Goal: Book appointment/travel/reservation

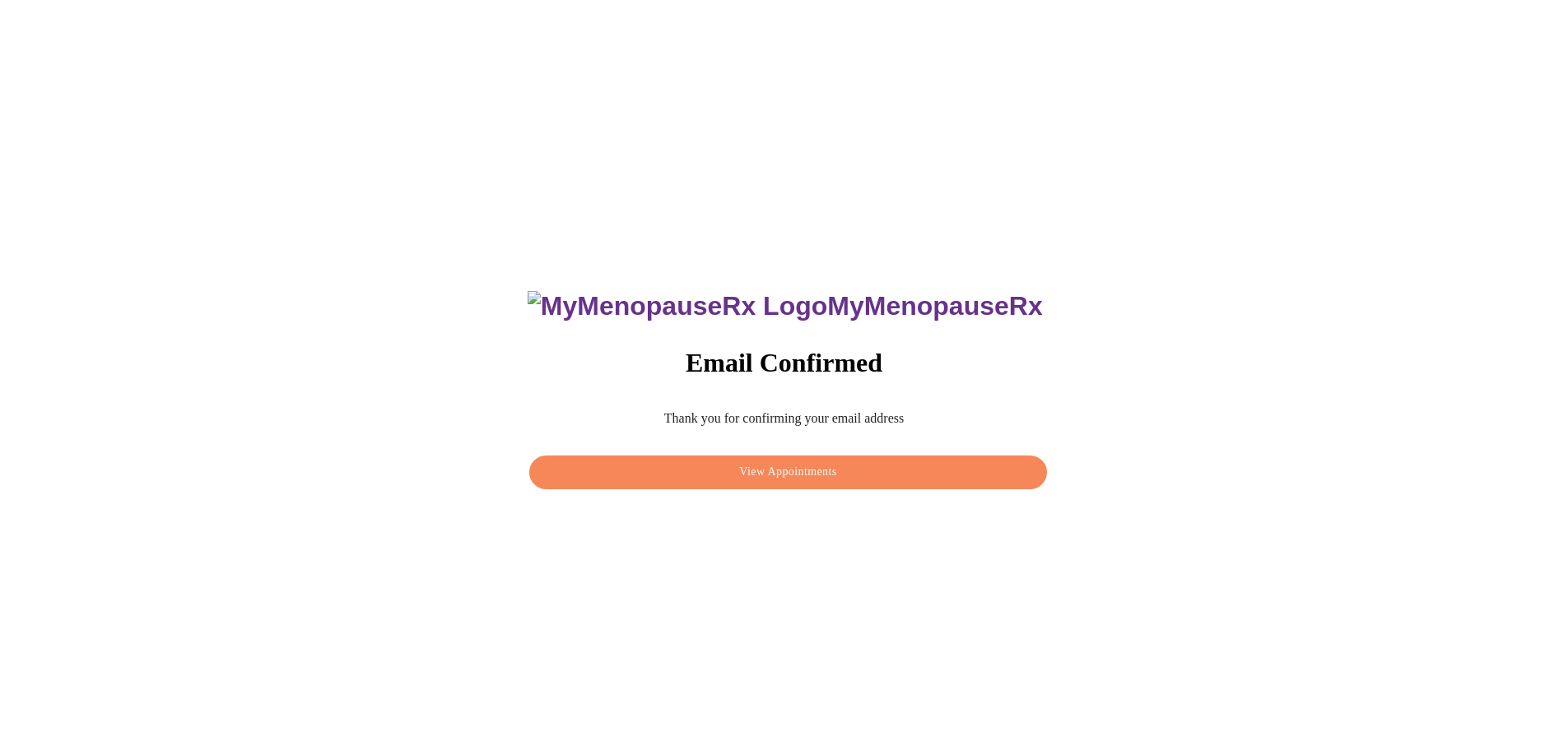
click at [789, 473] on span "View Appointments" at bounding box center [787, 472] width 479 height 21
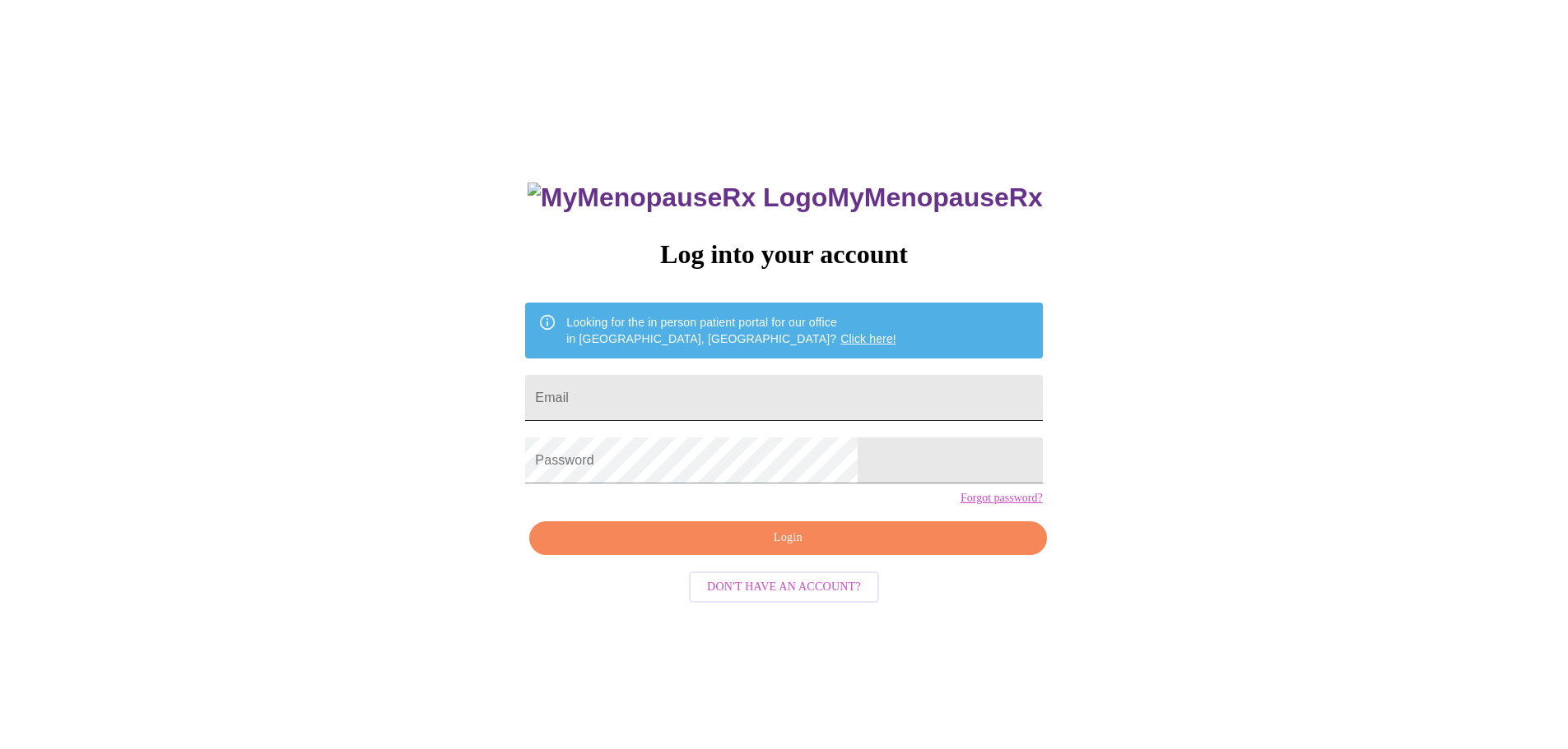
click at [667, 394] on input "Email" at bounding box center [784, 398] width 517 height 46
type input "[EMAIL_ADDRESS][DOMAIN_NAME]"
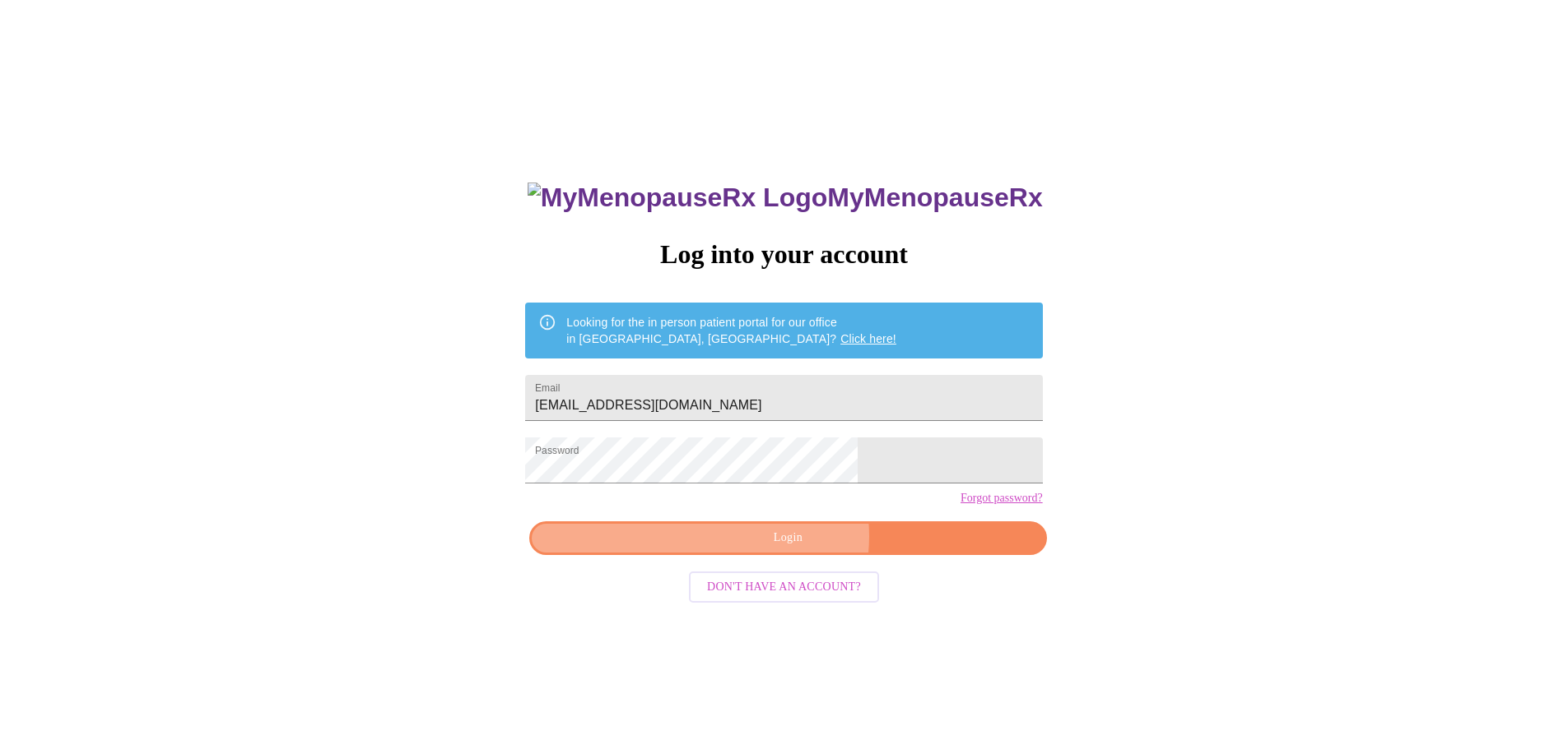
click at [792, 548] on span "Login" at bounding box center [787, 538] width 479 height 21
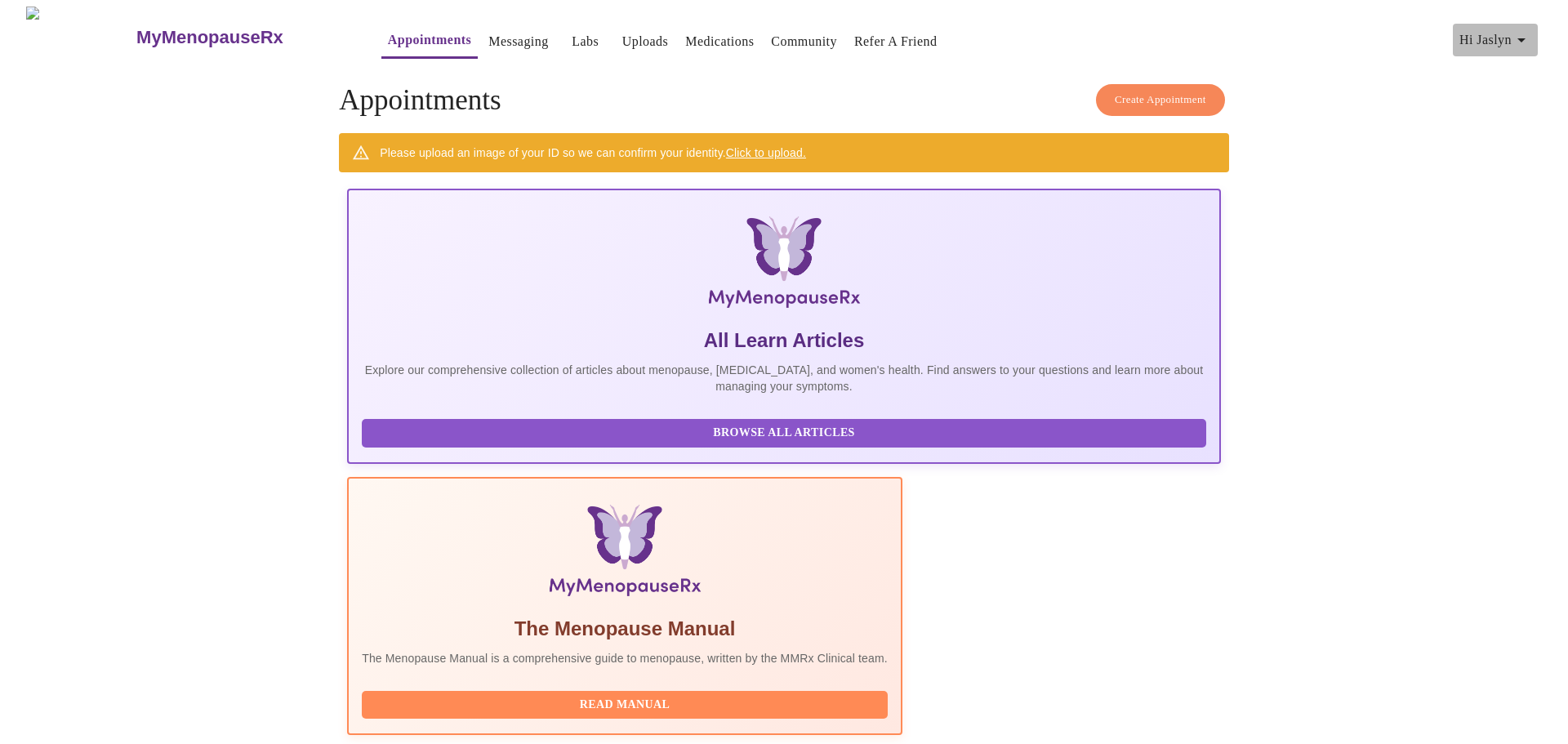
click at [1497, 33] on span "Hi Jaslyn" at bounding box center [1495, 40] width 72 height 23
click at [1172, 93] on div at bounding box center [784, 372] width 1568 height 744
click at [1153, 91] on span "Create Appointment" at bounding box center [1161, 99] width 91 height 18
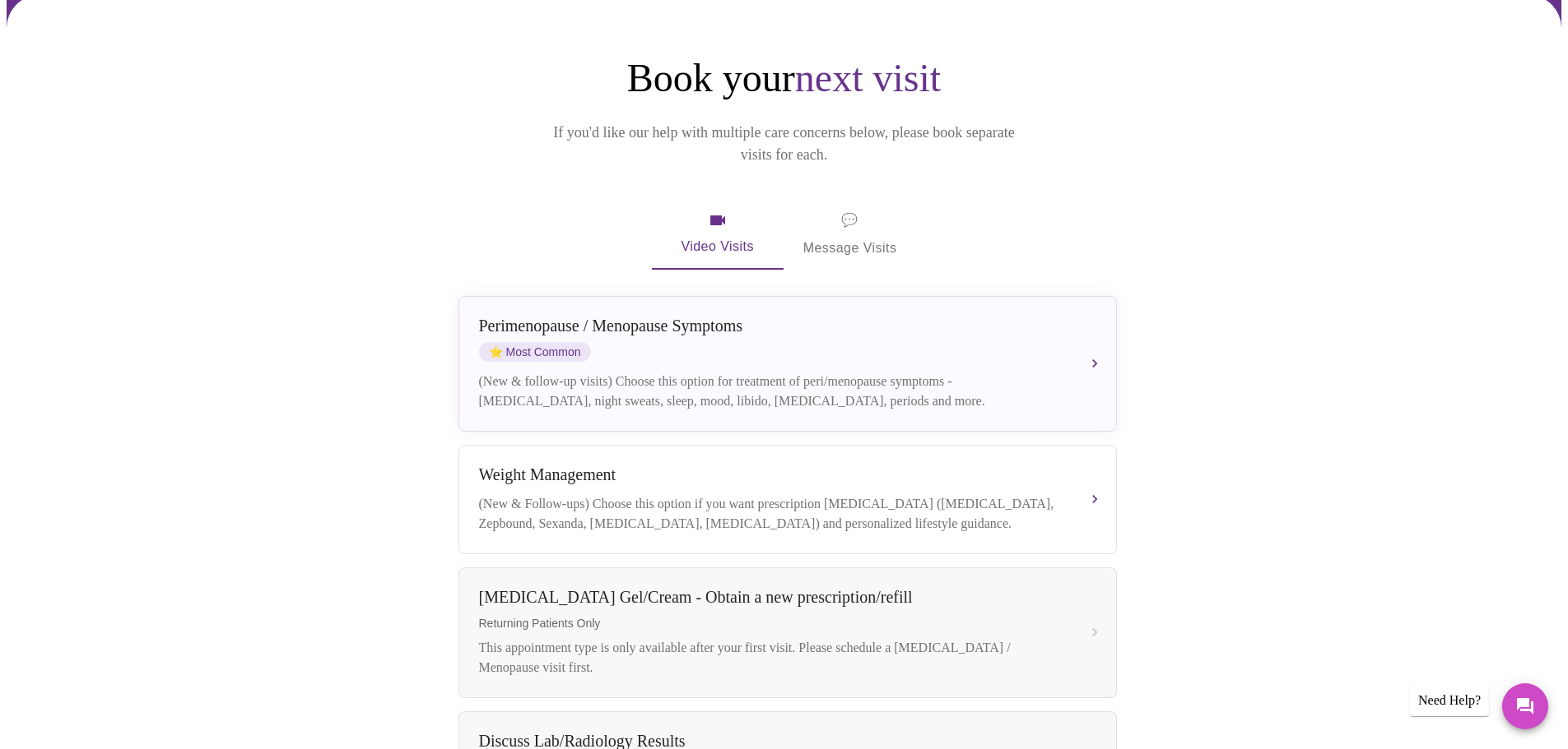
scroll to position [164, 0]
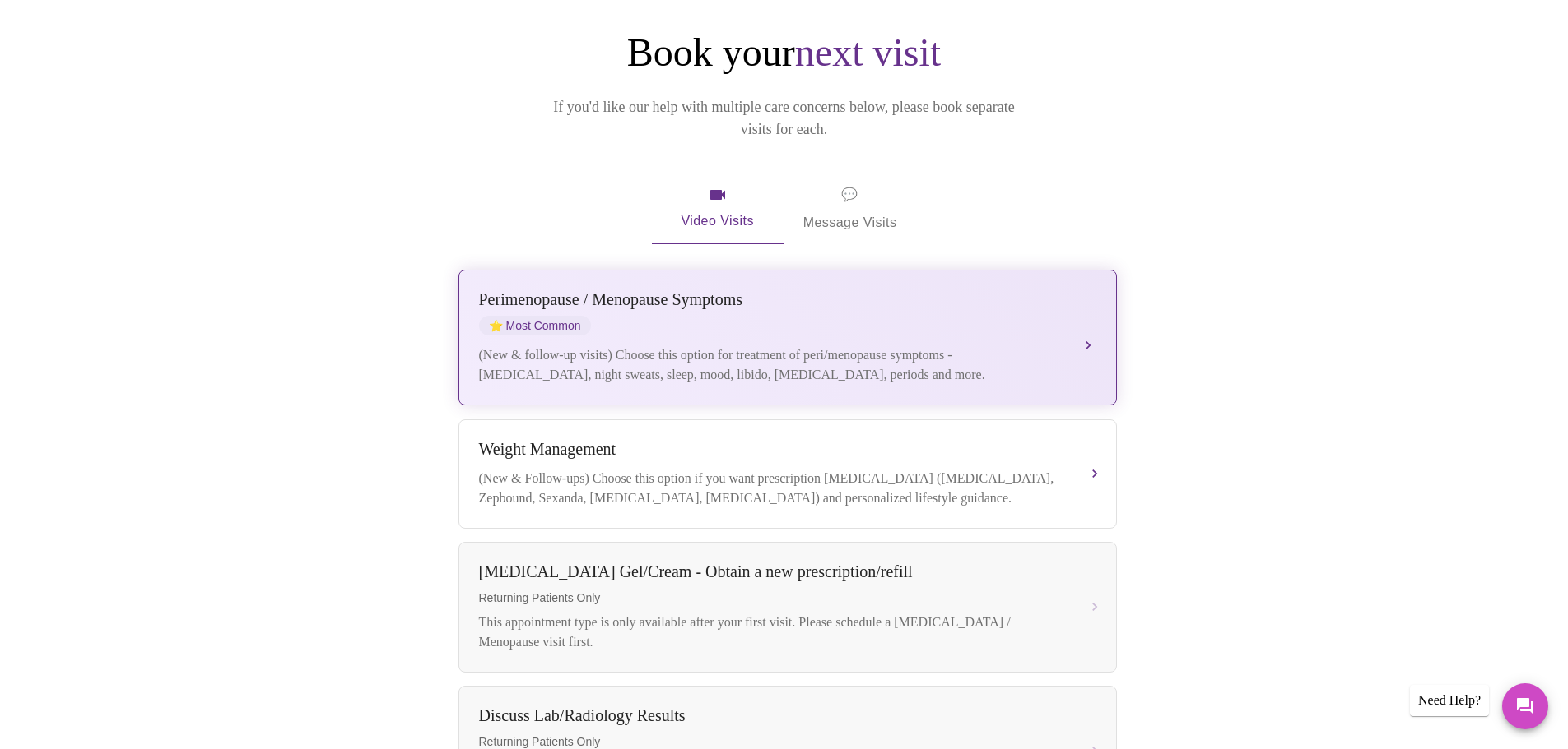
click at [1043, 346] on div "(New & follow-up visits) Choose this option for treatment of peri/menopause sym…" at bounding box center [771, 365] width 585 height 39
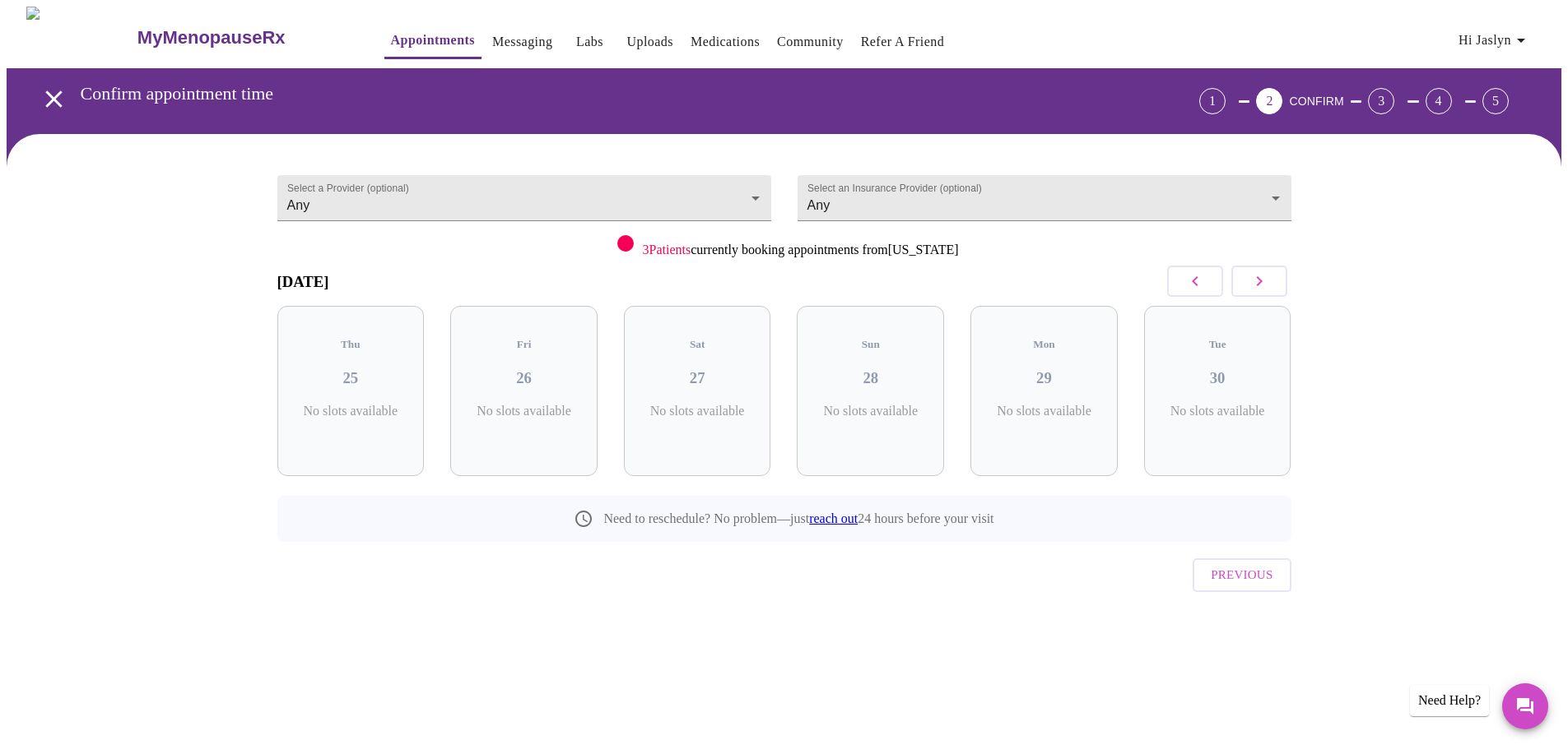
scroll to position [0, 0]
click at [564, 369] on h3 "26" at bounding box center [531, 378] width 121 height 18
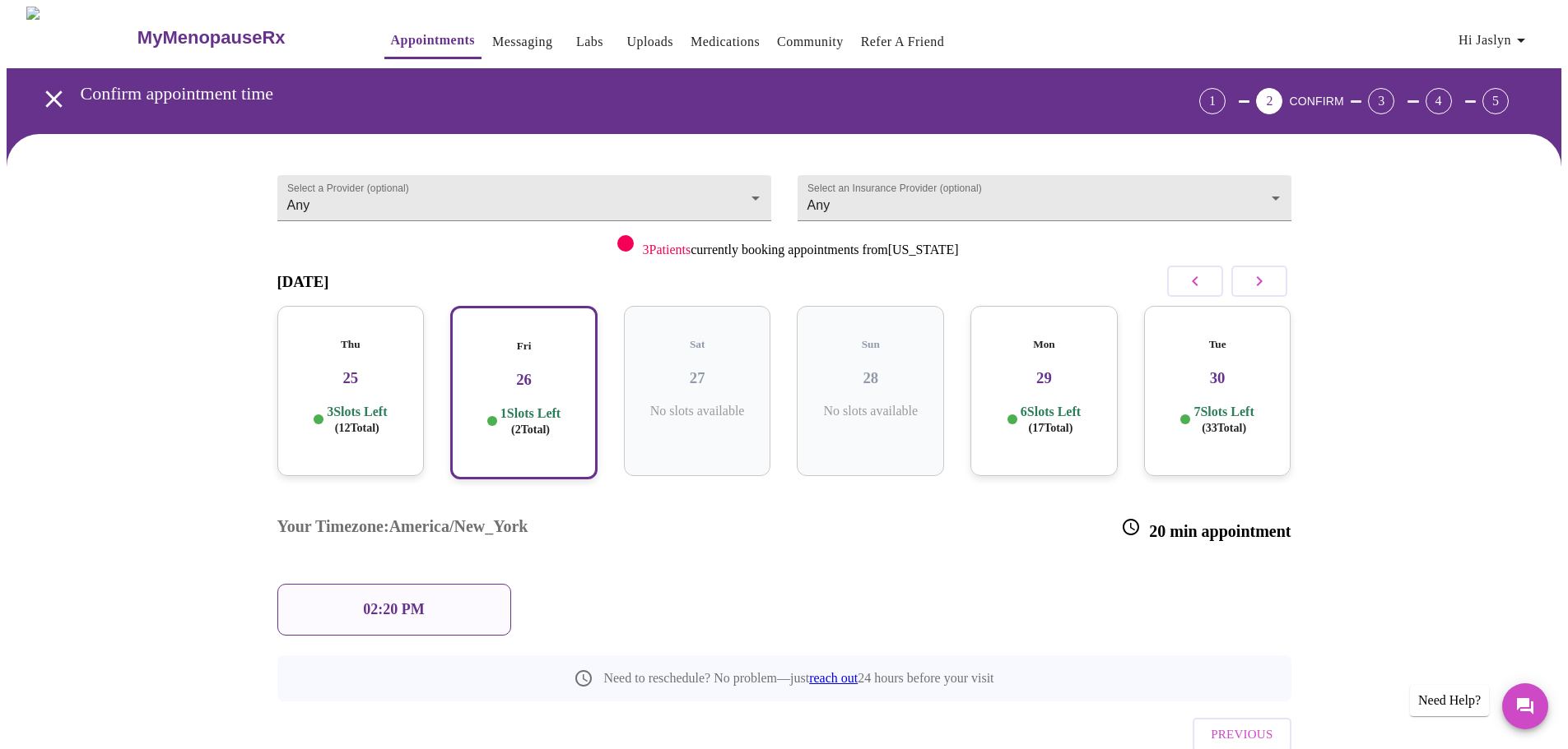
click at [431, 585] on div "02:20 PM" at bounding box center [394, 610] width 234 height 52
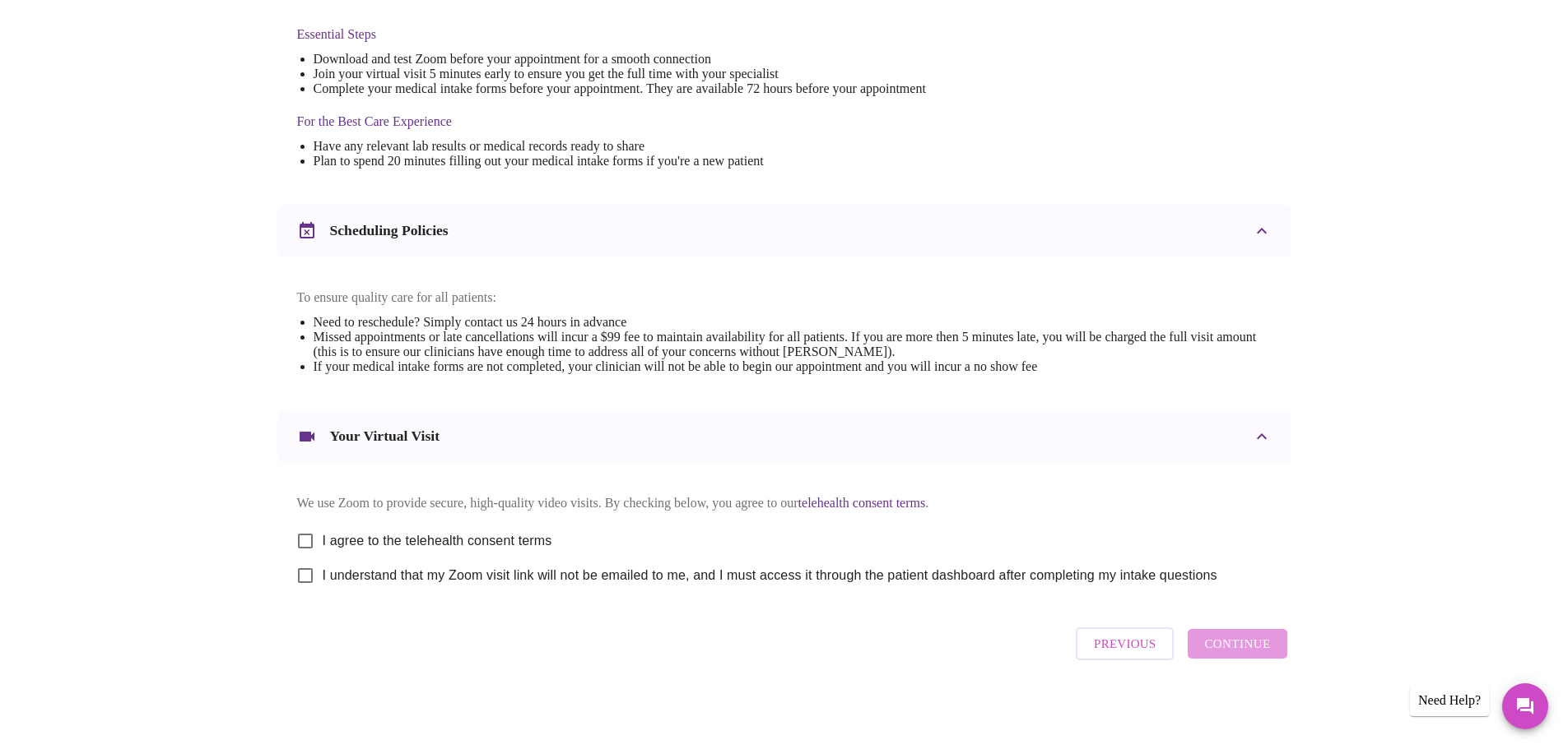
scroll to position [444, 0]
click at [307, 532] on input "I agree to the telehealth consent terms" at bounding box center [305, 540] width 34 height 34
checkbox input "true"
click at [311, 568] on input "I understand that my Zoom visit link will not be emailed to me, and I must acce…" at bounding box center [305, 576] width 34 height 34
checkbox input "true"
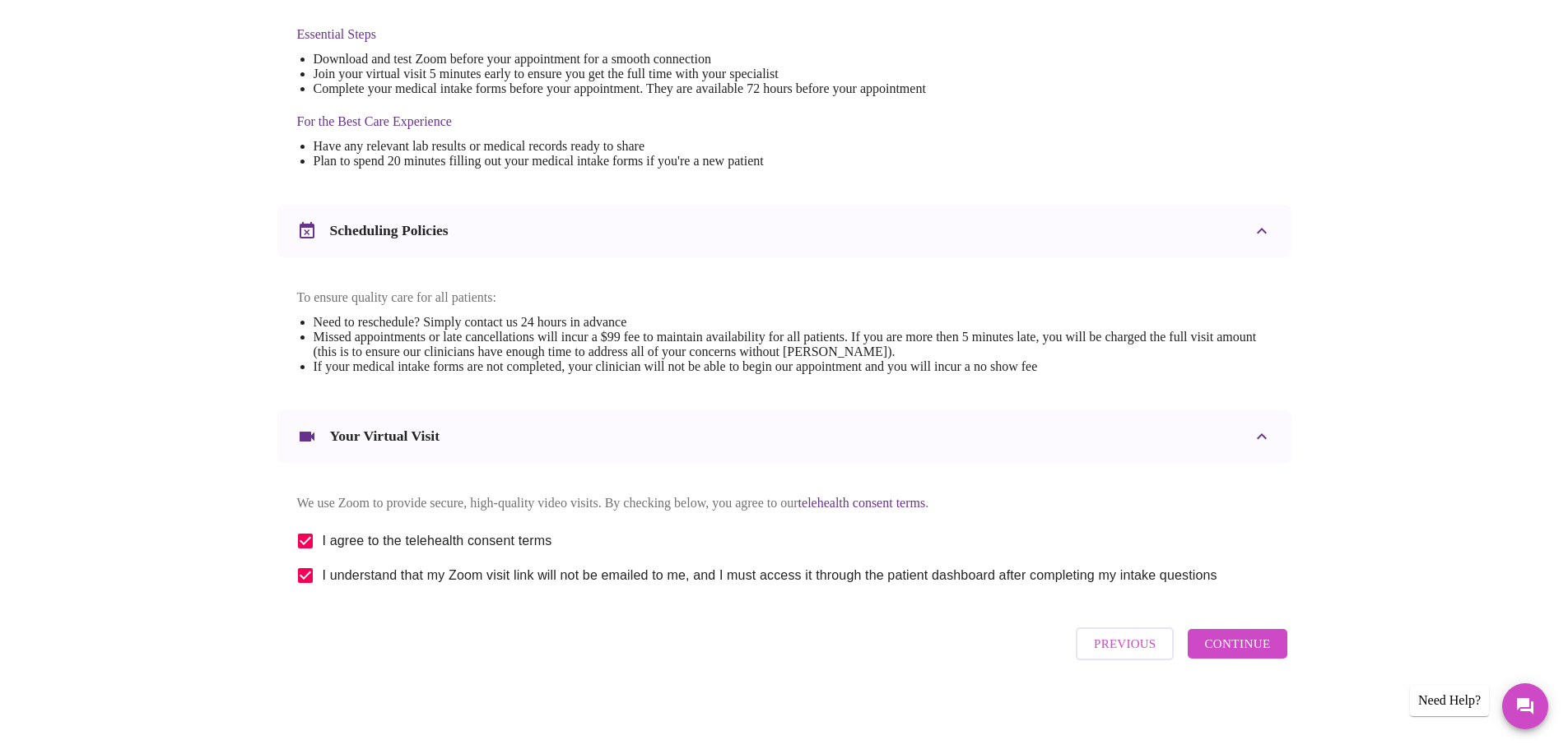
click at [1243, 649] on span "Continue" at bounding box center [1236, 644] width 66 height 22
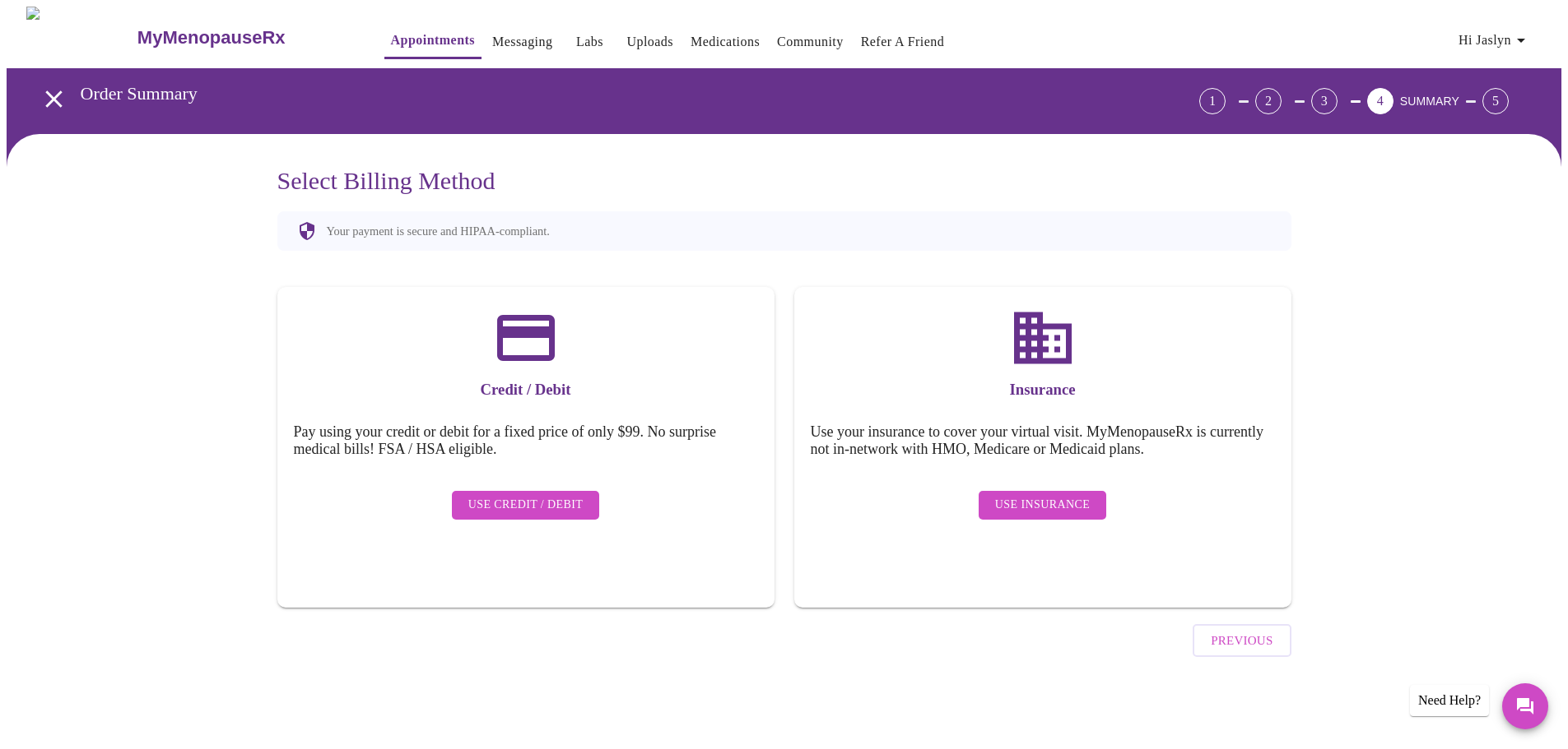
scroll to position [0, 0]
click at [1032, 483] on div "Use Insurance" at bounding box center [1048, 505] width 464 height 45
click at [1033, 495] on span "Use Insurance" at bounding box center [1048, 505] width 95 height 21
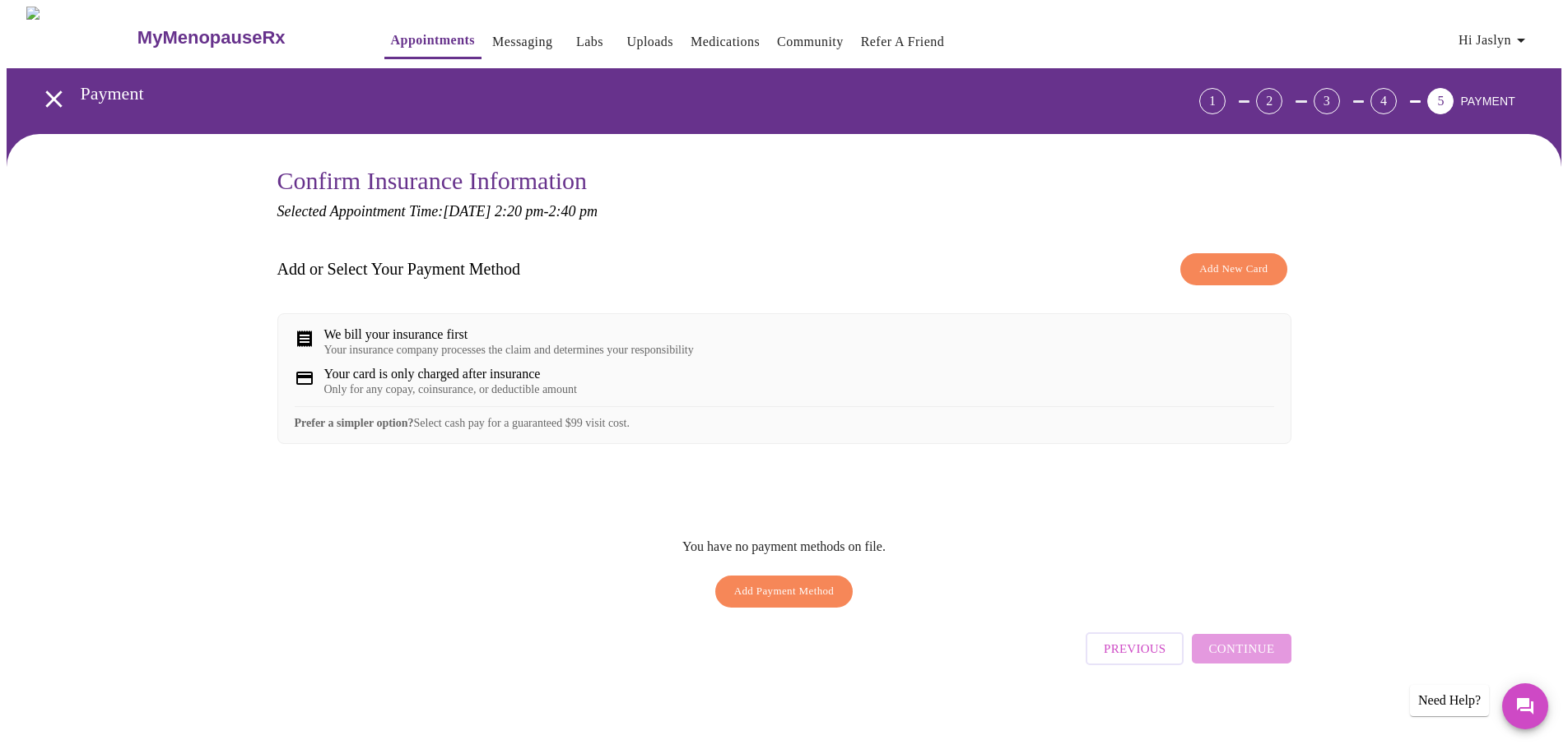
click at [790, 601] on span "Add Payment Method" at bounding box center [784, 591] width 101 height 19
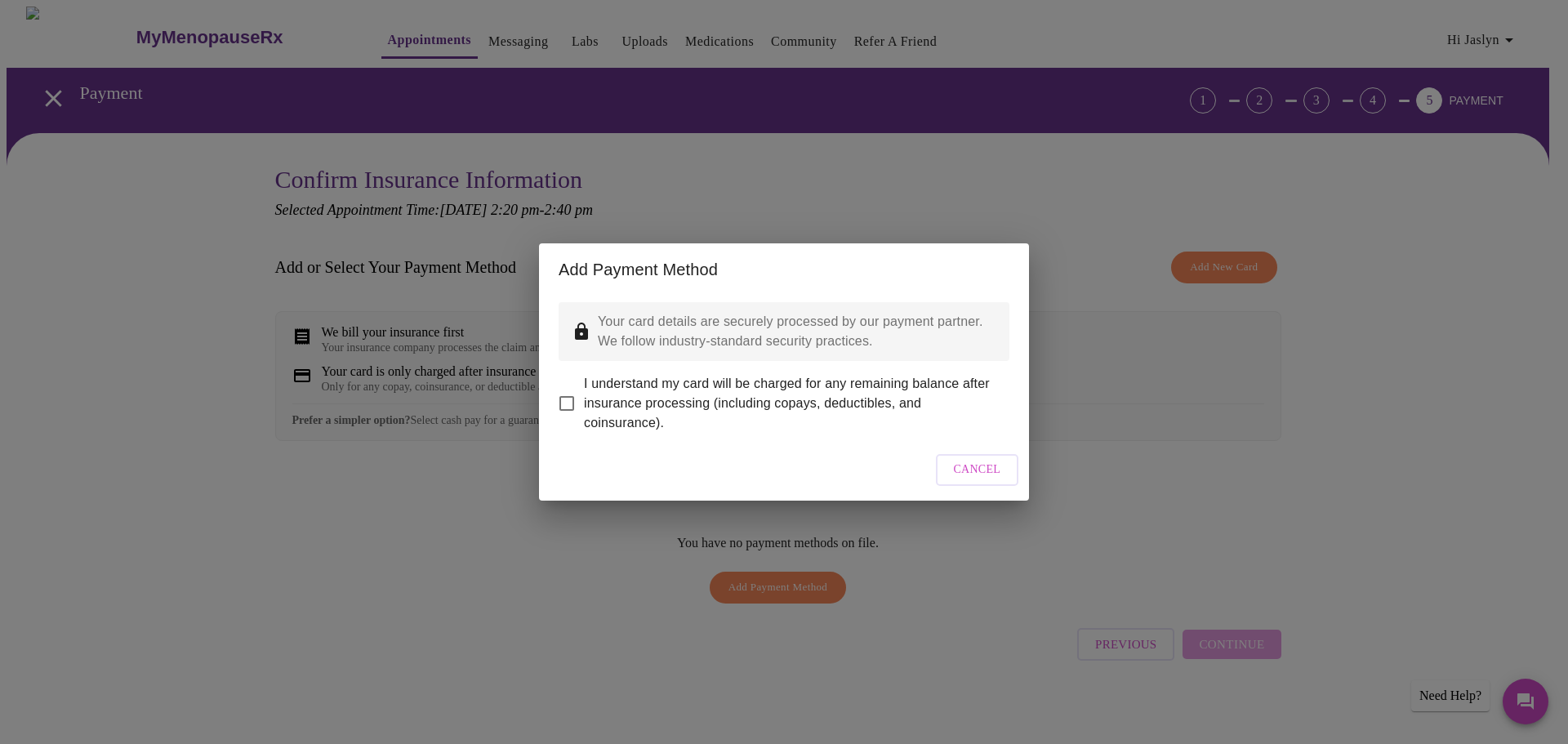
click at [569, 397] on input "I understand my card will be charged for any remaining balance after insurance …" at bounding box center [566, 403] width 34 height 34
checkbox input "true"
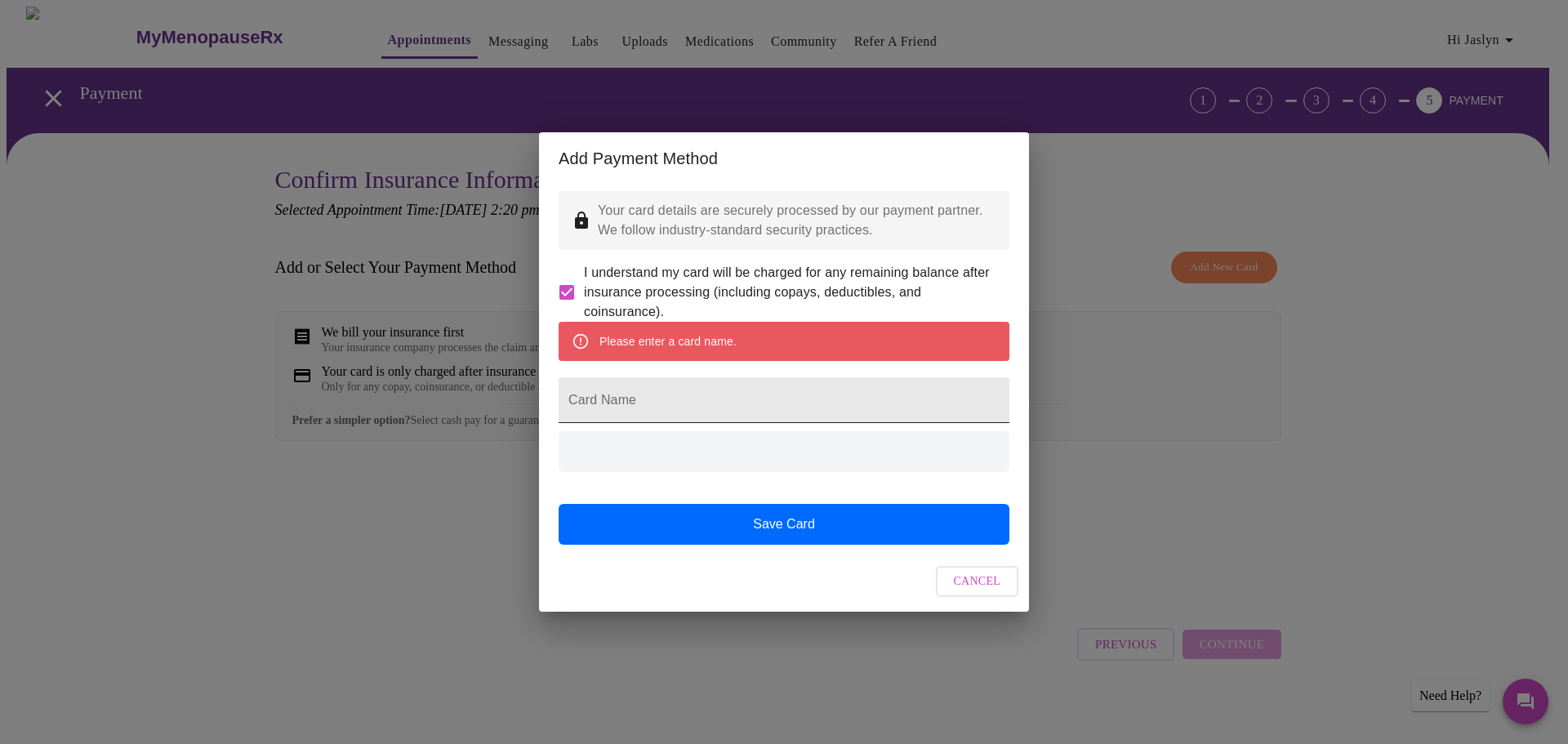
click at [642, 411] on input "Card Name" at bounding box center [784, 400] width 451 height 46
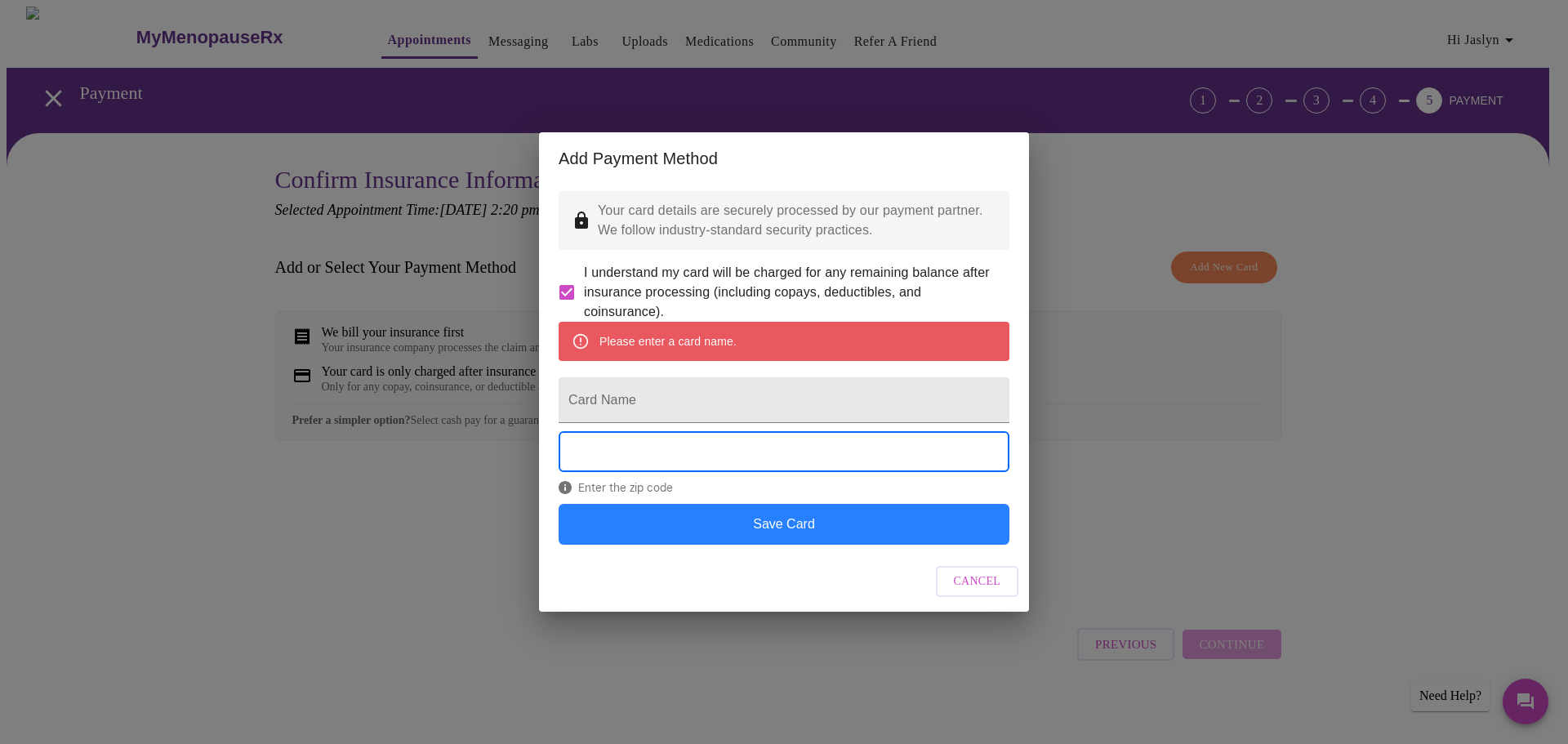
click at [795, 534] on button "Save Card" at bounding box center [784, 524] width 451 height 41
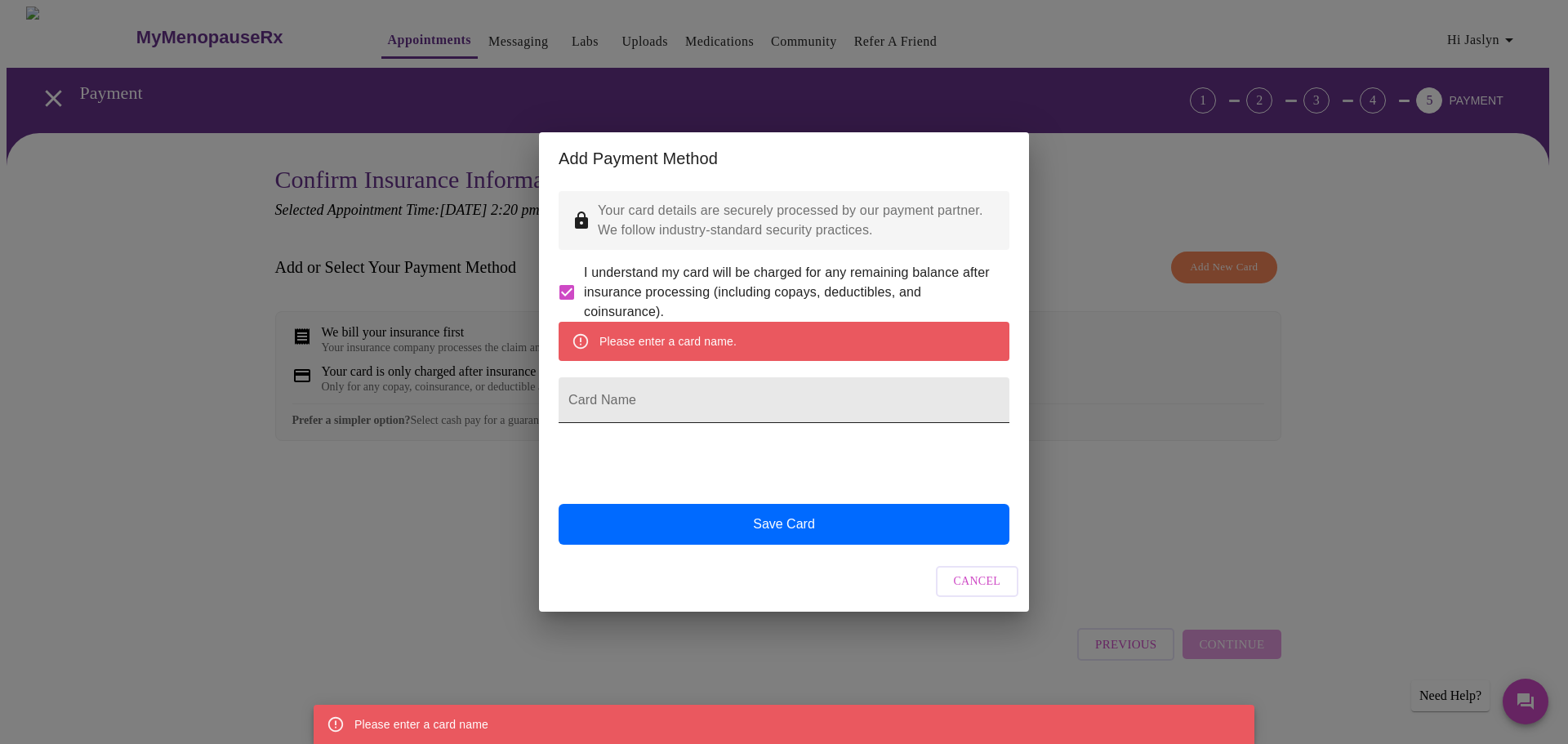
click at [629, 405] on input "Card Name" at bounding box center [784, 400] width 451 height 46
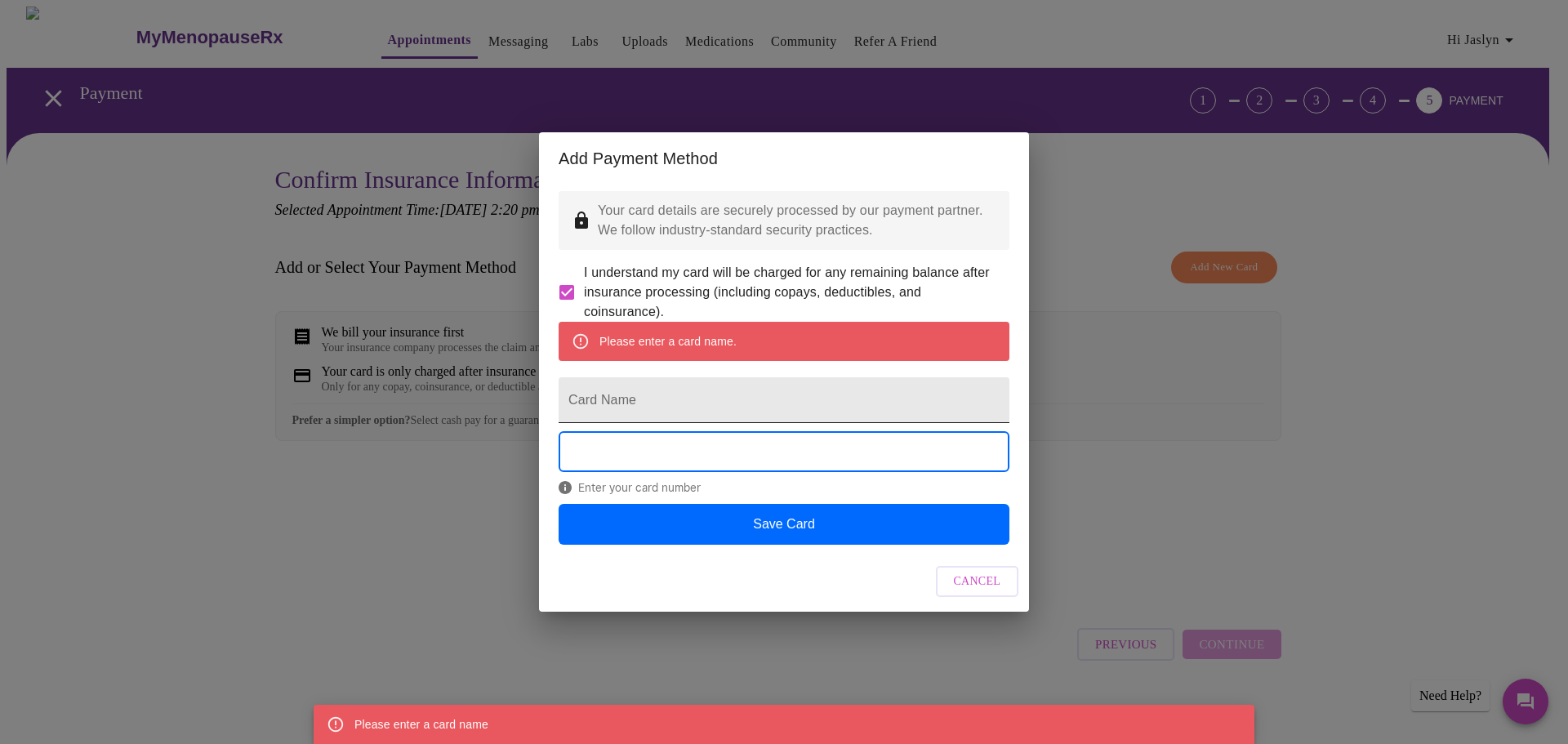
click at [629, 401] on input "Card Name" at bounding box center [784, 400] width 451 height 46
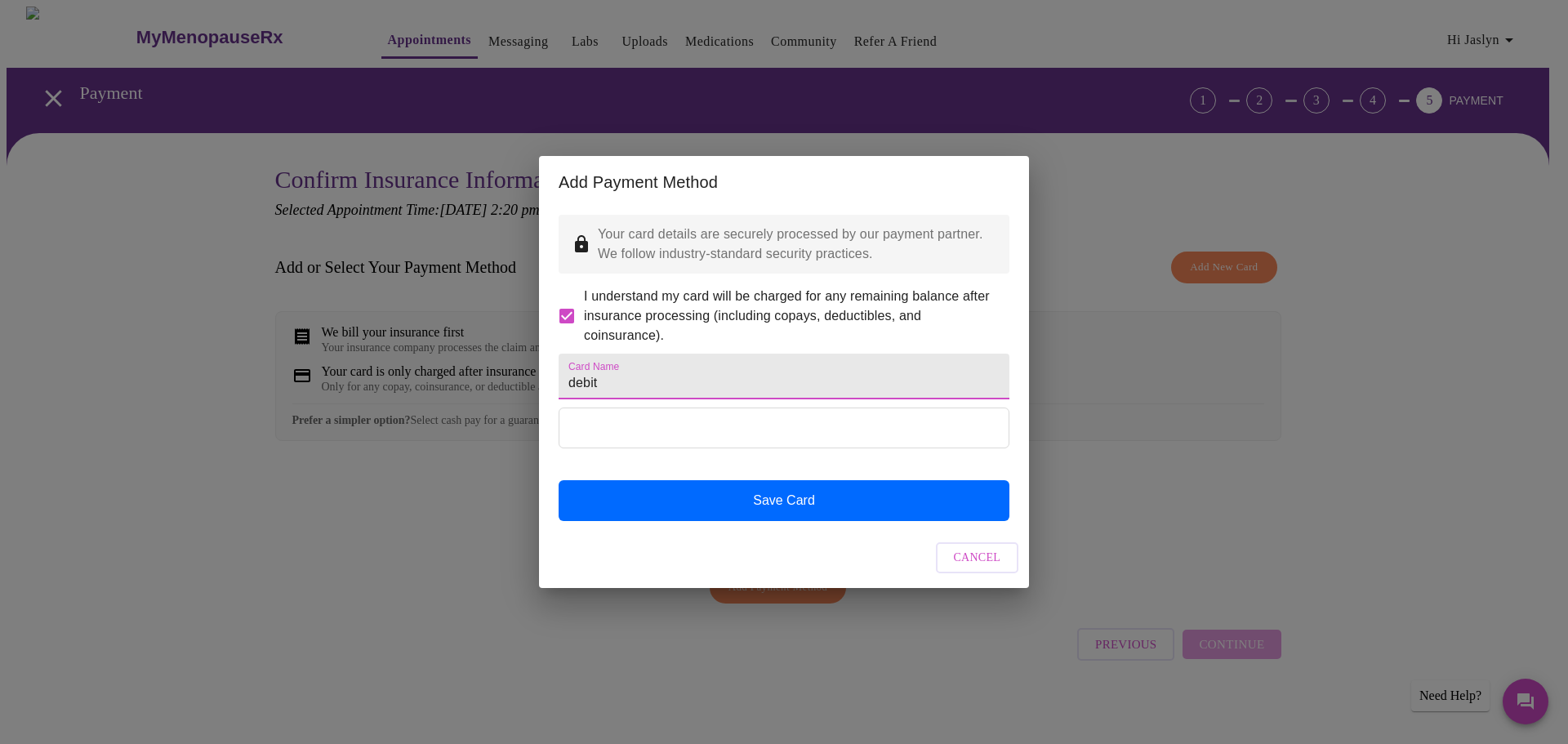
type input "debit"
click at [965, 569] on span "Cancel" at bounding box center [977, 558] width 48 height 20
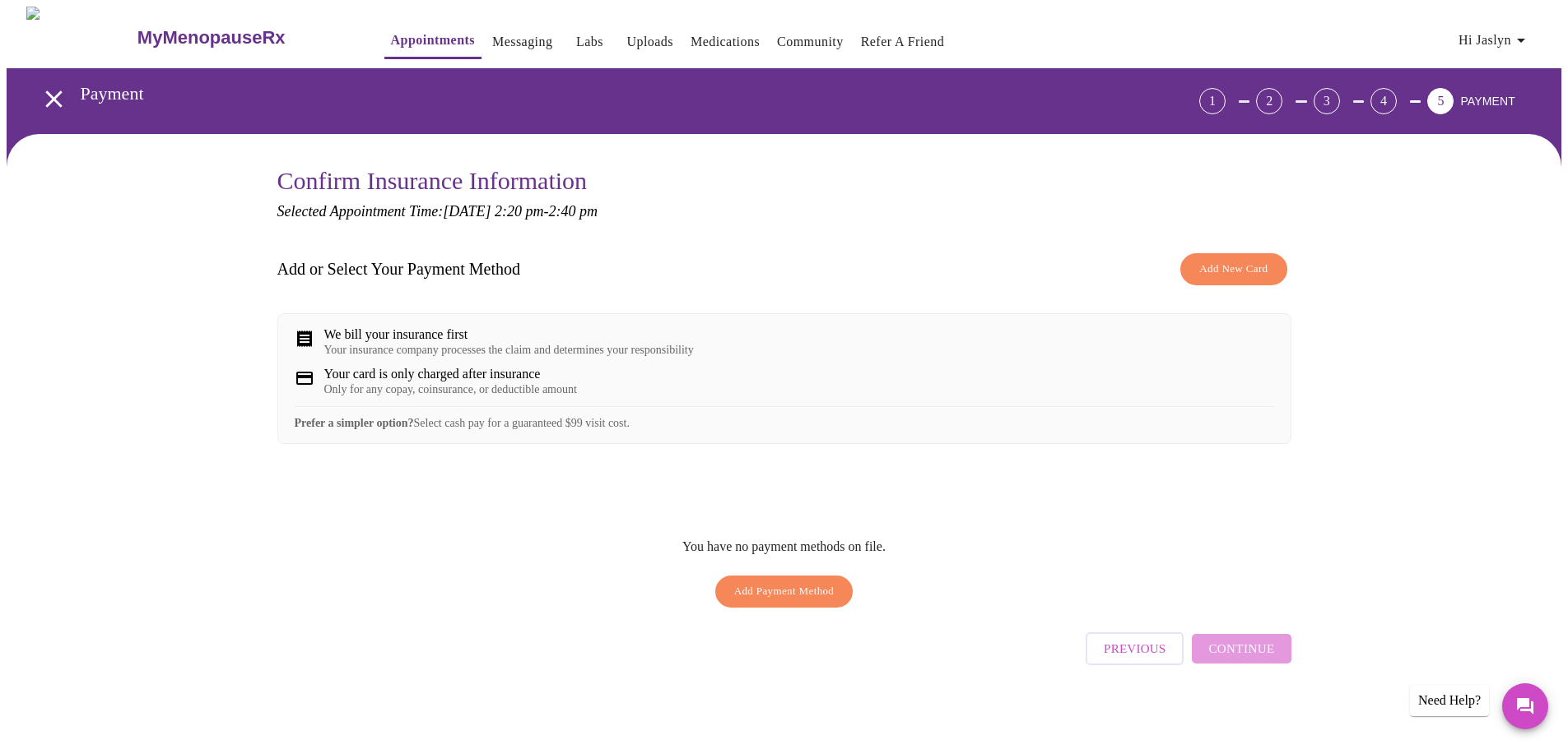
click at [756, 601] on span "Add Payment Method" at bounding box center [784, 591] width 101 height 19
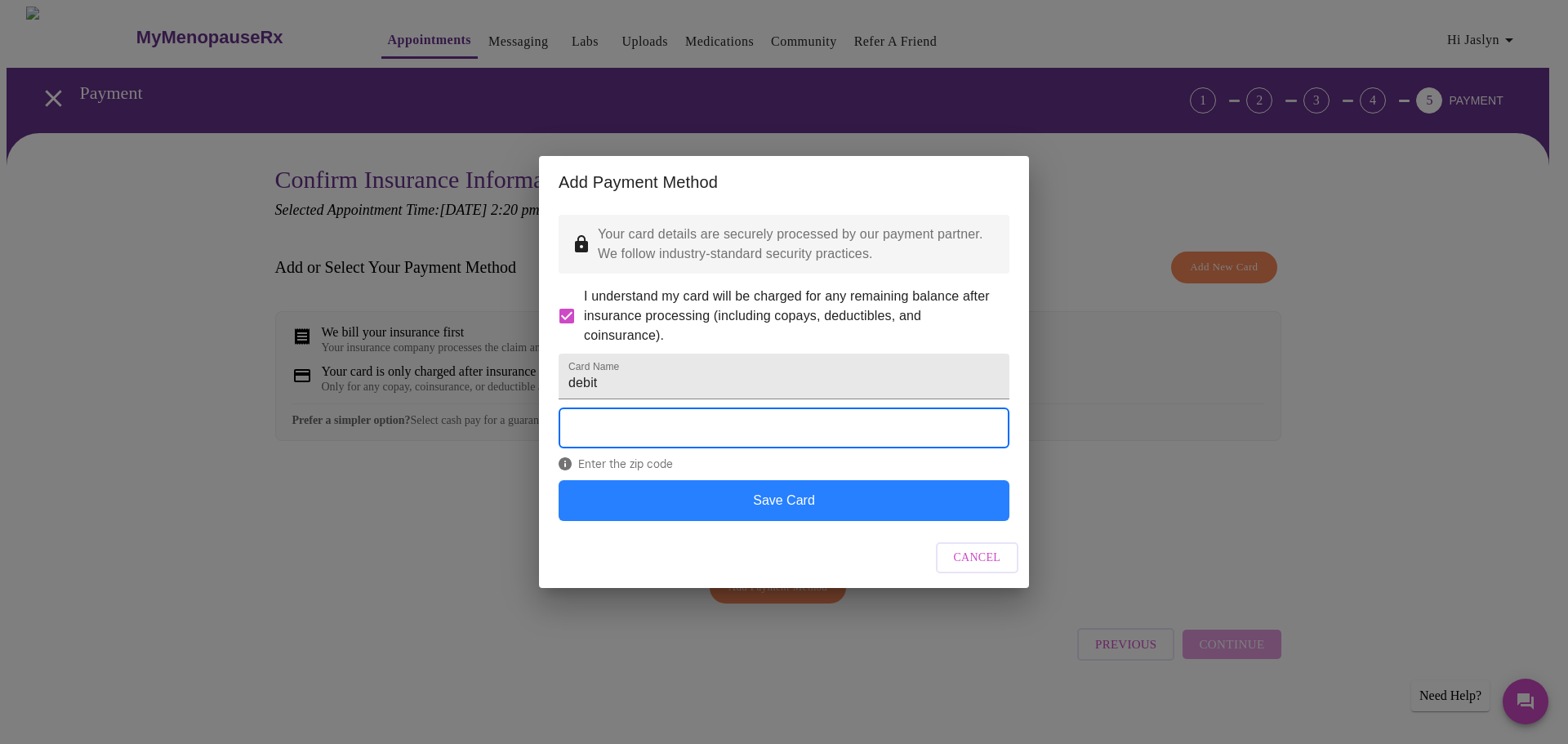
click at [789, 520] on button "Save Card" at bounding box center [784, 501] width 451 height 41
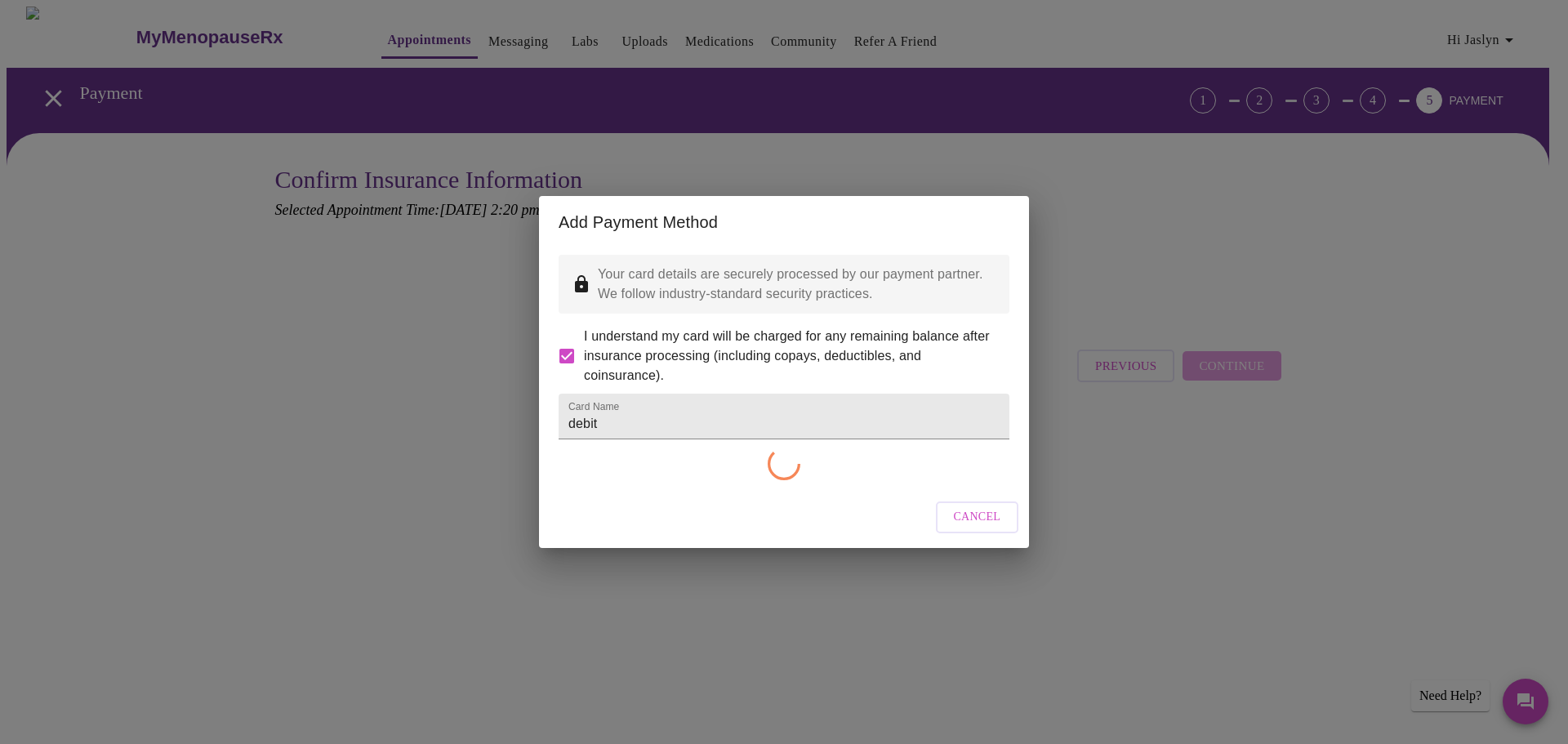
checkbox input "false"
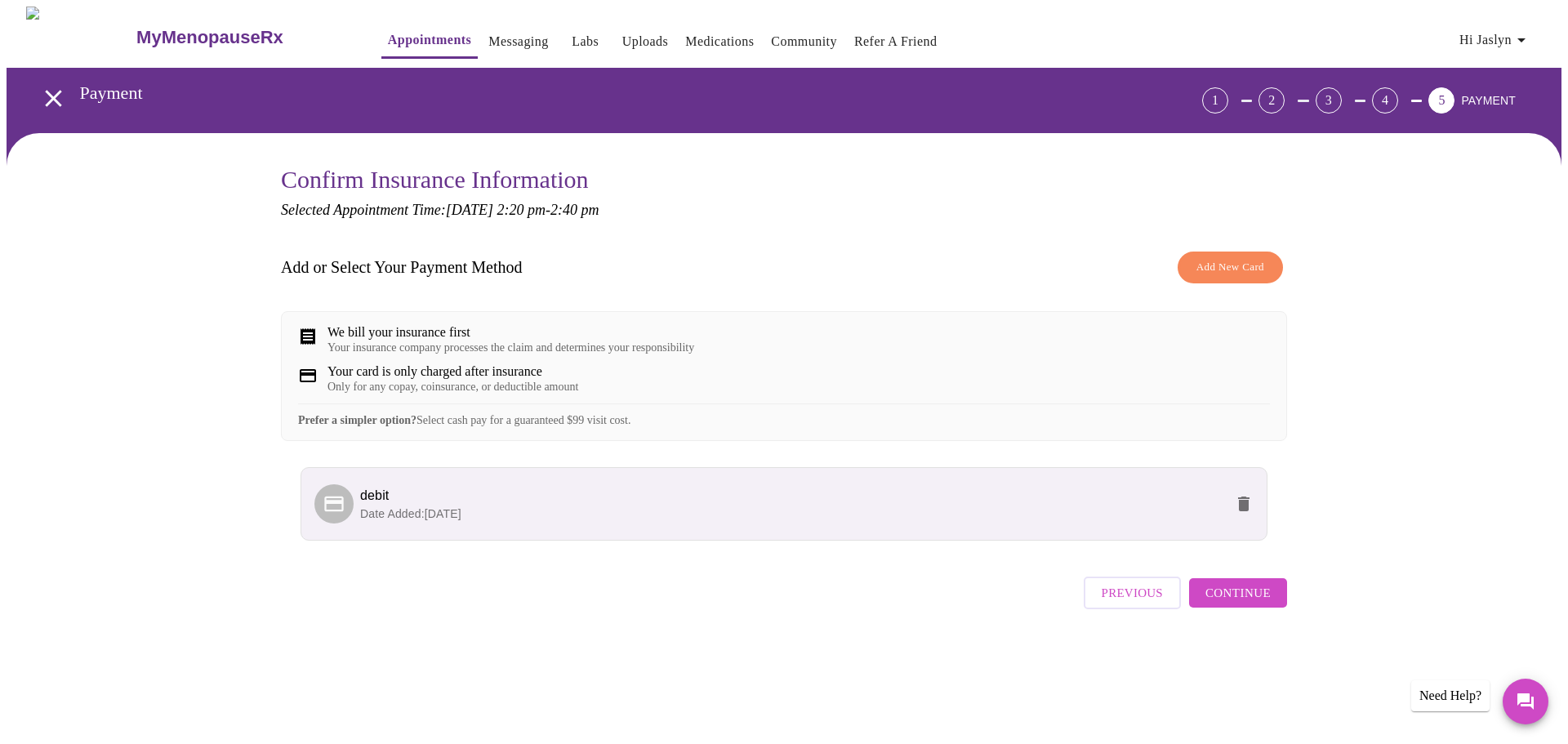
click at [1255, 604] on span "Continue" at bounding box center [1237, 593] width 65 height 21
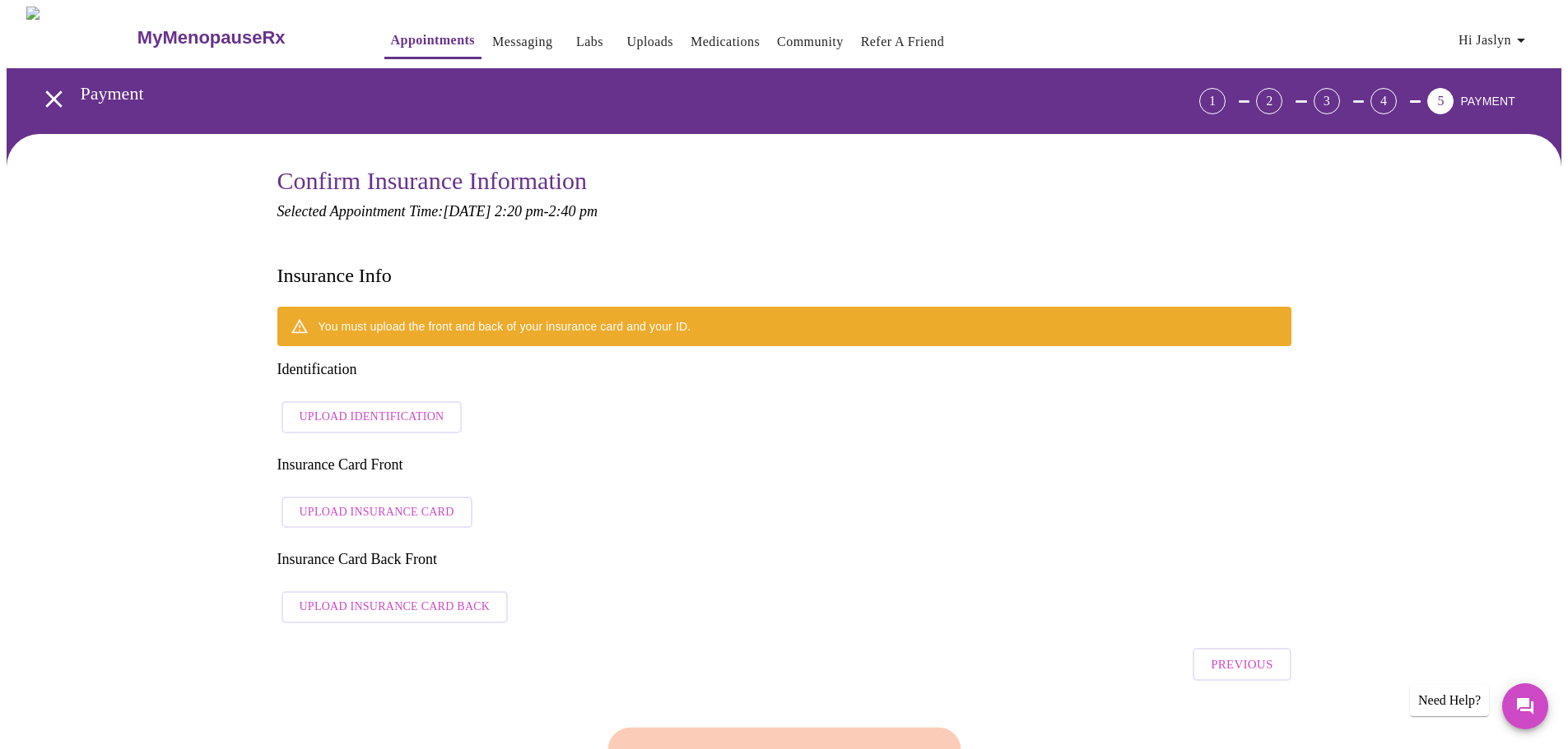
scroll to position [82, 0]
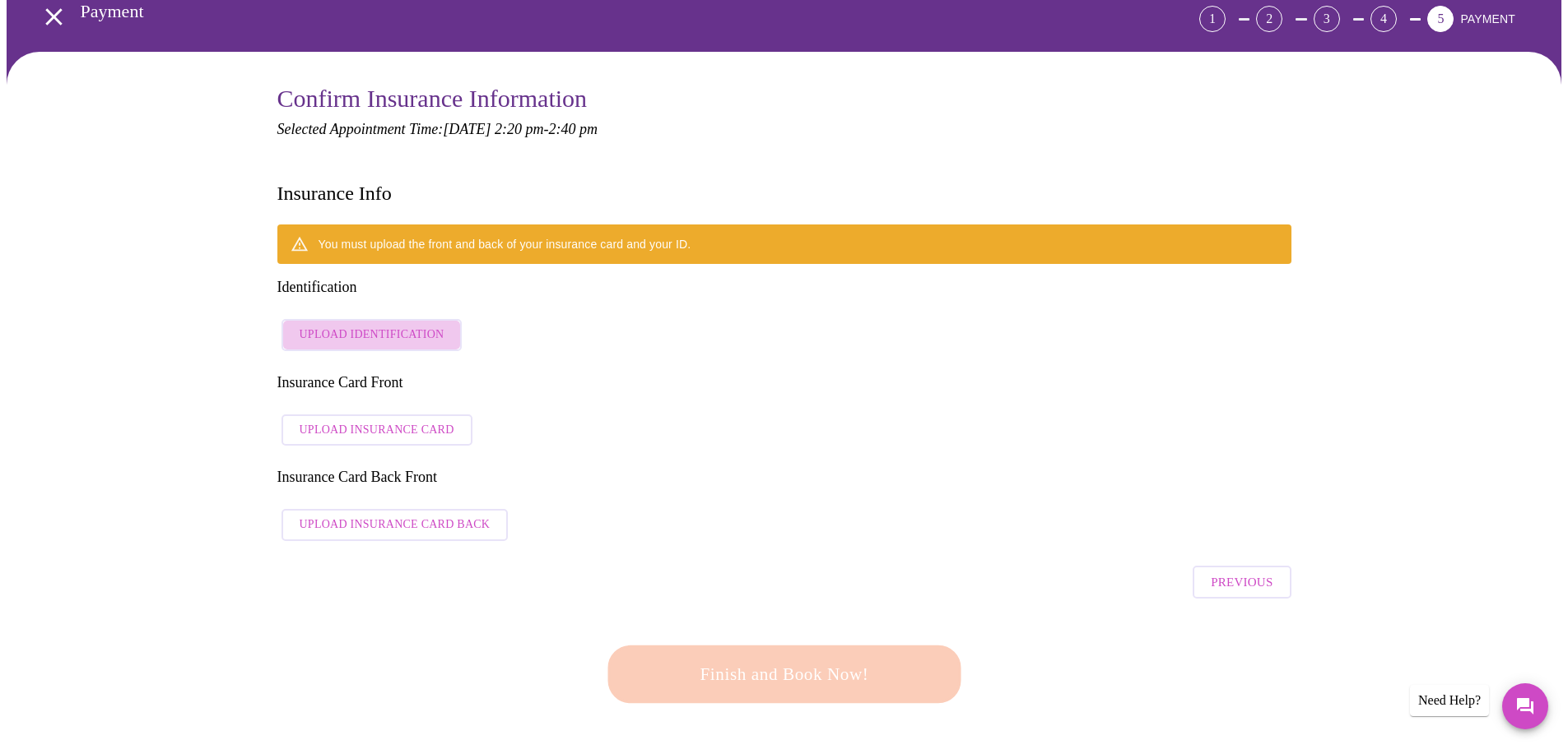
click at [375, 325] on span "Upload Identification" at bounding box center [372, 335] width 145 height 21
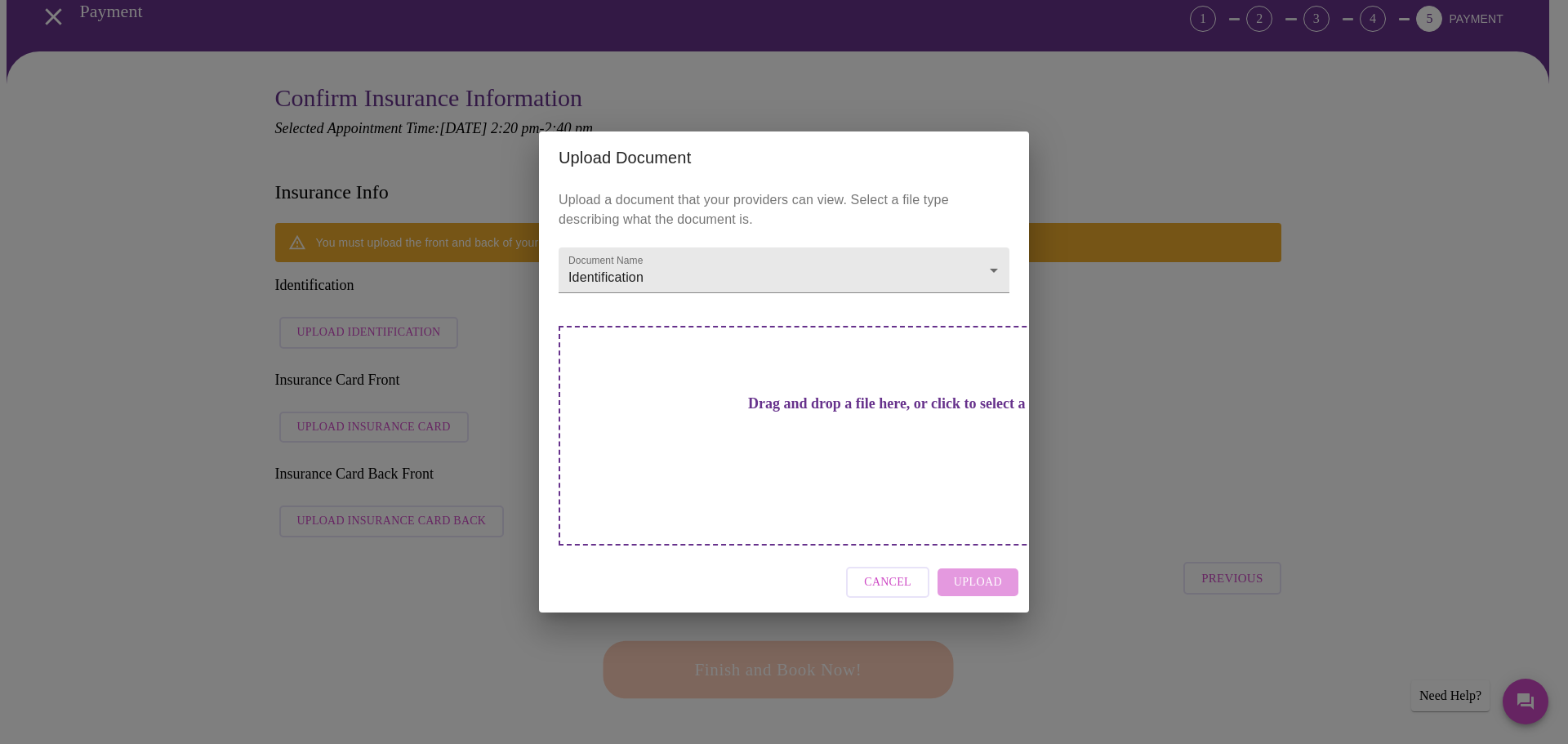
click at [779, 445] on div "Drag and drop a file here, or click to select a file" at bounding box center [898, 436] width 679 height 220
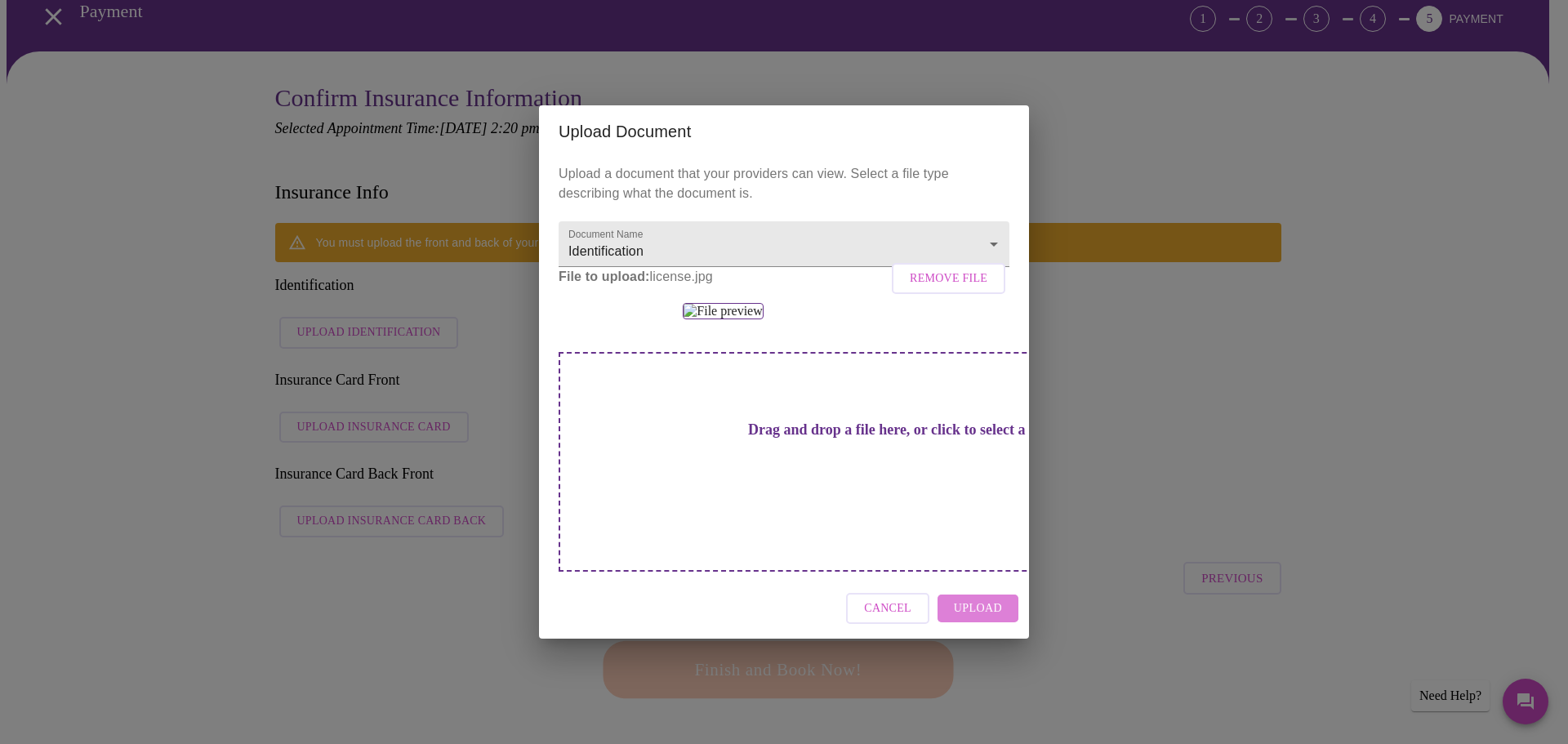
click at [966, 620] on span "Upload" at bounding box center [978, 609] width 49 height 20
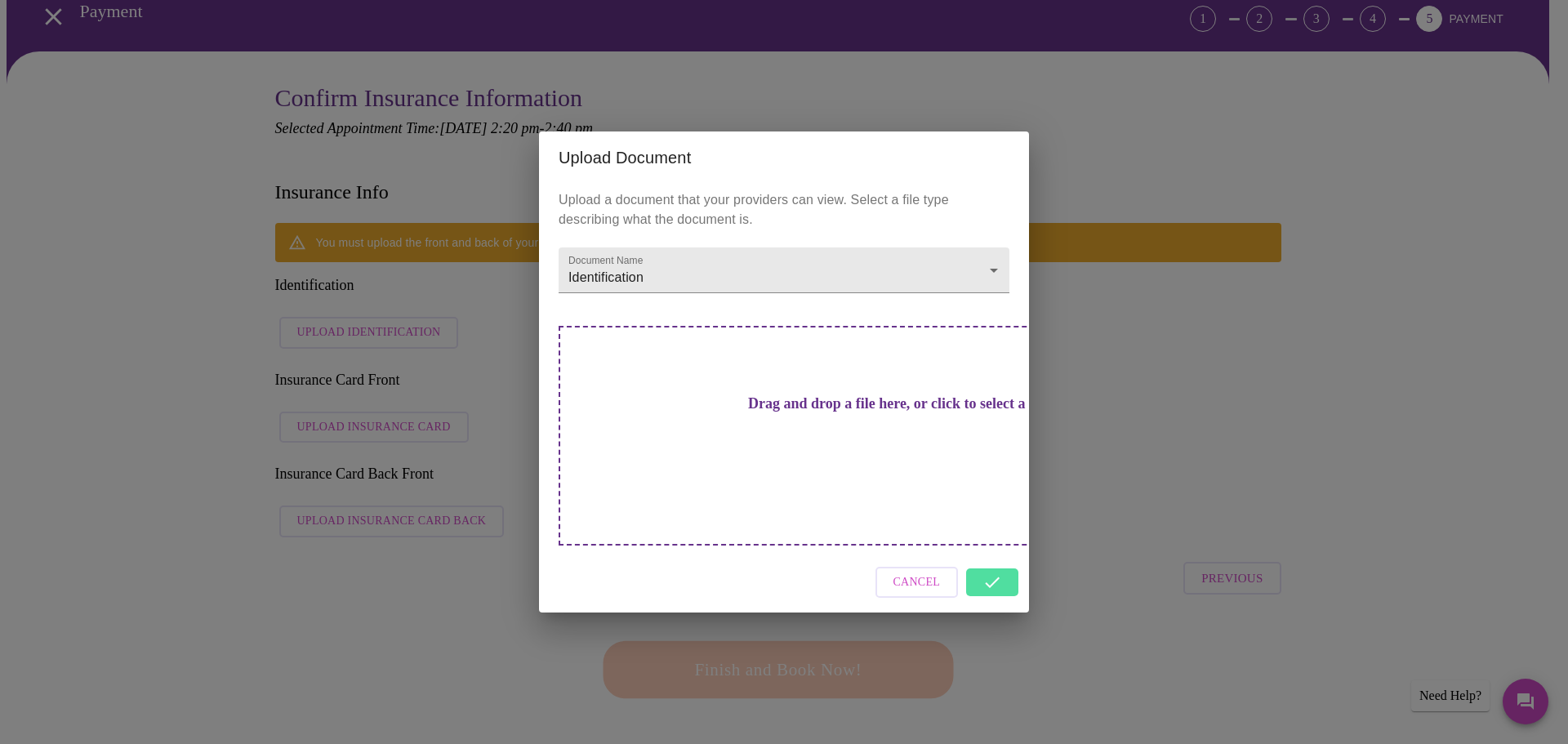
click at [1000, 555] on div "Cancel" at bounding box center [784, 583] width 490 height 61
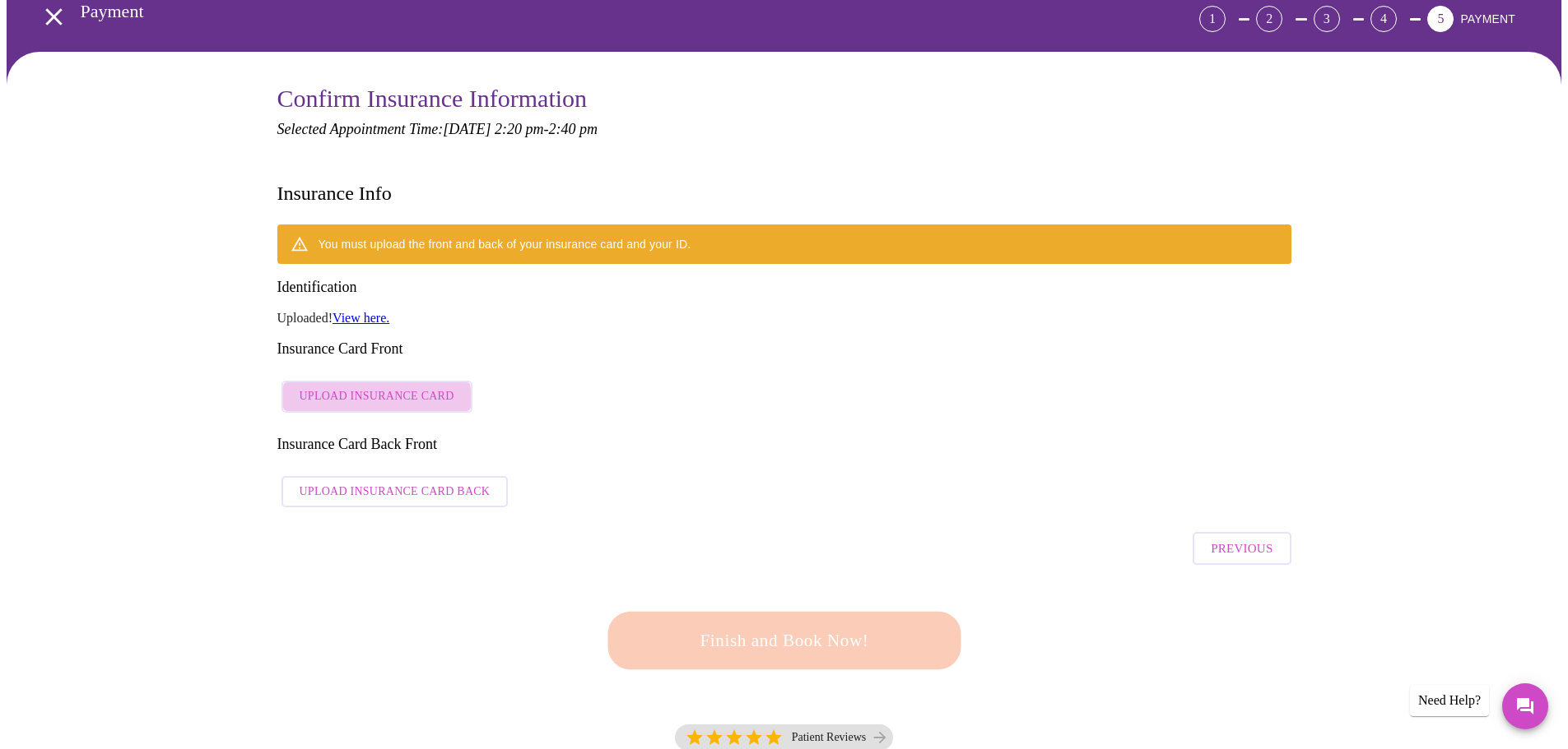
click at [375, 387] on span "Upload Insurance Card" at bounding box center [377, 397] width 155 height 21
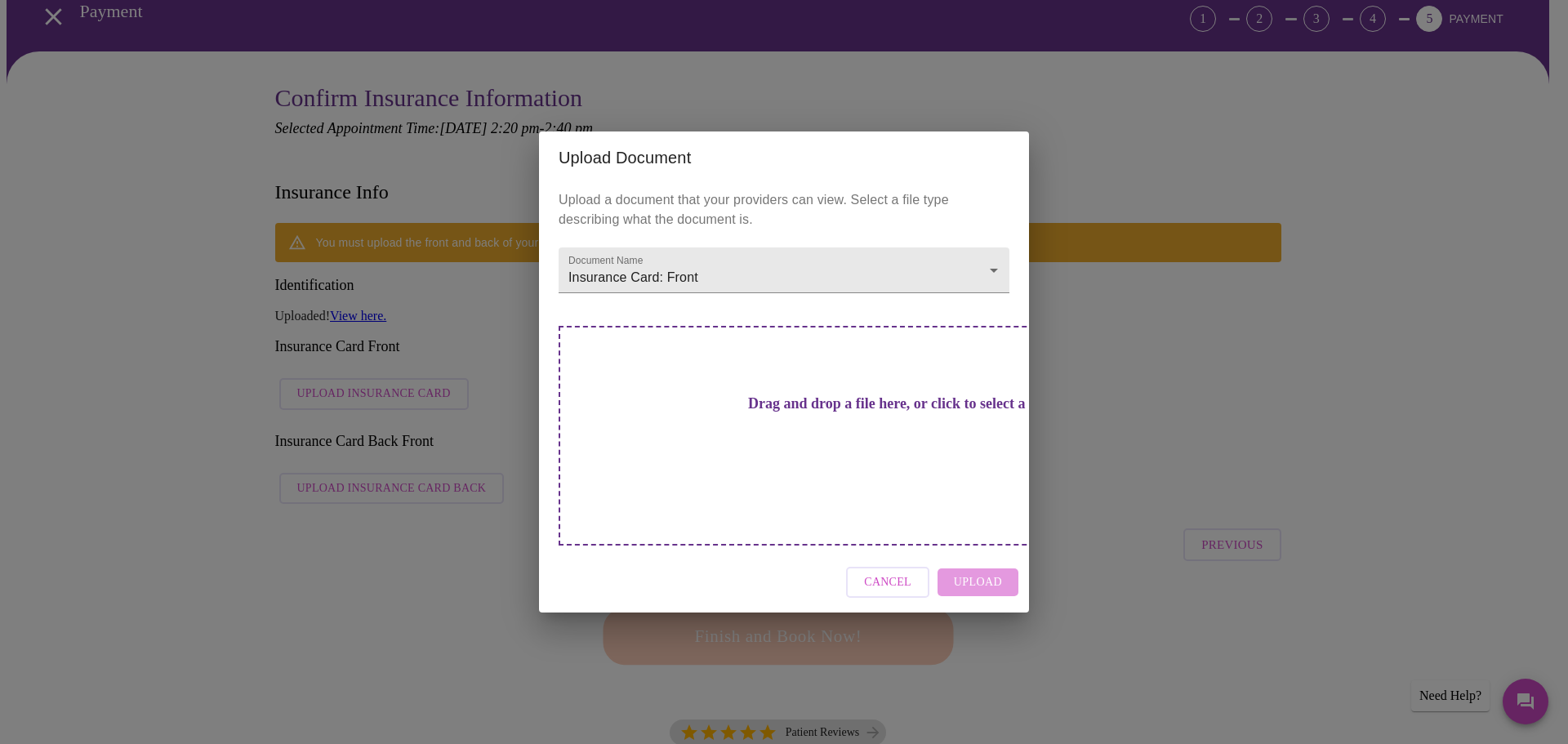
click at [752, 411] on h3 "Drag and drop a file here, or click to select a file" at bounding box center [898, 405] width 451 height 18
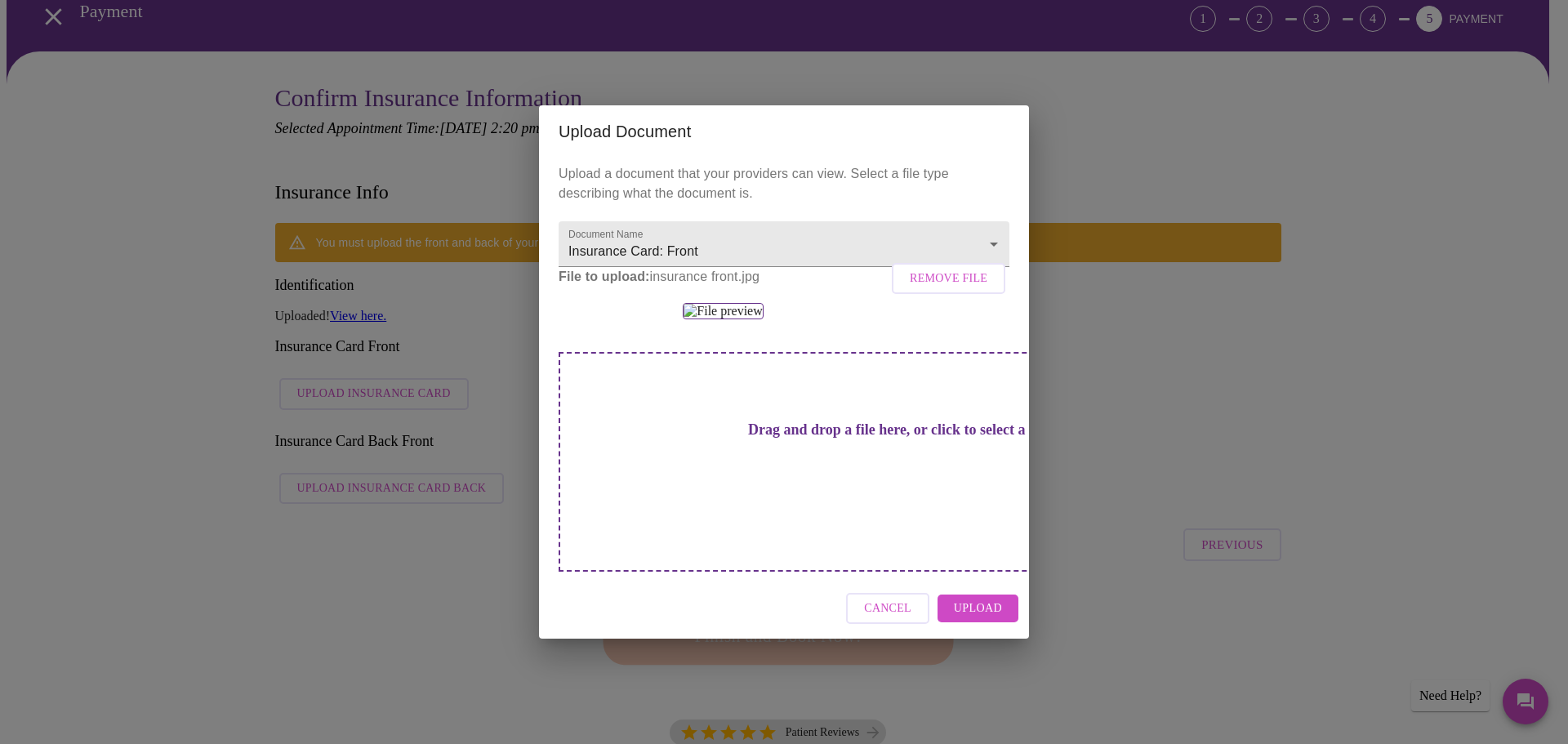
click at [966, 620] on span "Upload" at bounding box center [978, 609] width 49 height 20
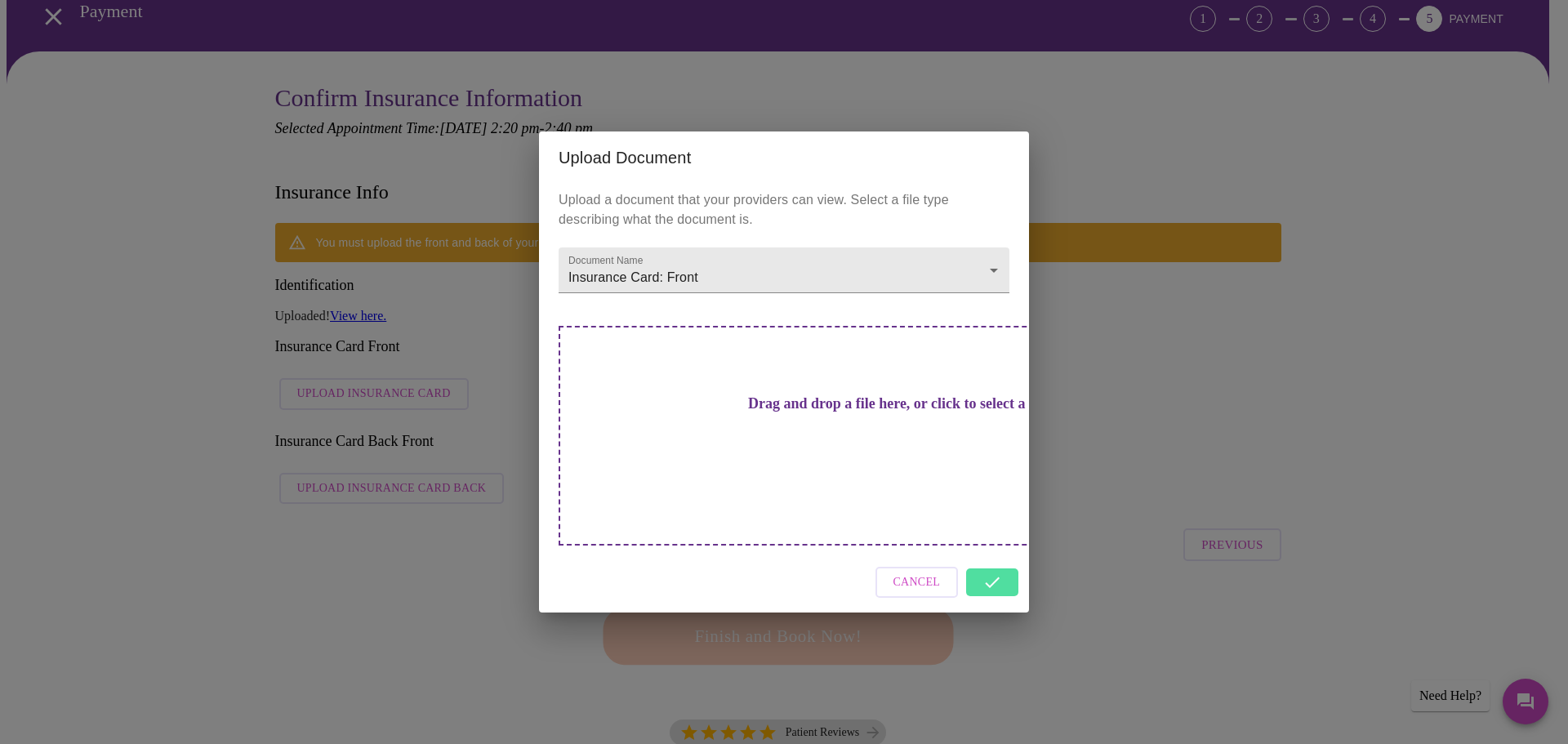
click at [990, 555] on div "Cancel" at bounding box center [784, 583] width 490 height 61
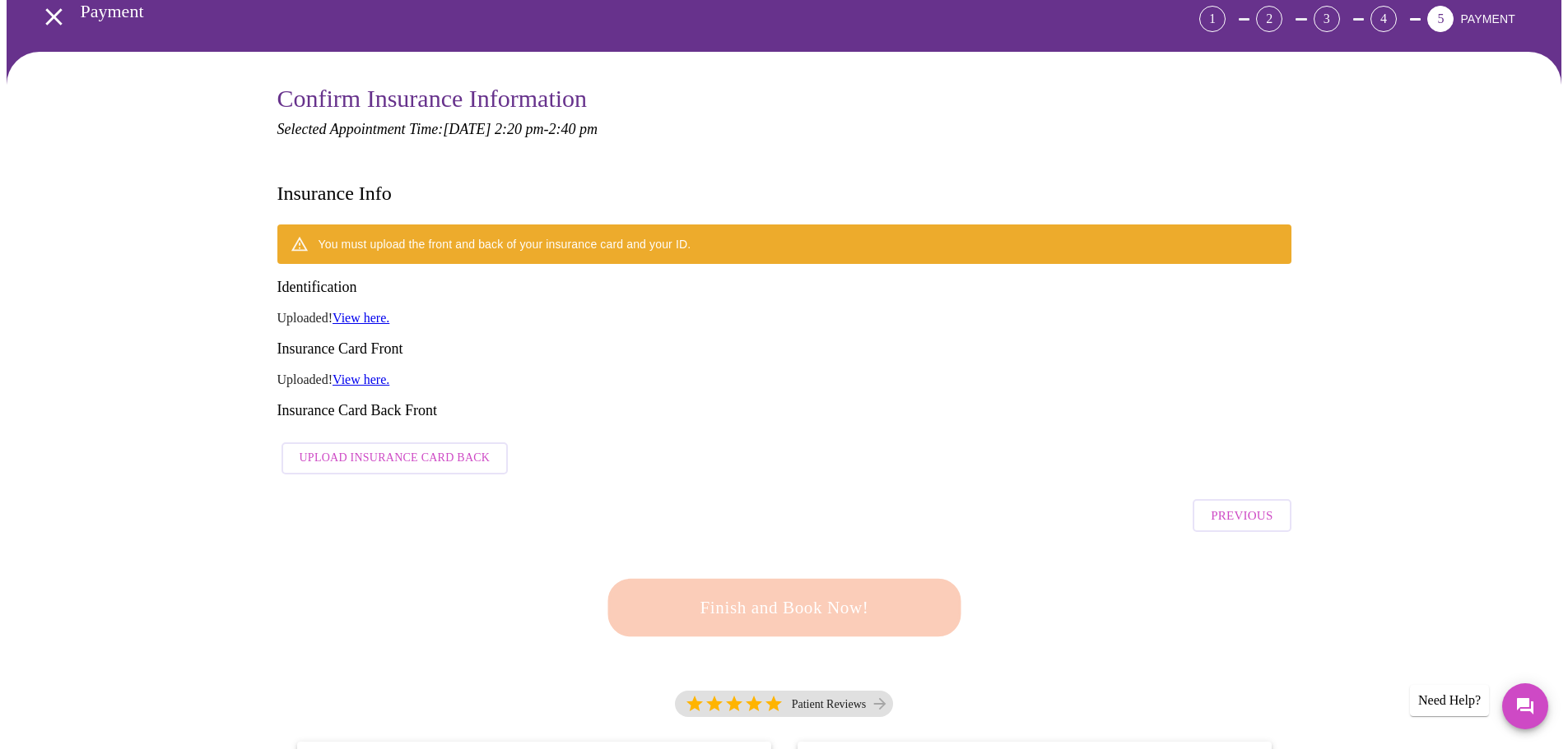
click at [421, 443] on button "Upload Insurance Card Back" at bounding box center [395, 458] width 227 height 32
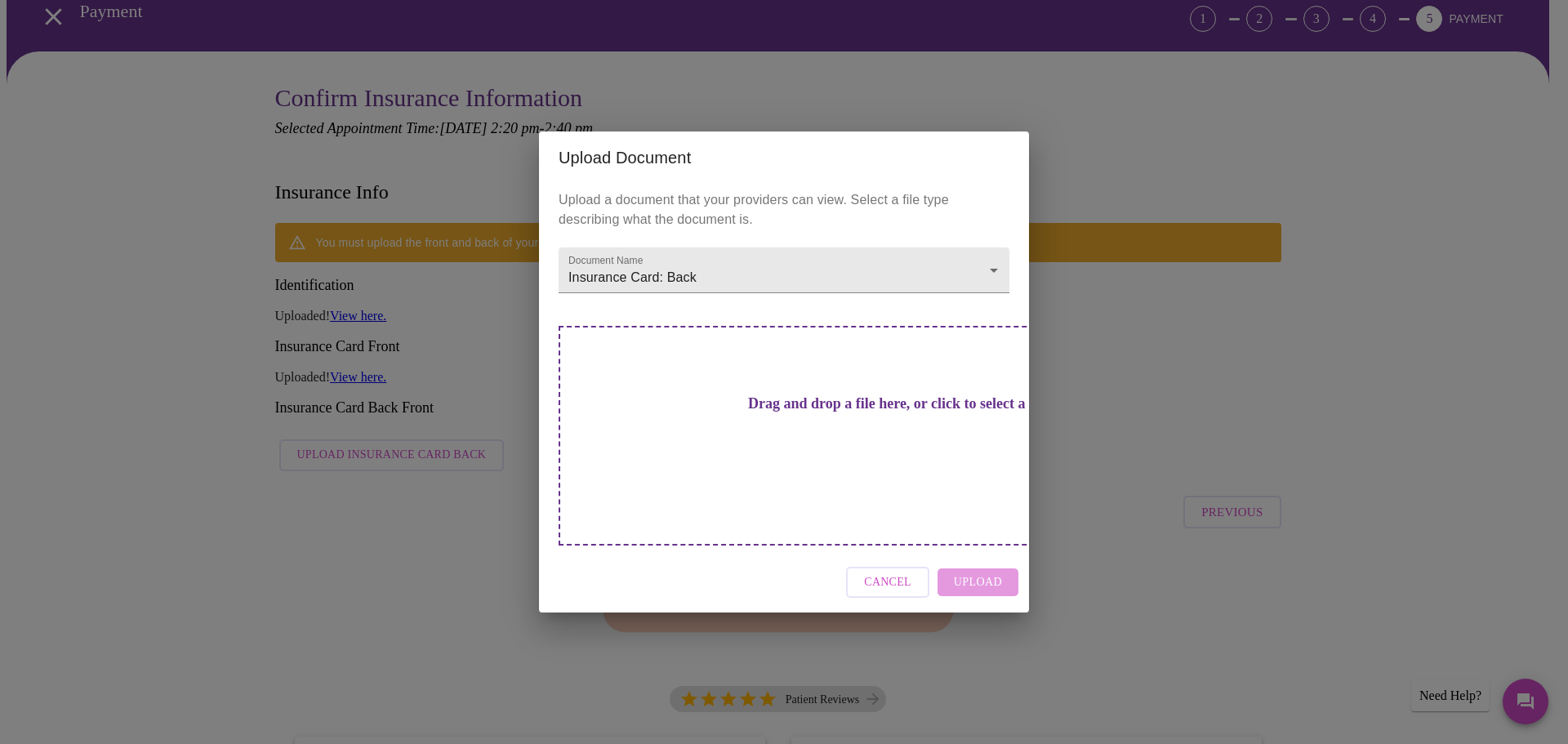
click at [817, 412] on h3 "Drag and drop a file here, or click to select a file" at bounding box center [898, 405] width 451 height 18
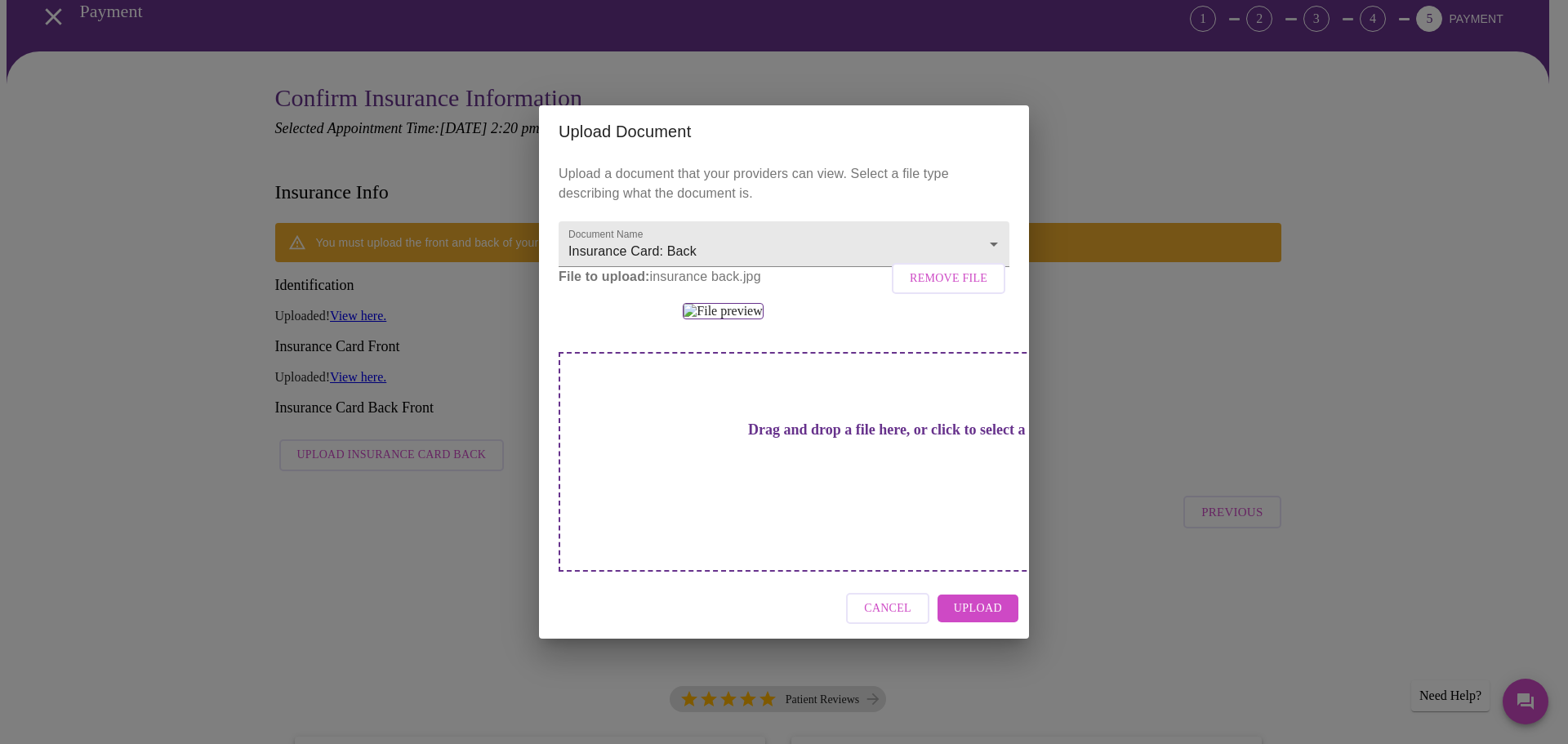
click at [985, 620] on span "Upload" at bounding box center [978, 609] width 49 height 20
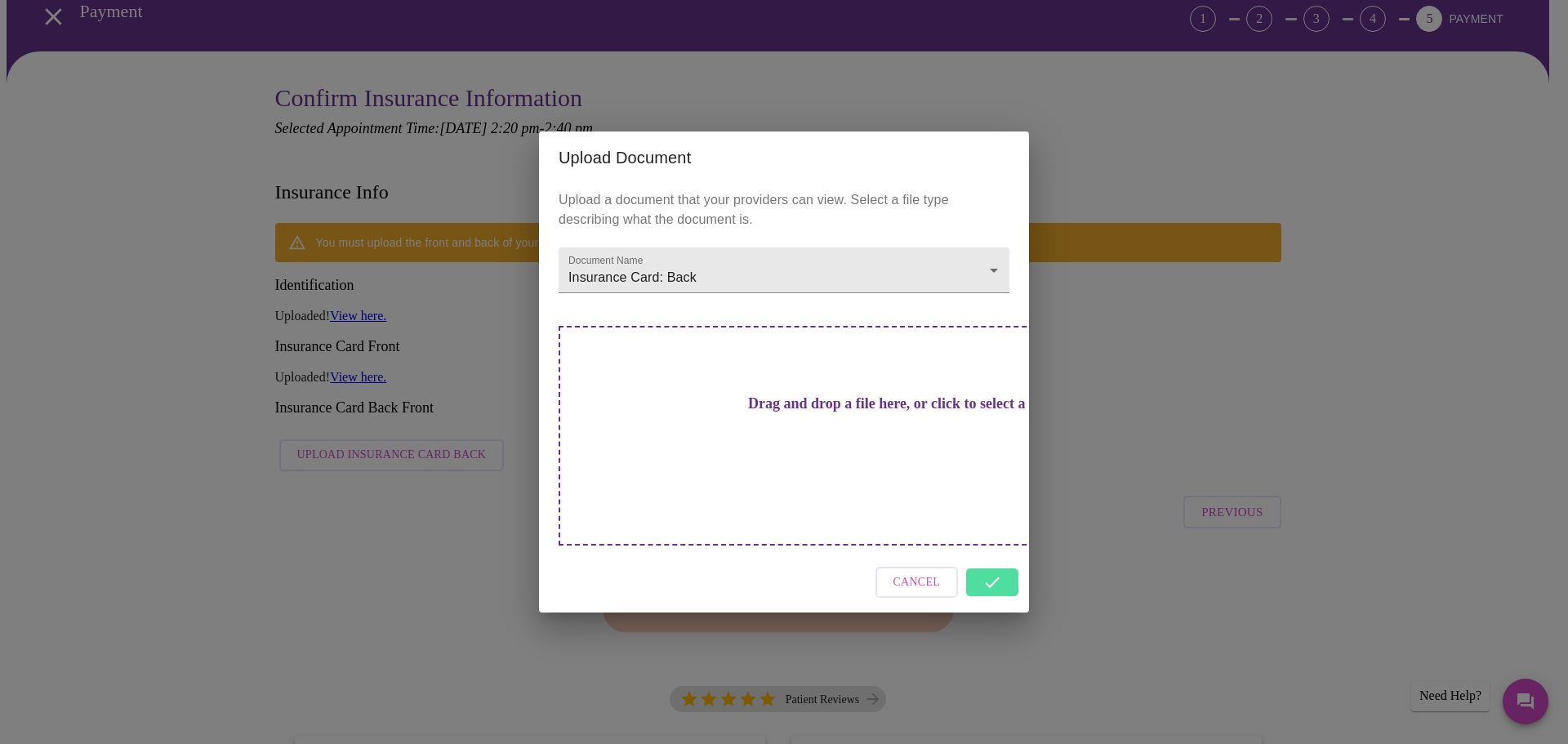
click at [990, 554] on div "Cancel" at bounding box center [784, 583] width 490 height 61
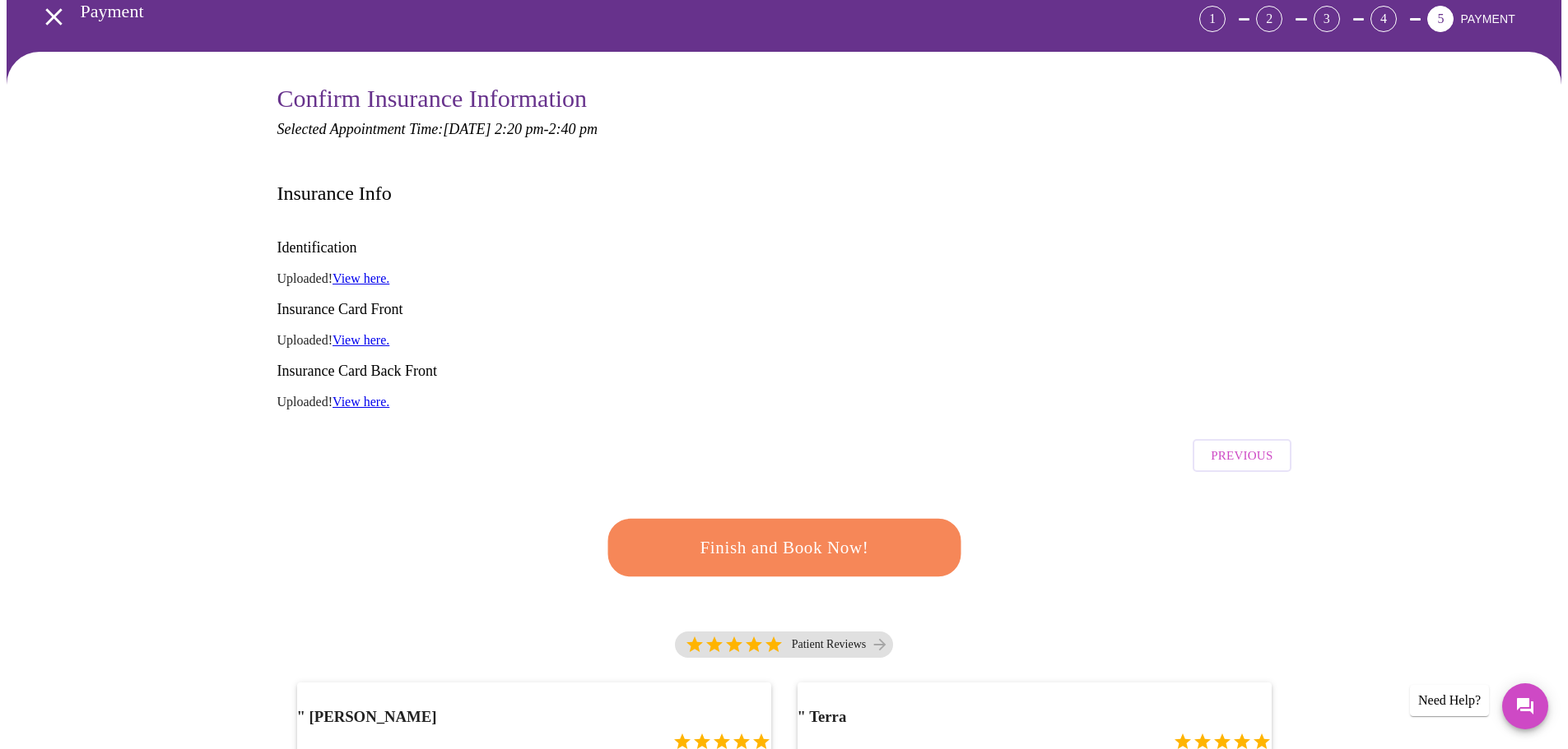
click at [830, 533] on span "Finish and Book Now!" at bounding box center [784, 547] width 306 height 30
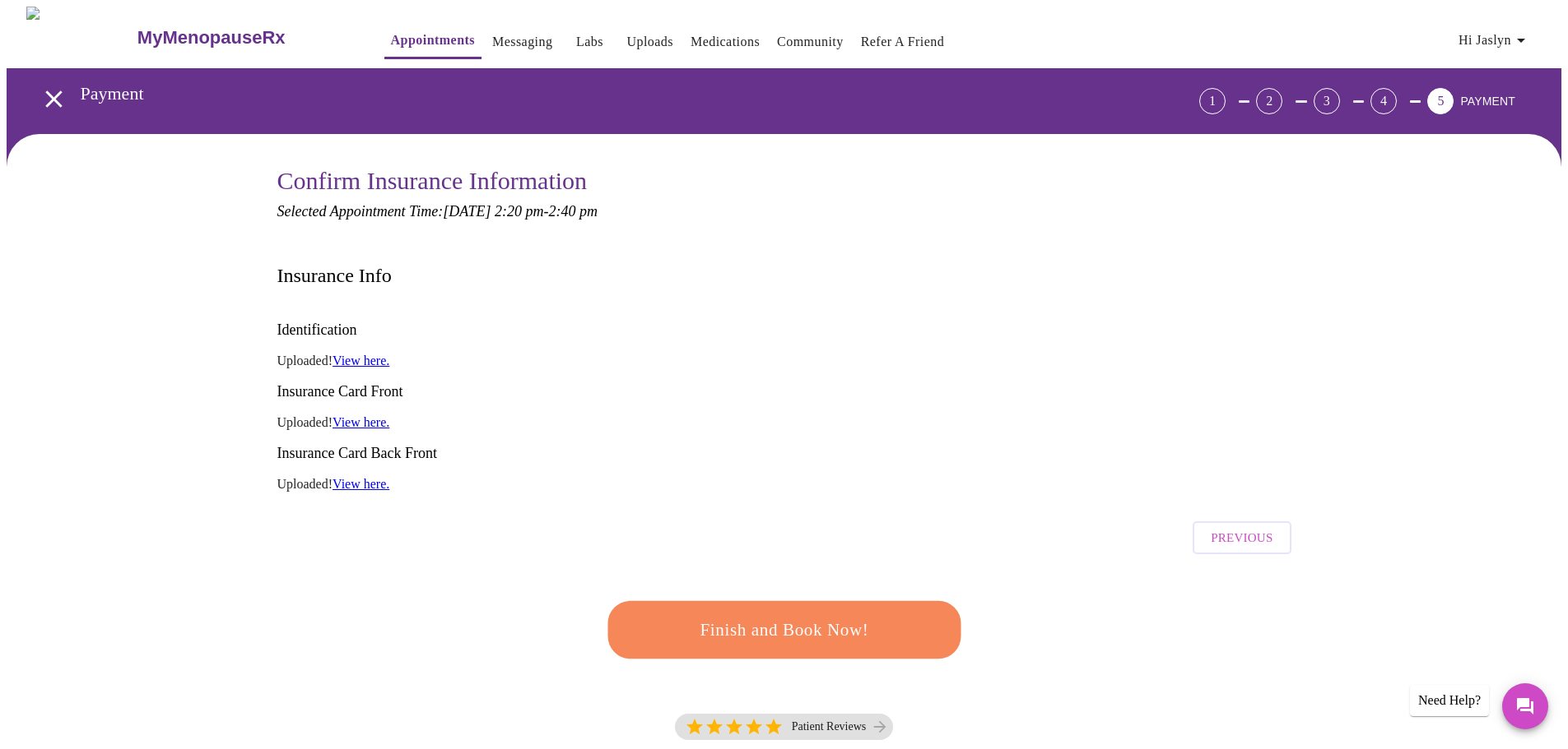
click at [1397, 92] on div "4" at bounding box center [1383, 101] width 26 height 26
click at [1236, 528] on span "Previous" at bounding box center [1241, 538] width 62 height 22
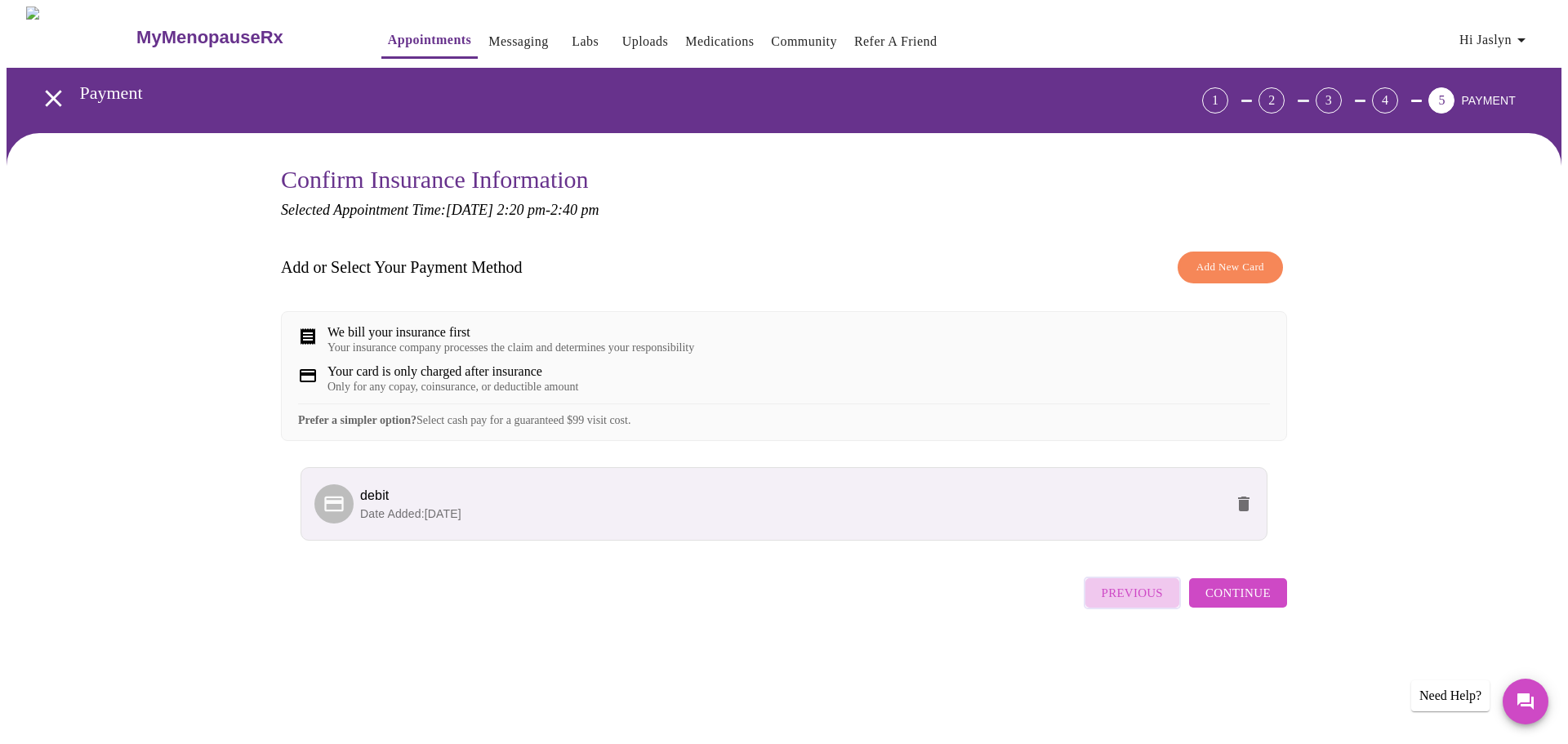
click at [1124, 604] on span "Previous" at bounding box center [1132, 593] width 61 height 21
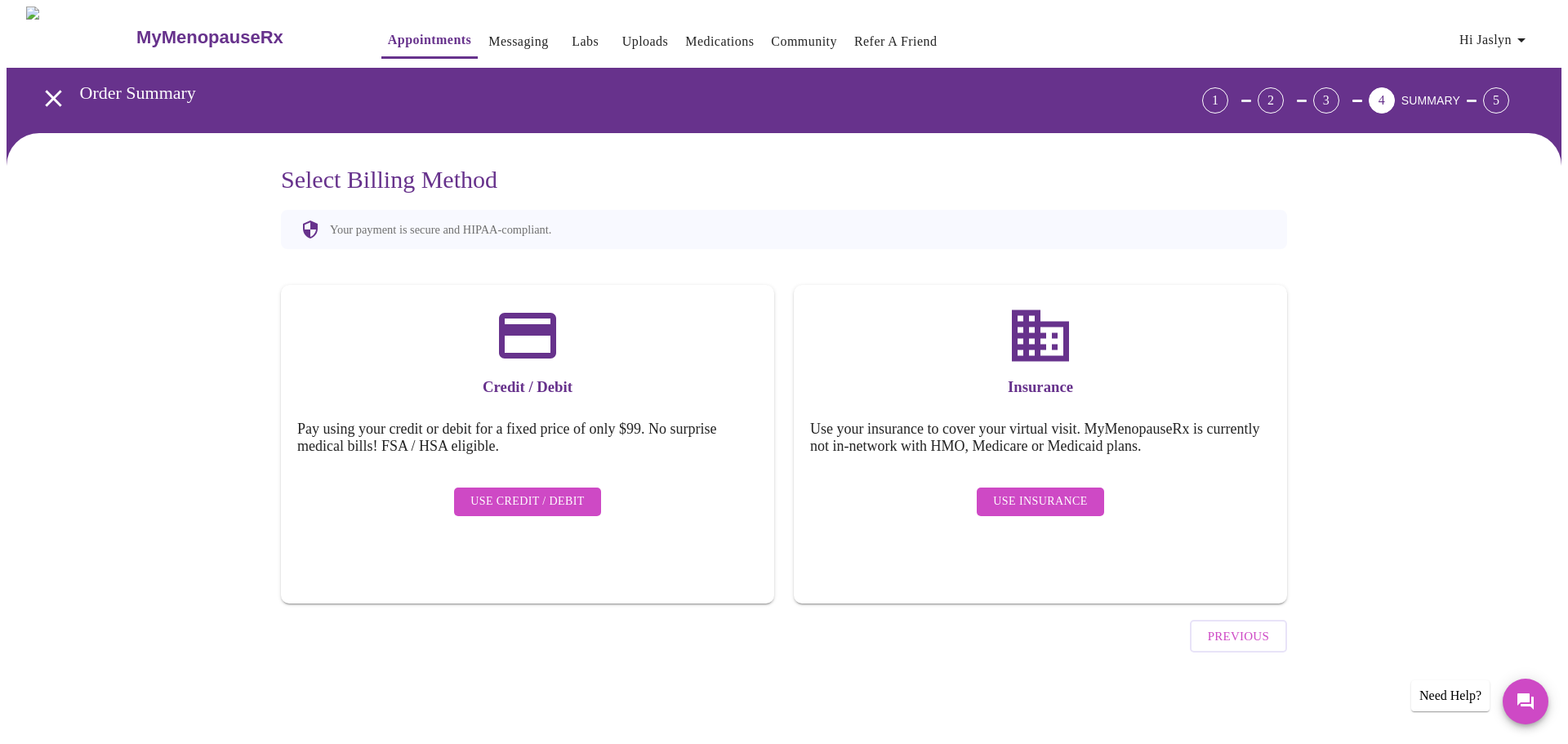
click at [1040, 492] on span "Use Insurance" at bounding box center [1040, 502] width 94 height 20
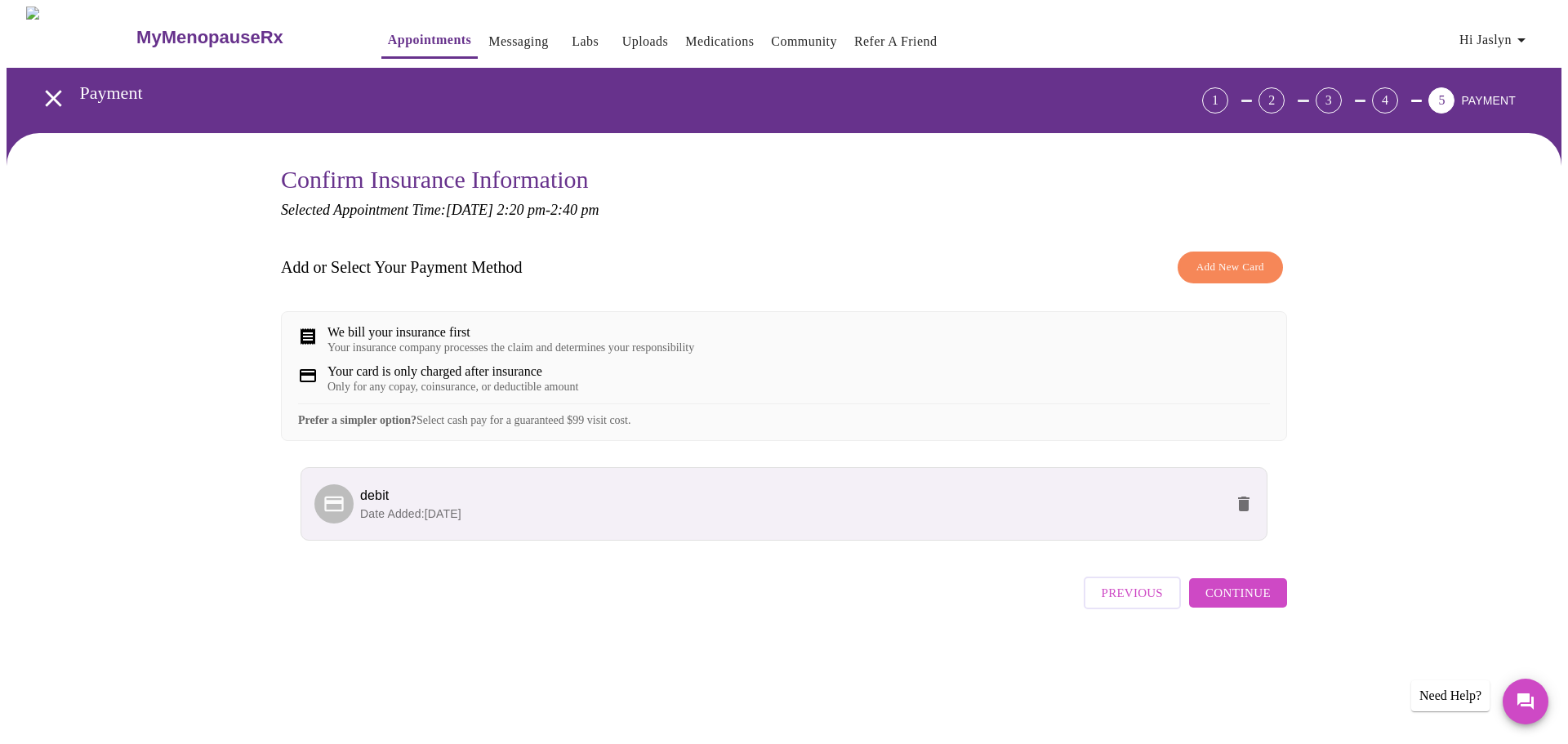
click at [1145, 506] on span "debit" at bounding box center [792, 496] width 864 height 19
click at [1248, 512] on icon "delete" at bounding box center [1244, 504] width 12 height 15
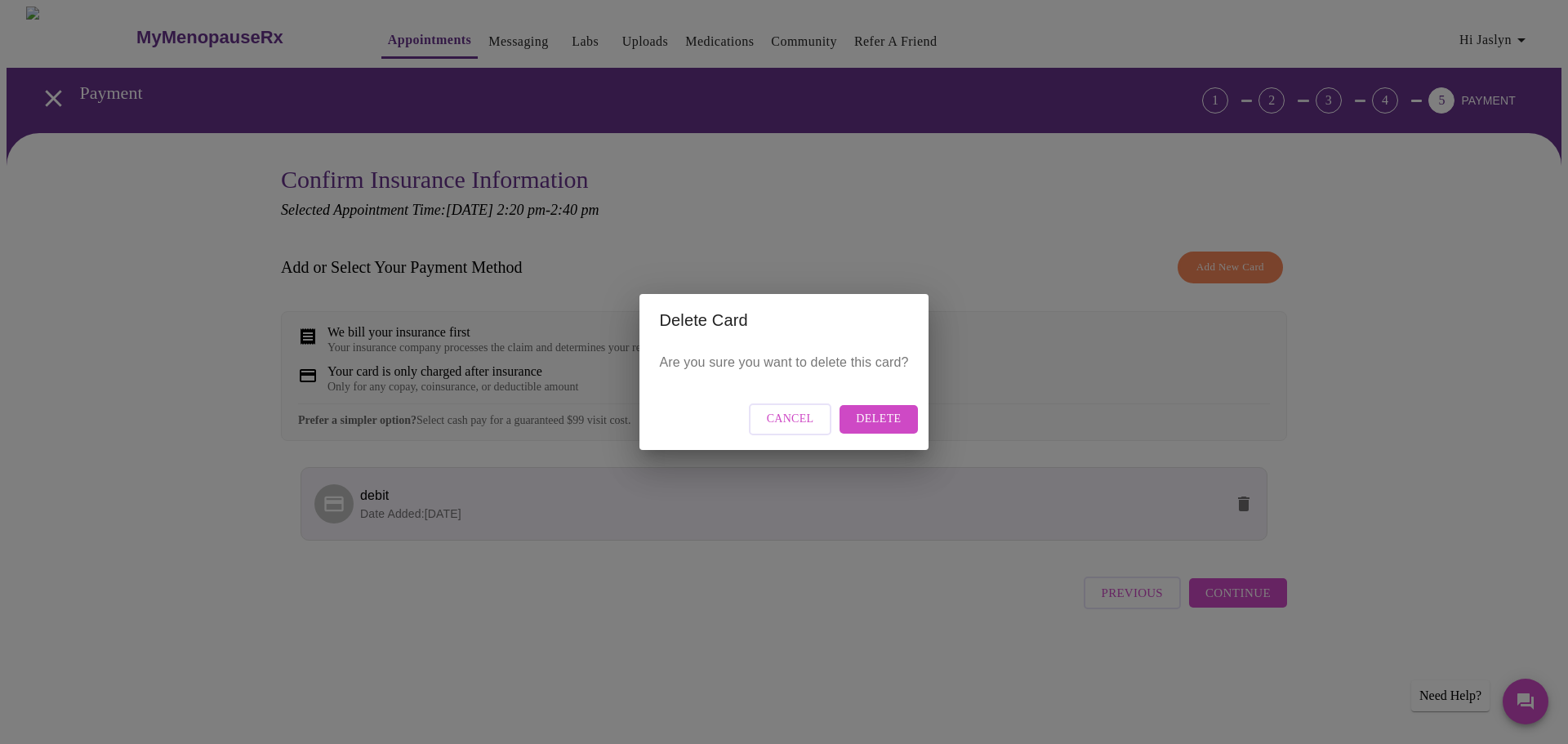
click at [881, 422] on span "Delete" at bounding box center [879, 419] width 45 height 20
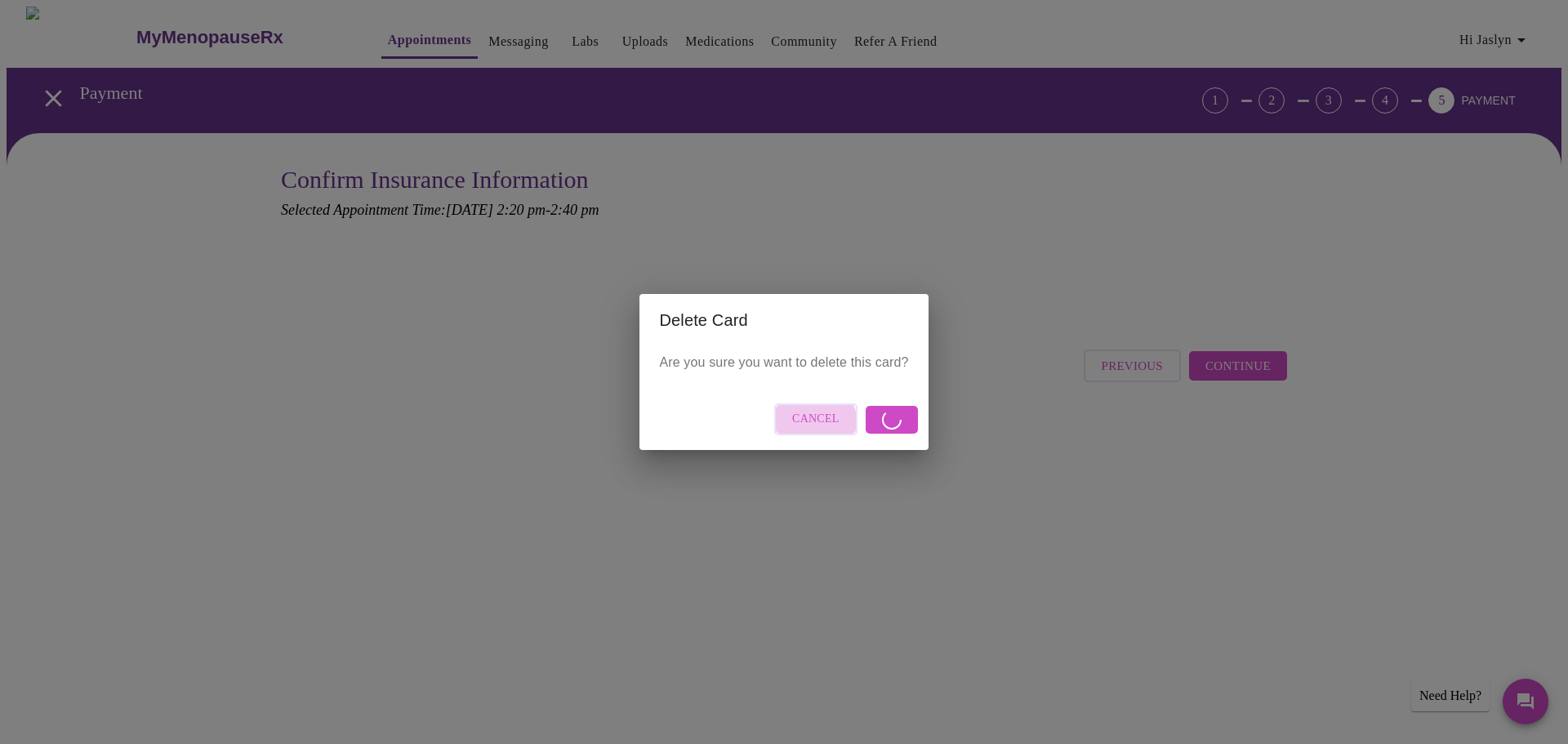
click at [811, 424] on span "Cancel" at bounding box center [816, 419] width 48 height 20
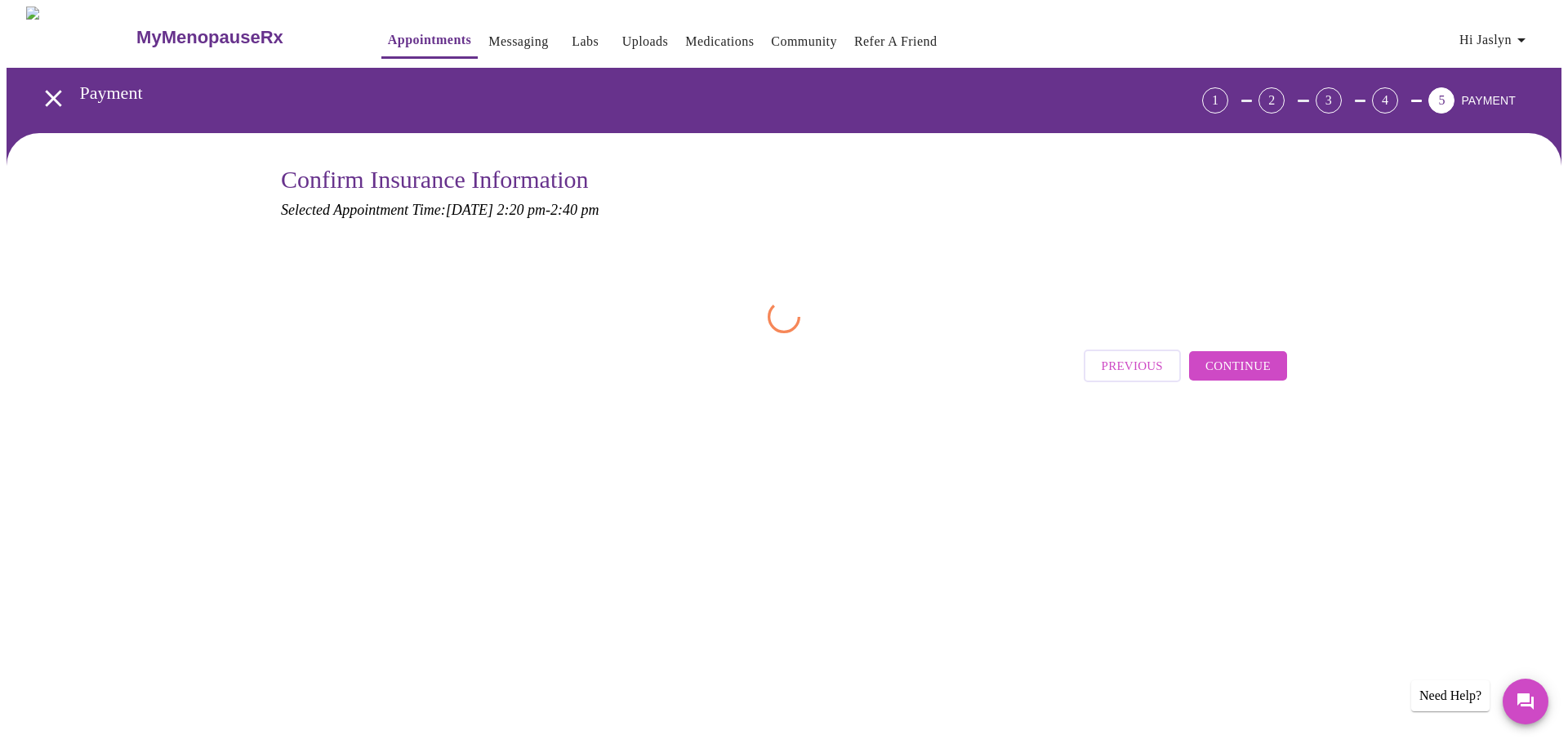
click at [1137, 364] on span "Previous" at bounding box center [1132, 366] width 61 height 21
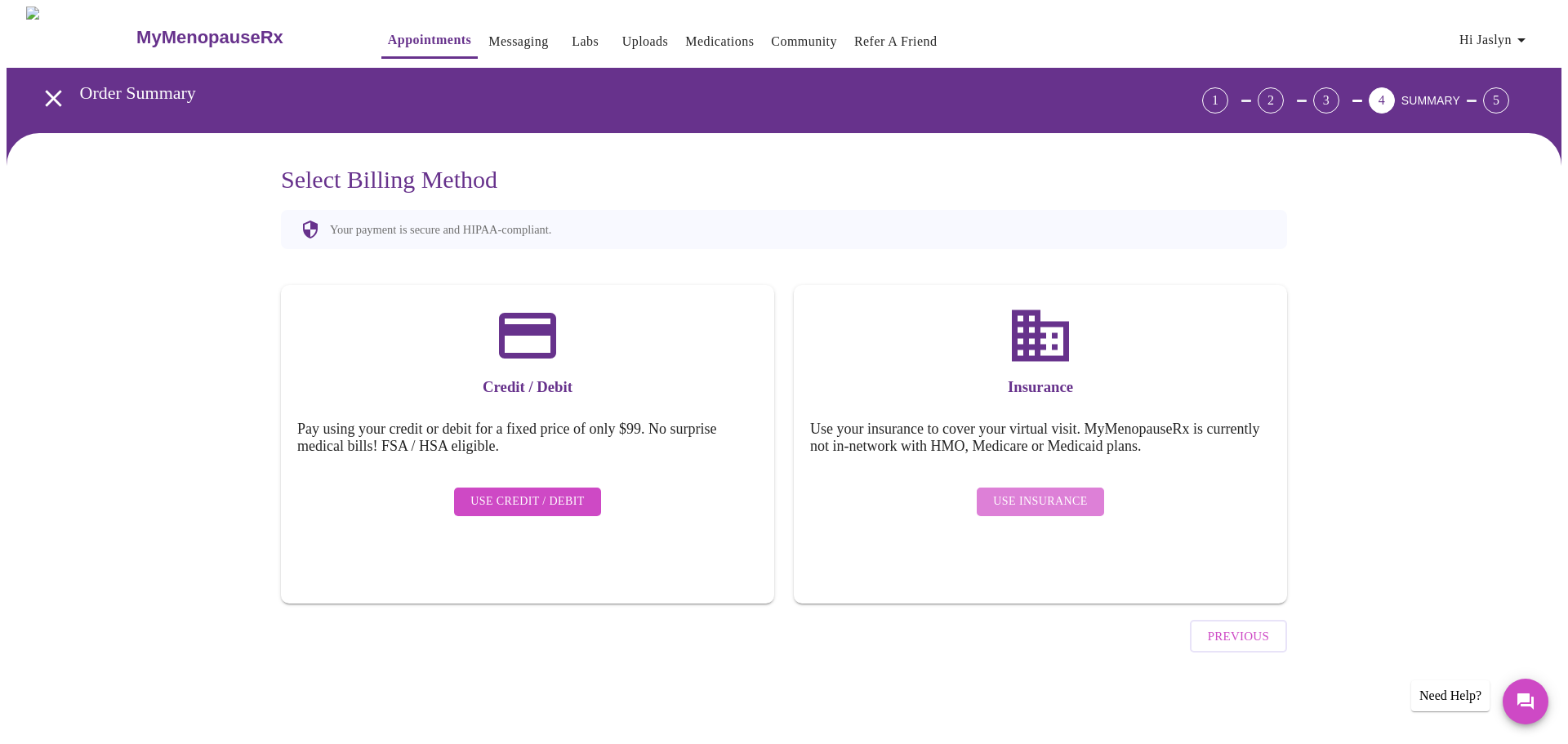
click at [1043, 492] on span "Use Insurance" at bounding box center [1040, 502] width 94 height 20
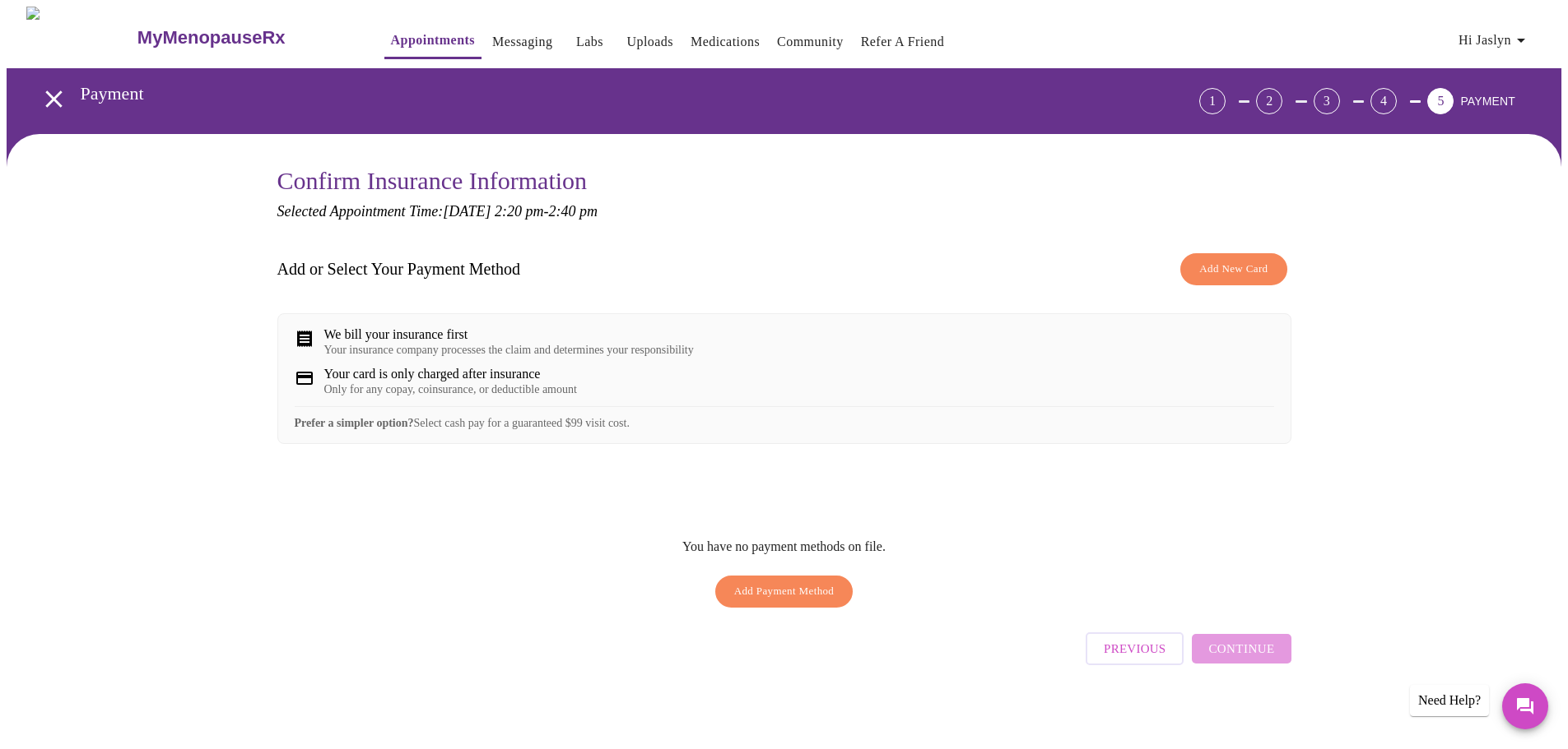
click at [805, 601] on span "Add Payment Method" at bounding box center [784, 591] width 101 height 19
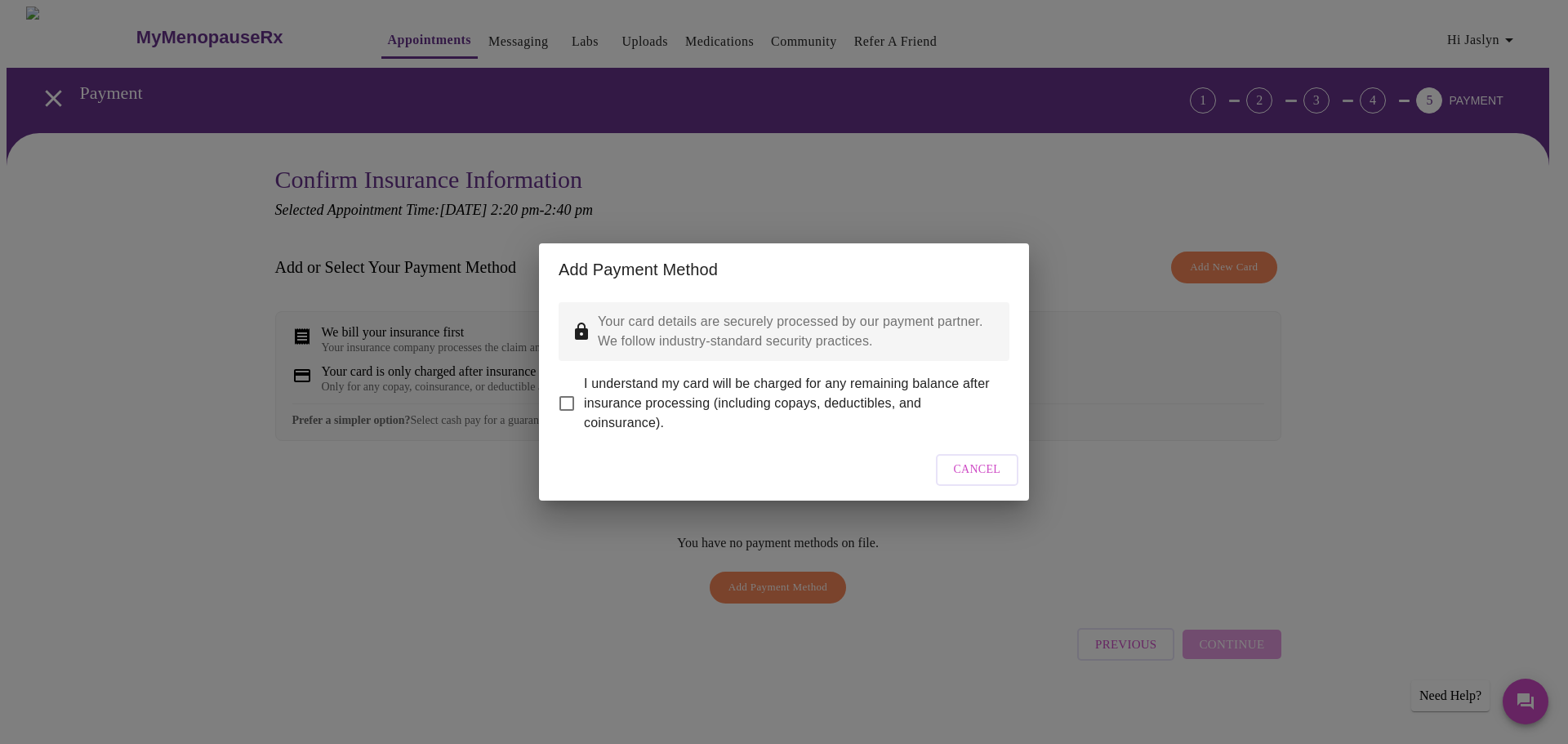
click at [569, 391] on input "I understand my card will be charged for any remaining balance after insurance …" at bounding box center [566, 403] width 34 height 34
checkbox input "true"
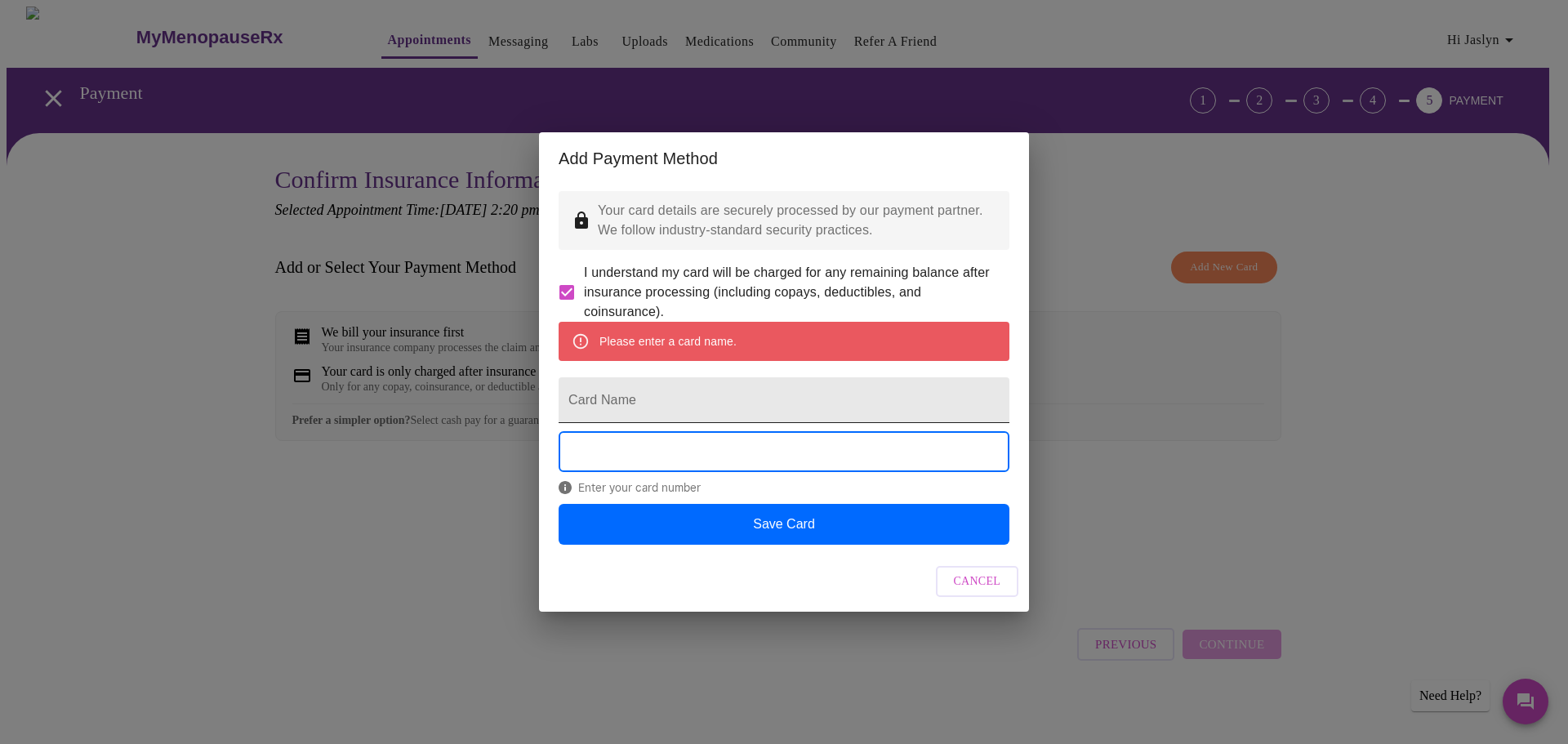
click at [718, 406] on input "Card Name" at bounding box center [784, 400] width 451 height 46
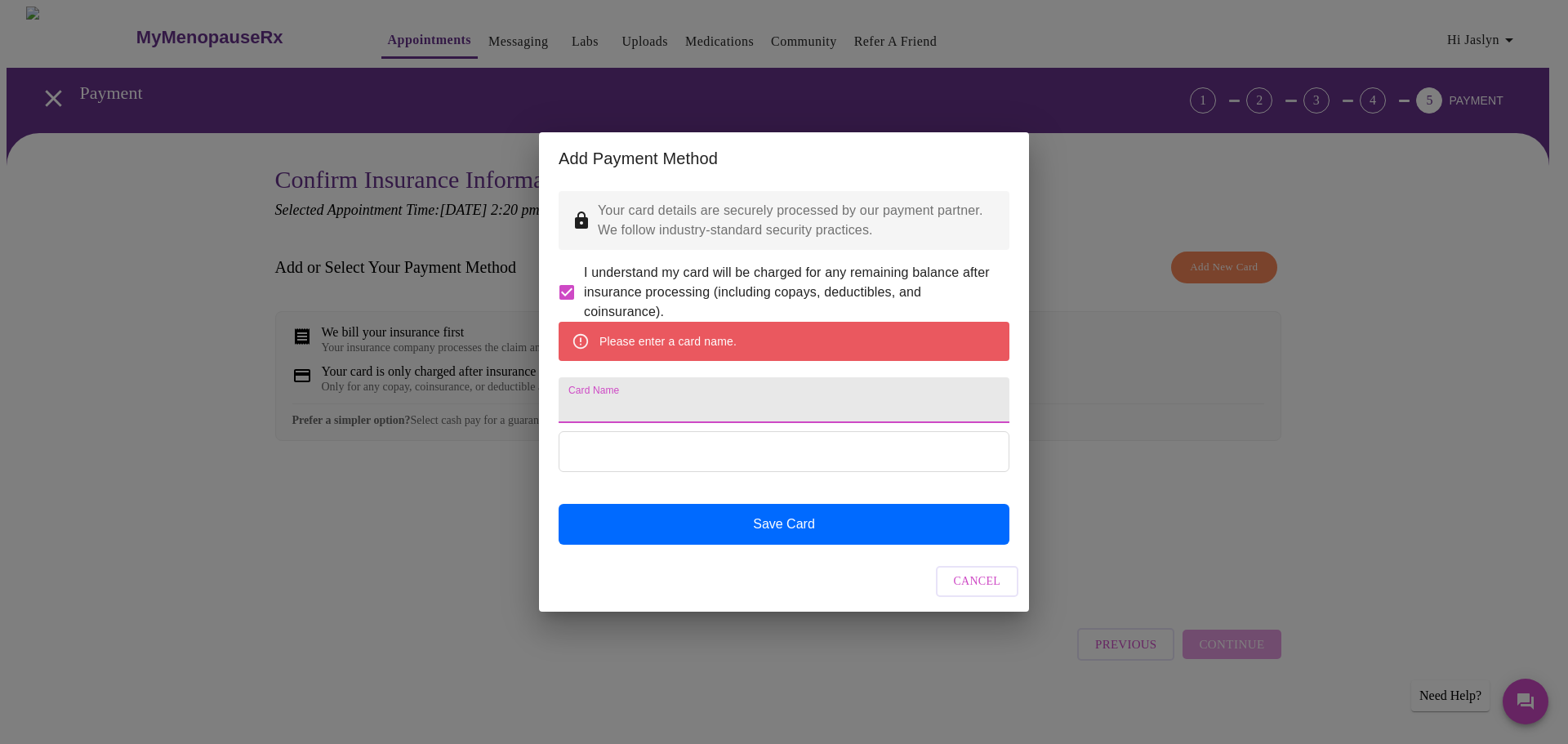
click at [744, 401] on input "Card Name" at bounding box center [784, 400] width 451 height 46
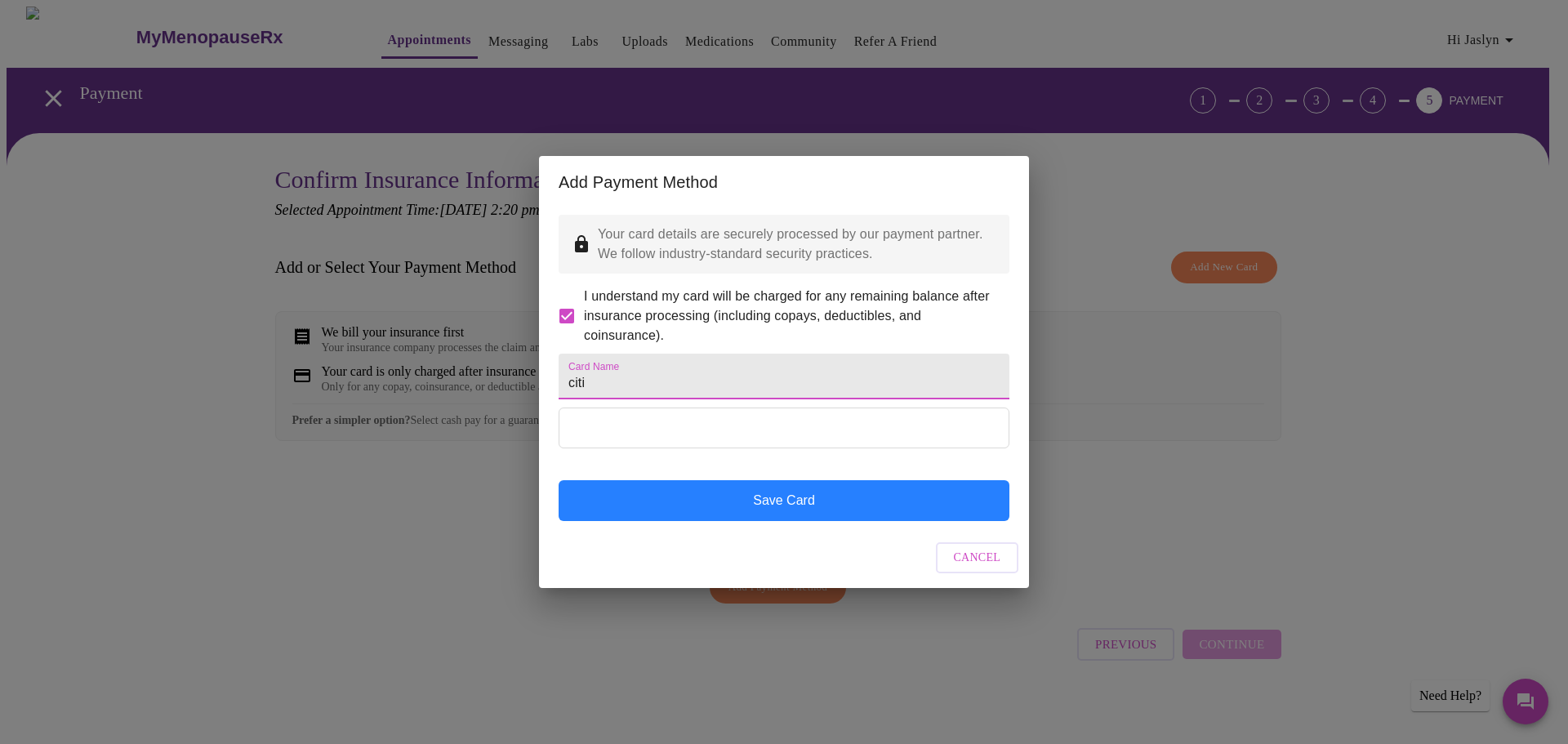
type input "citi"
click at [801, 521] on button "Save Card" at bounding box center [784, 501] width 451 height 41
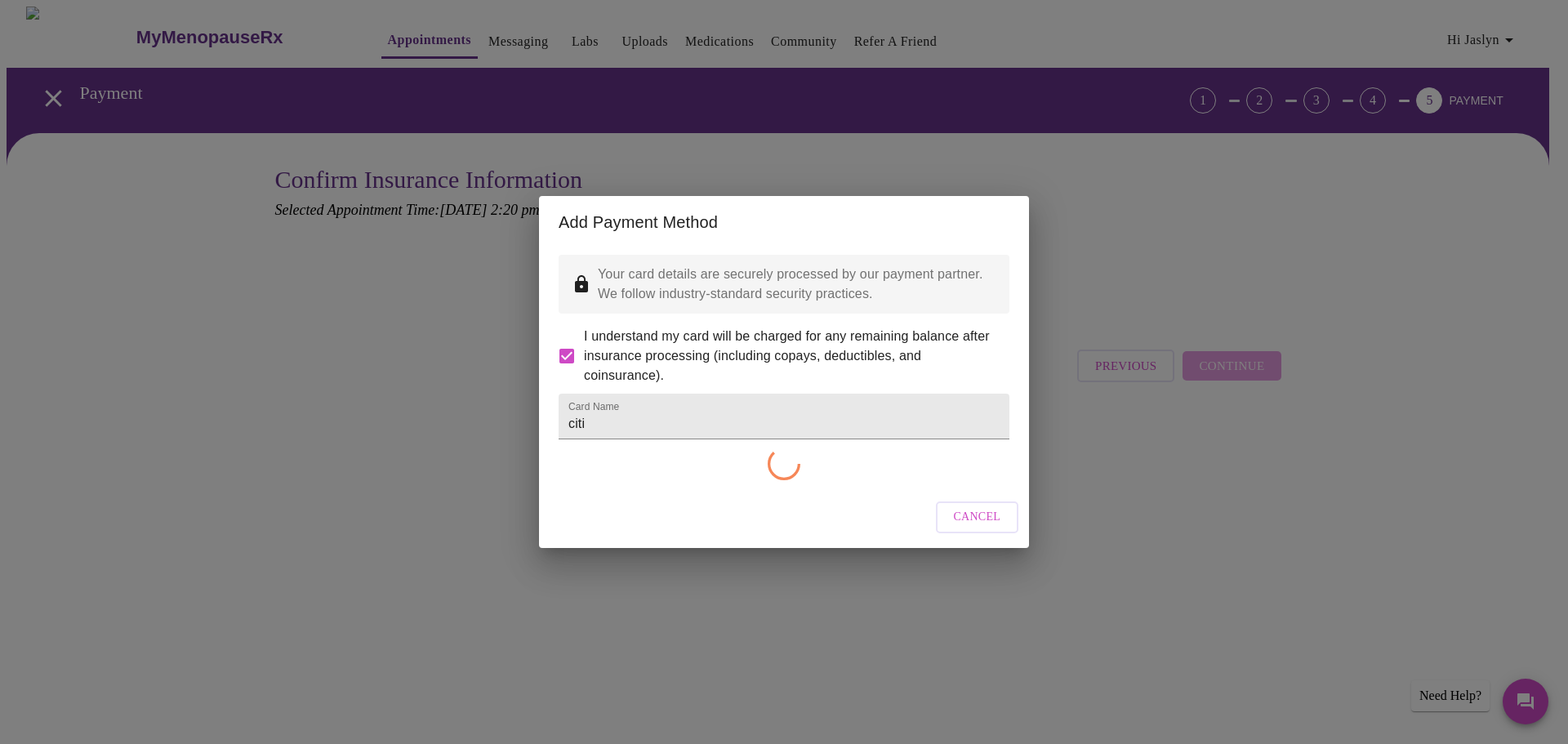
checkbox input "false"
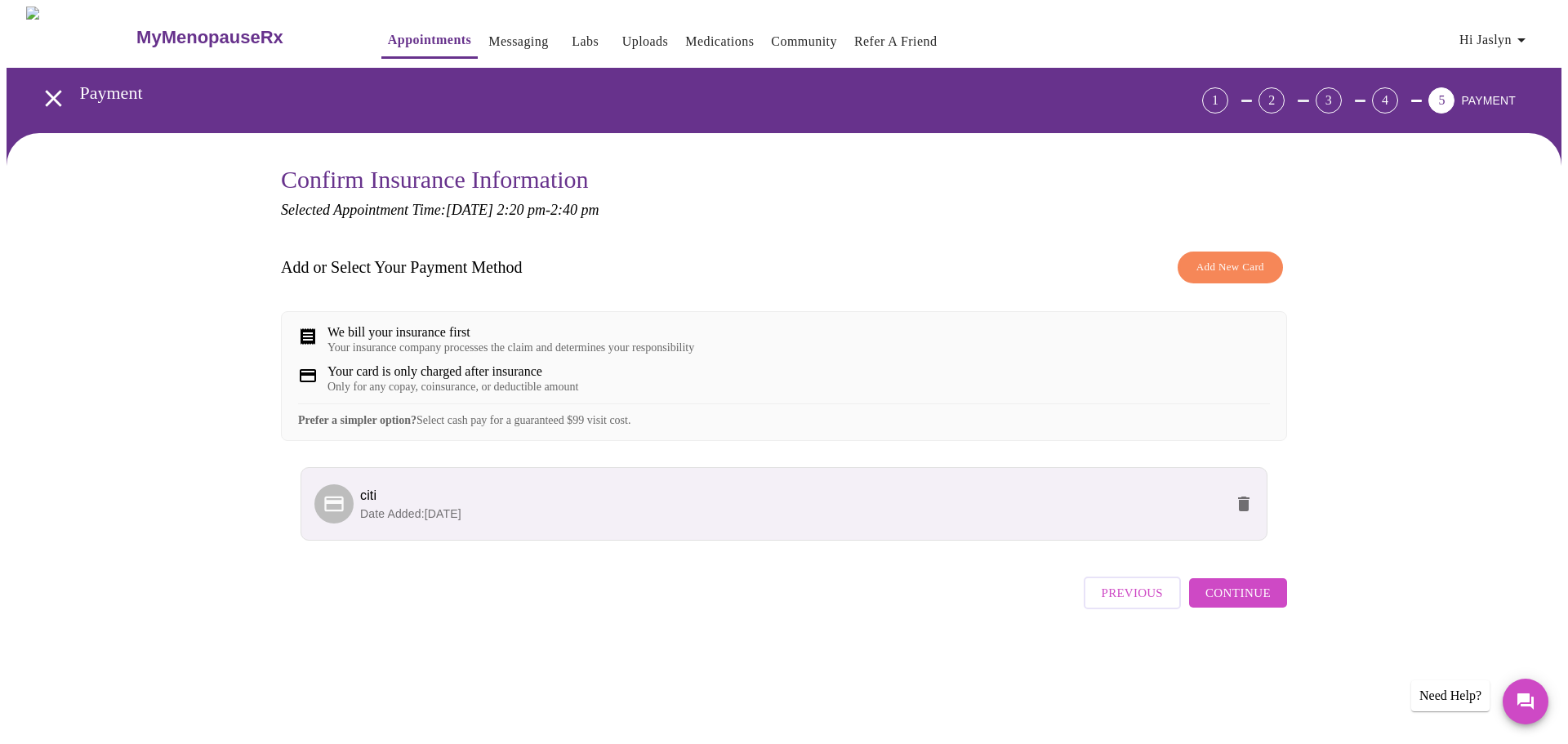
click at [1254, 604] on span "Continue" at bounding box center [1237, 593] width 65 height 21
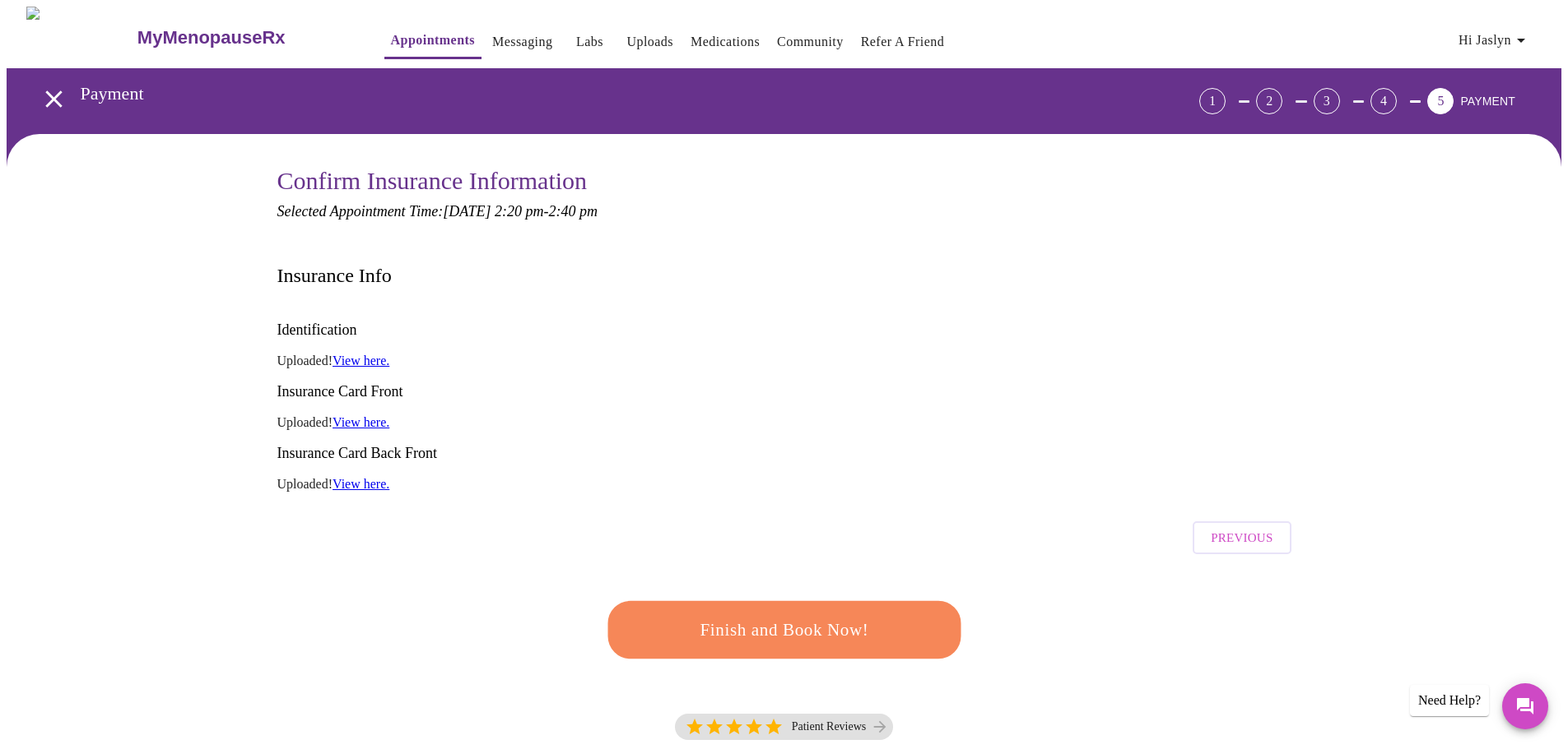
click at [847, 615] on span "Finish and Book Now!" at bounding box center [784, 630] width 305 height 30
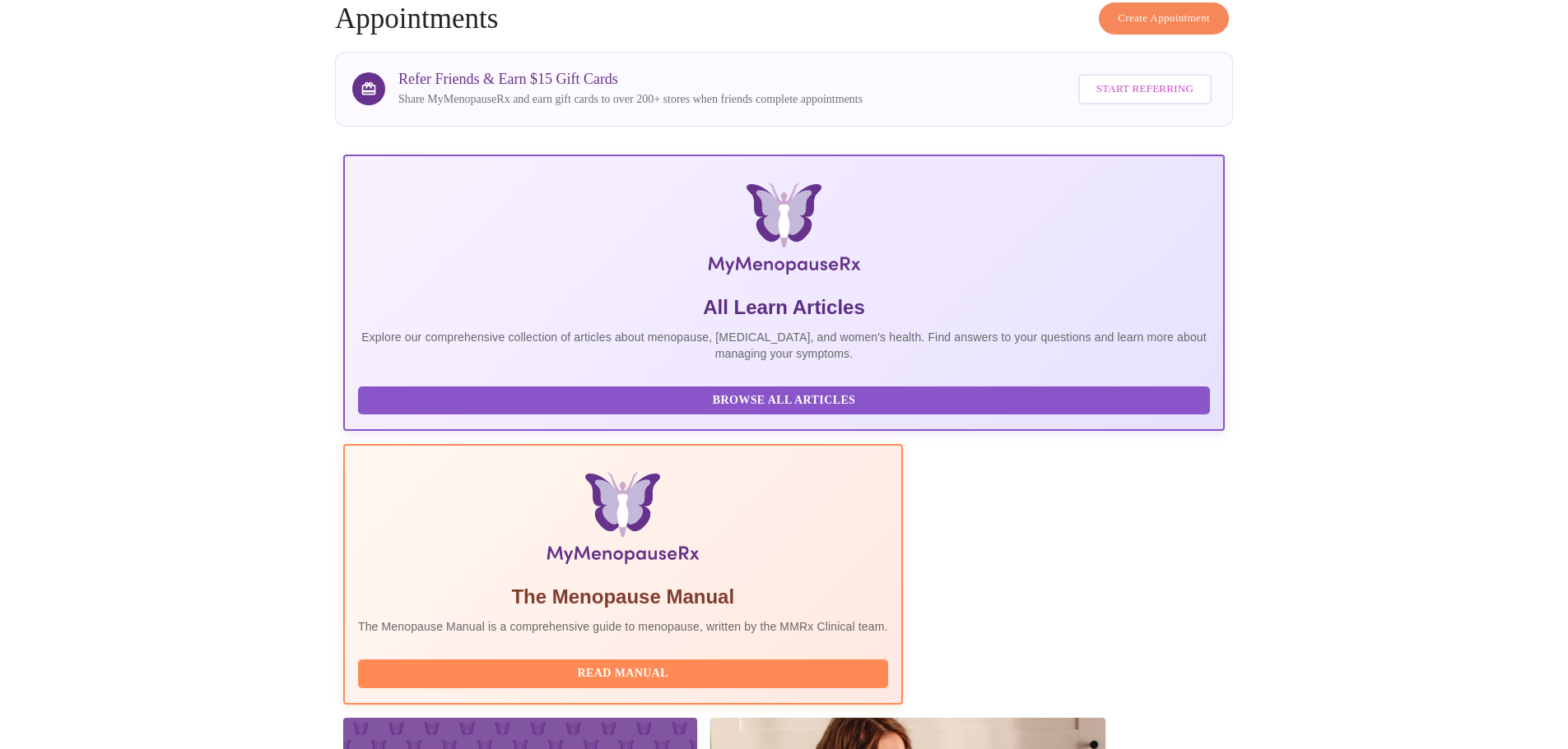
scroll to position [152, 0]
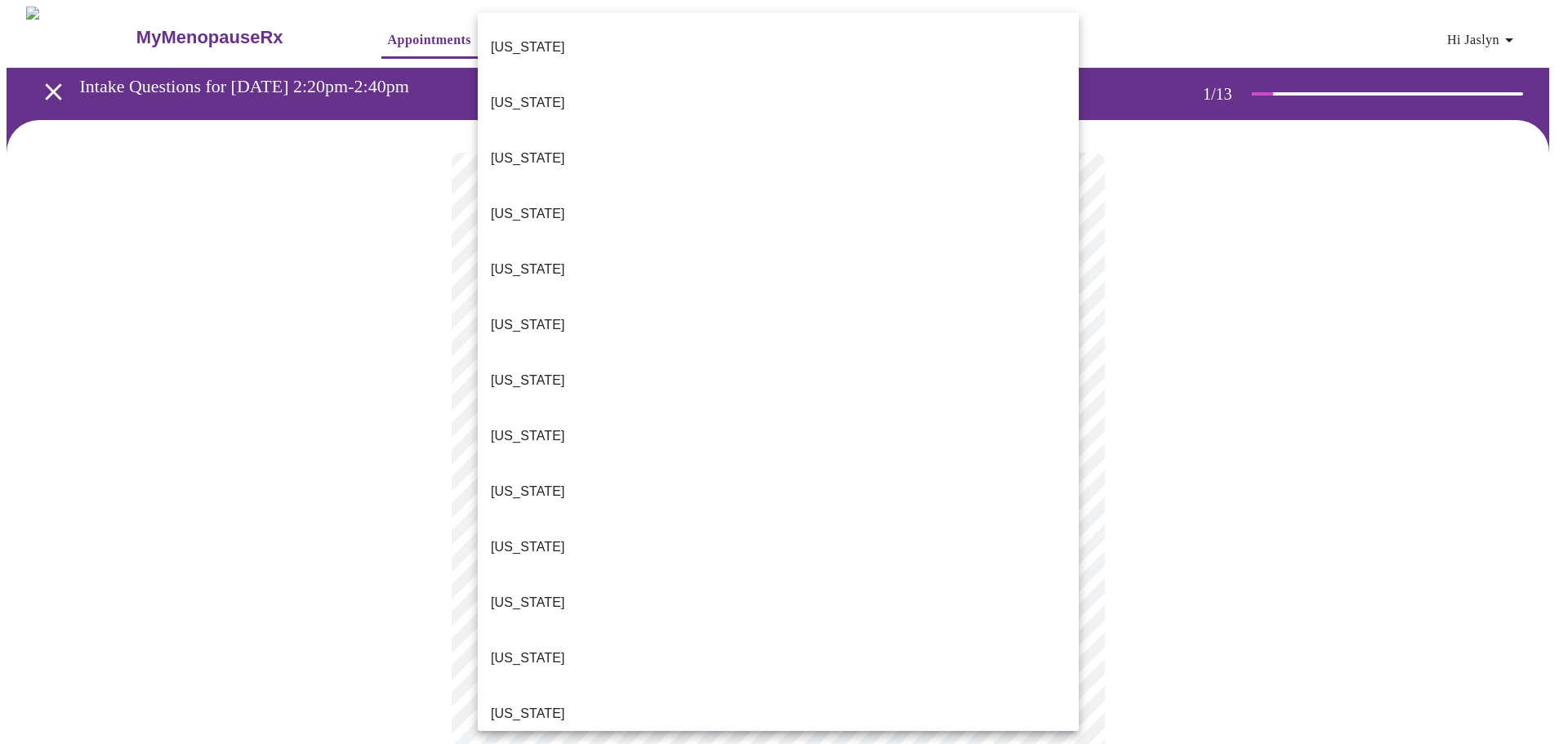
click at [683, 347] on body "MyMenopauseRx Appointments Messaging Labs Uploads Medications Community Refer a…" at bounding box center [784, 758] width 1555 height 1503
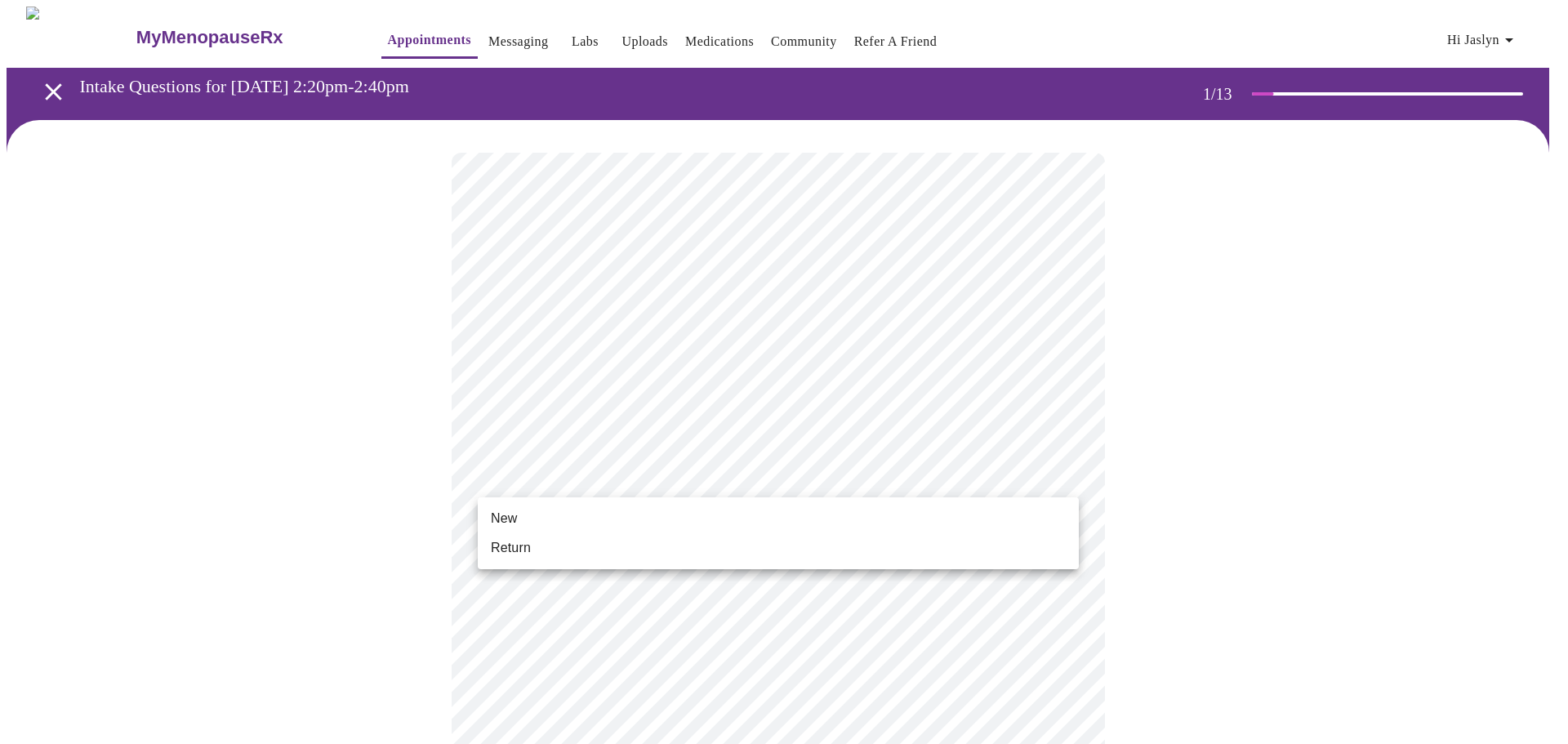
click at [637, 472] on body "MyMenopauseRx Appointments Messaging Labs Uploads Medications Community Refer a…" at bounding box center [784, 753] width 1555 height 1493
click at [523, 515] on li "New" at bounding box center [779, 518] width 601 height 29
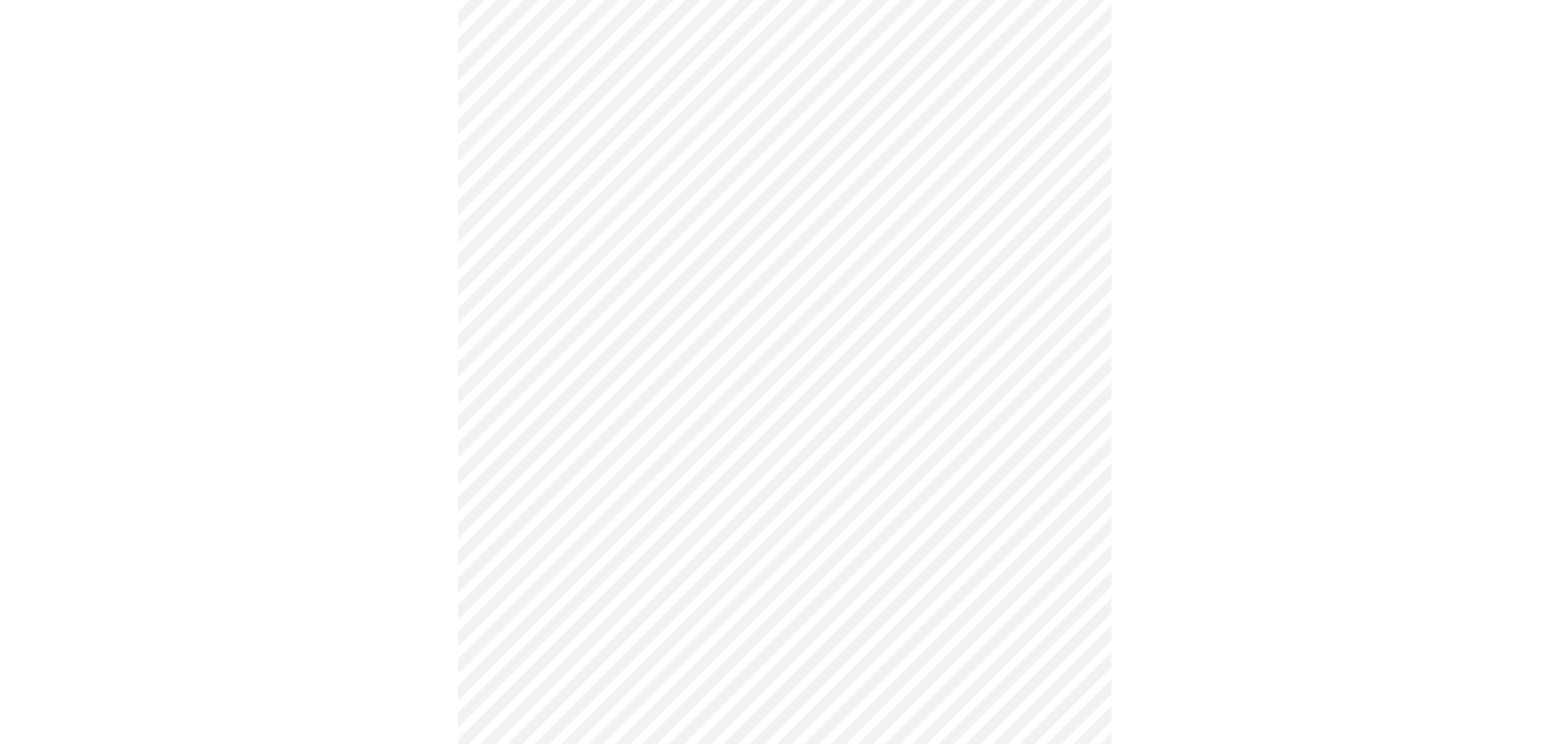
scroll to position [726, 0]
click at [707, 513] on body "MyMenopauseRx Appointments Messaging Labs Uploads Medications Community Refer a…" at bounding box center [784, 17] width 1555 height 1470
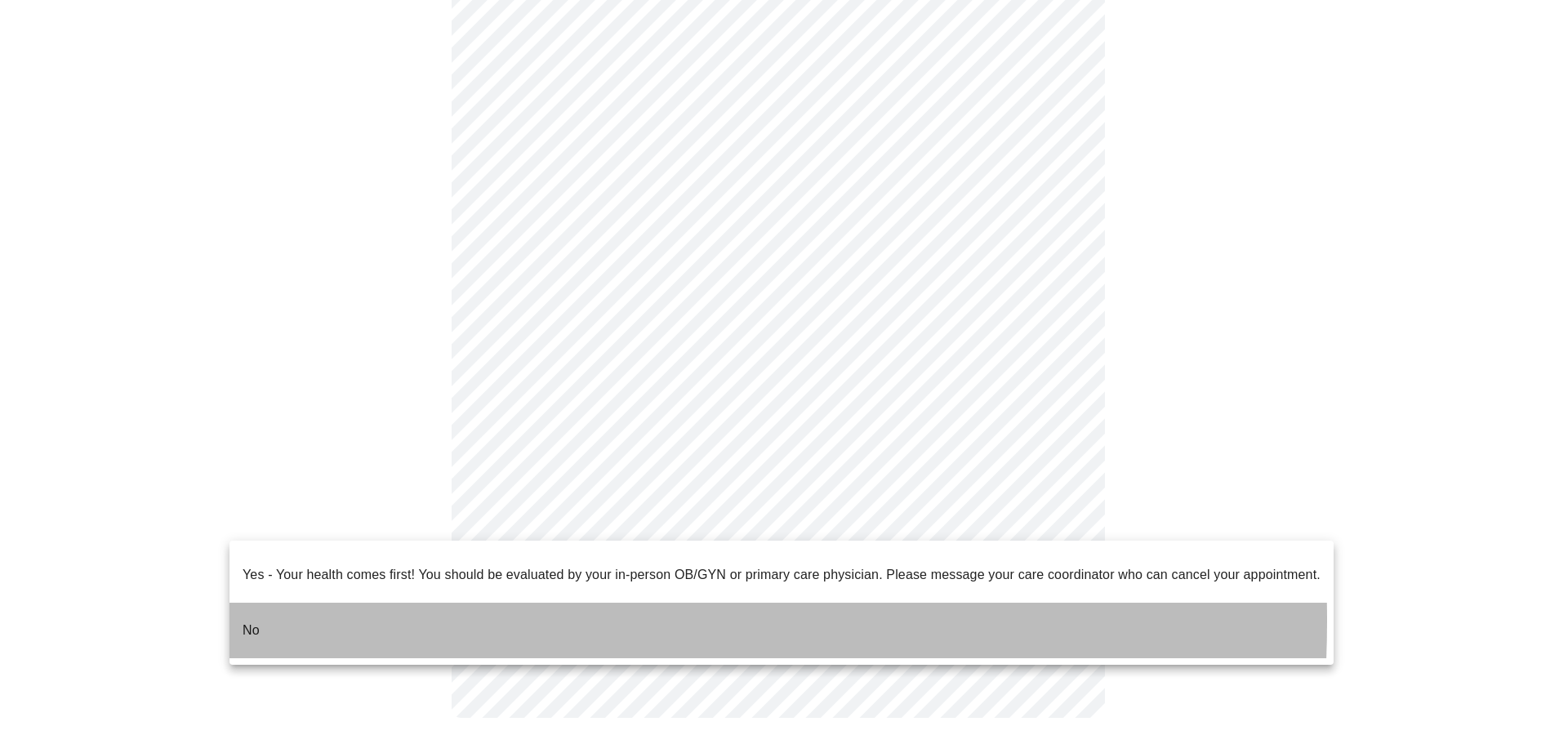
click at [345, 608] on li "No" at bounding box center [782, 630] width 1104 height 55
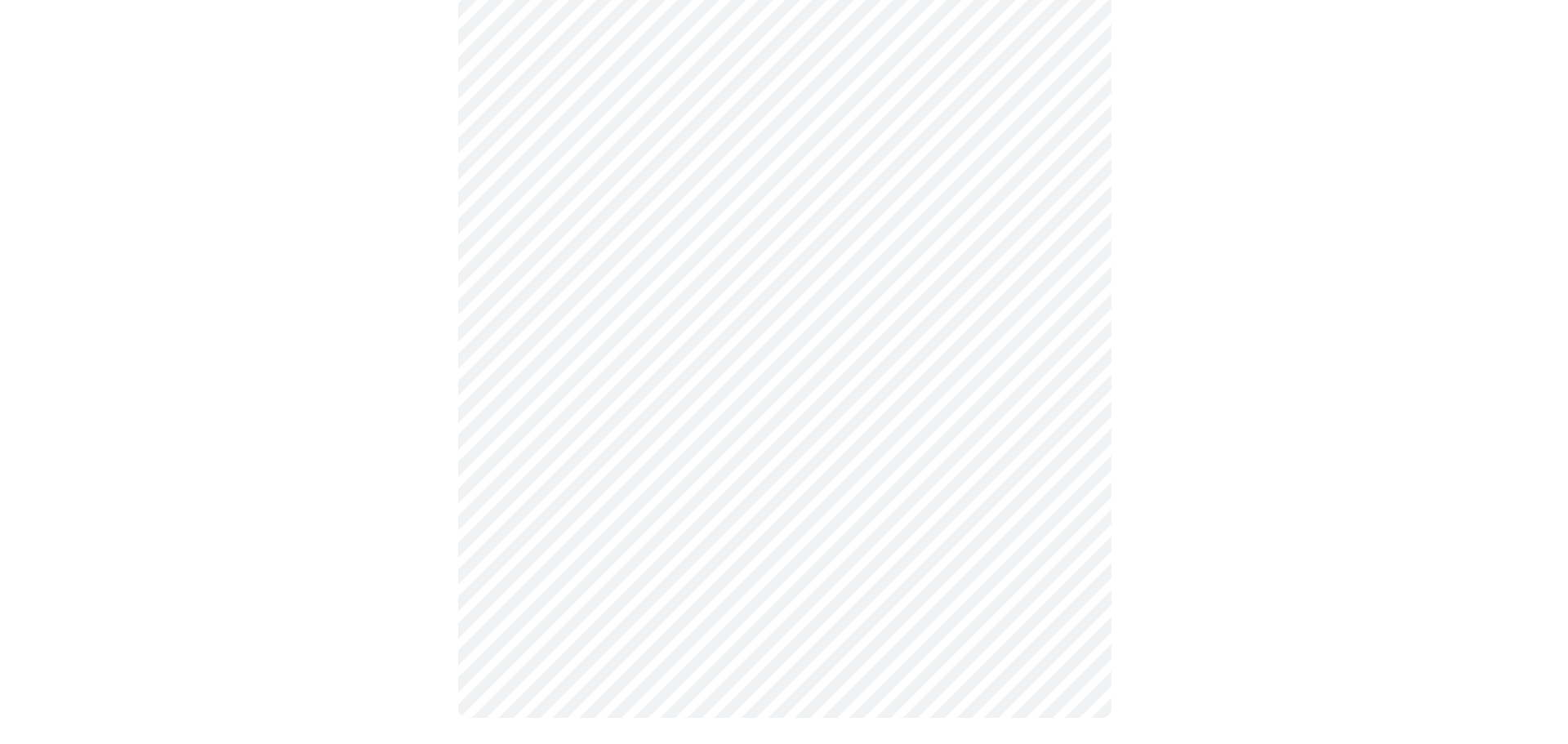
scroll to position [0, 0]
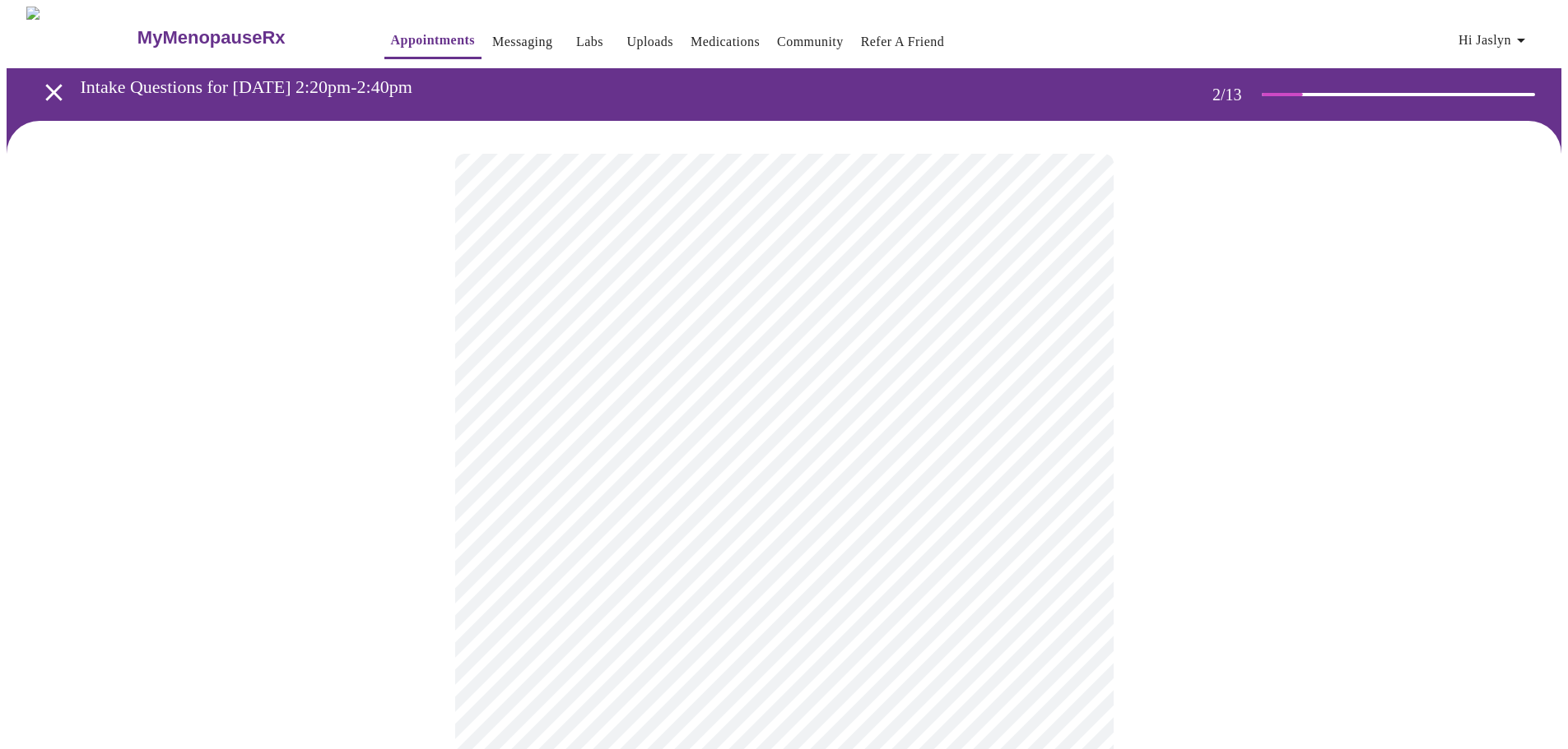
click at [711, 342] on body "MyMenopauseRx Appointments Messaging Labs Uploads Medications Community Refer a…" at bounding box center [784, 501] width 1554 height 989
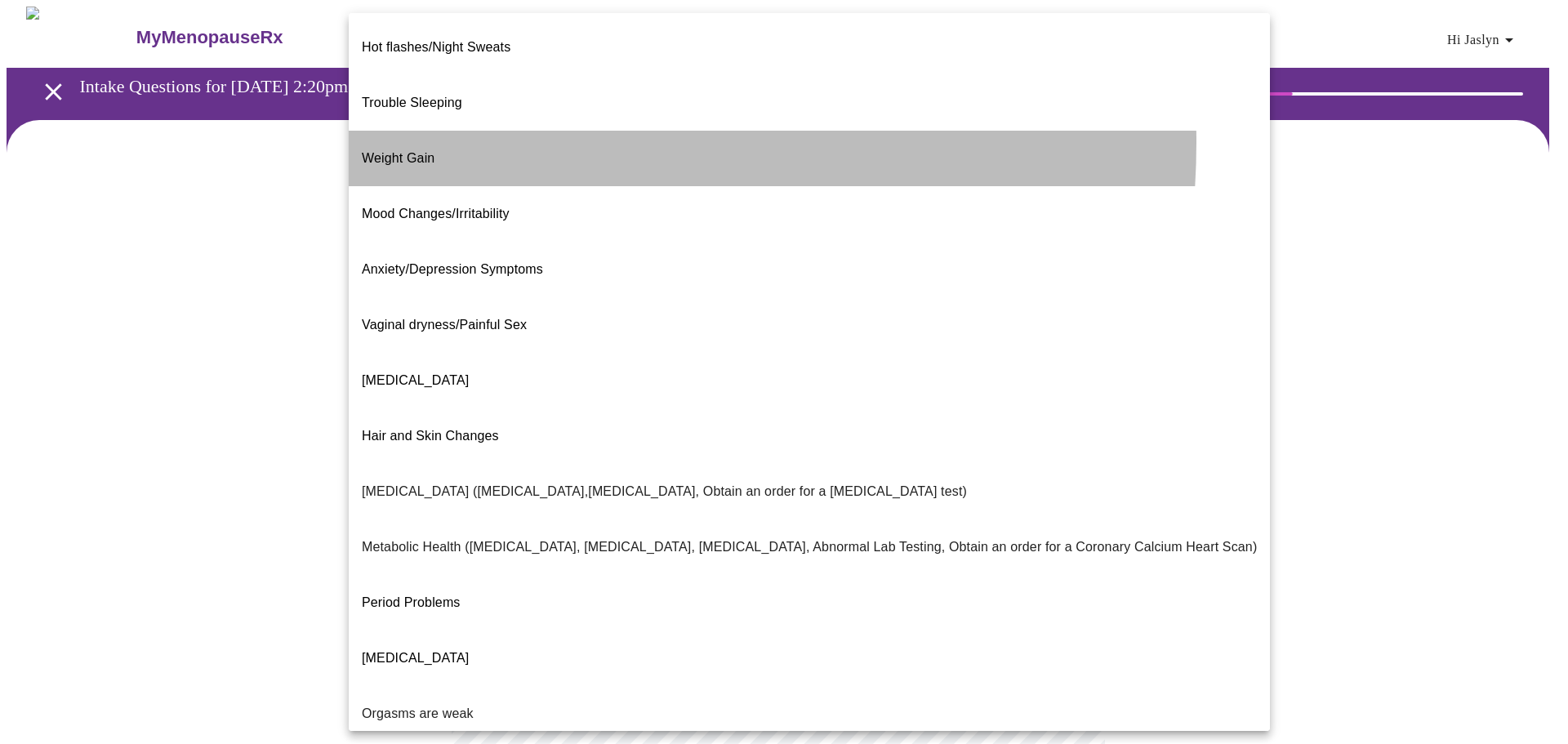
click at [480, 130] on li "Weight Gain" at bounding box center [810, 158] width 922 height 55
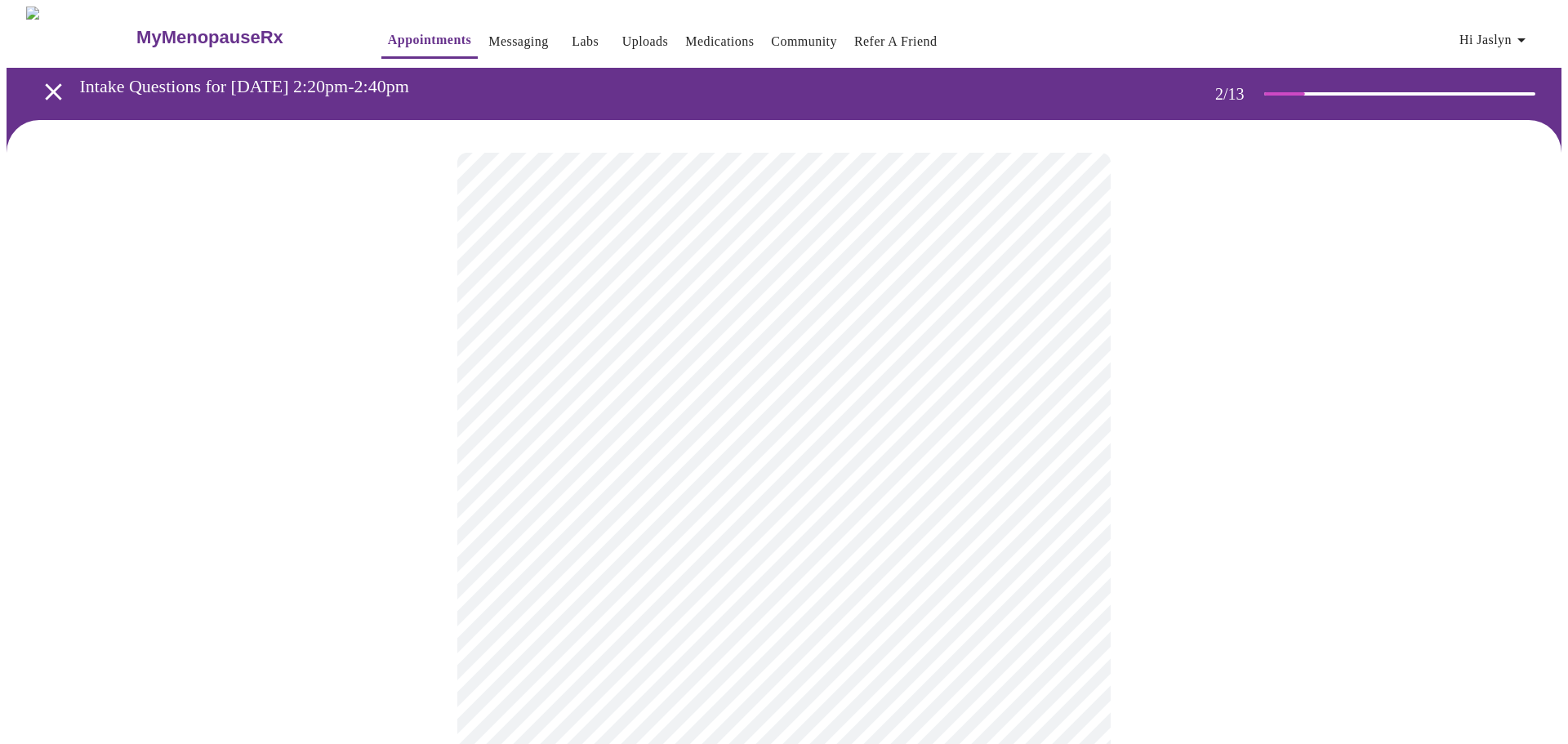
click at [693, 493] on body "MyMenopauseRx Appointments Messaging Labs Uploads Medications Community Refer a…" at bounding box center [784, 493] width 1555 height 973
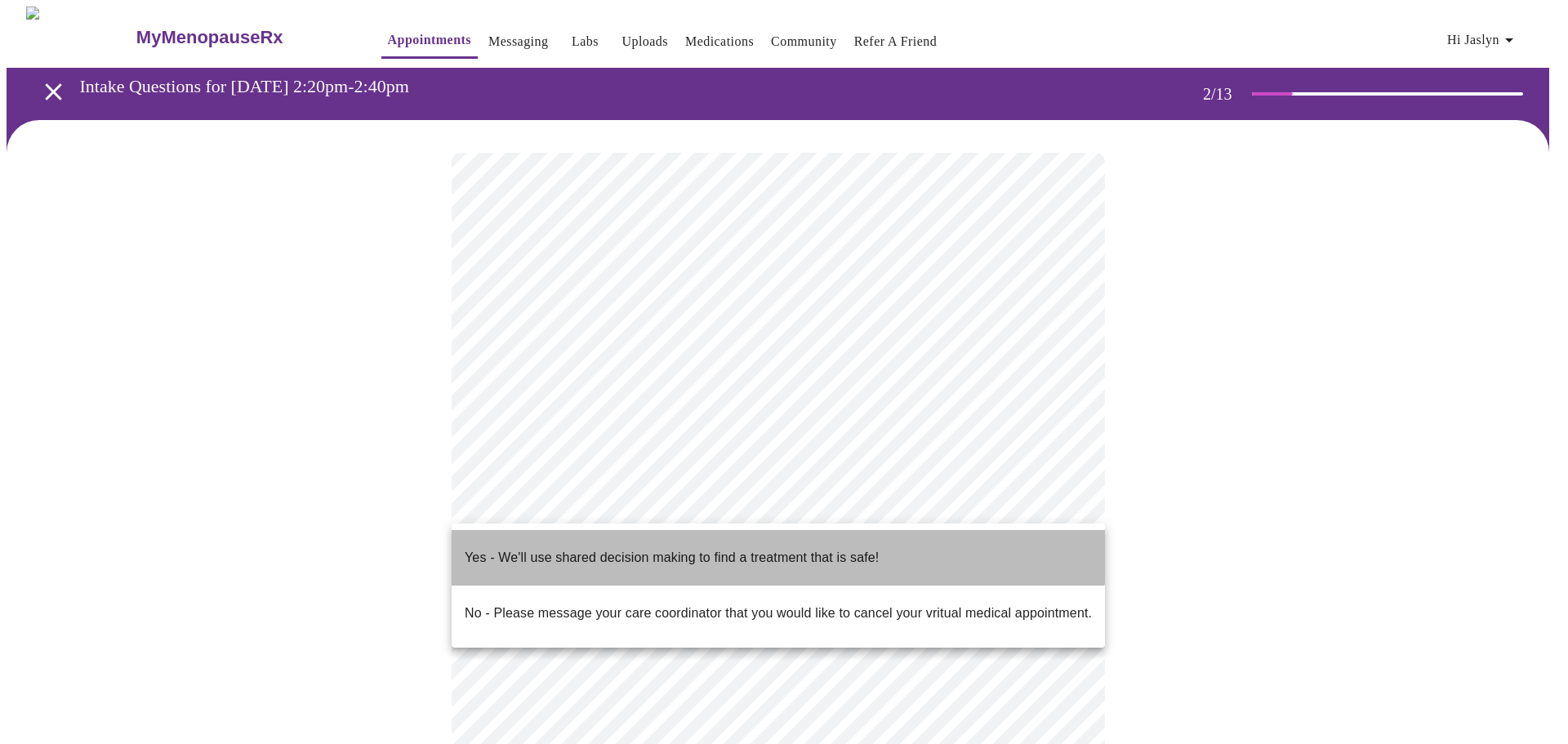
click at [631, 549] on p "Yes - We'll use shared decision making to find a treatment that is safe!" at bounding box center [672, 558] width 414 height 19
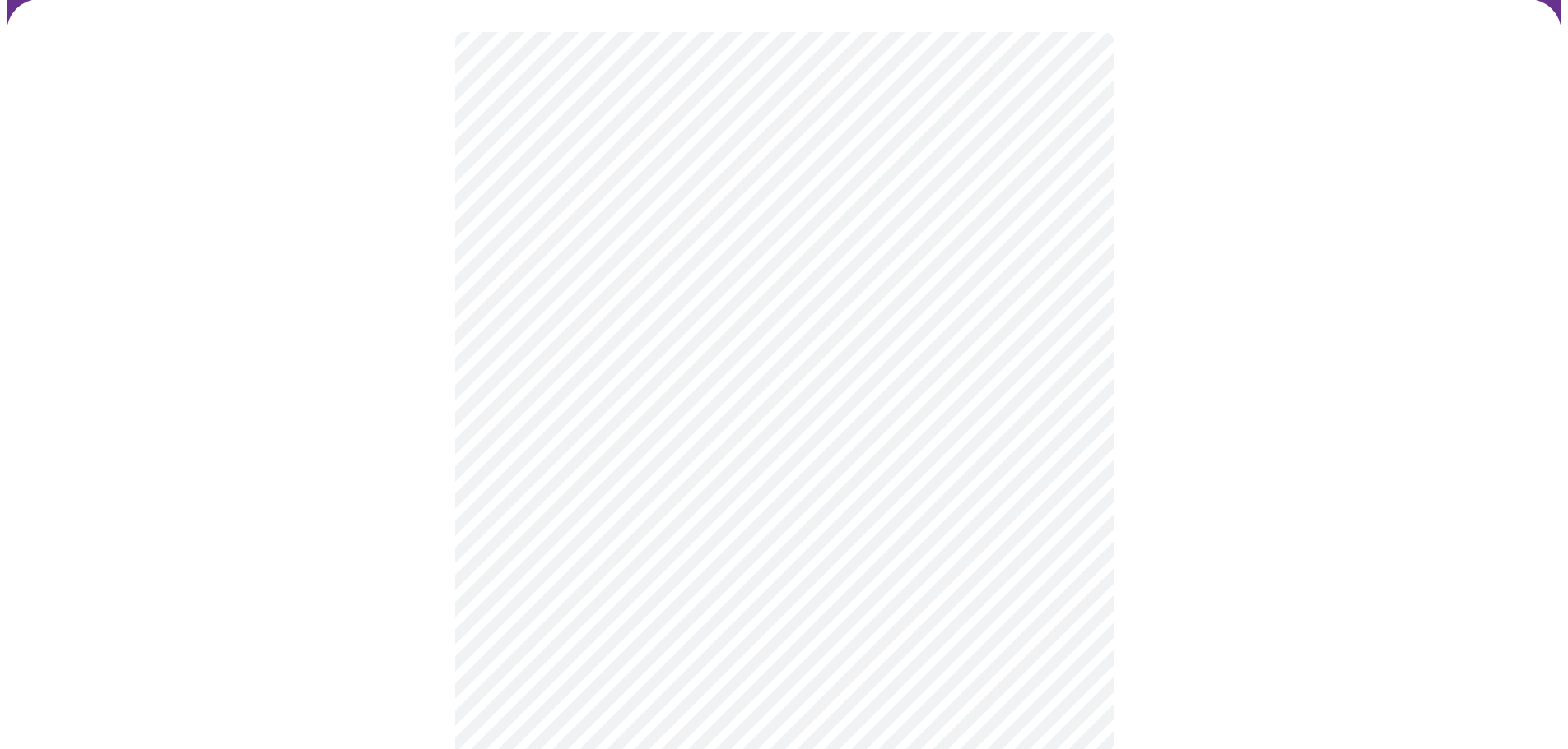
scroll to position [164, 0]
click at [435, 553] on div at bounding box center [784, 365] width 1554 height 819
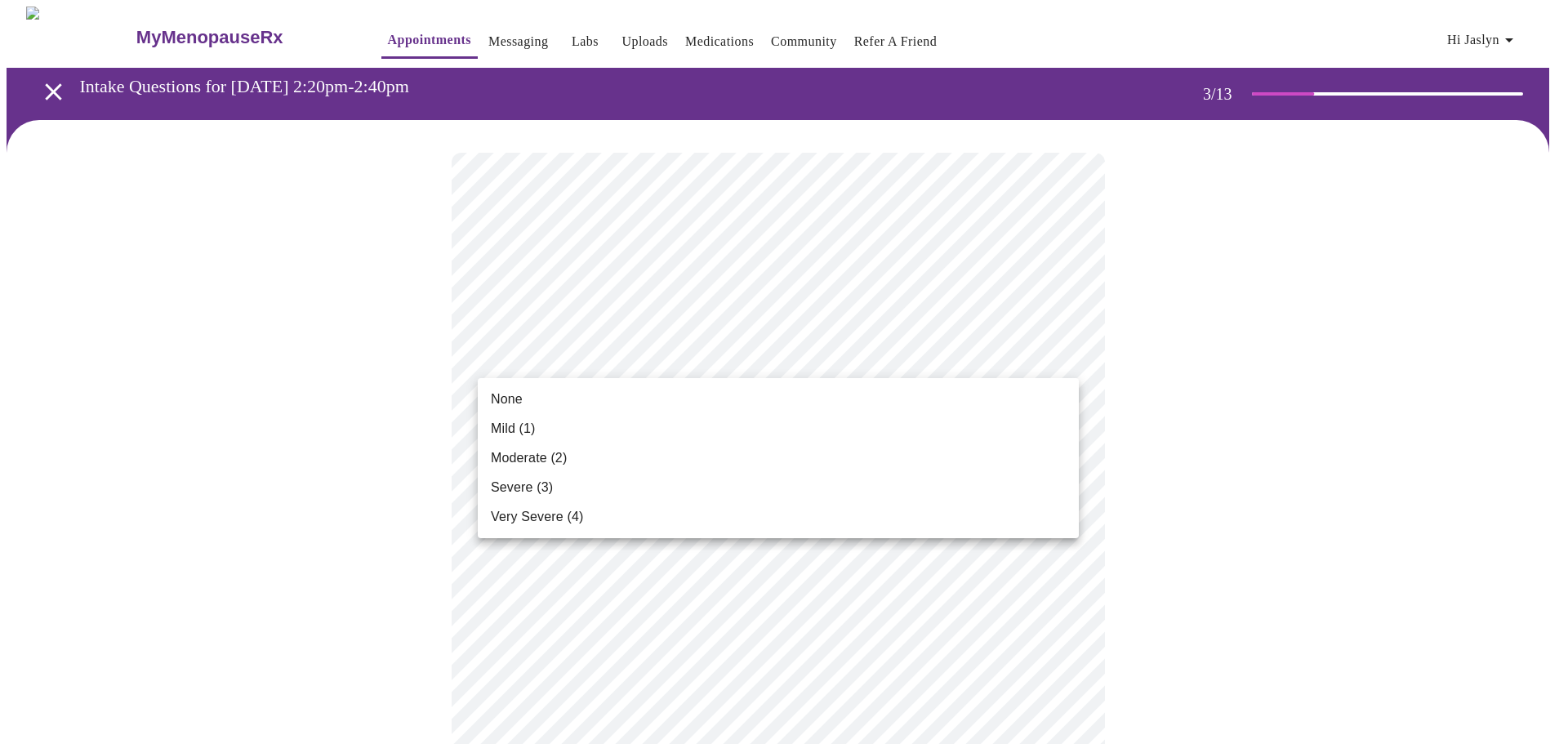
click at [560, 458] on span "Moderate (2)" at bounding box center [529, 458] width 76 height 19
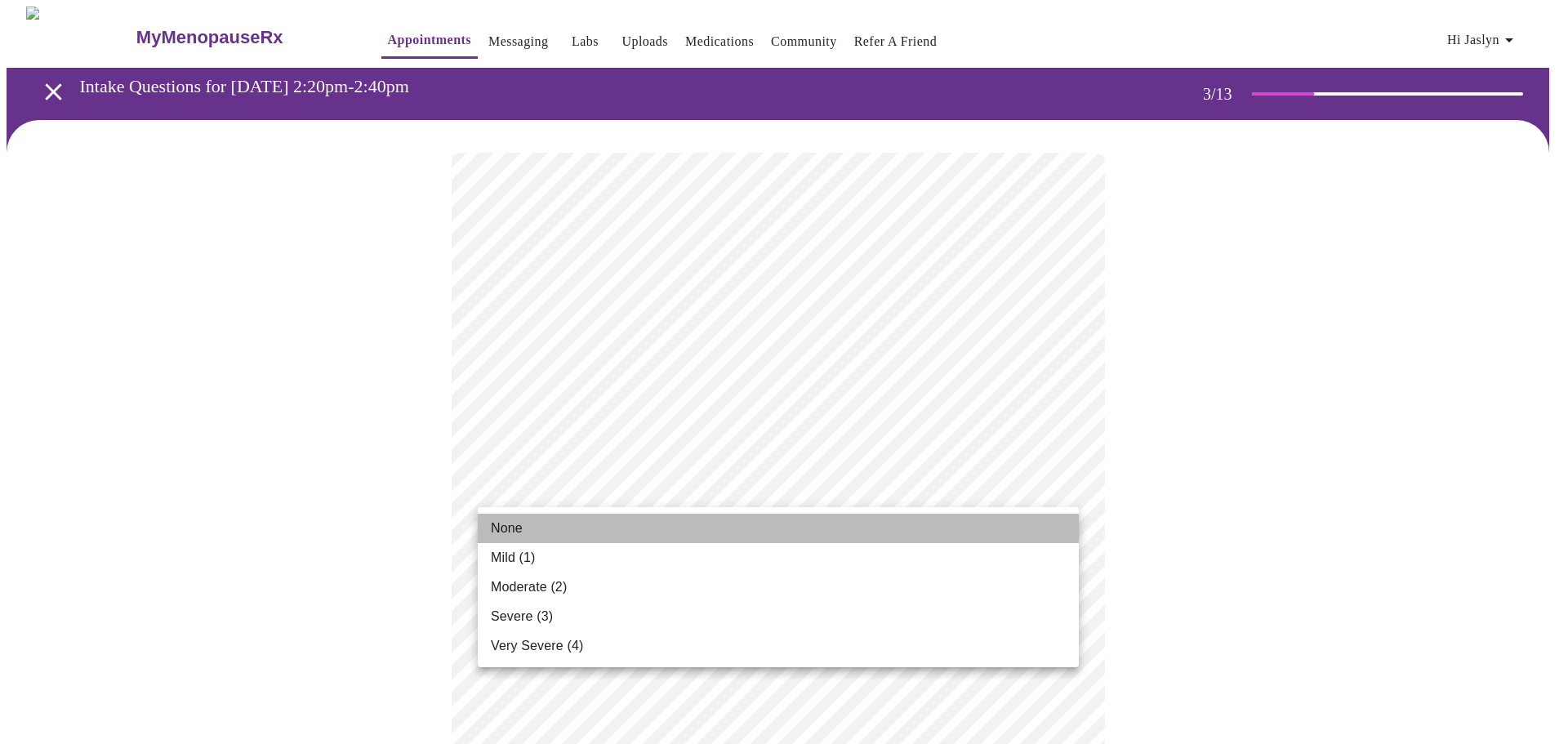
click at [552, 523] on li "None" at bounding box center [779, 528] width 601 height 29
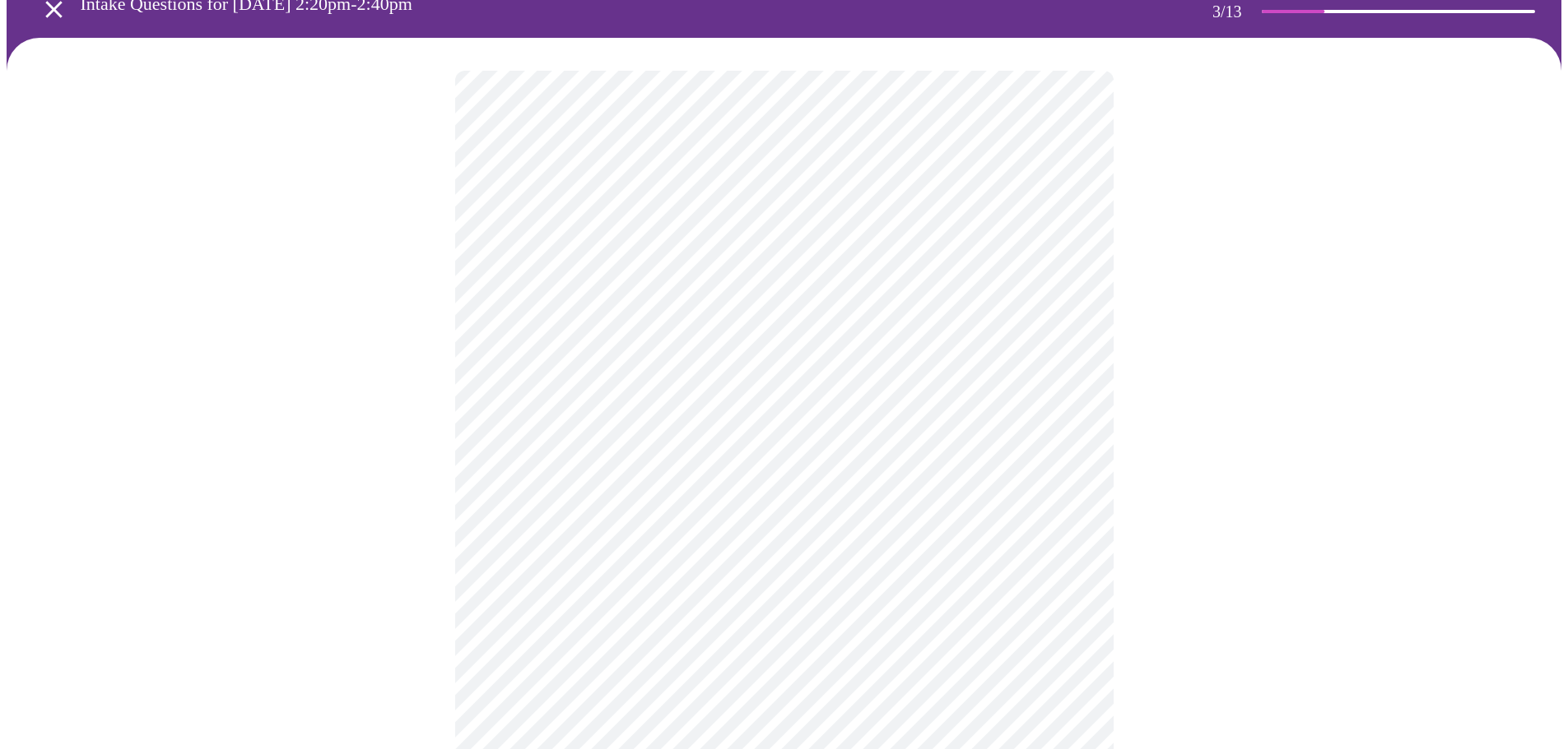
scroll to position [164, 0]
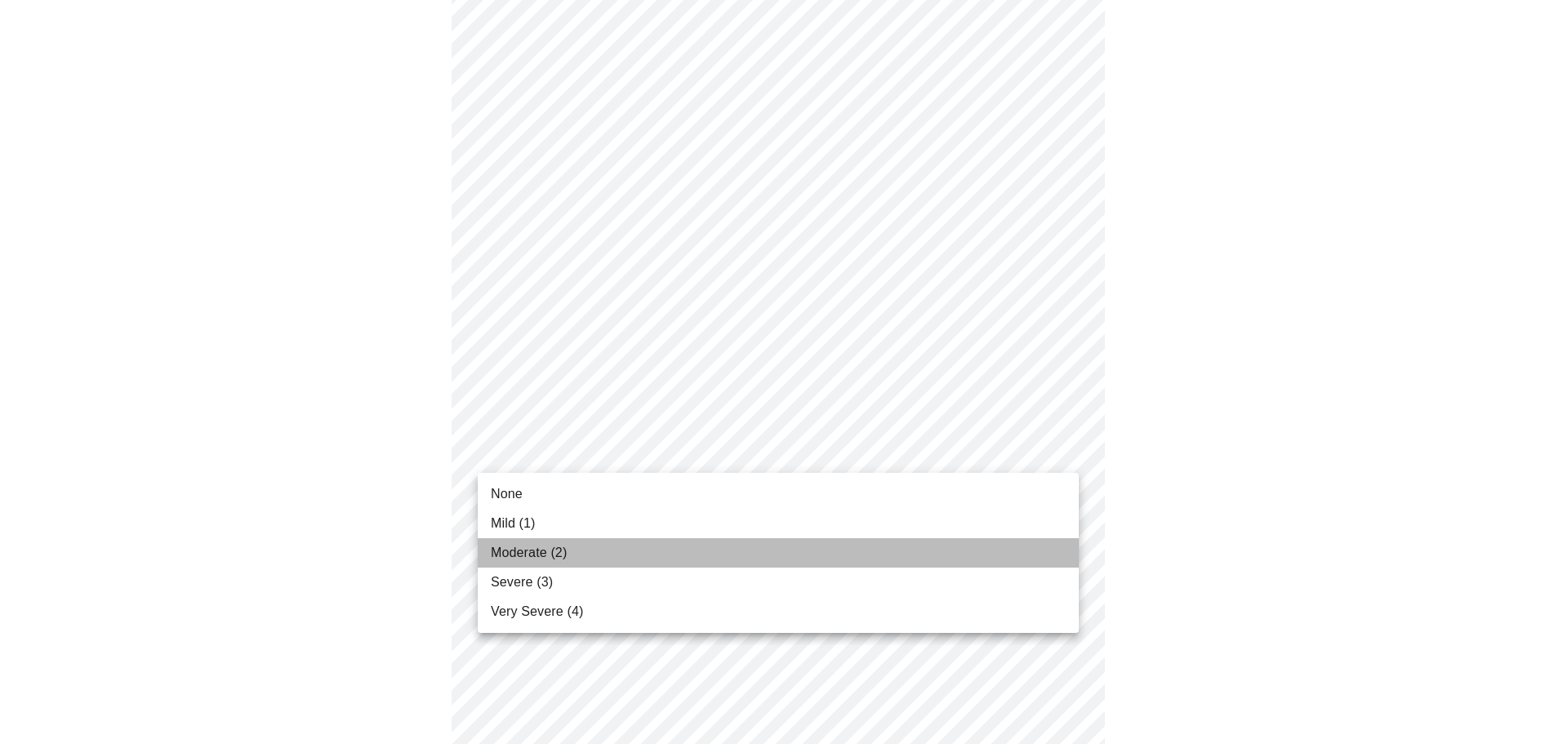
click at [551, 560] on span "Moderate (2)" at bounding box center [529, 553] width 76 height 19
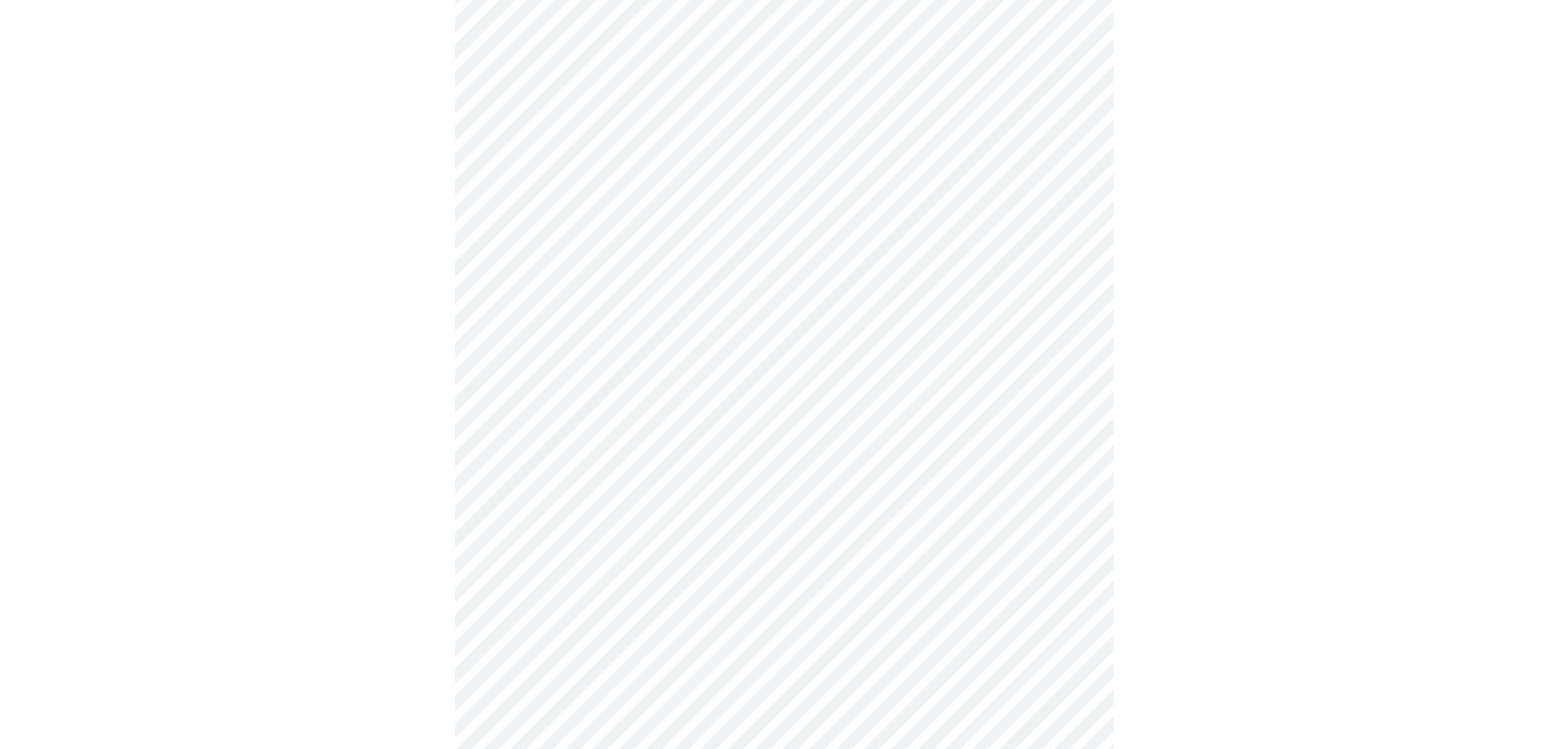
scroll to position [247, 0]
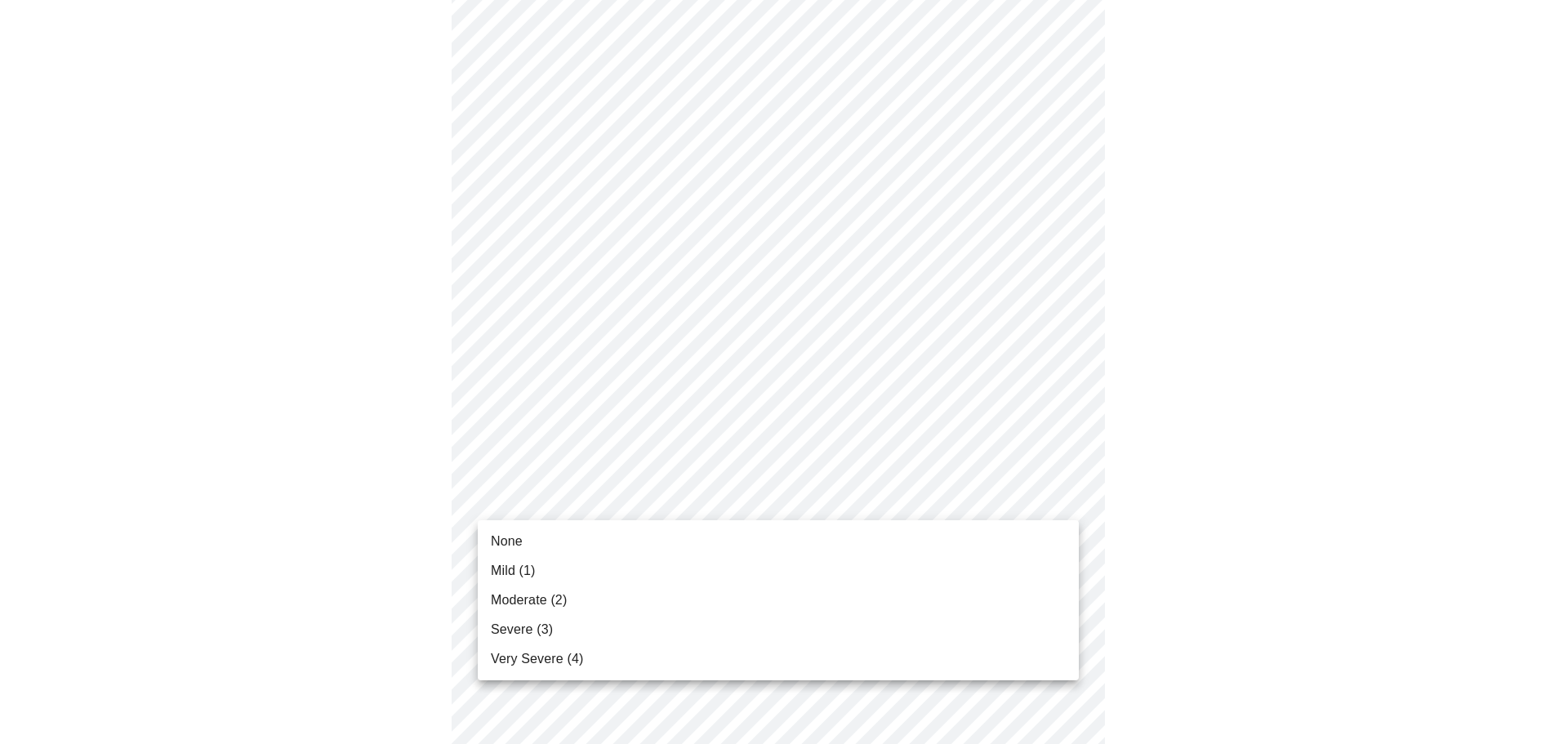
click at [526, 597] on span "Moderate (2)" at bounding box center [529, 600] width 76 height 19
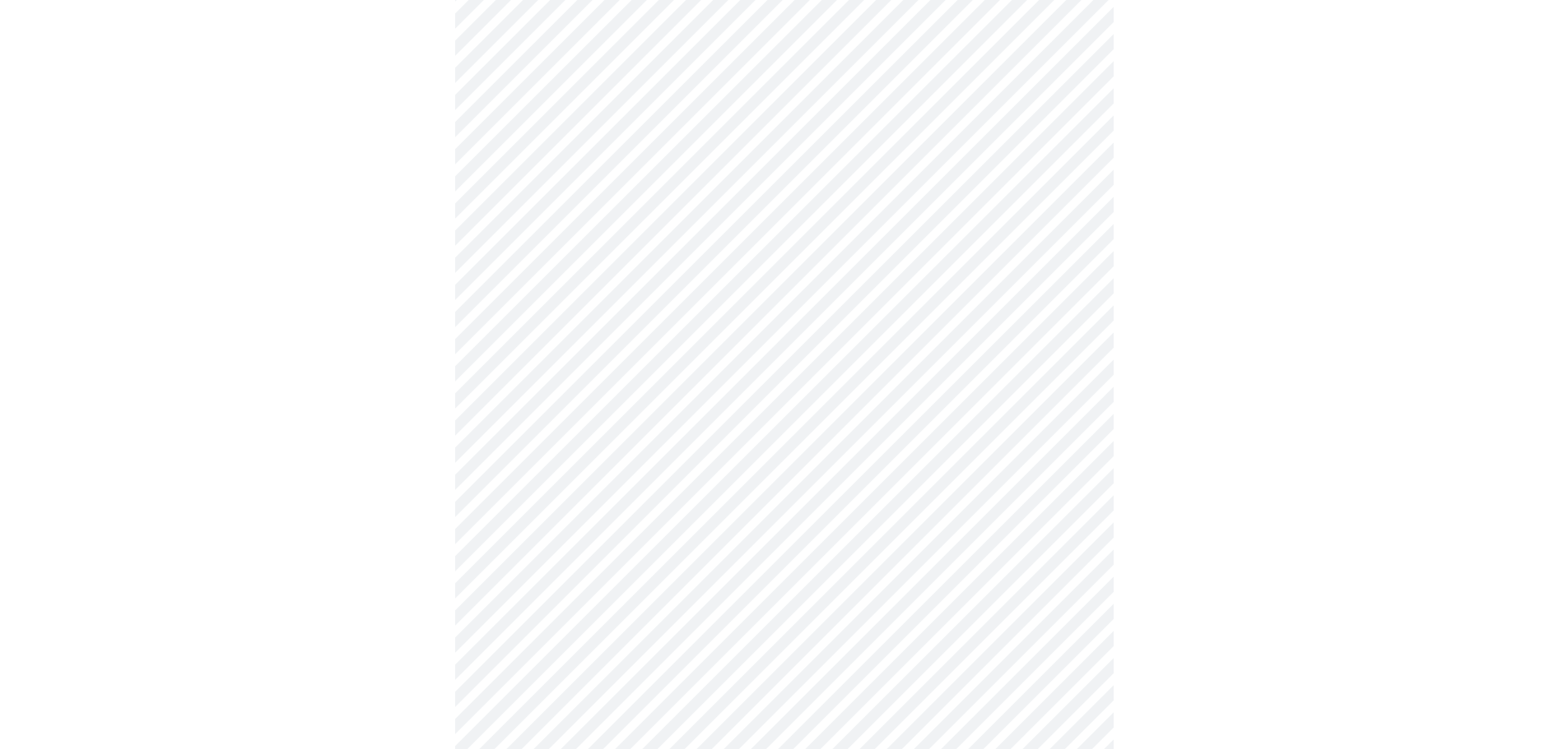
scroll to position [329, 0]
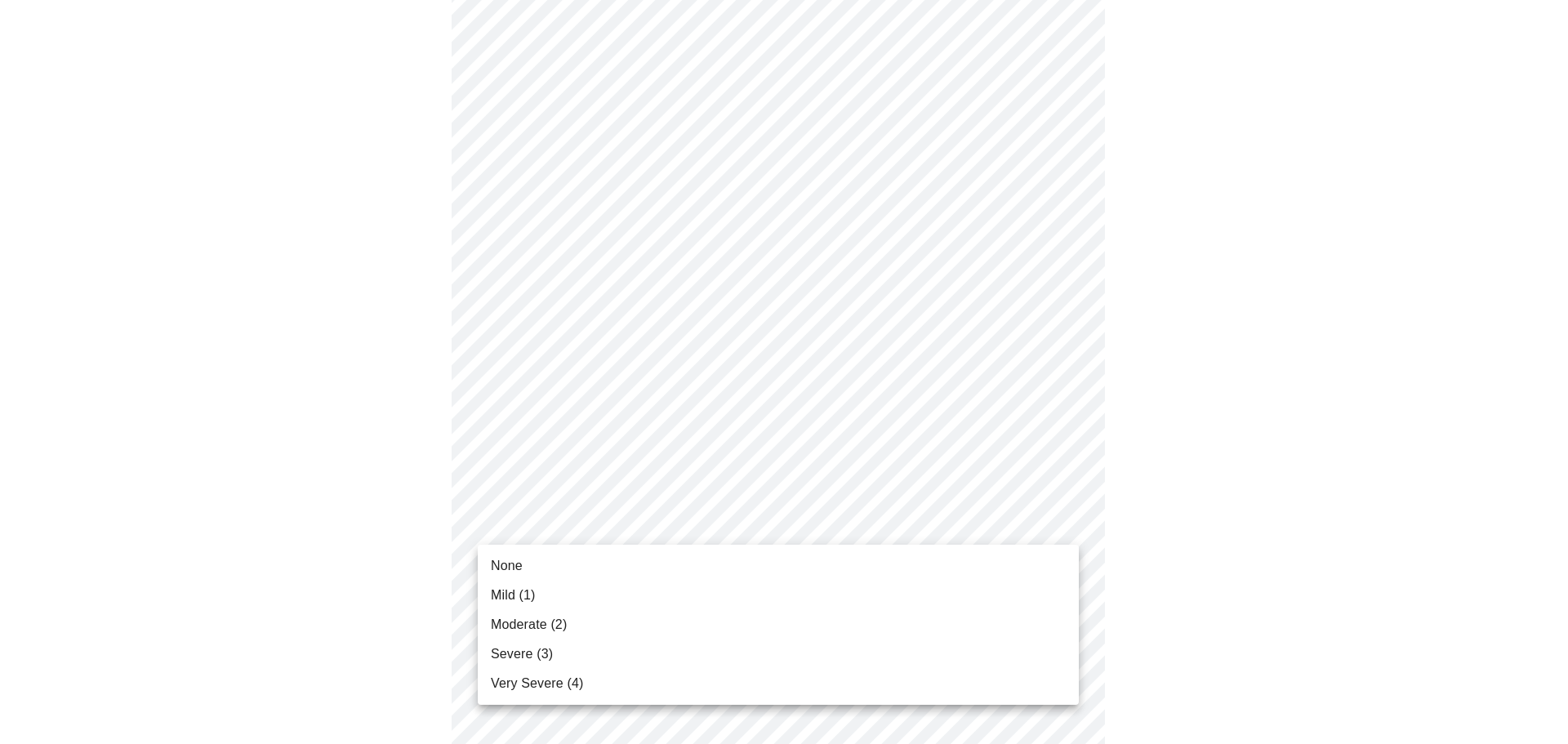
click at [733, 526] on body "MyMenopauseRx Appointments Messaging Labs Uploads Medications Community Refer a…" at bounding box center [784, 721] width 1555 height 2082
click at [539, 630] on span "Moderate (2)" at bounding box center [529, 625] width 76 height 19
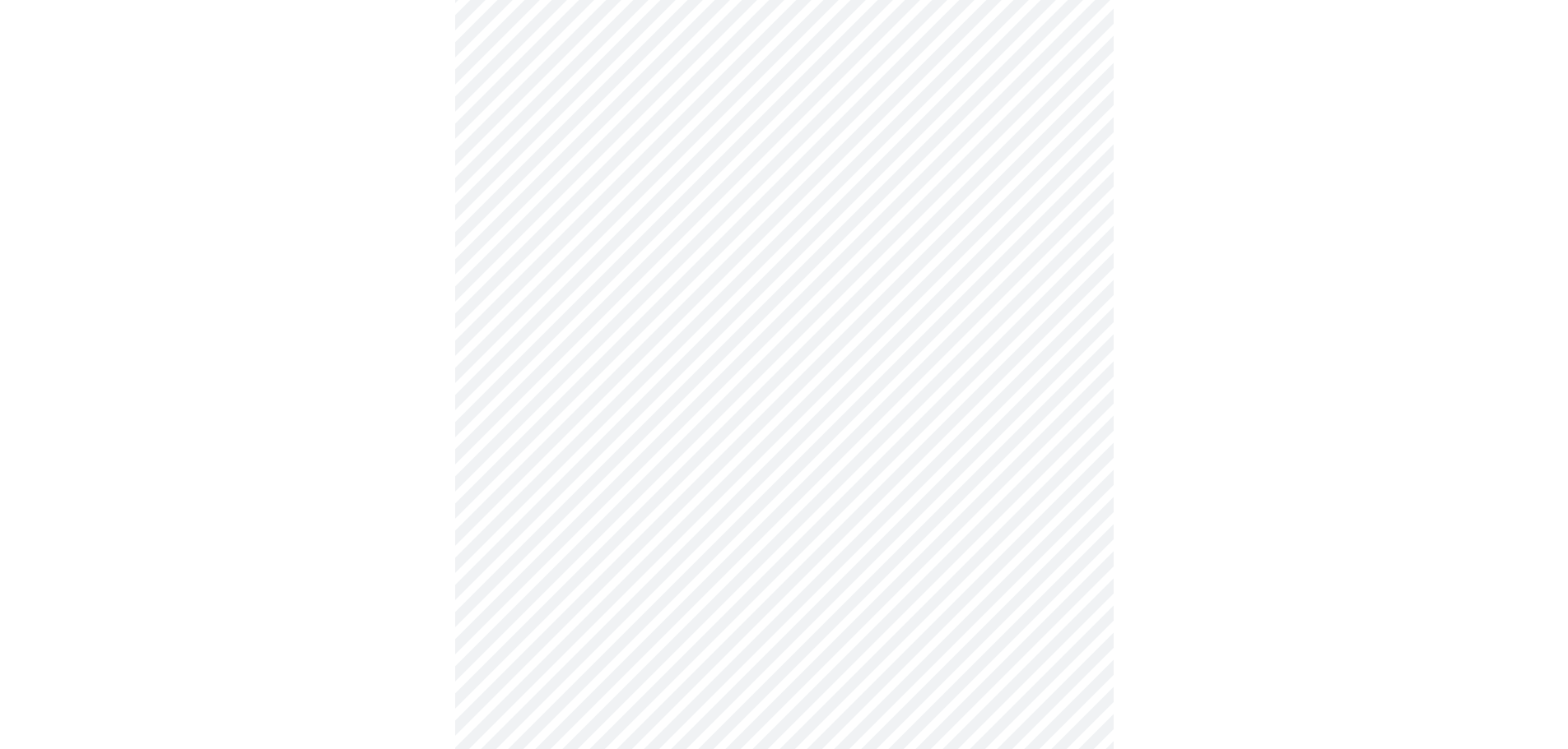
scroll to position [411, 0]
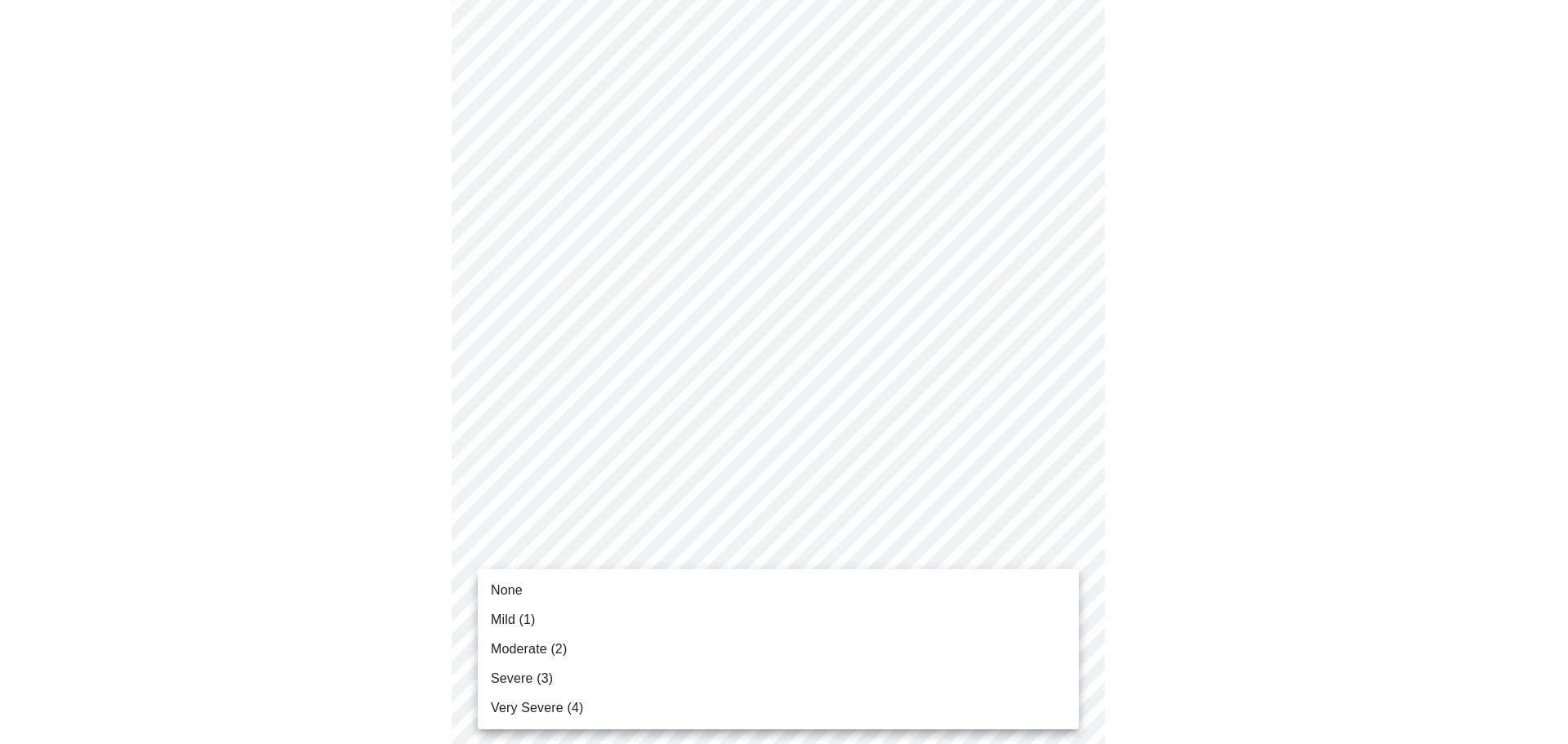
click at [734, 549] on body "MyMenopauseRx Appointments Messaging Labs Uploads Medications Community Refer a…" at bounding box center [784, 627] width 1555 height 2059
click at [562, 625] on li "Mild (1)" at bounding box center [779, 620] width 601 height 29
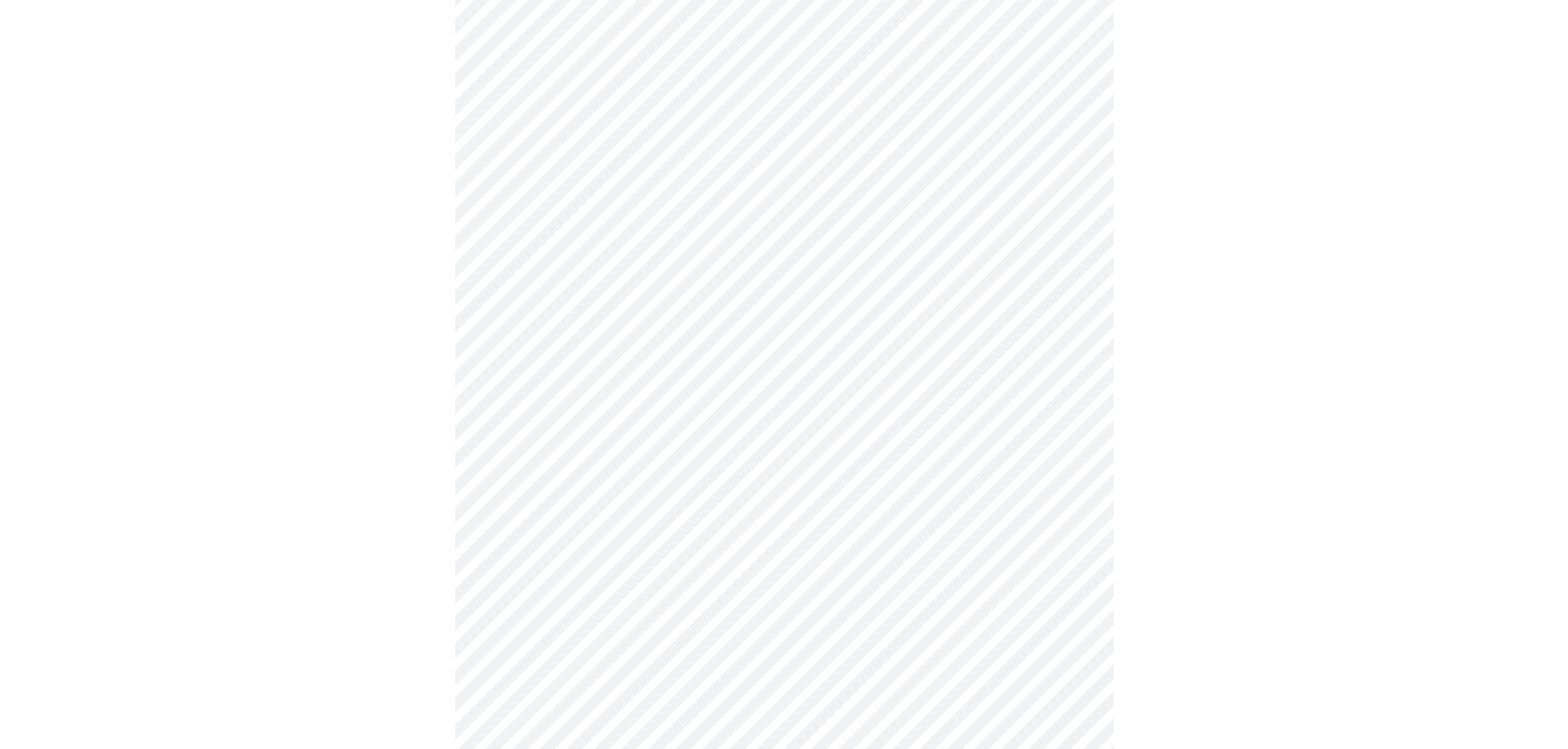
scroll to position [576, 0]
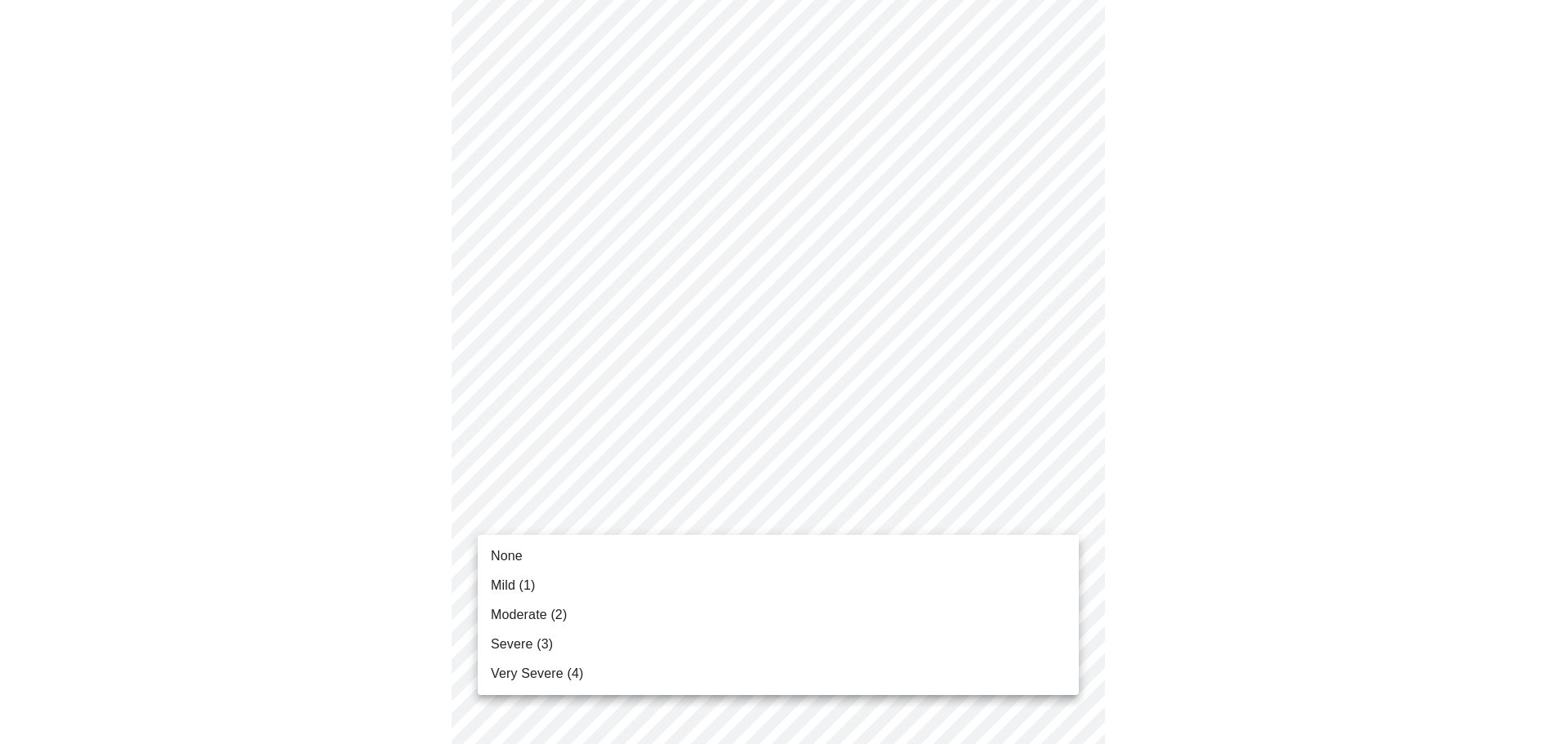
click at [686, 508] on body "MyMenopauseRx Appointments Messaging Labs Uploads Medications Community Refer a…" at bounding box center [784, 453] width 1555 height 2037
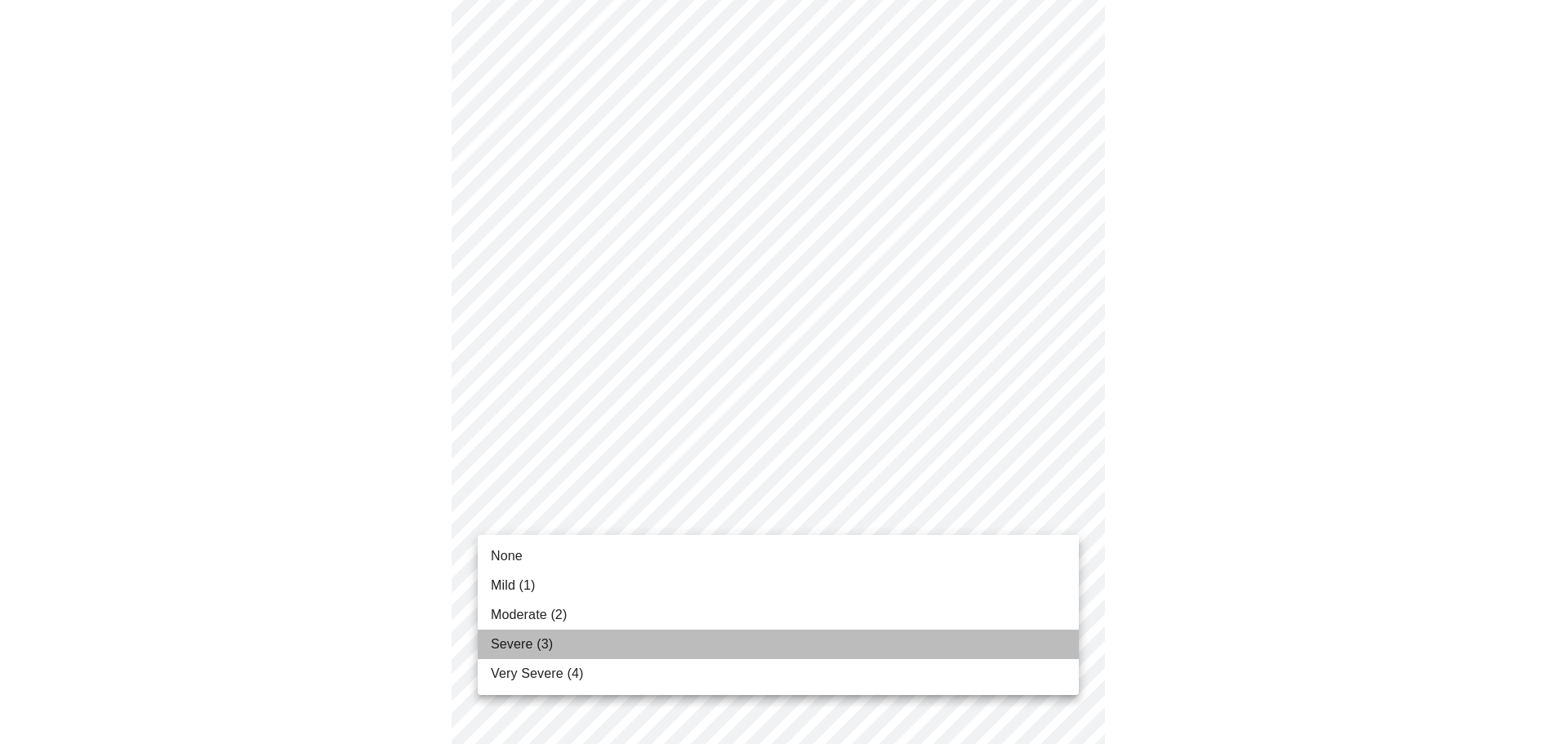
click at [589, 637] on li "Severe (3)" at bounding box center [779, 645] width 601 height 29
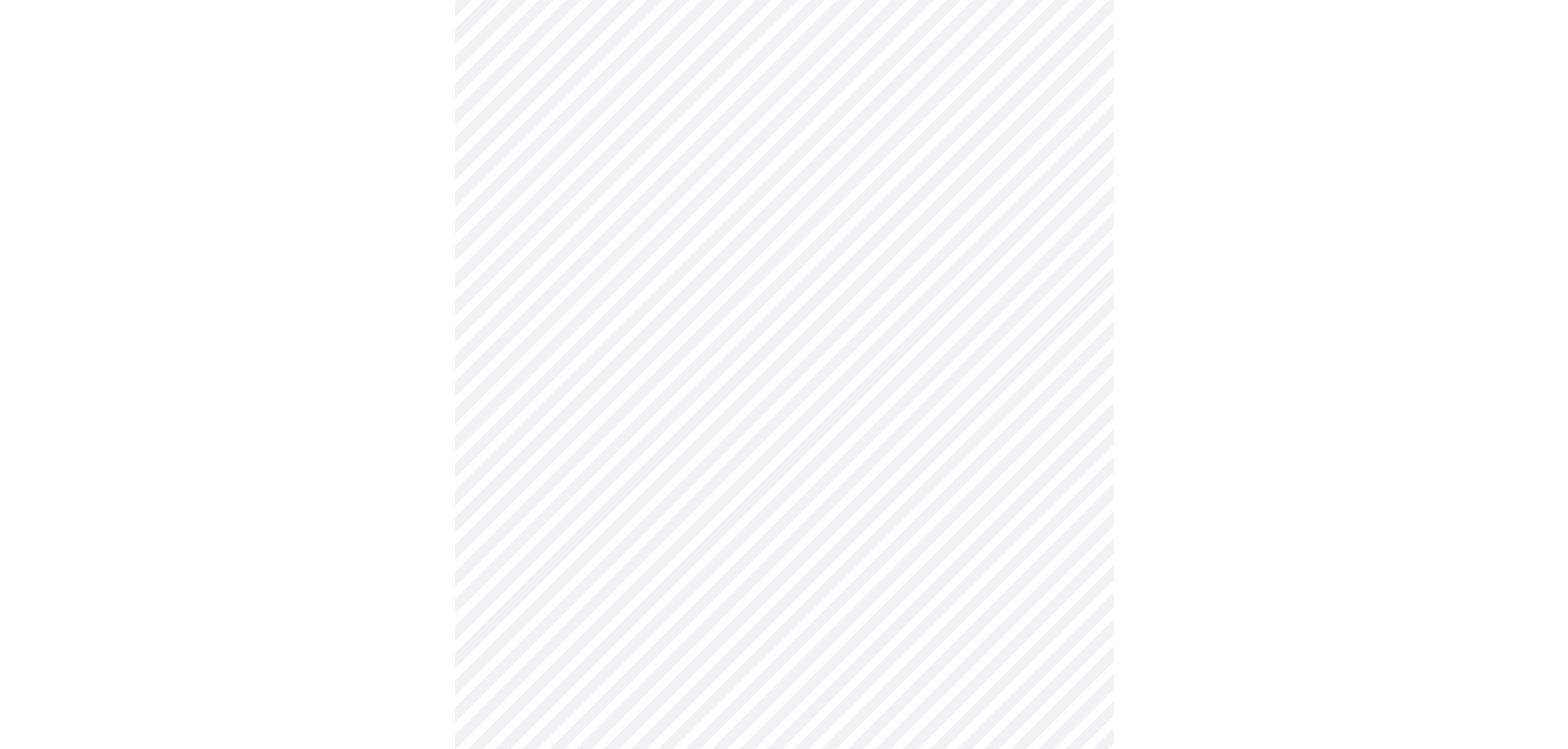
scroll to position [740, 0]
click at [698, 482] on body "MyMenopauseRx Appointments Messaging Labs Uploads Medications Community Refer a…" at bounding box center [790, 280] width 1567 height 2027
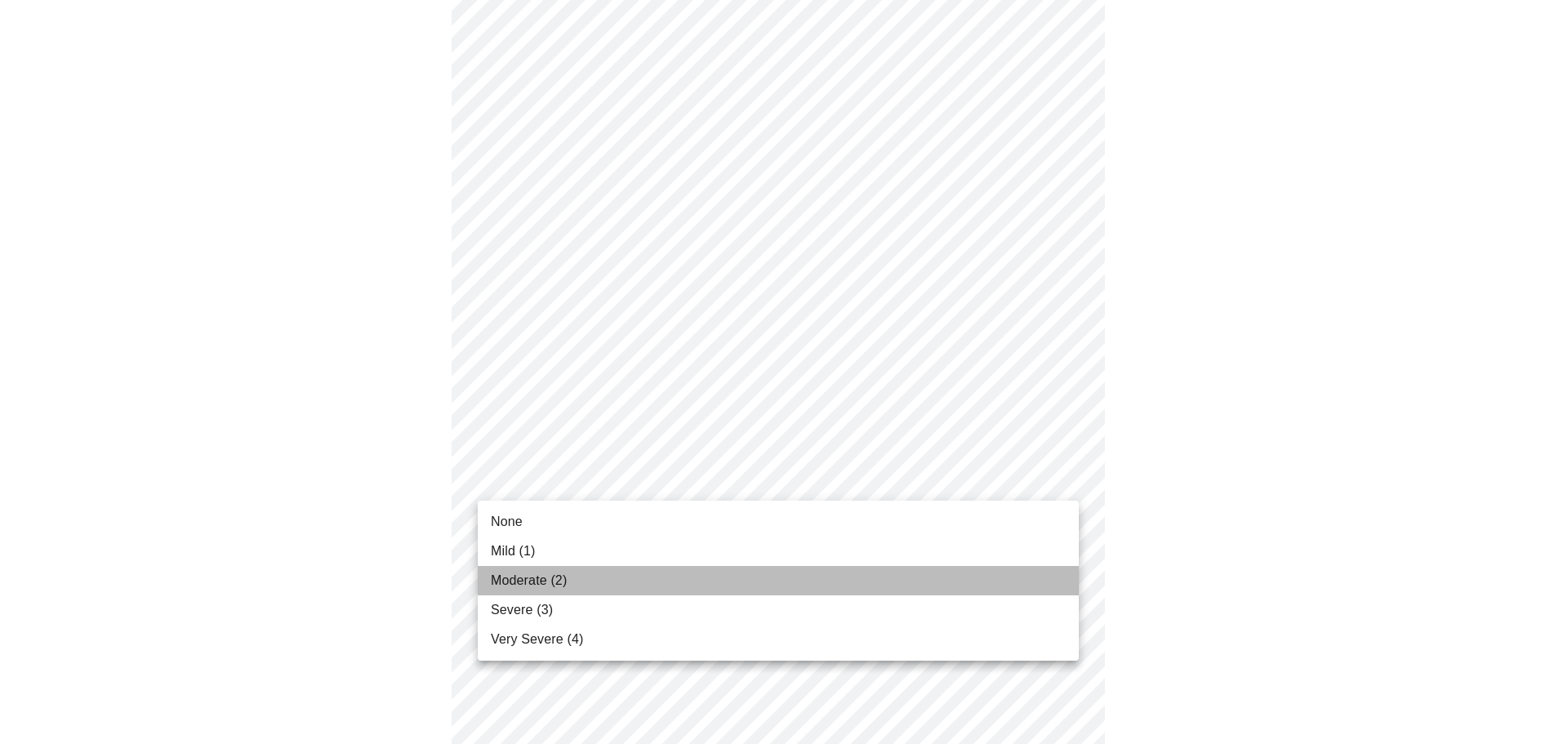
click at [549, 581] on span "Moderate (2)" at bounding box center [529, 581] width 76 height 19
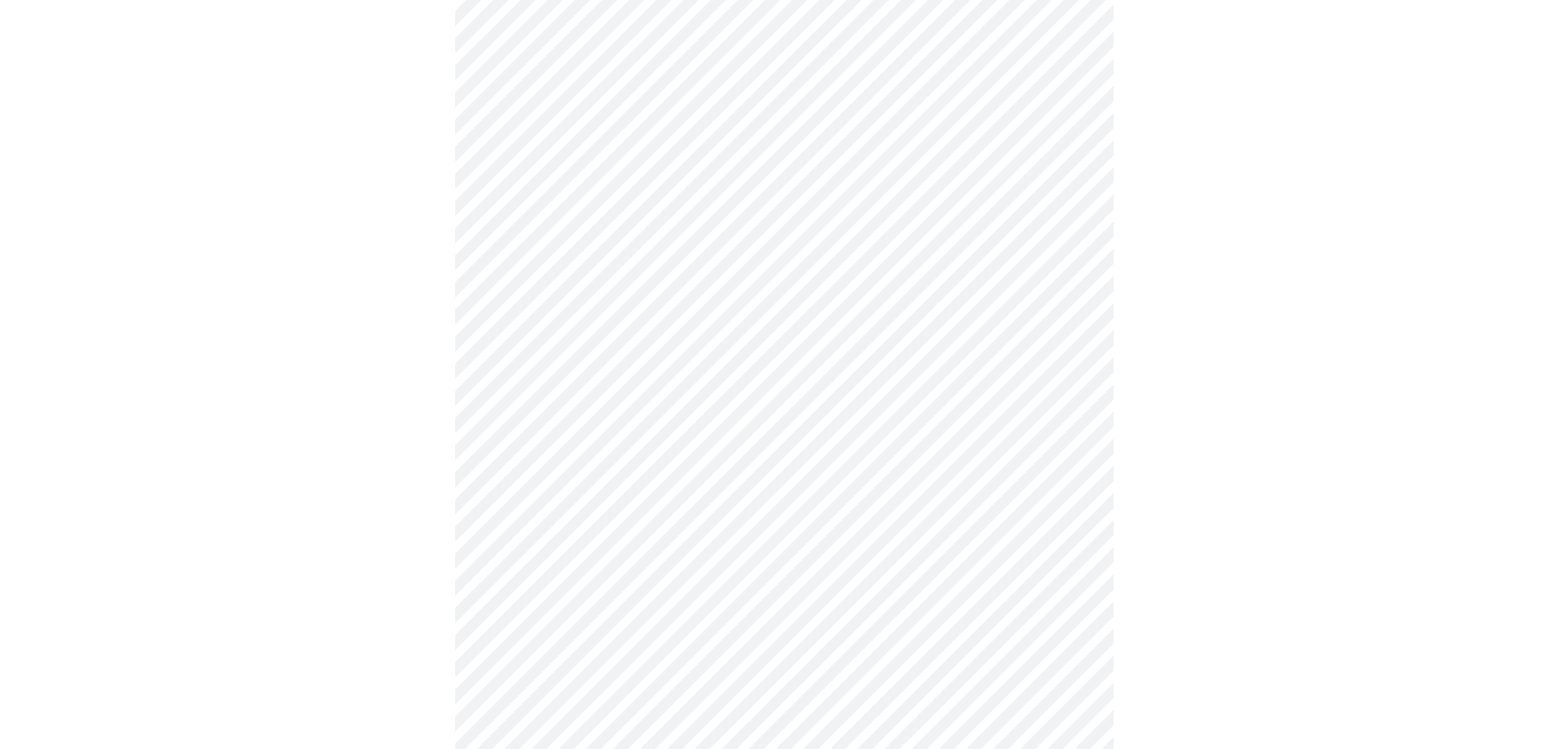
scroll to position [905, 0]
click at [692, 450] on body "MyMenopauseRx Appointments Messaging Labs Uploads Medications Community Refer a…" at bounding box center [784, 103] width 1554 height 2004
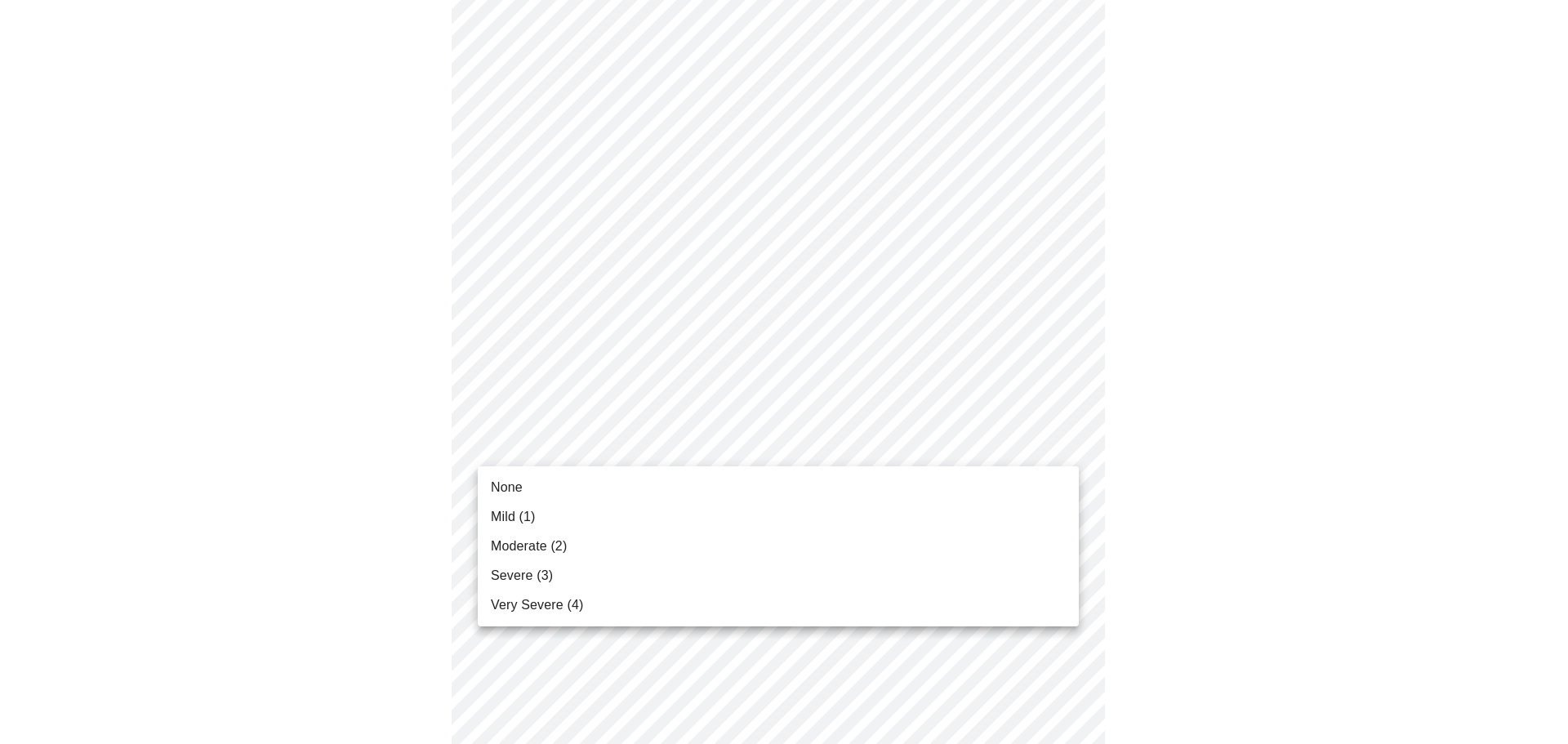
click at [586, 523] on li "Mild (1)" at bounding box center [779, 517] width 601 height 29
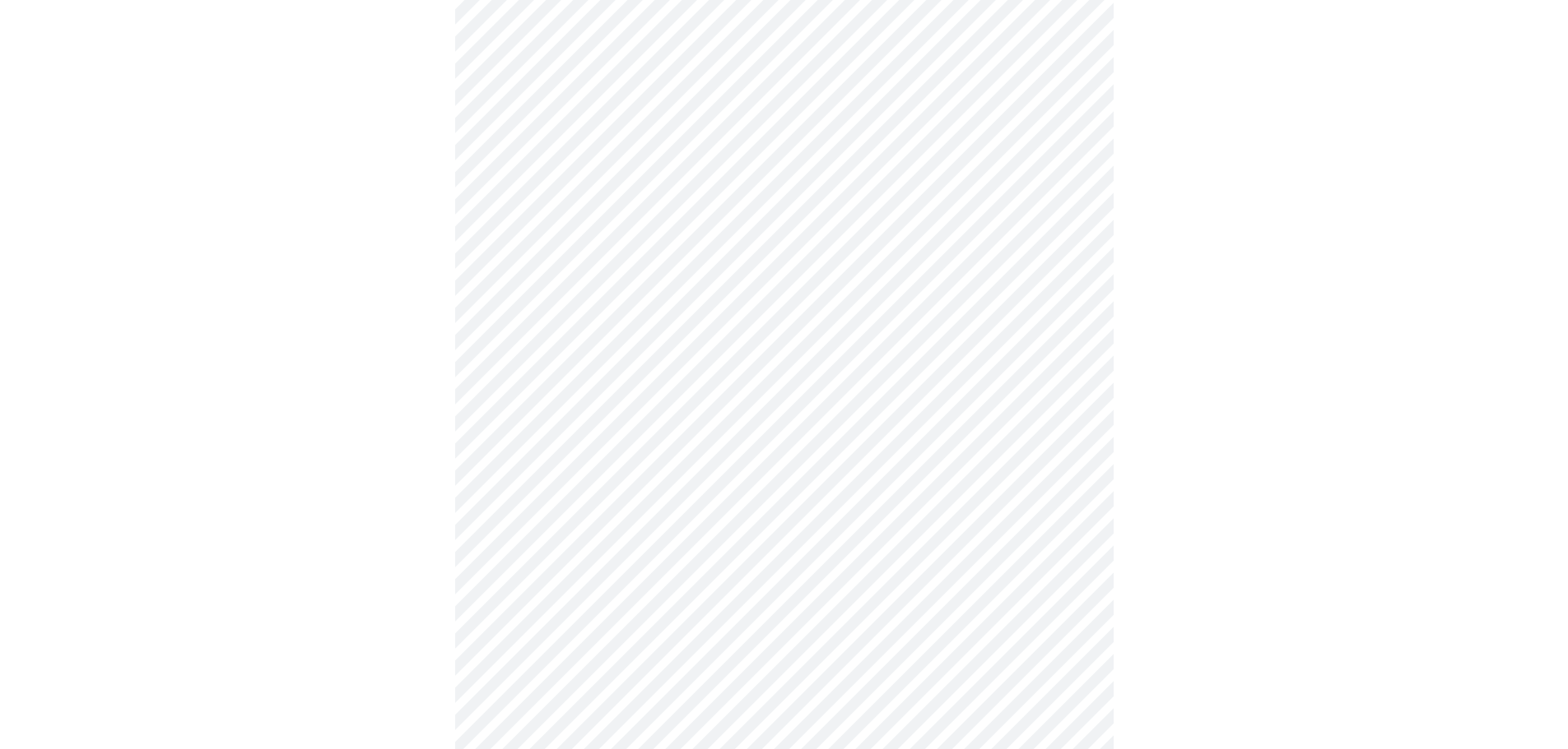
scroll to position [987, 0]
click at [724, 492] on body "MyMenopauseRx Appointments Messaging Labs Uploads Medications Community Refer a…" at bounding box center [784, 9] width 1554 height 1981
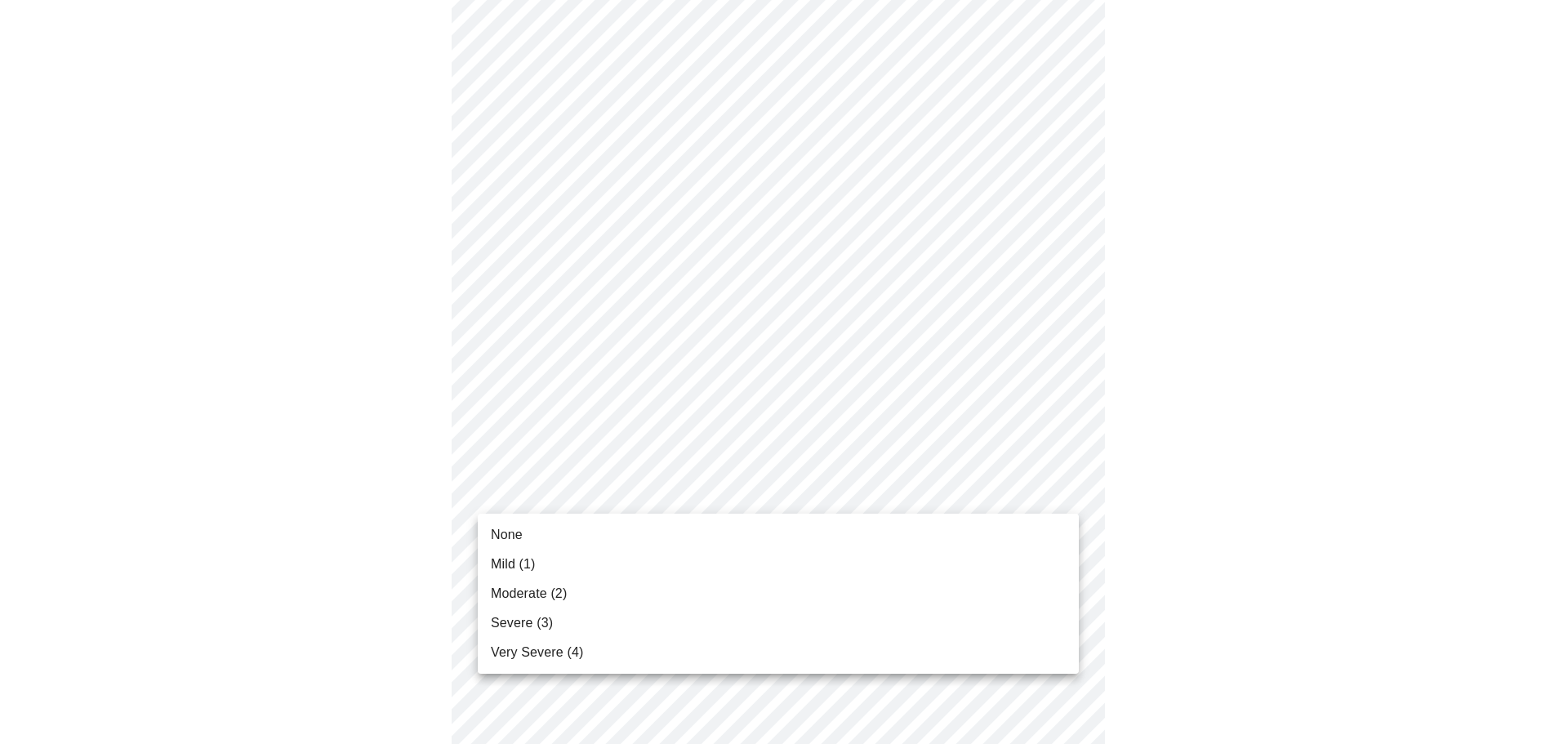
click at [545, 598] on span "Moderate (2)" at bounding box center [529, 594] width 76 height 19
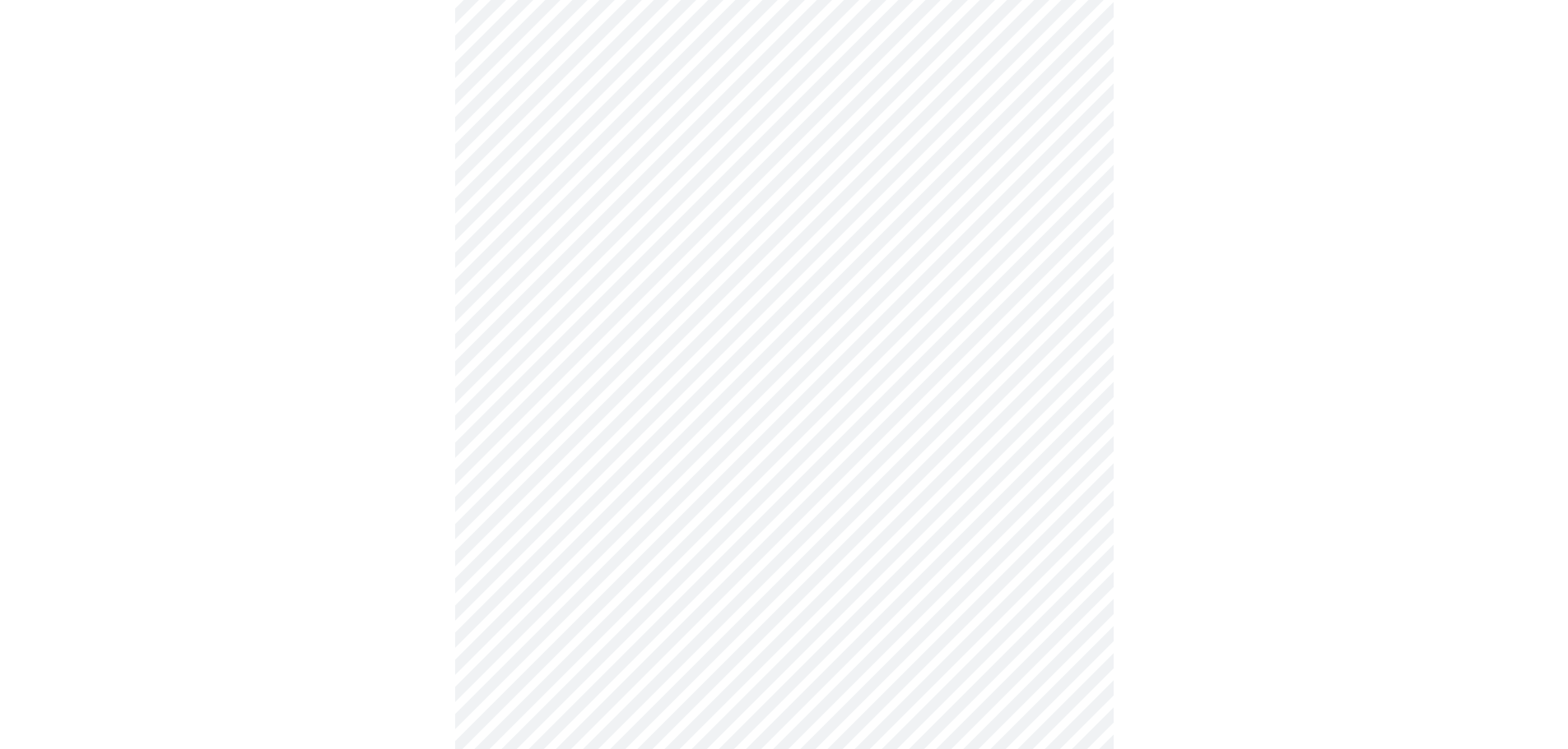
scroll to position [1069, 0]
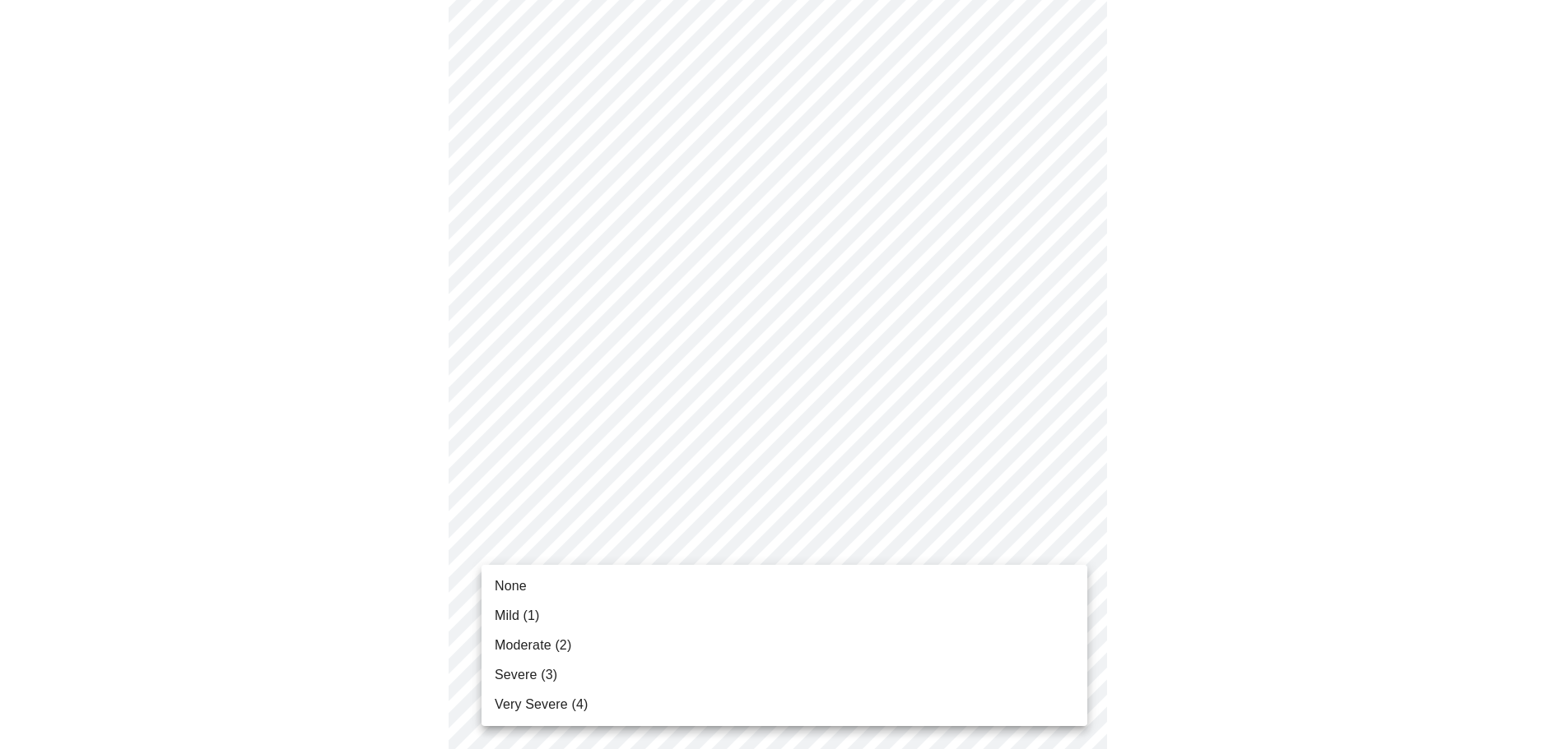
click at [571, 610] on li "Mild (1)" at bounding box center [784, 616] width 605 height 29
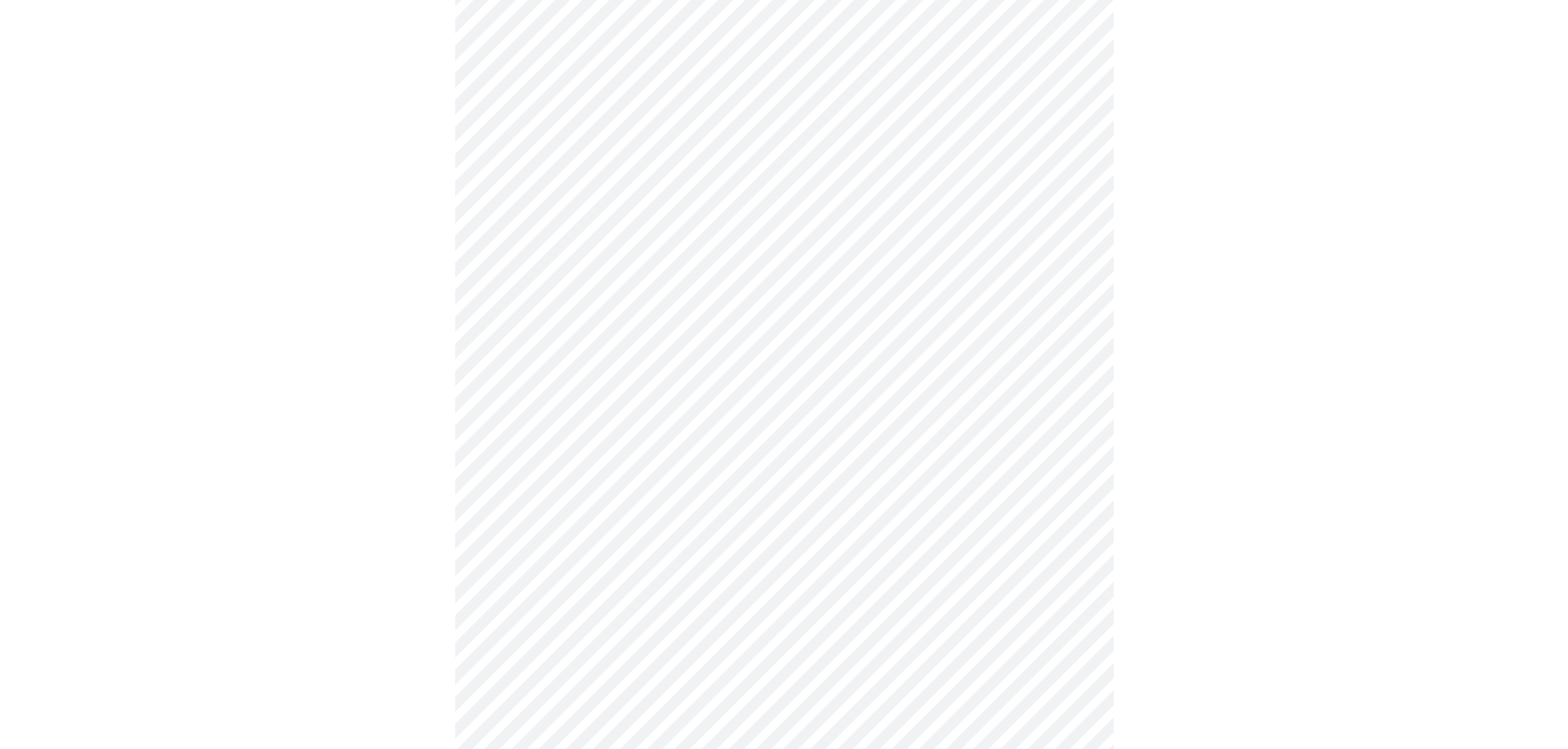
scroll to position [576, 0]
click at [642, 420] on body "MyMenopauseRx Appointments Messaging Labs Uploads Medications Community Refer a…" at bounding box center [790, 243] width 1567 height 1624
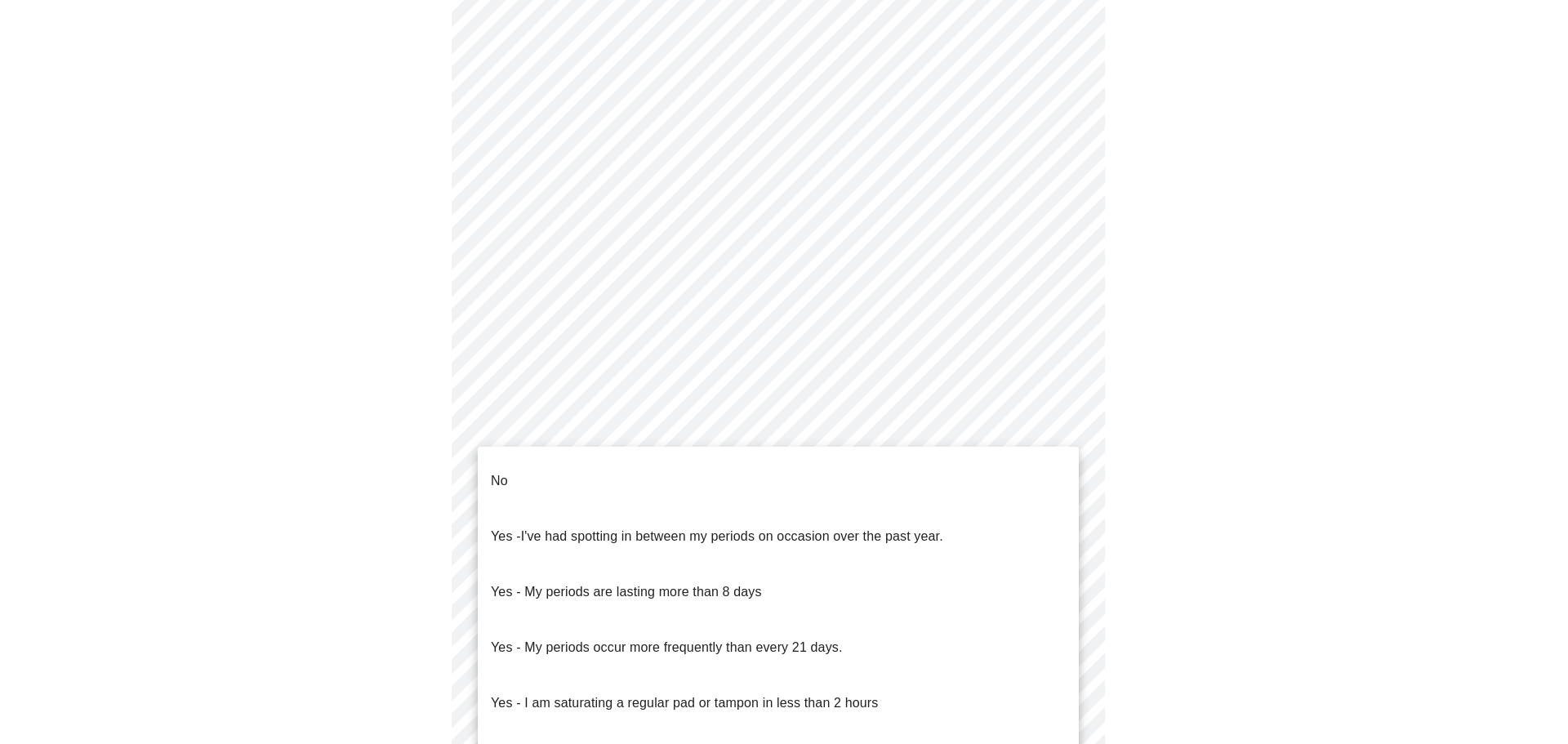
click at [590, 467] on li "No" at bounding box center [779, 480] width 601 height 55
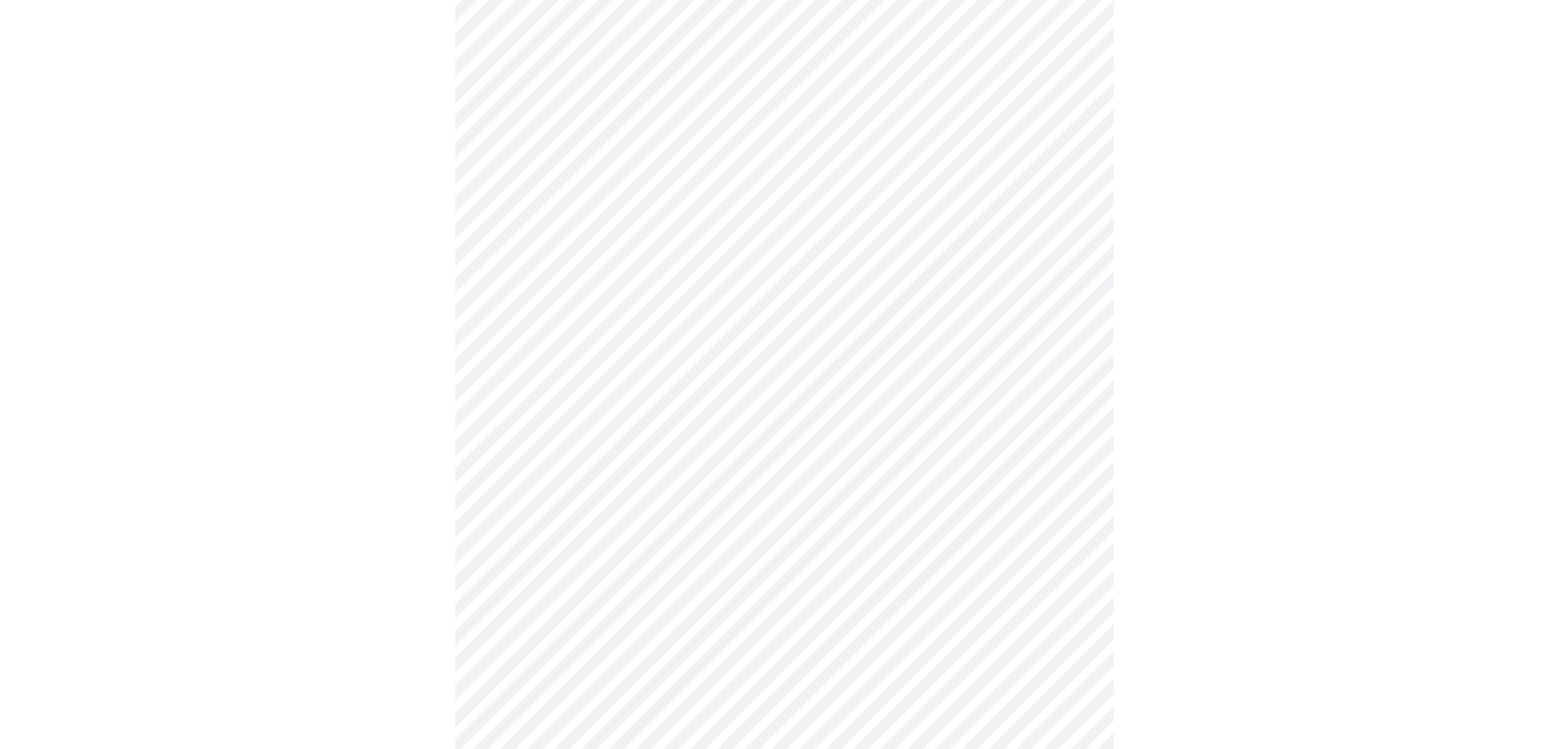
scroll to position [740, 0]
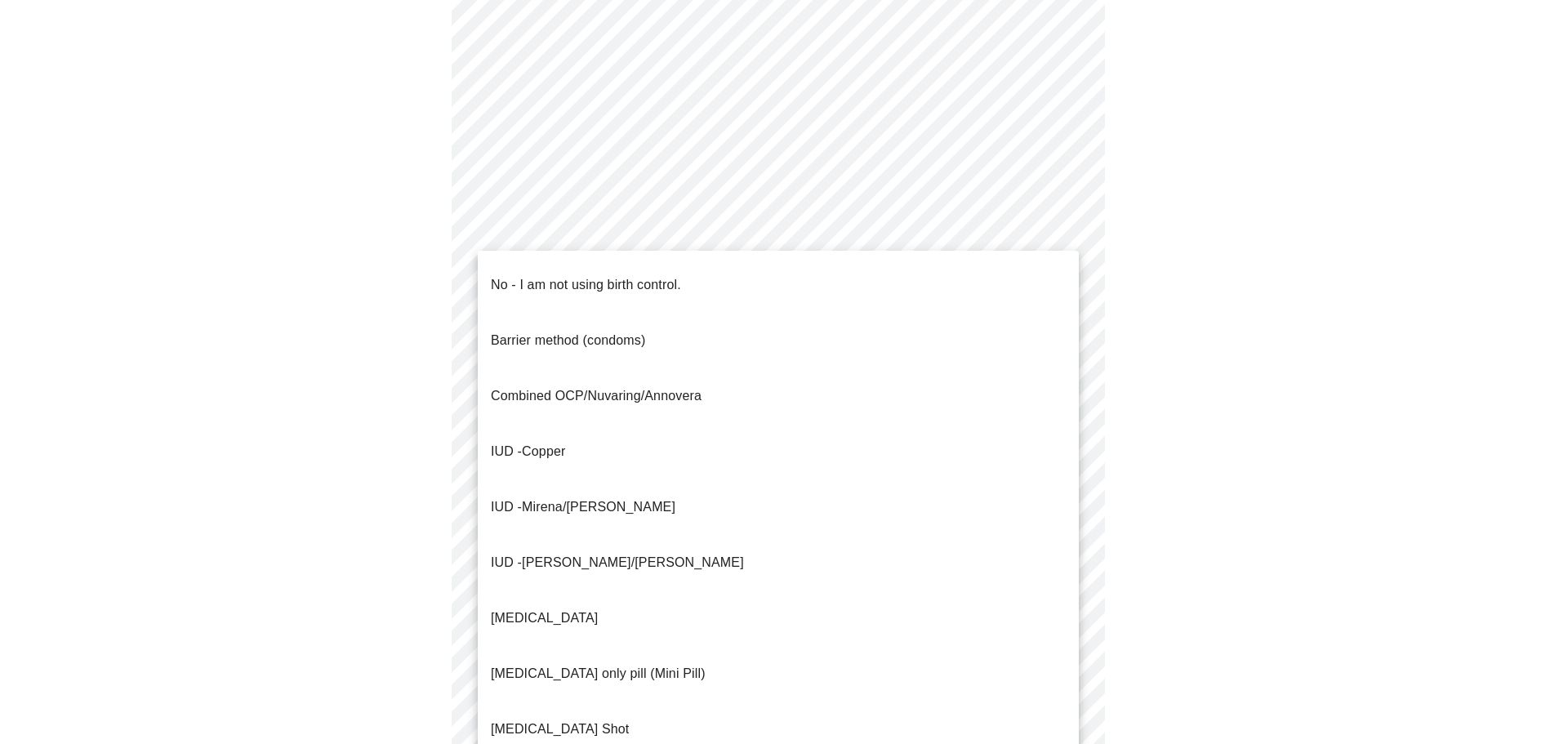
click at [662, 366] on body "MyMenopauseRx Appointments Messaging Labs Uploads Medications Community Refer a…" at bounding box center [784, 73] width 1555 height 1604
click at [597, 275] on p "No - I am not using birth control." at bounding box center [586, 285] width 191 height 19
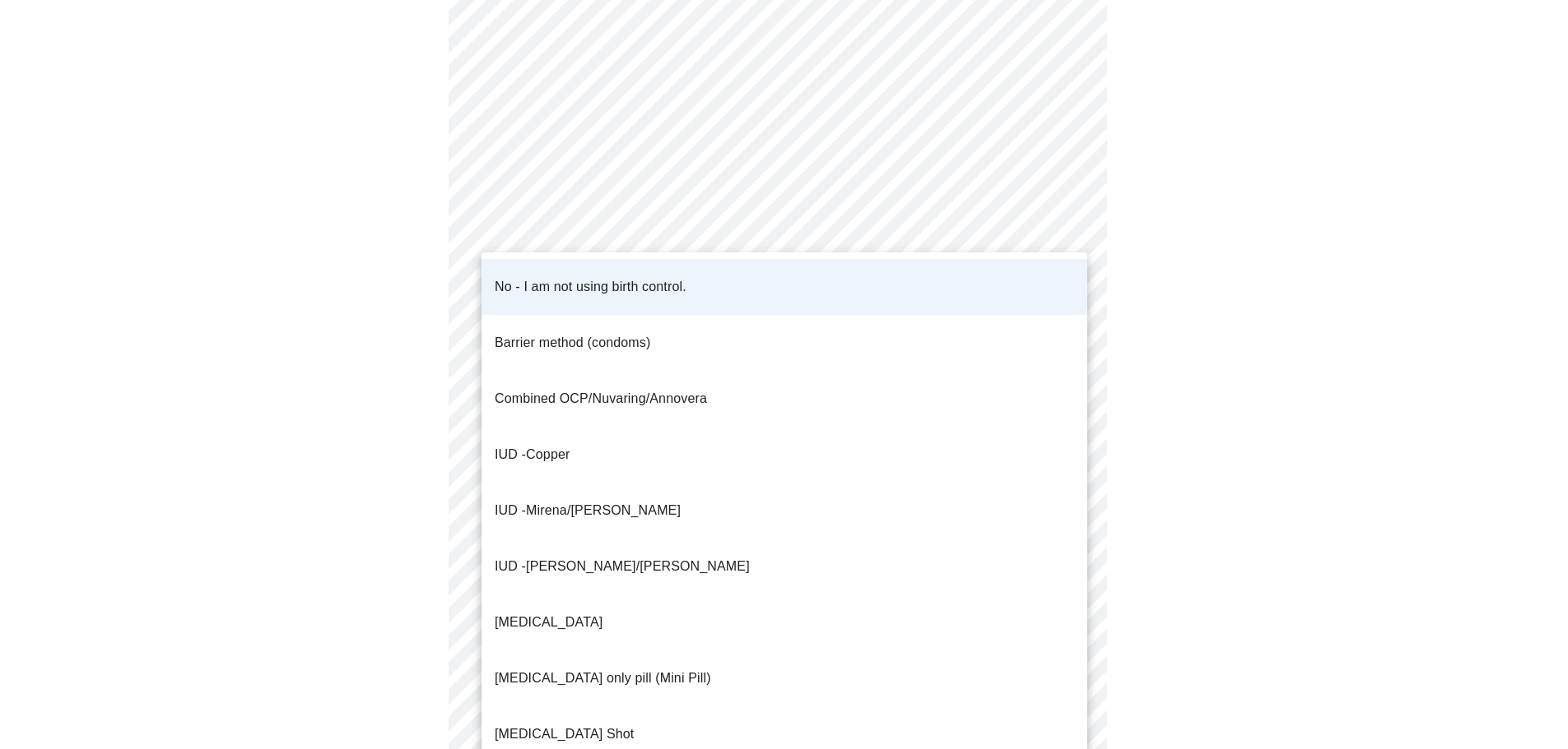
click at [592, 401] on body "MyMenopauseRx Appointments Messaging Labs Uploads Medications Community Refer a…" at bounding box center [784, 69] width 1554 height 1604
click at [438, 393] on div at bounding box center [789, 374] width 1580 height 749
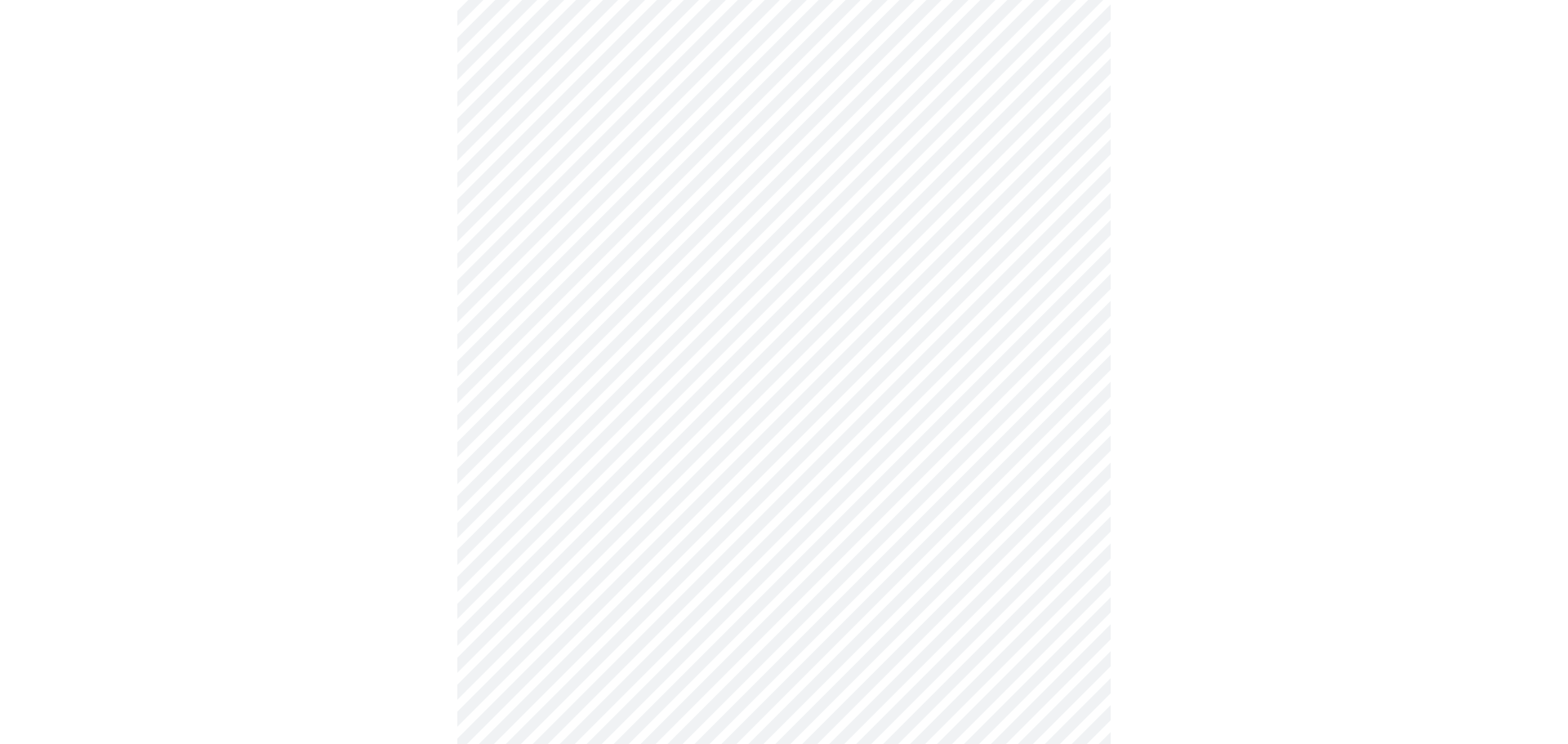
click at [627, 490] on body "MyMenopauseRx Appointments Messaging Labs Uploads Medications Community Refer a…" at bounding box center [784, 68] width 1555 height 1593
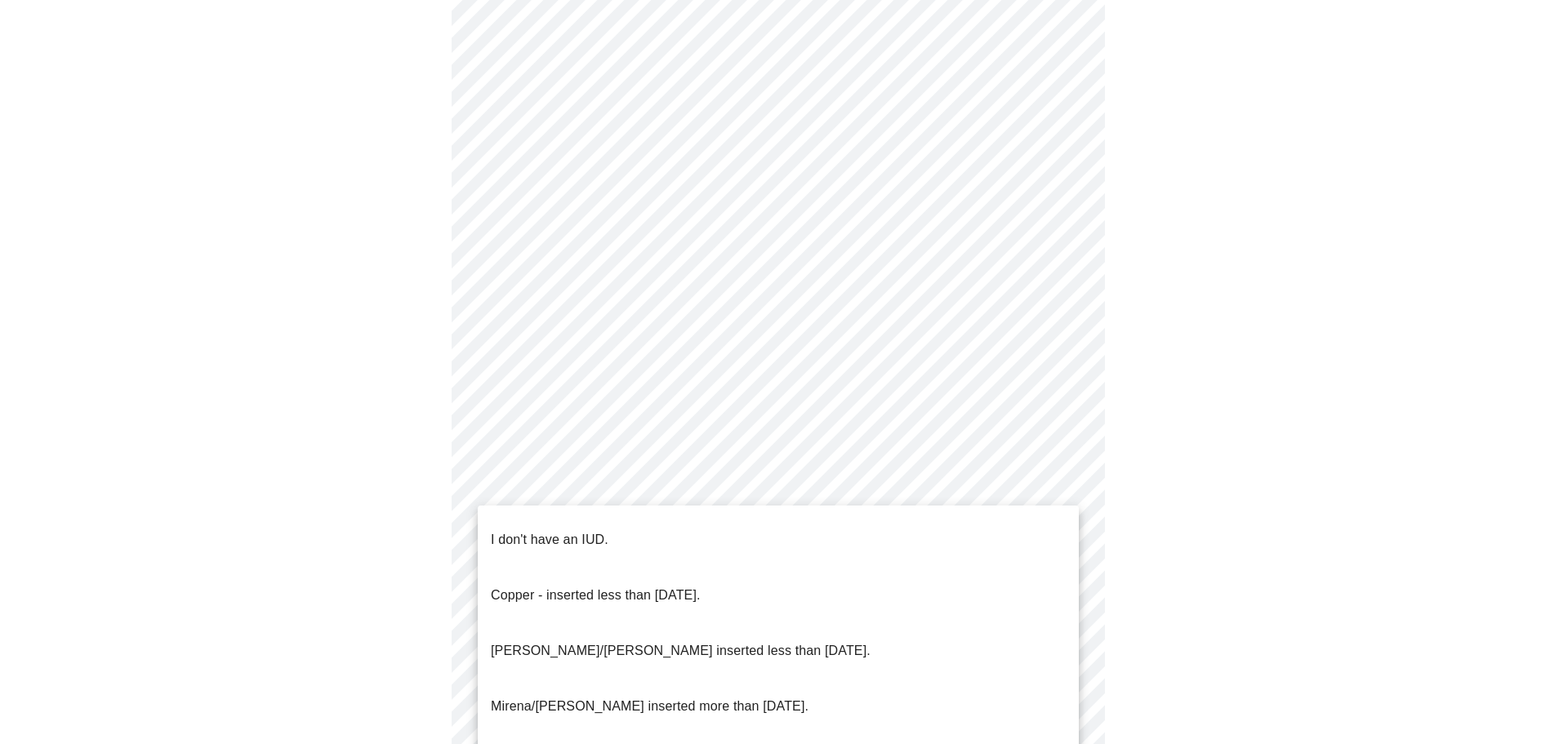
click at [570, 530] on p "I don't have an IUD." at bounding box center [549, 540] width 118 height 19
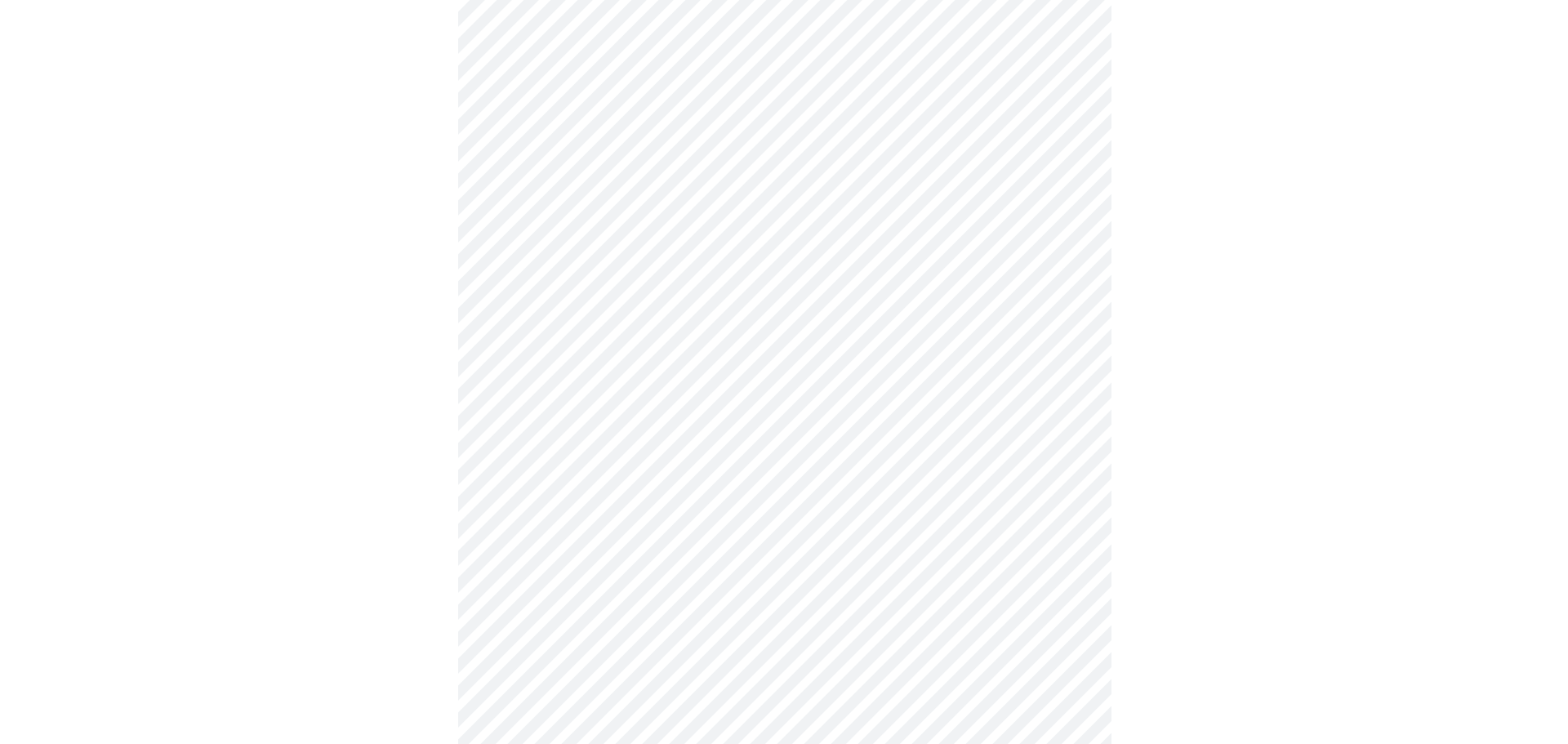
scroll to position [839, 0]
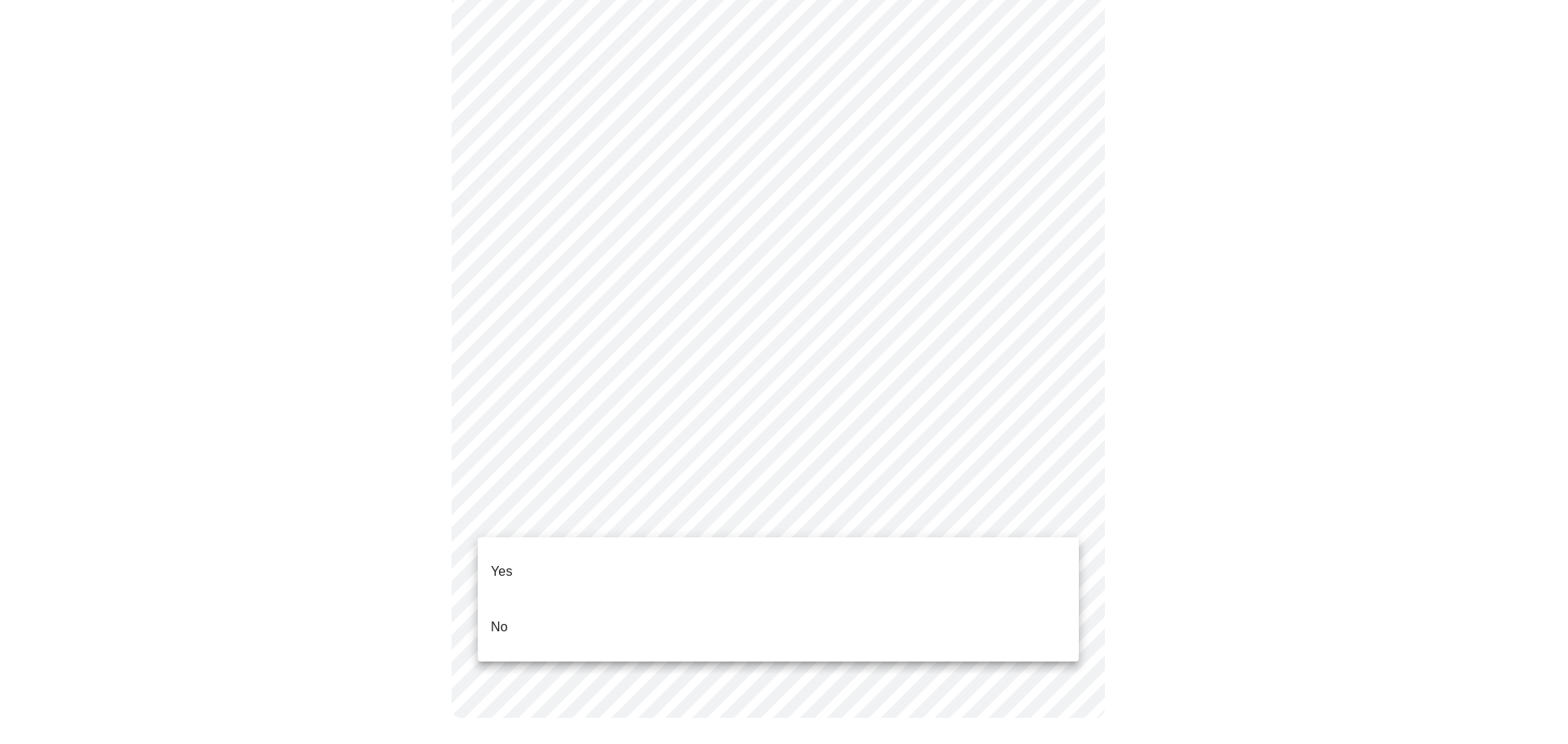
click at [530, 548] on li "Yes" at bounding box center [779, 572] width 601 height 55
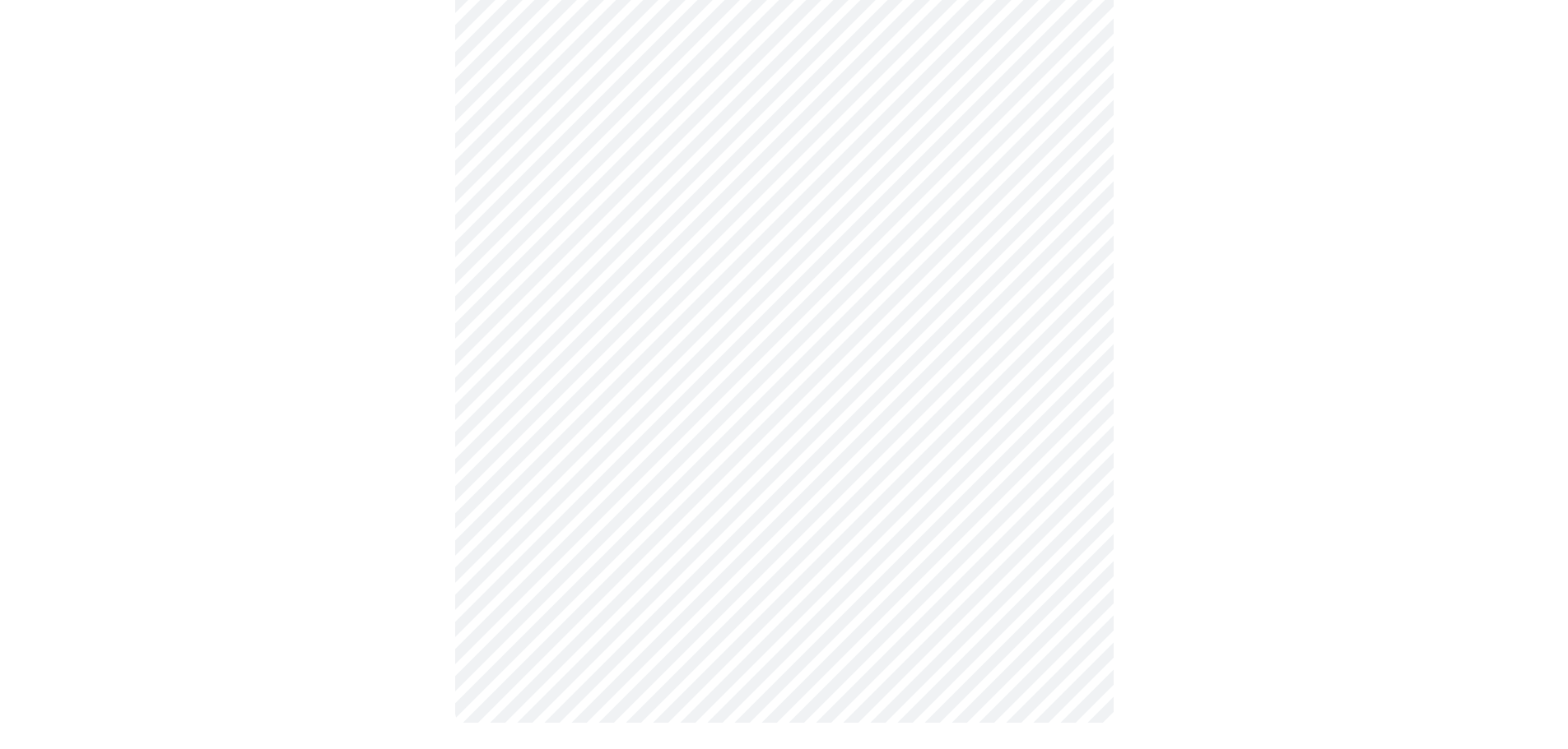
scroll to position [0, 0]
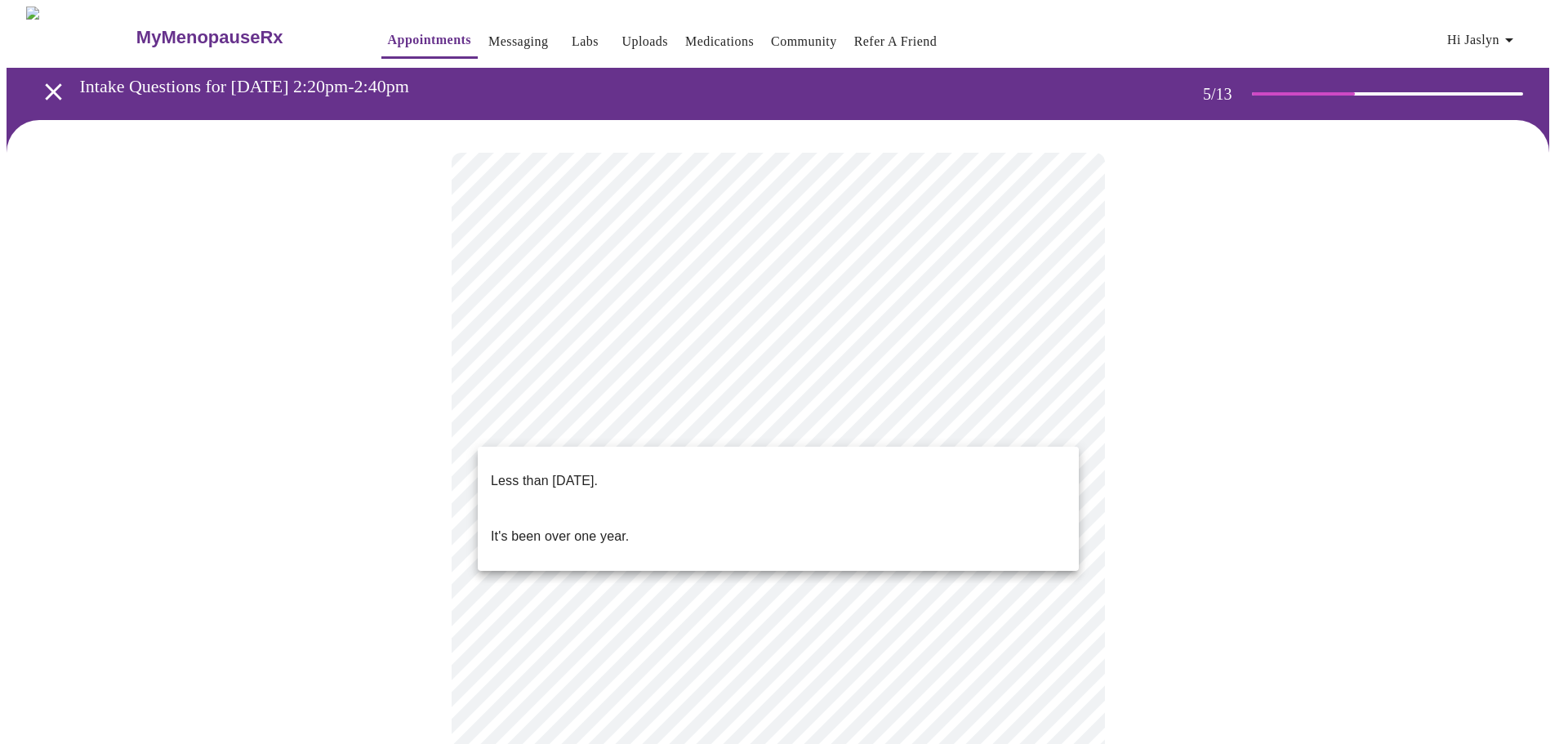
click at [682, 422] on body "MyMenopauseRx Appointments Messaging Labs Uploads Medications Community Refer a…" at bounding box center [784, 668] width 1555 height 1324
click at [598, 472] on p "Less than [DATE]." at bounding box center [544, 481] width 107 height 19
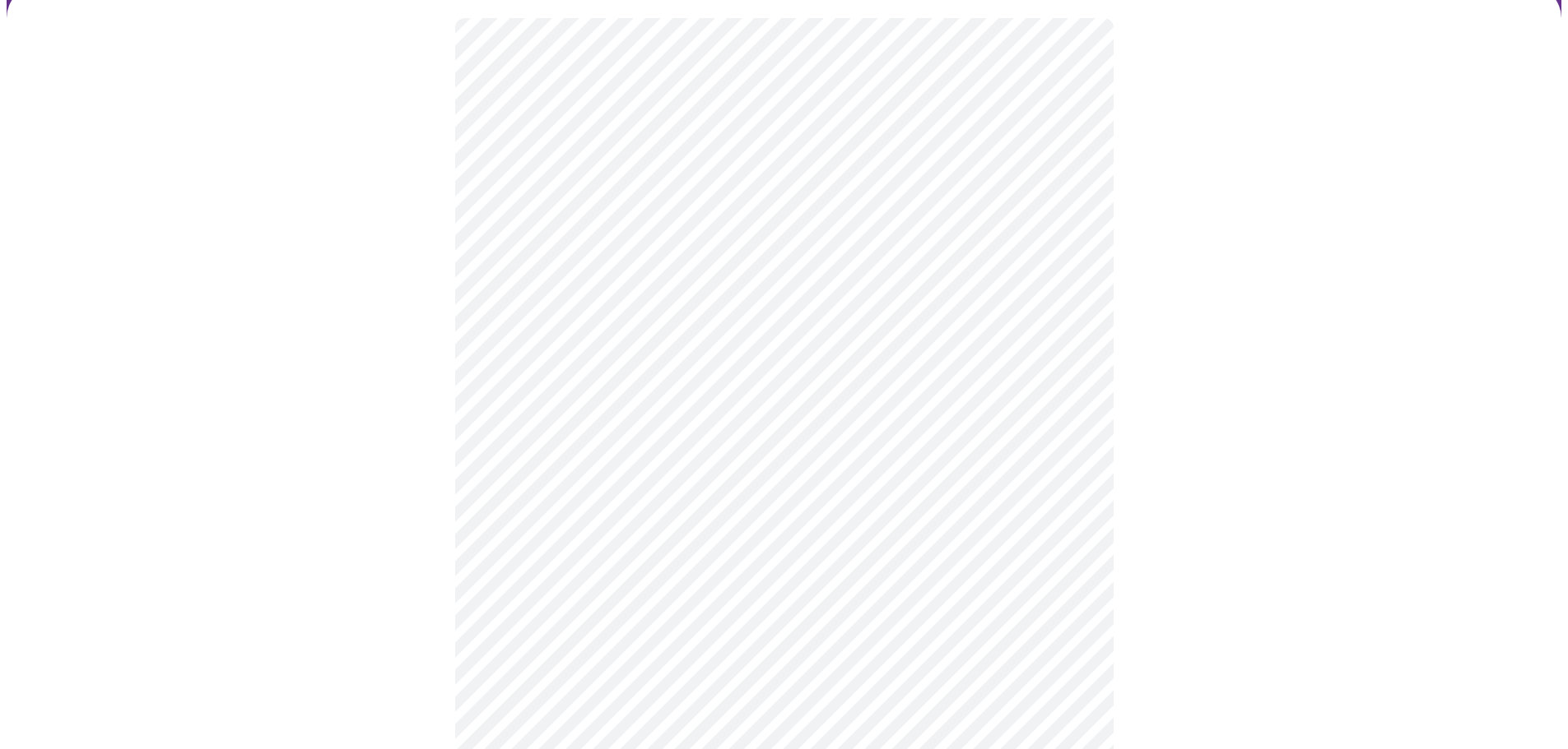
scroll to position [164, 0]
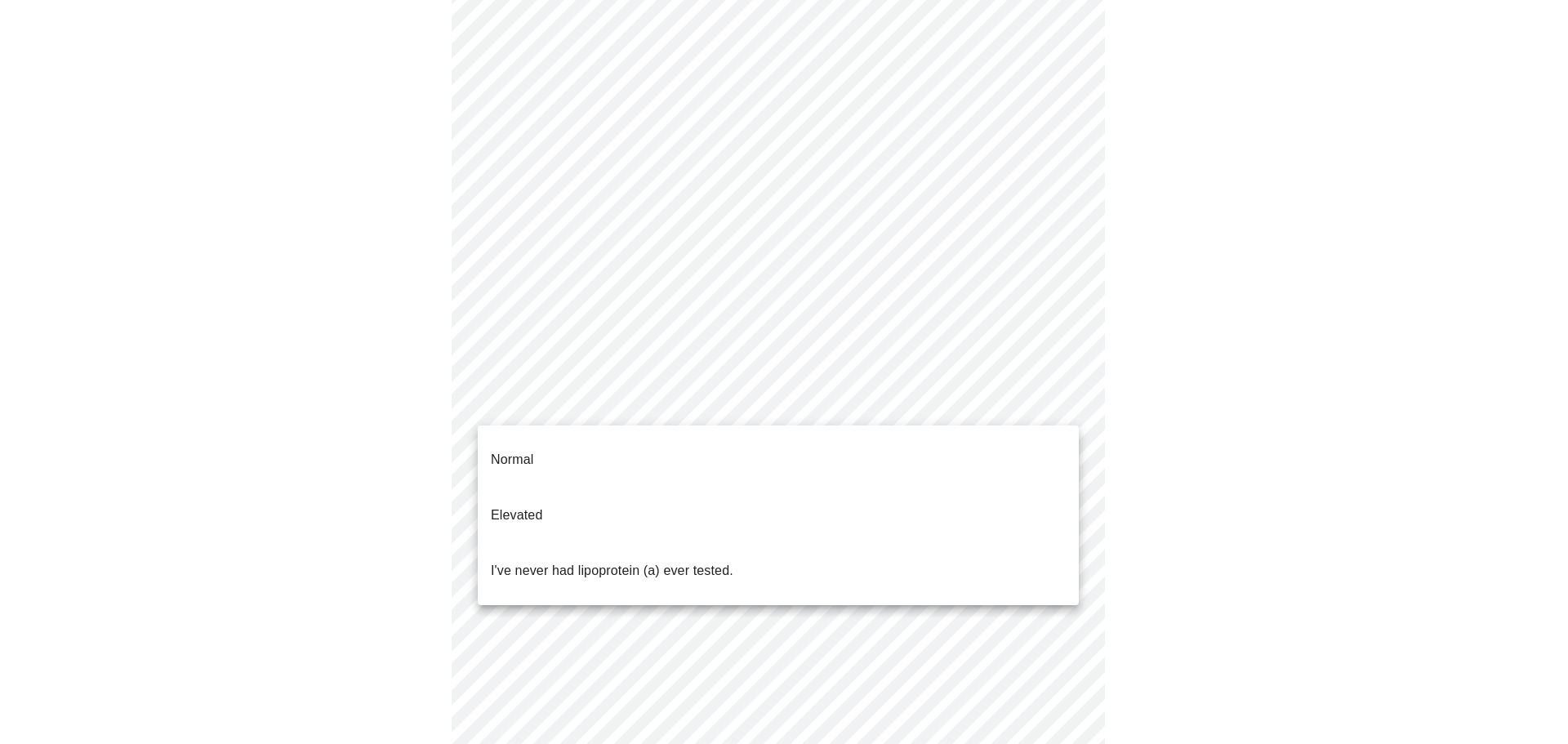
click at [658, 396] on body "MyMenopauseRx Appointments Messaging Labs Uploads Medications Community Refer a…" at bounding box center [784, 500] width 1555 height 1314
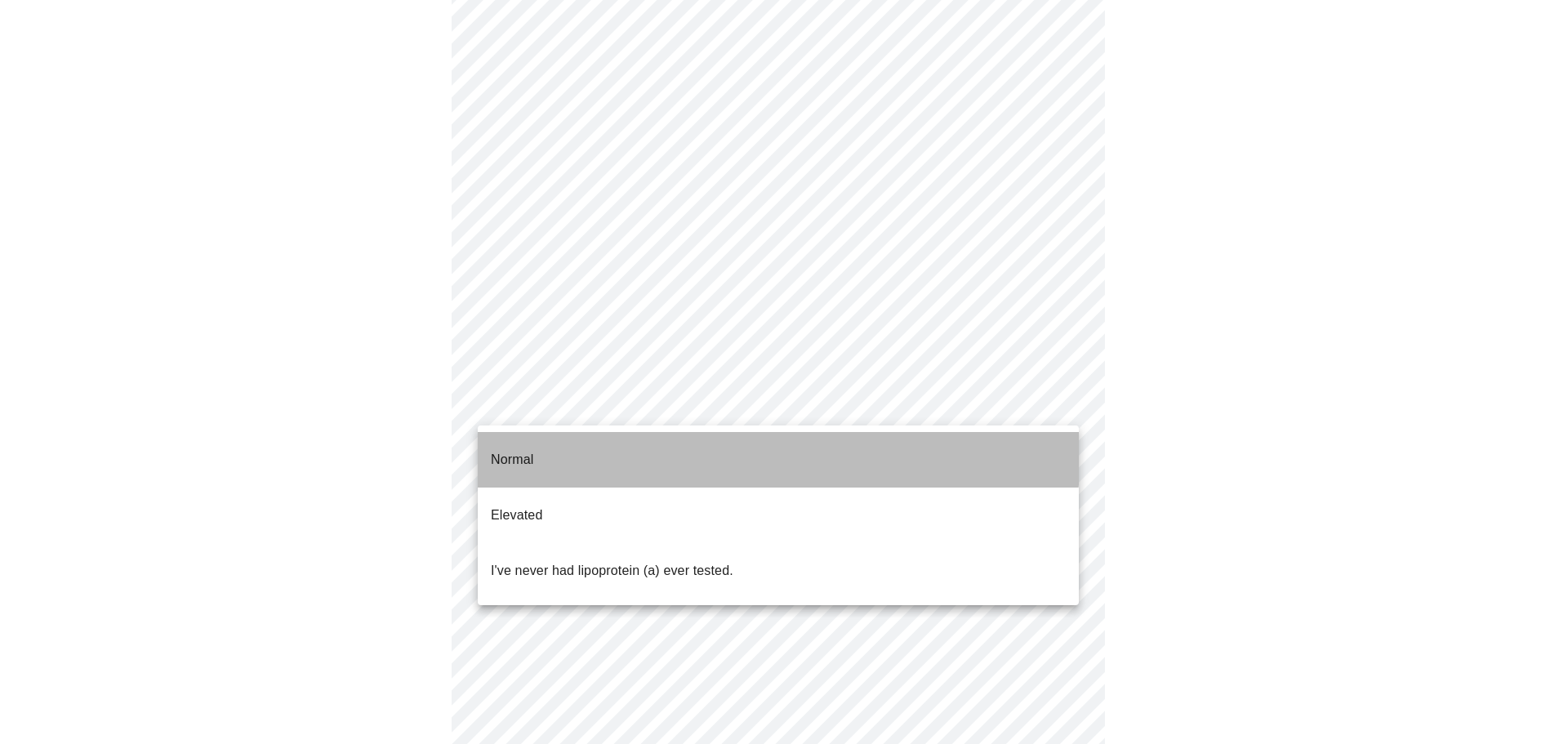
click at [580, 444] on li "Normal" at bounding box center [779, 459] width 601 height 55
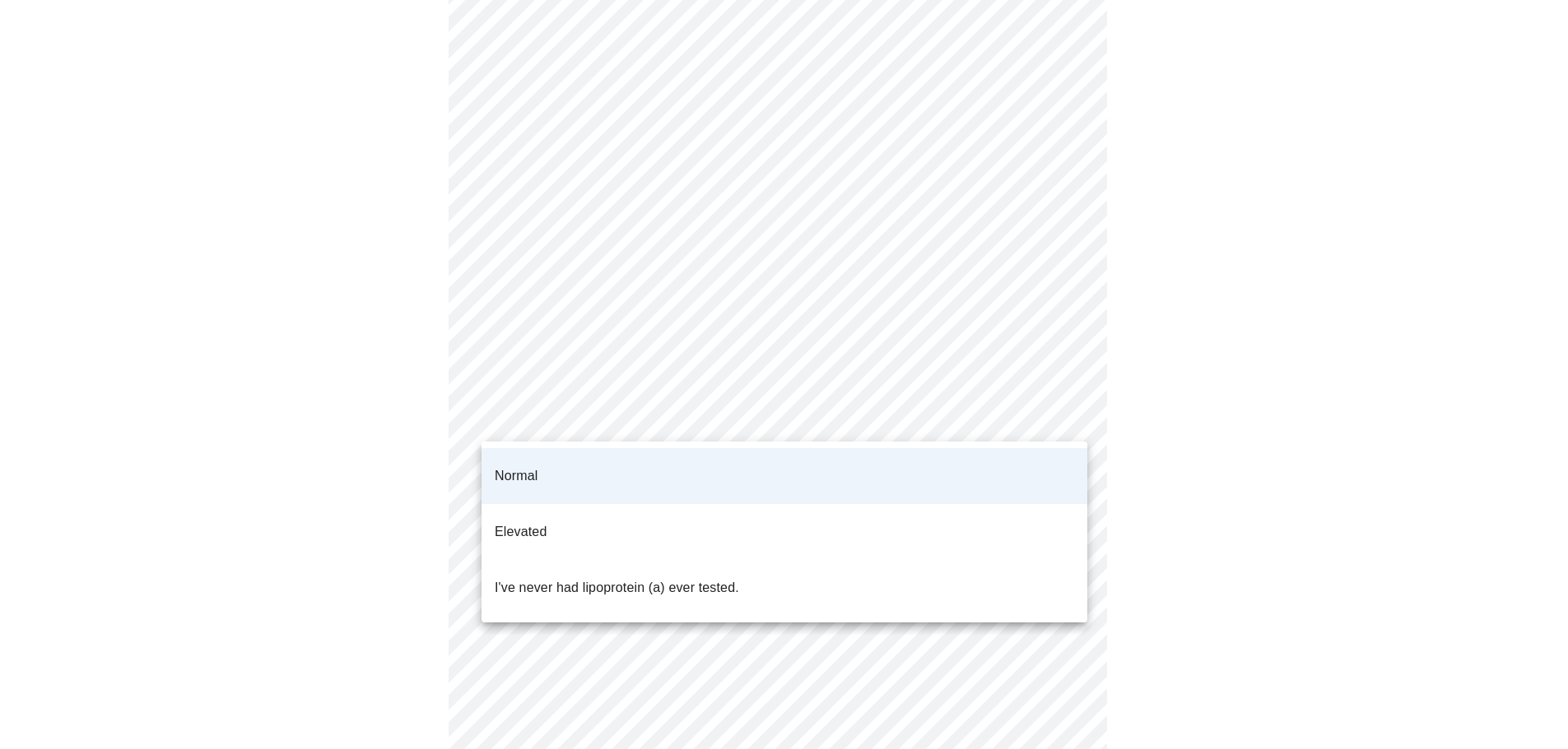
click at [584, 416] on body "MyMenopauseRx Appointments Messaging Labs Uploads Medications Community Refer a…" at bounding box center [784, 498] width 1554 height 1313
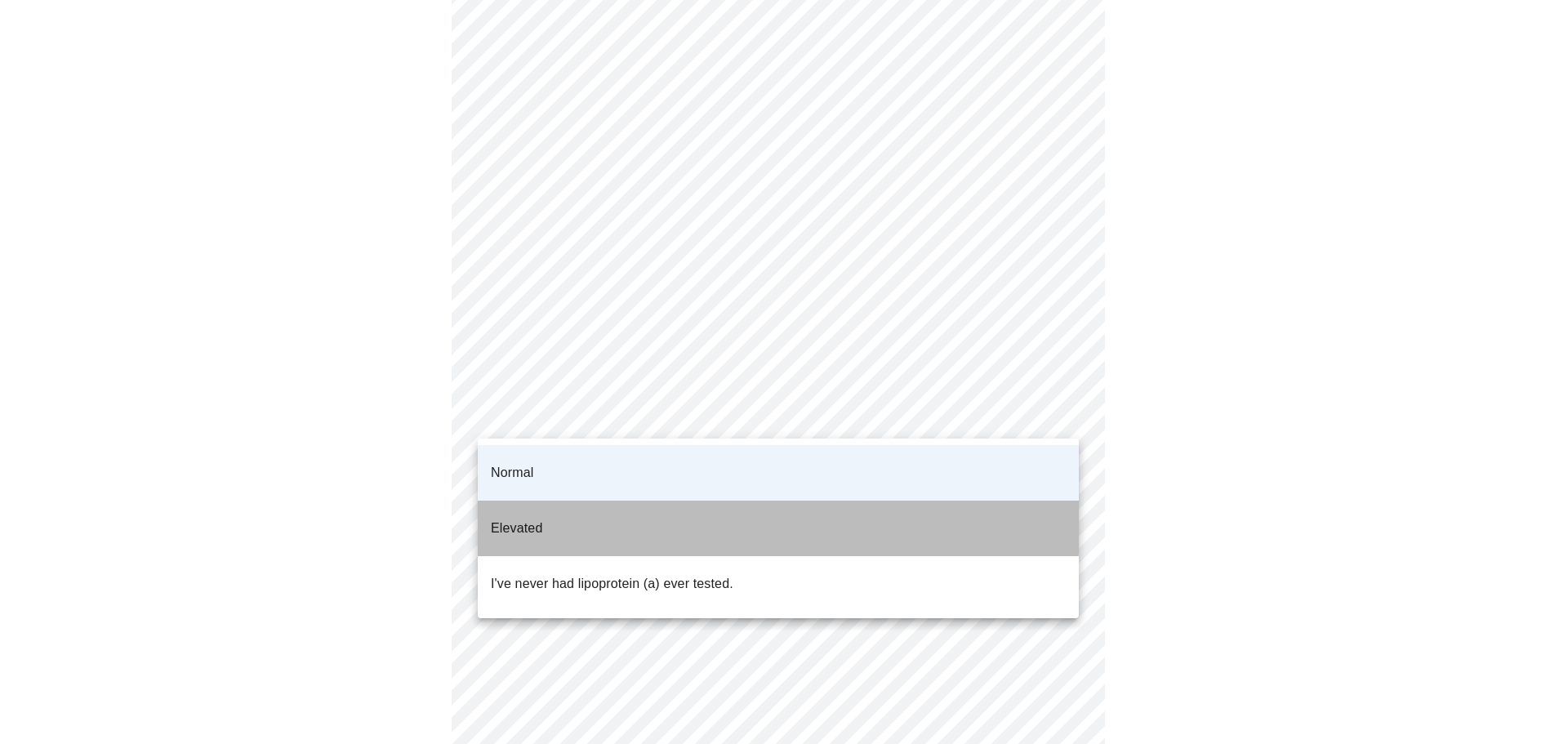
click at [560, 501] on li "Elevated" at bounding box center [779, 528] width 601 height 55
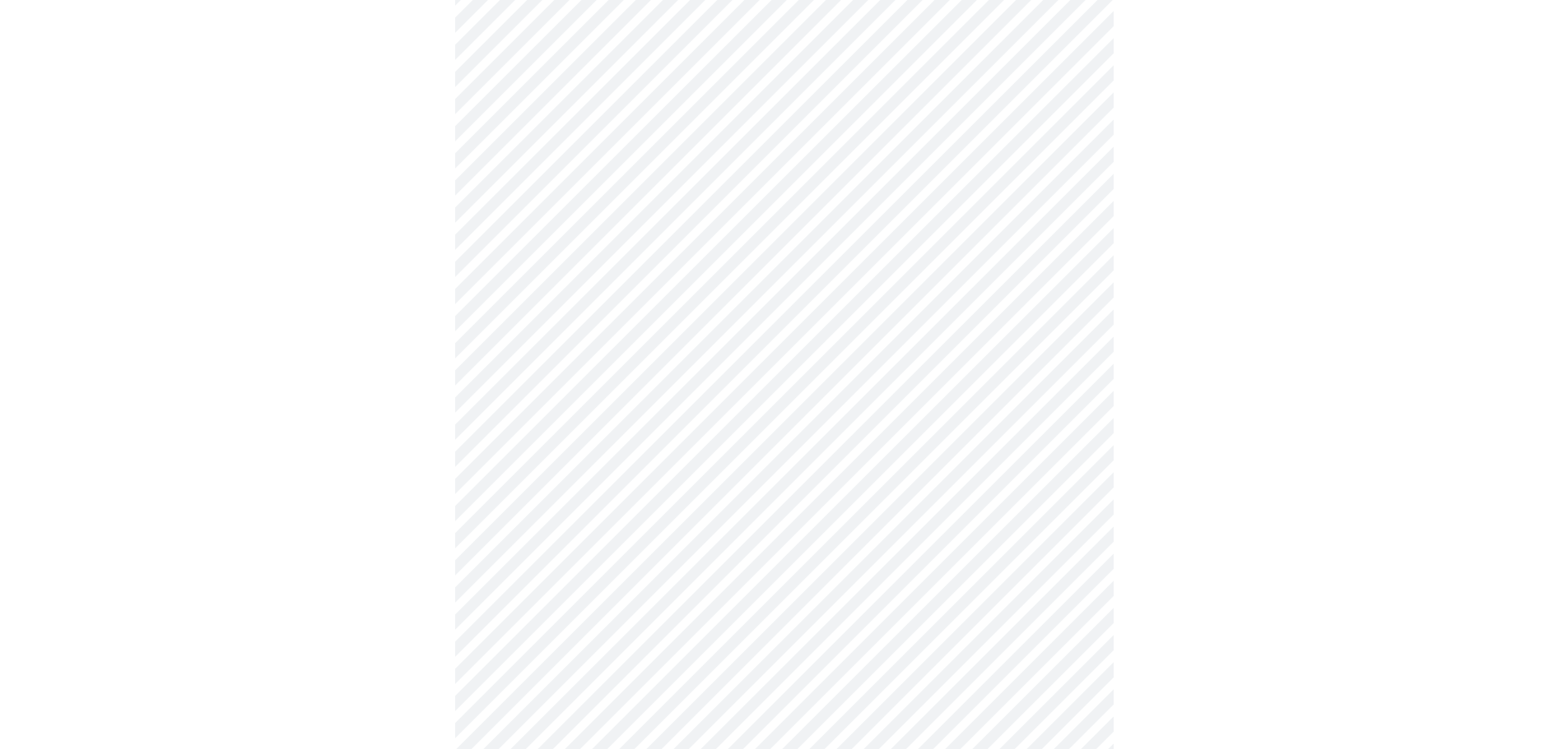
scroll to position [411, 0]
click at [1201, 576] on div at bounding box center [784, 256] width 1554 height 1093
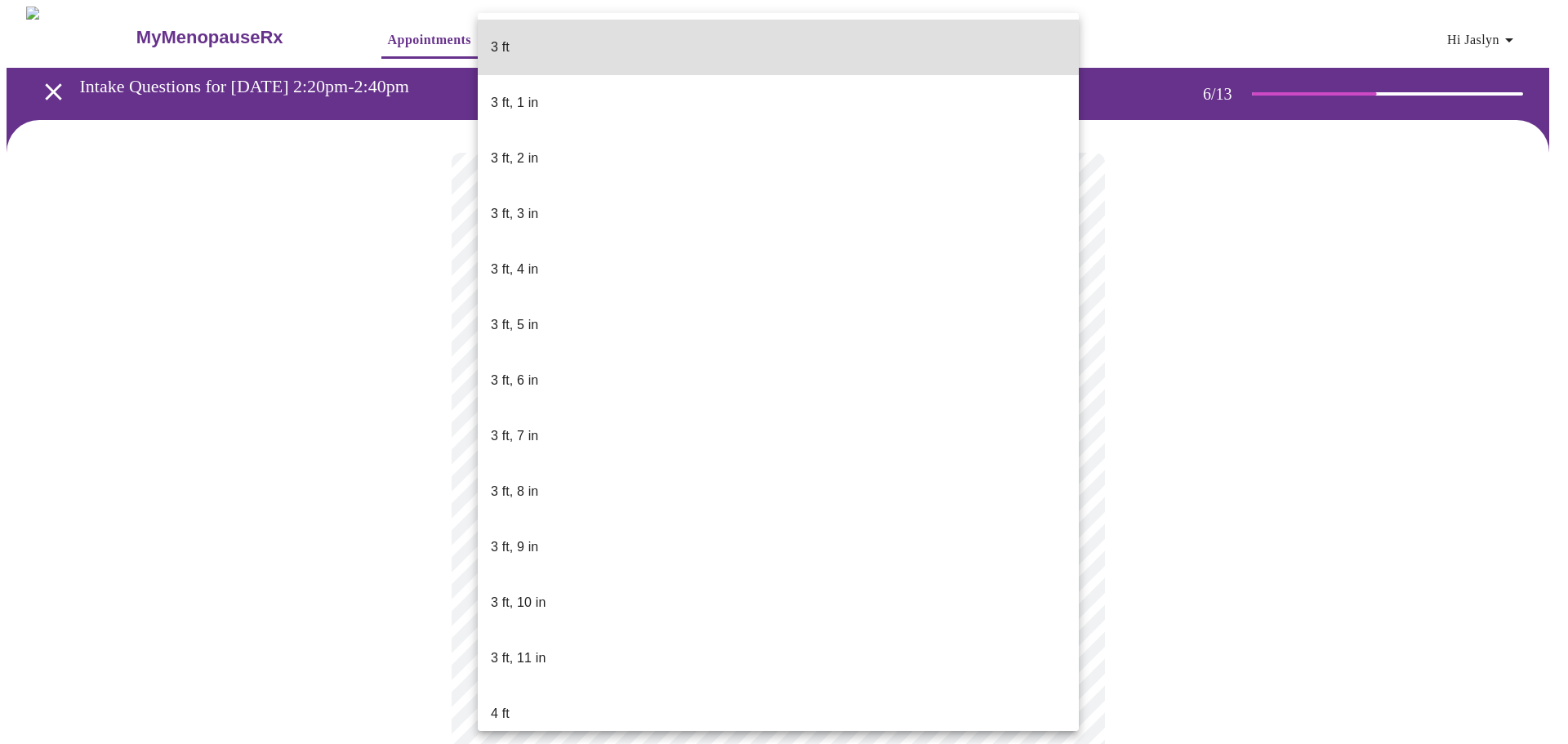
click at [535, 471] on body "MyMenopauseRx Appointments Messaging Labs Uploads Medications Community Refer a…" at bounding box center [784, 443] width 1555 height 872
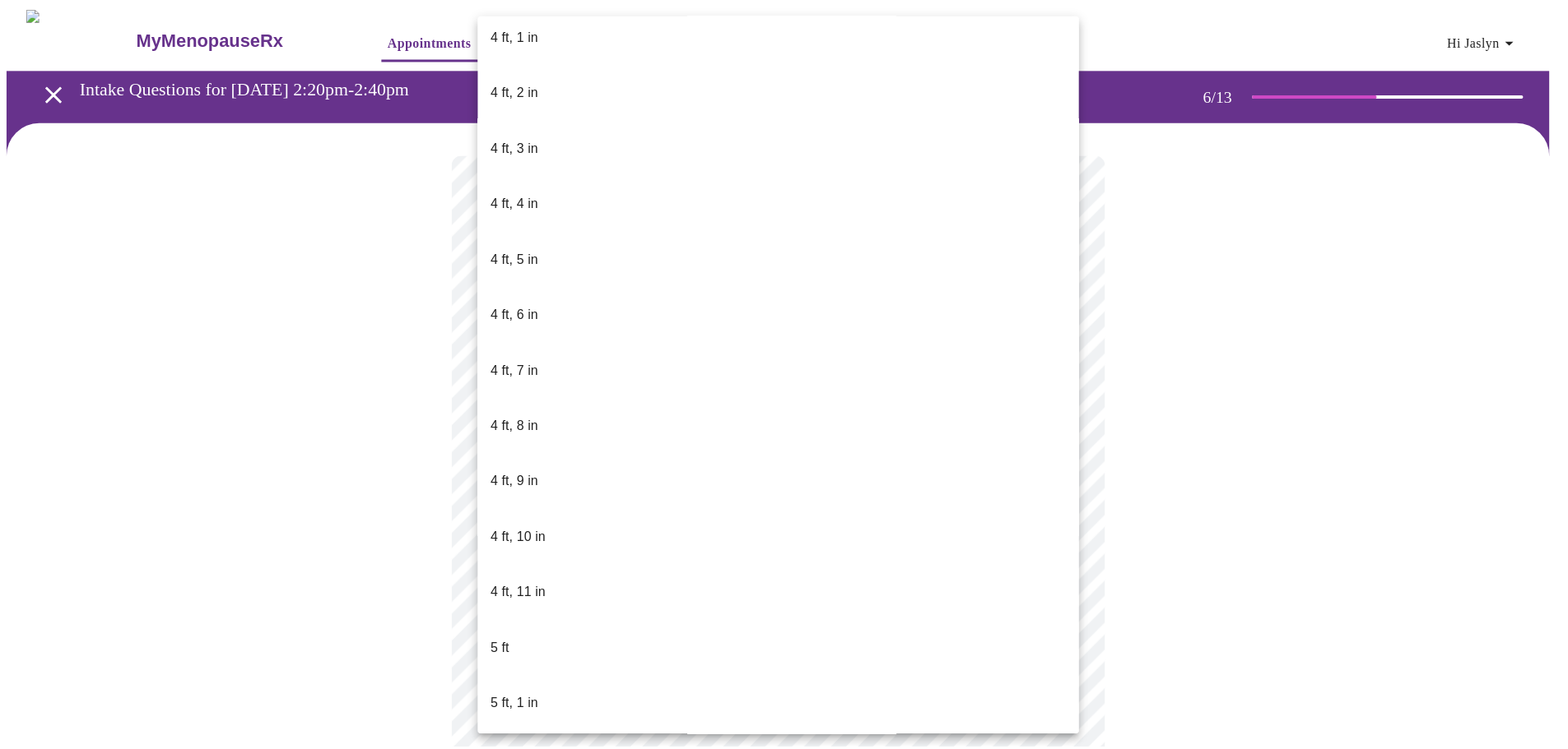
scroll to position [822, 0]
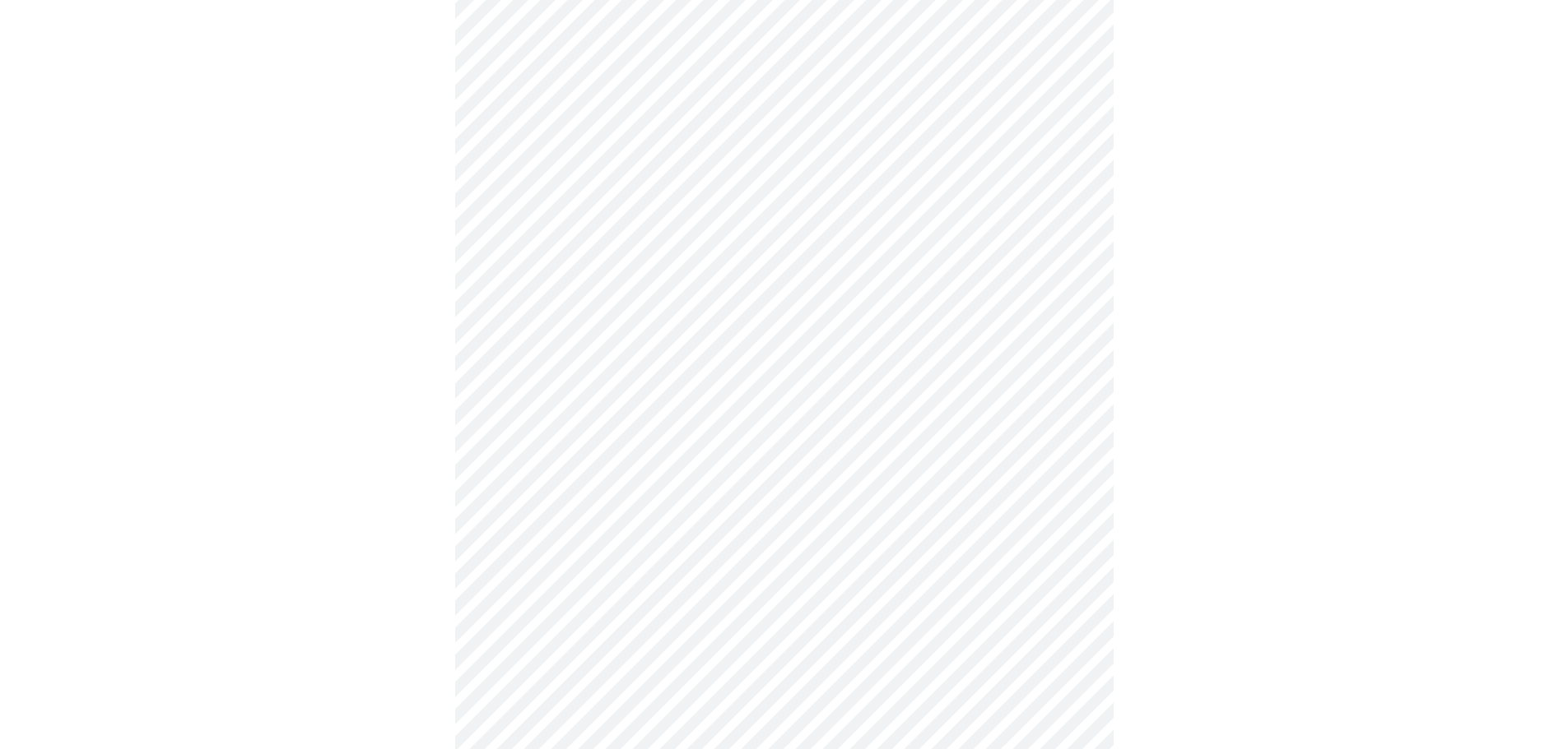
scroll to position [4031, 0]
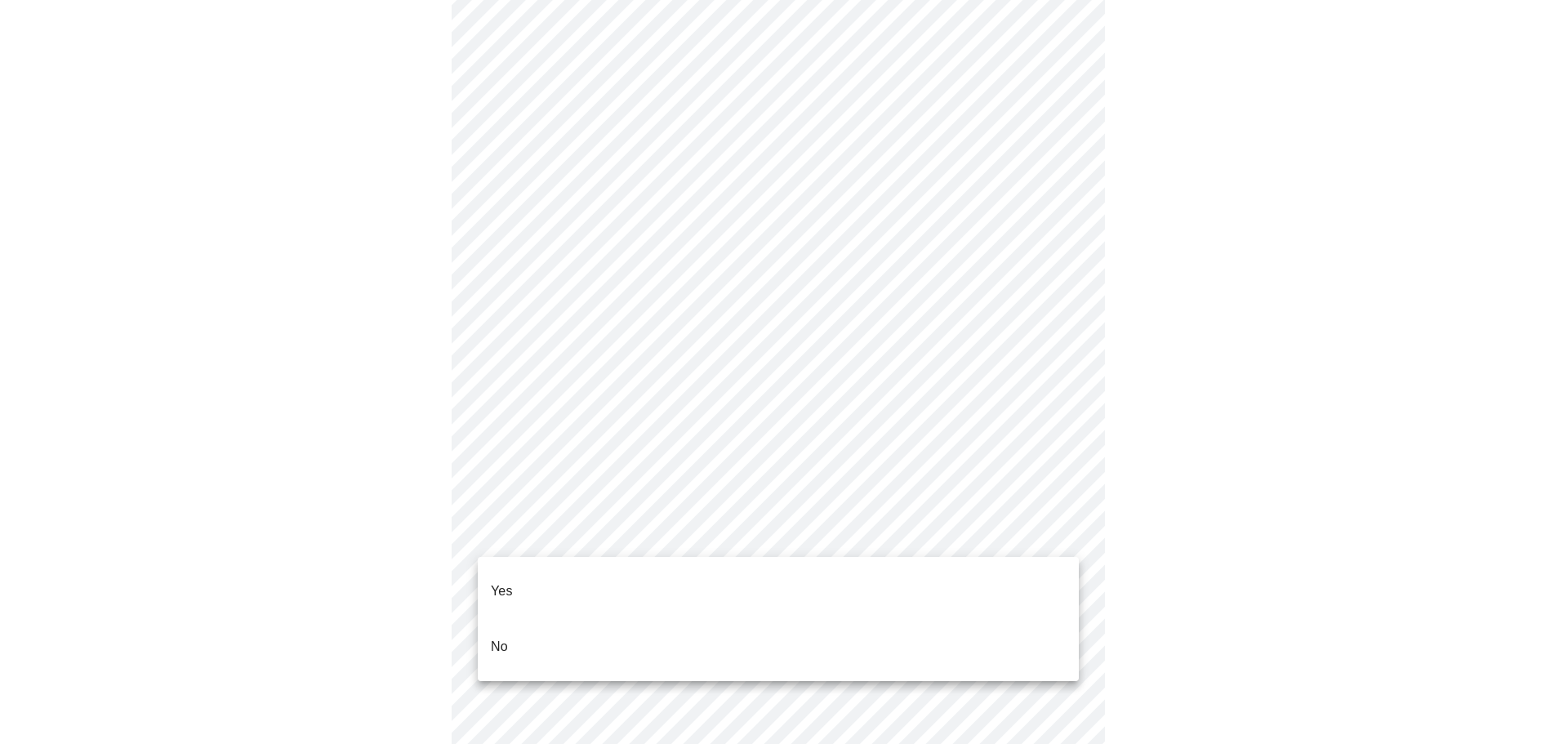
click at [552, 620] on li "No" at bounding box center [779, 647] width 601 height 55
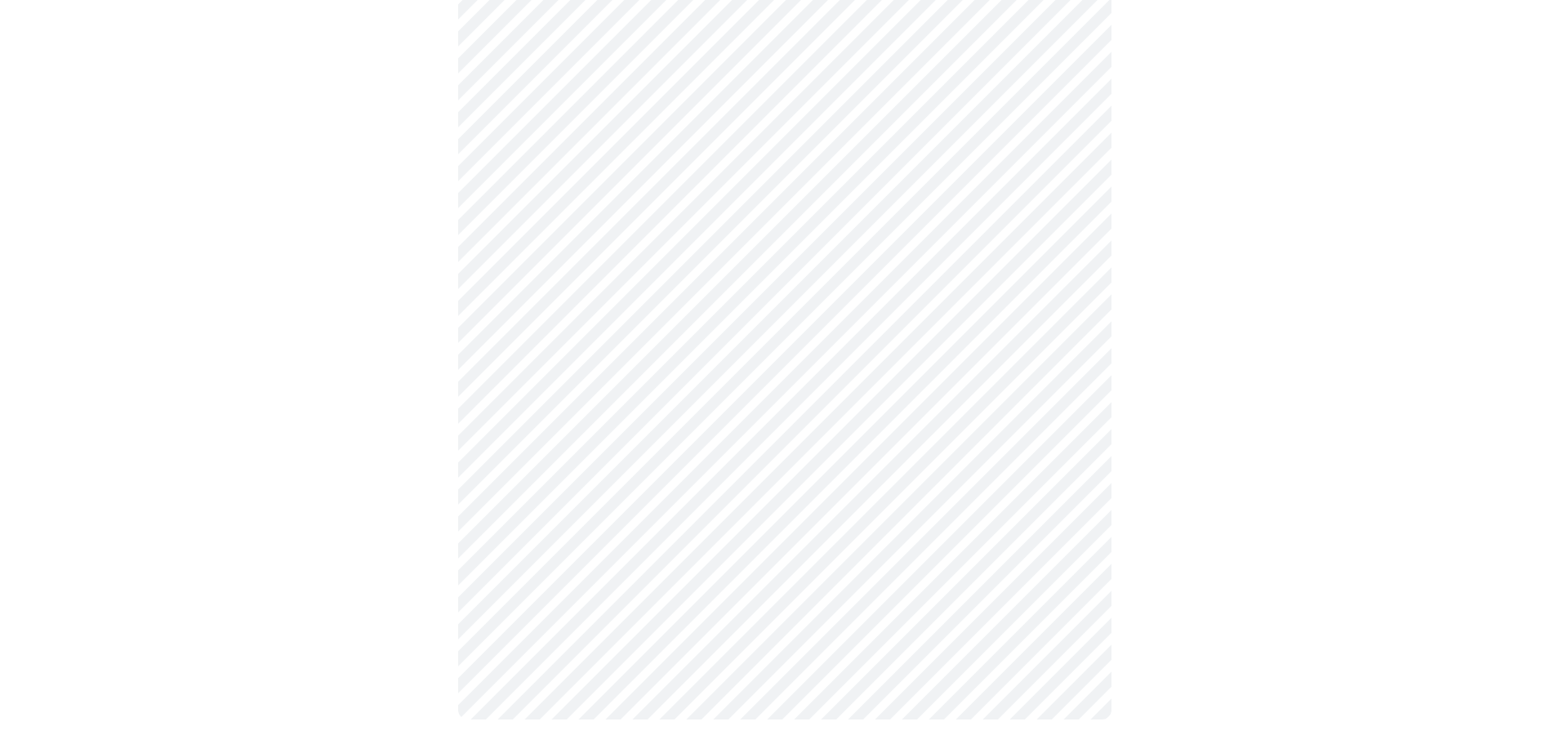
scroll to position [852, 0]
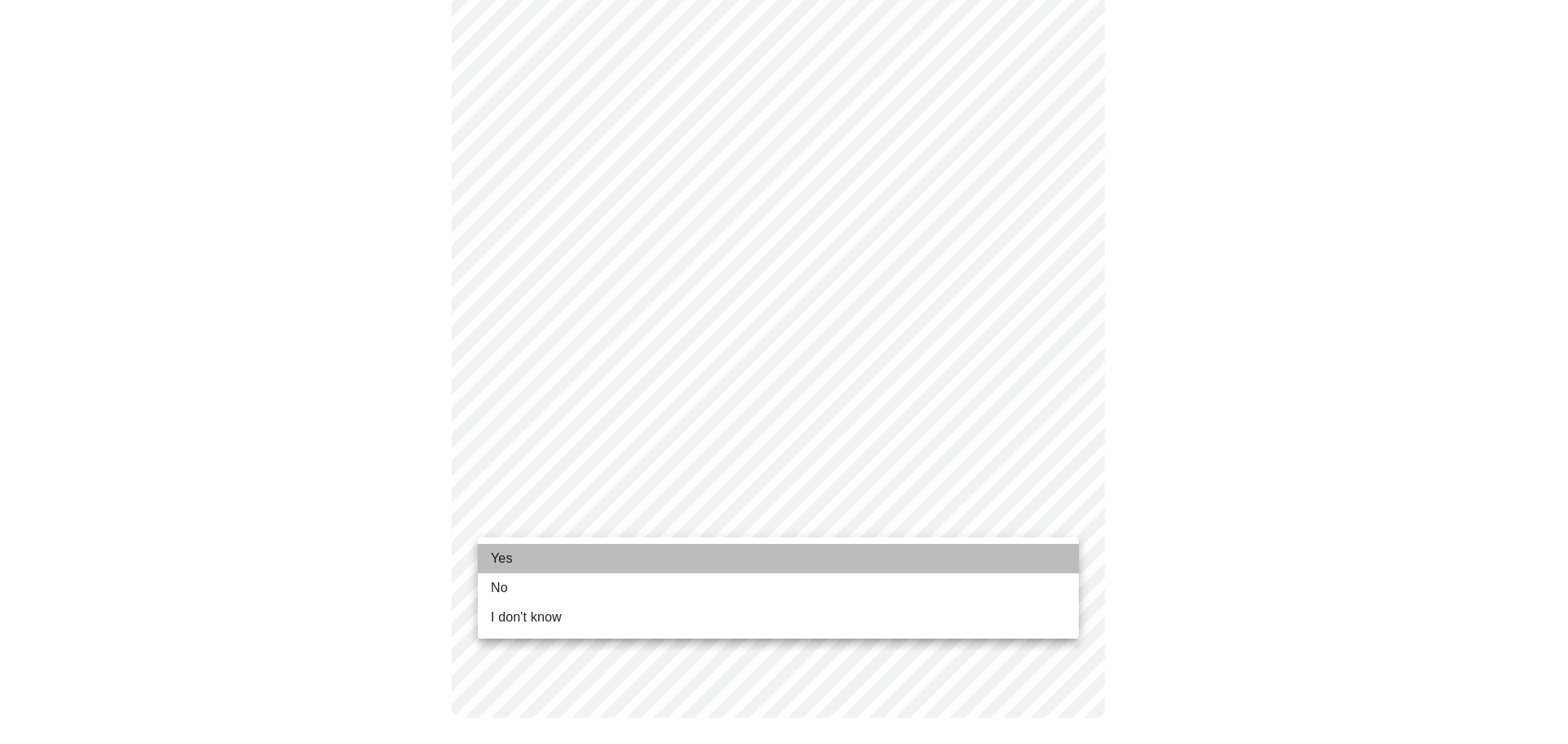
click at [552, 555] on li "Yes" at bounding box center [779, 559] width 601 height 29
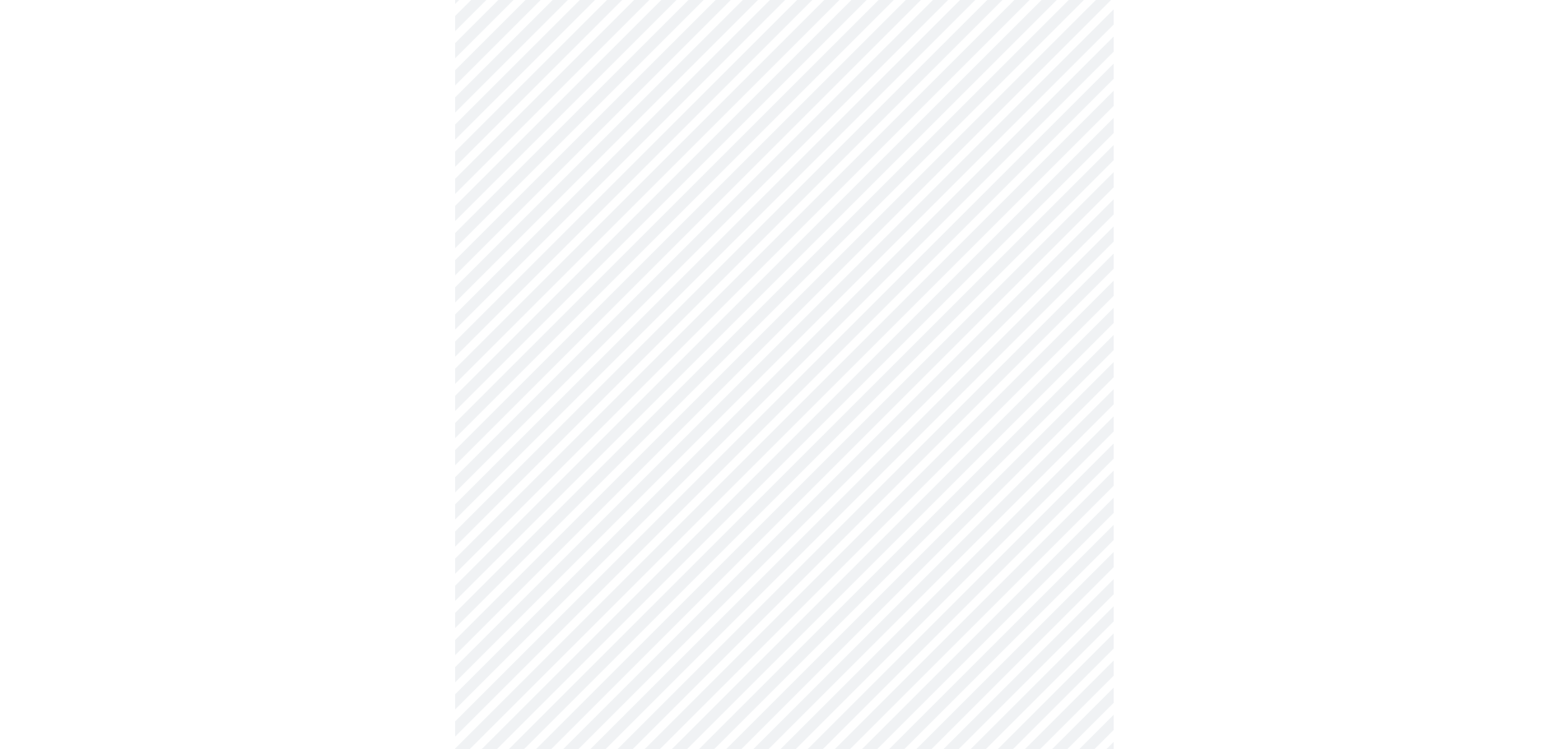
scroll to position [0, 0]
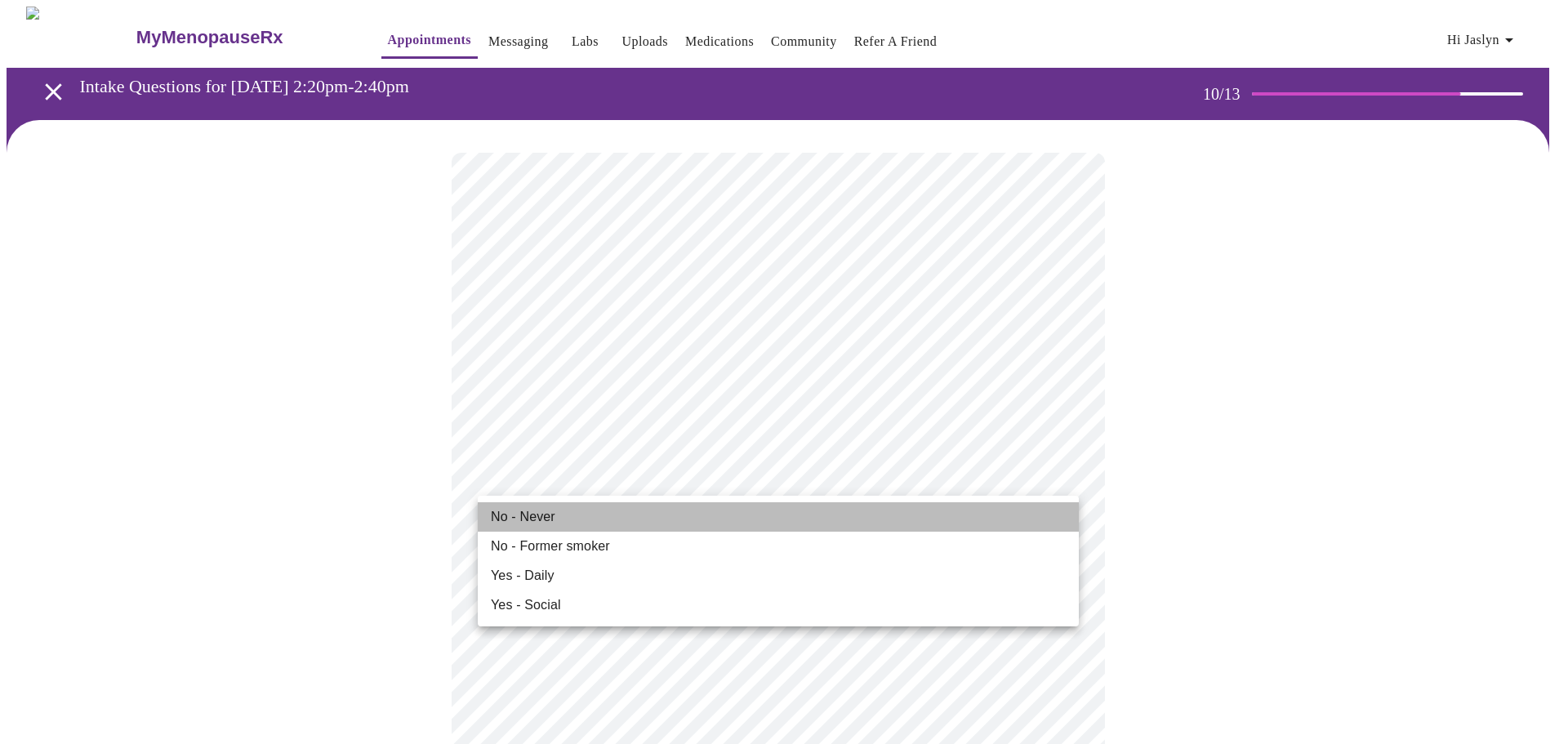
click at [617, 523] on li "No - Never" at bounding box center [779, 517] width 601 height 29
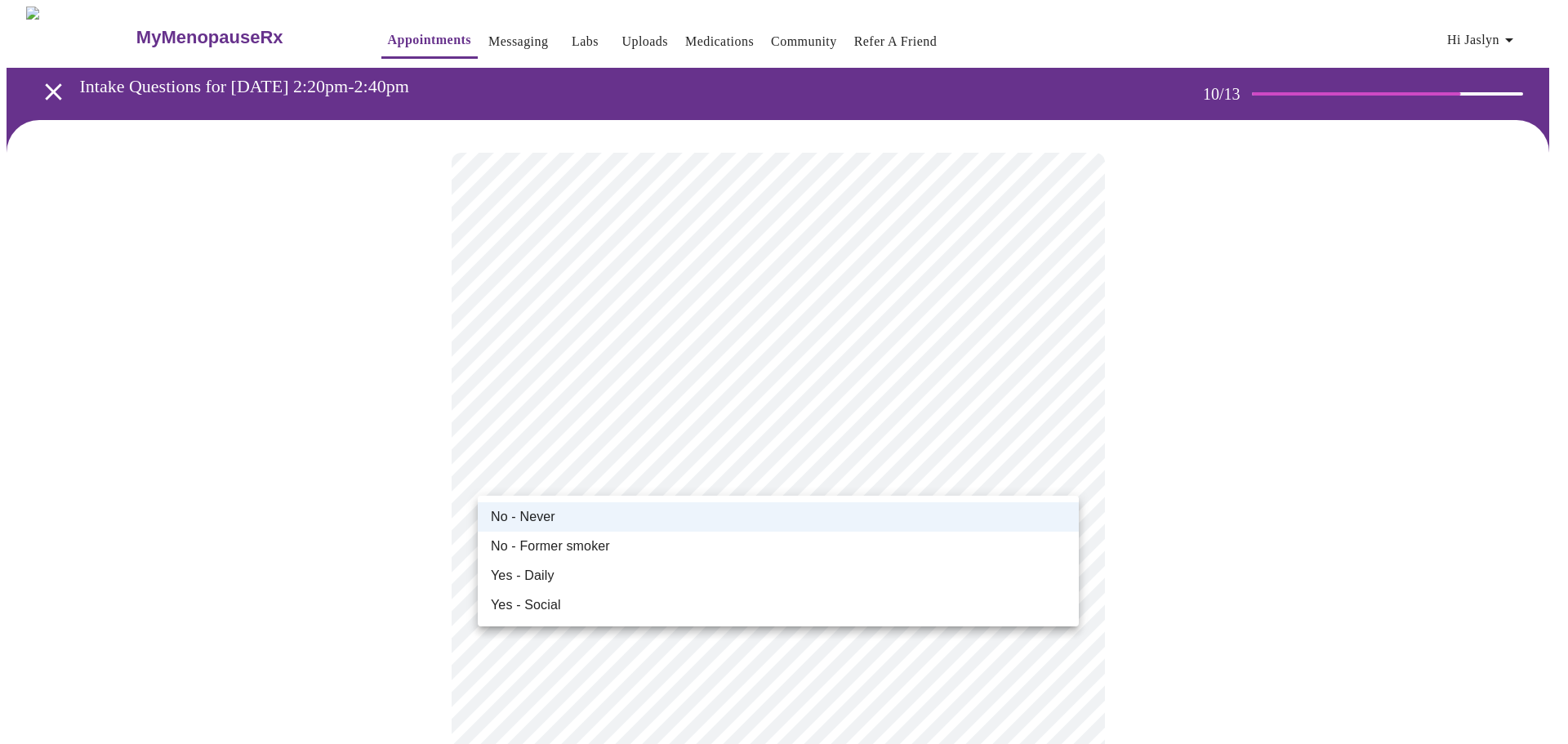
click at [556, 547] on span "No - Former smoker" at bounding box center [550, 547] width 120 height 19
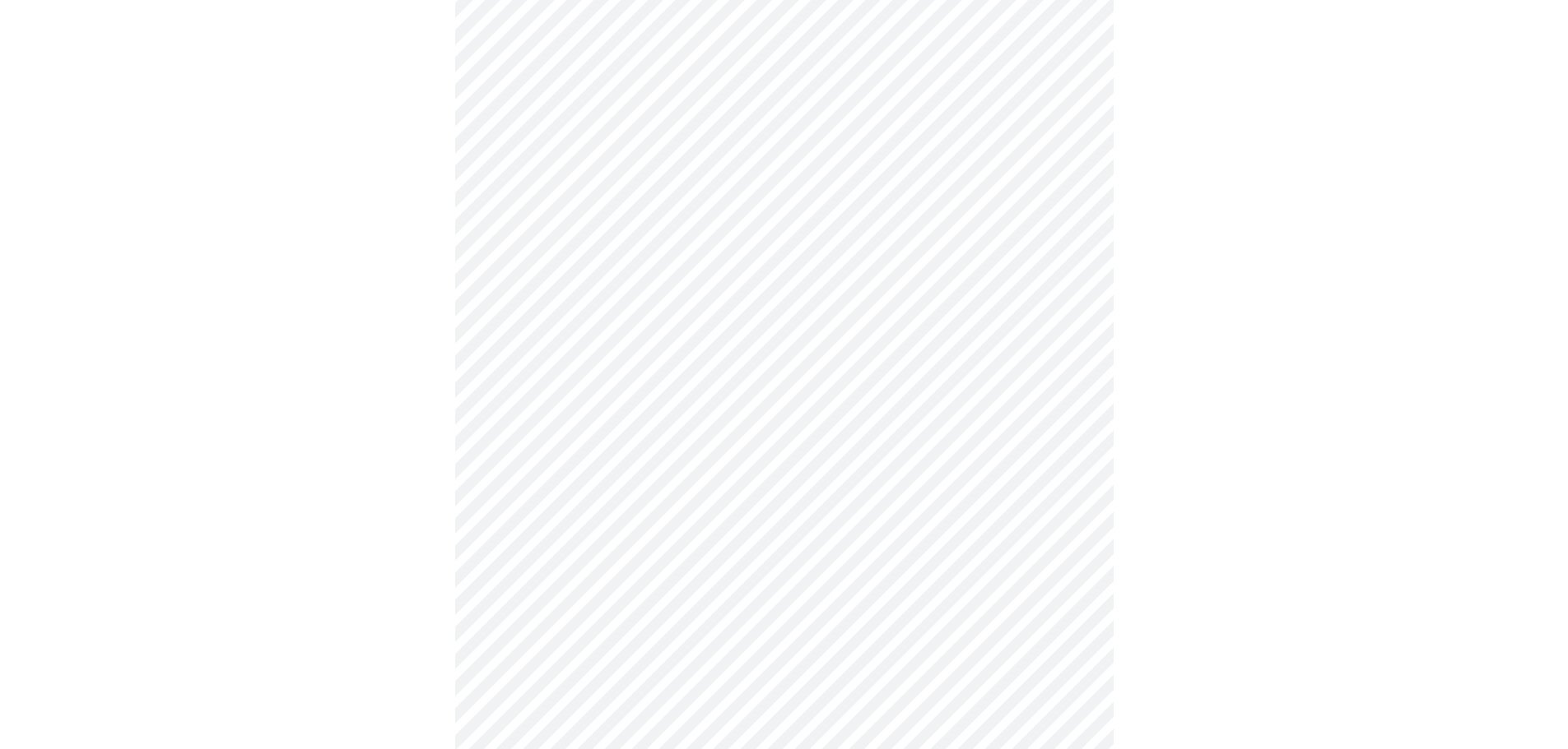
scroll to position [1234, 0]
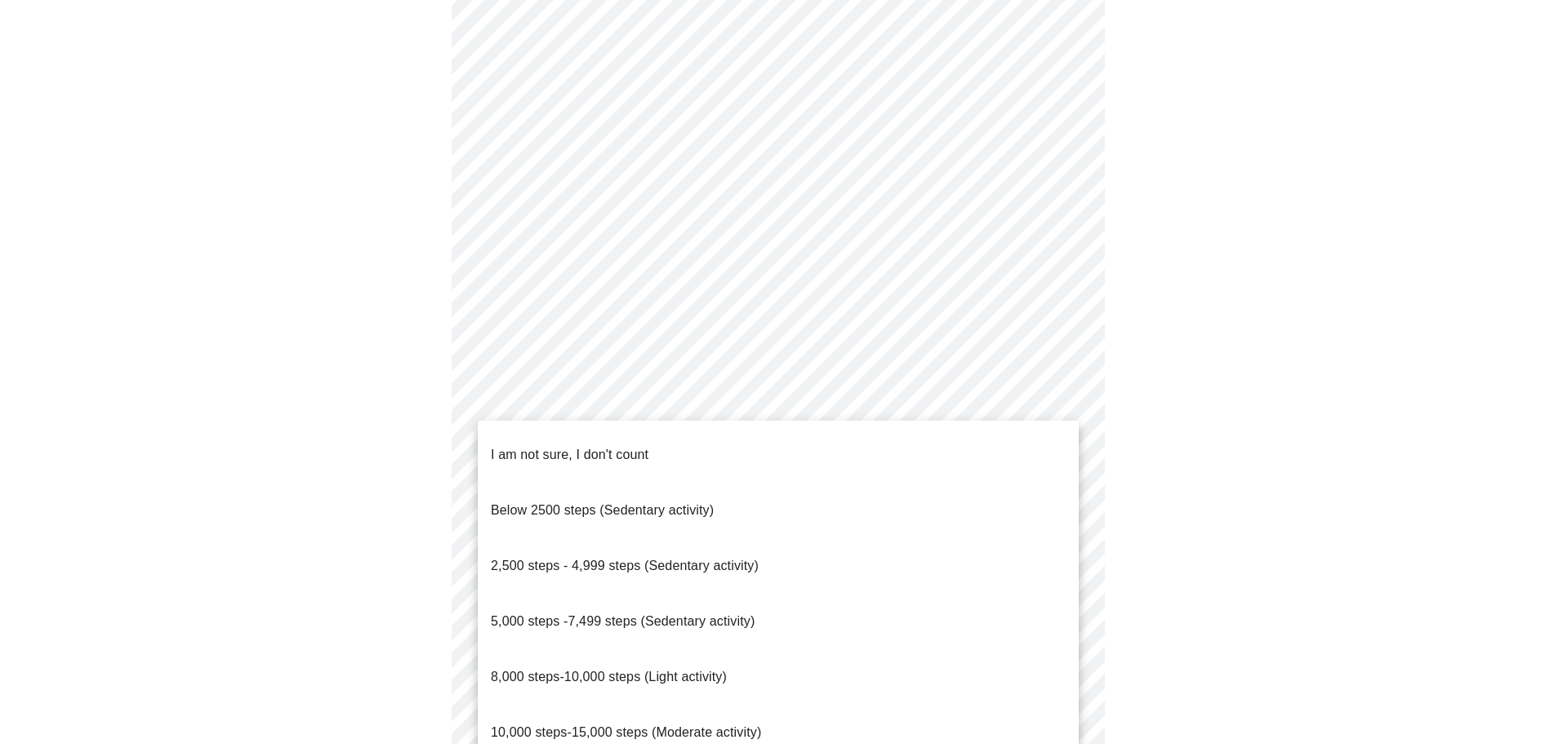
click at [654, 559] on span "2,500 steps - 4,999 steps (Sedentary activity)" at bounding box center [625, 566] width 268 height 14
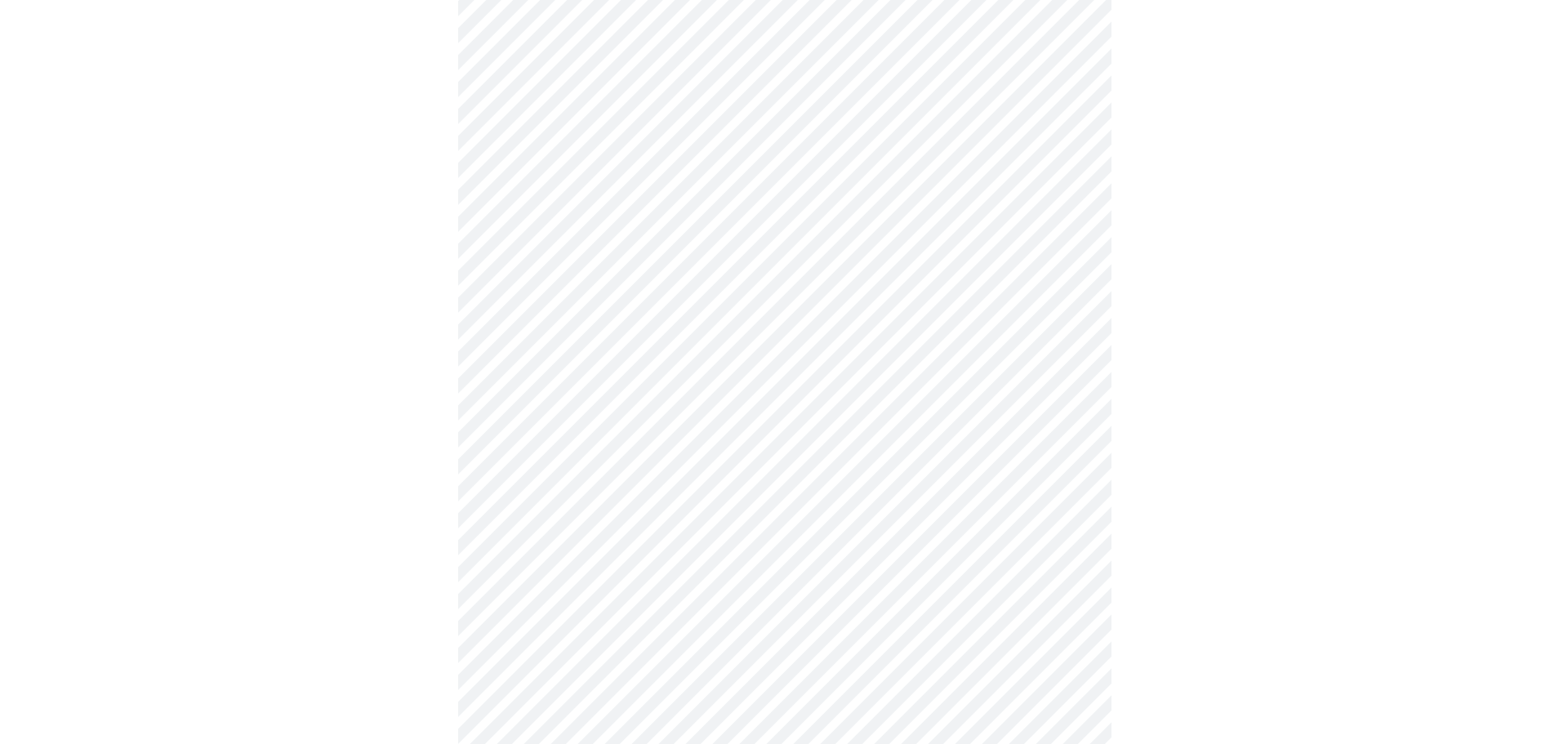
scroll to position [1387, 0]
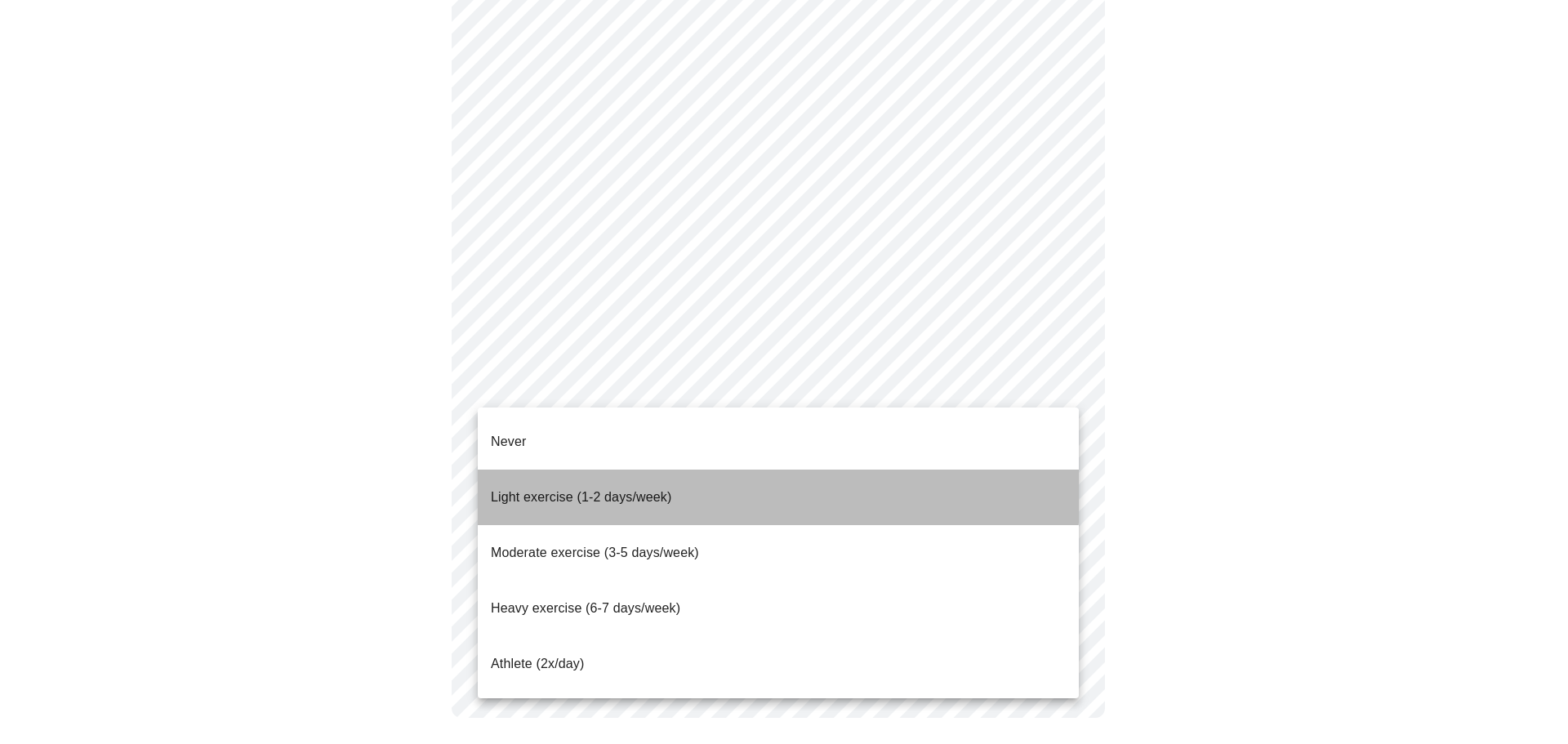
click at [532, 490] on span "Light exercise (1-2 days/week)" at bounding box center [581, 497] width 182 height 14
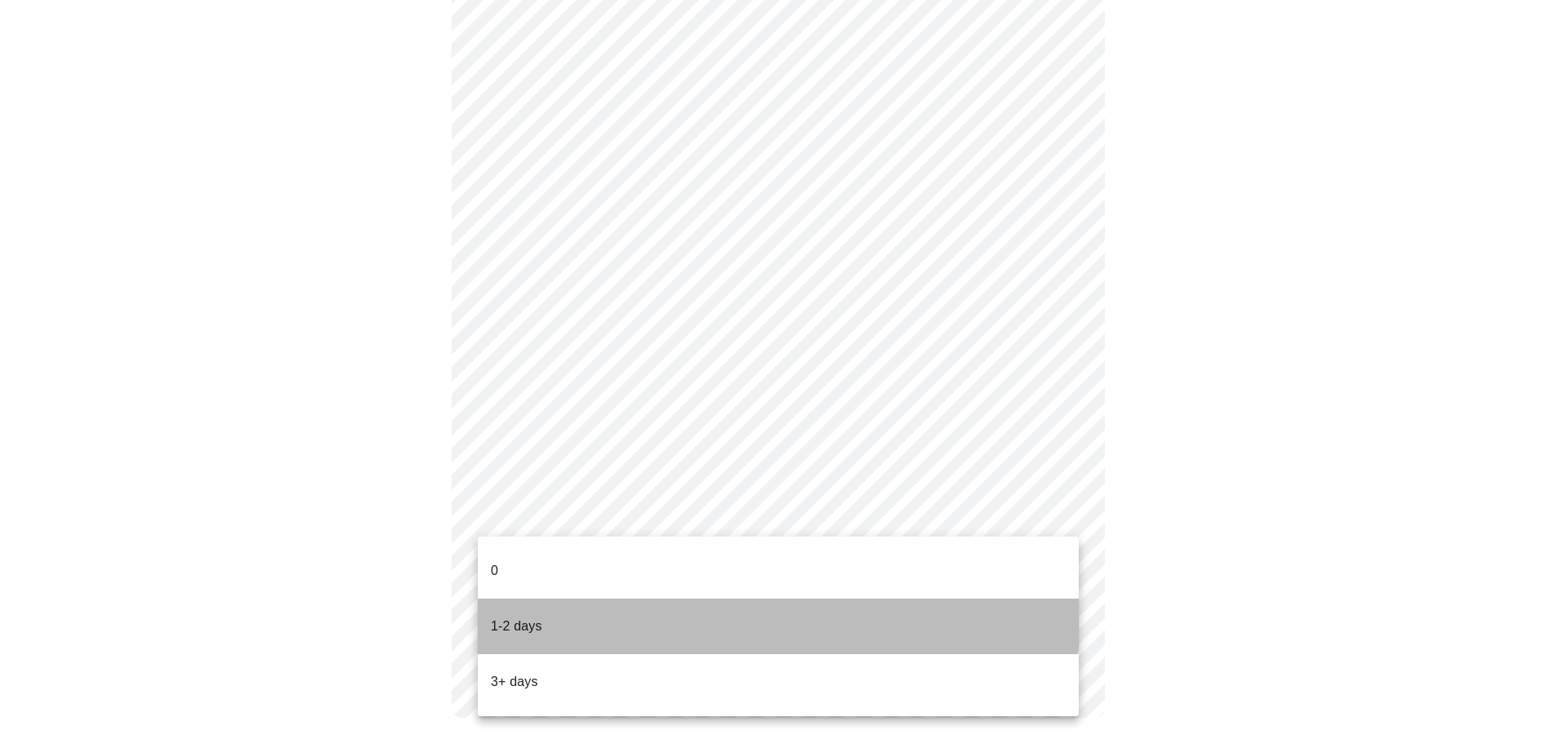
click at [521, 617] on p "1-2 days" at bounding box center [516, 626] width 52 height 19
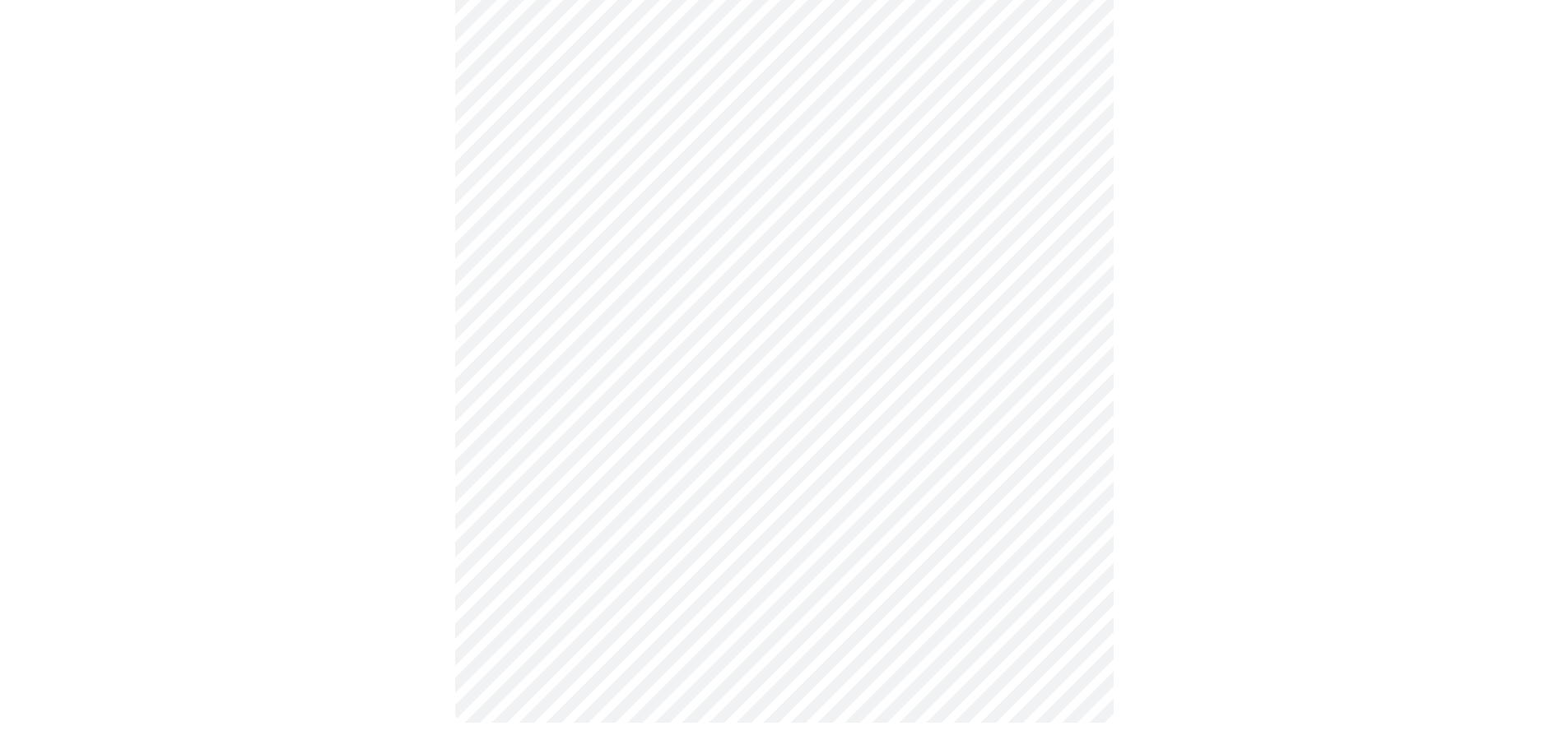
scroll to position [0, 0]
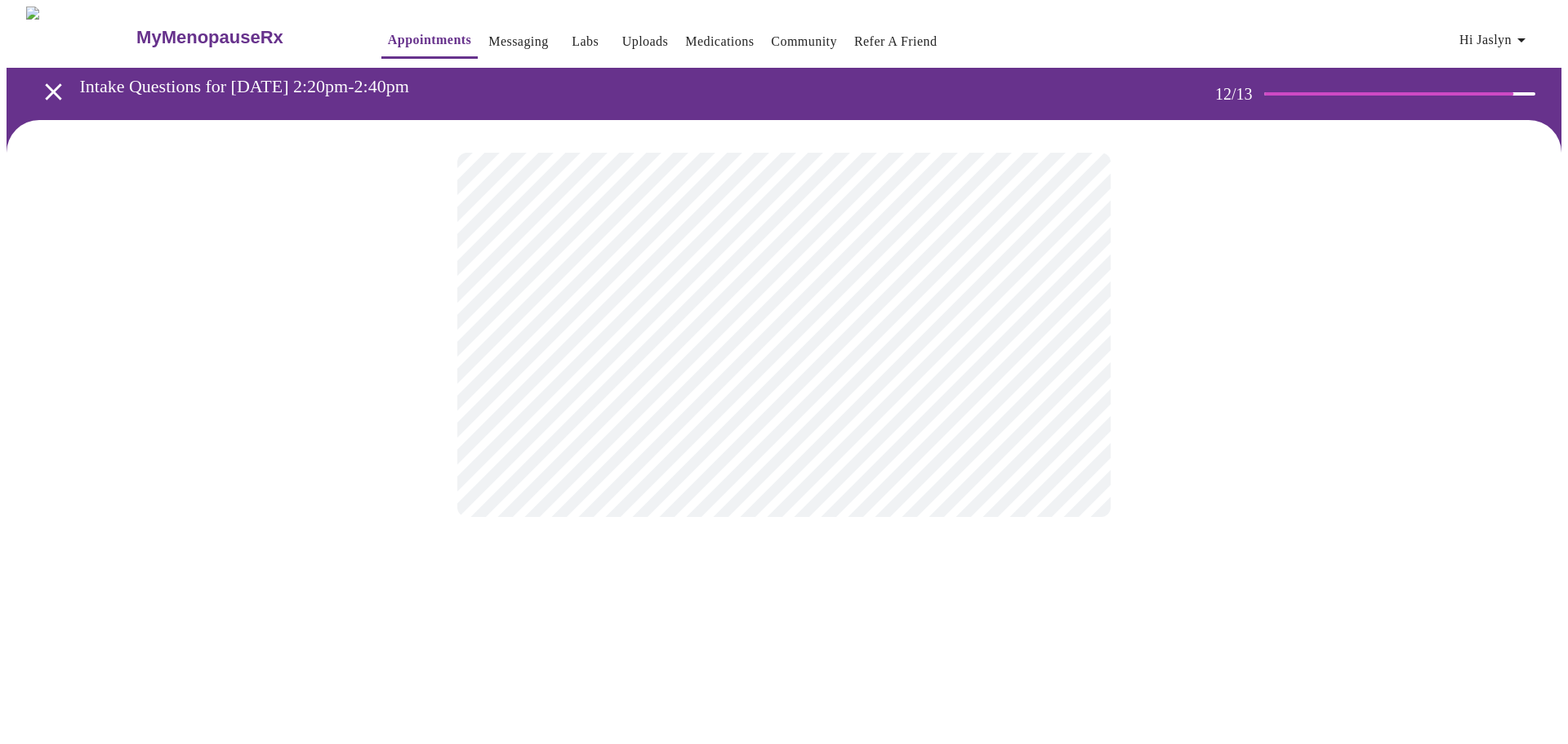
click at [693, 338] on body "MyMenopauseRx Appointments Messaging Labs Uploads Medications Community Refer a…" at bounding box center [784, 278] width 1555 height 544
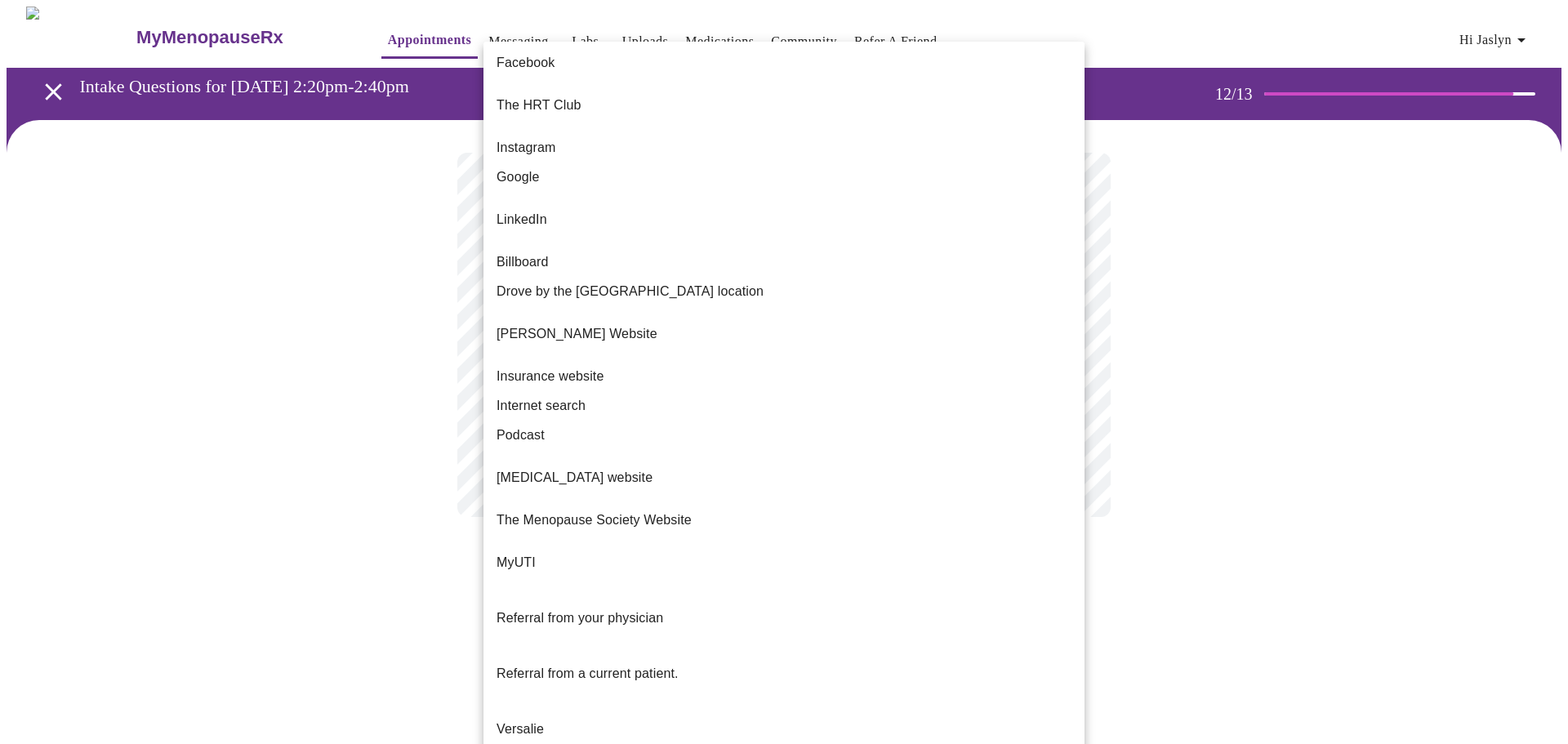
click at [611, 137] on li "Instagram" at bounding box center [784, 148] width 601 height 29
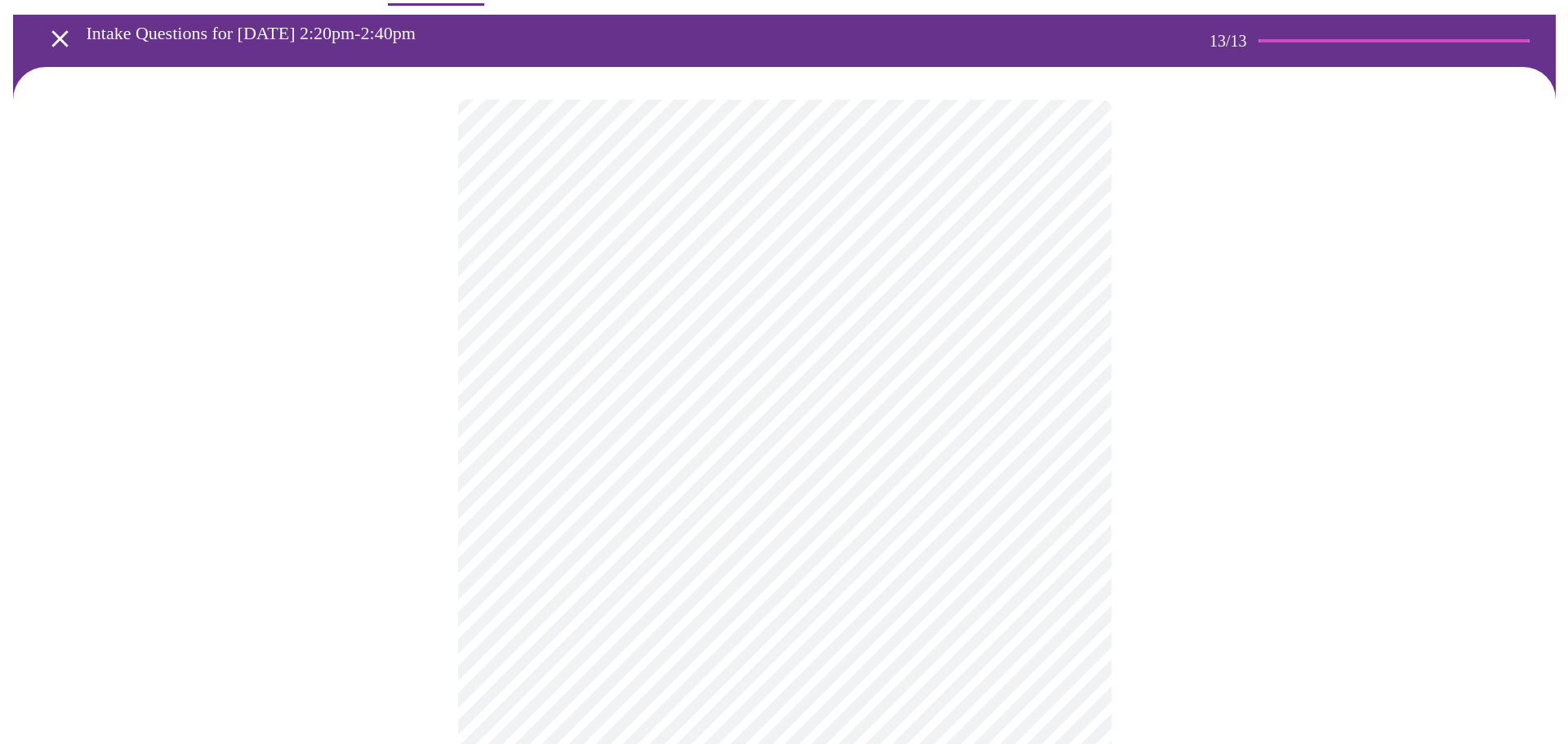
scroll to position [82, 0]
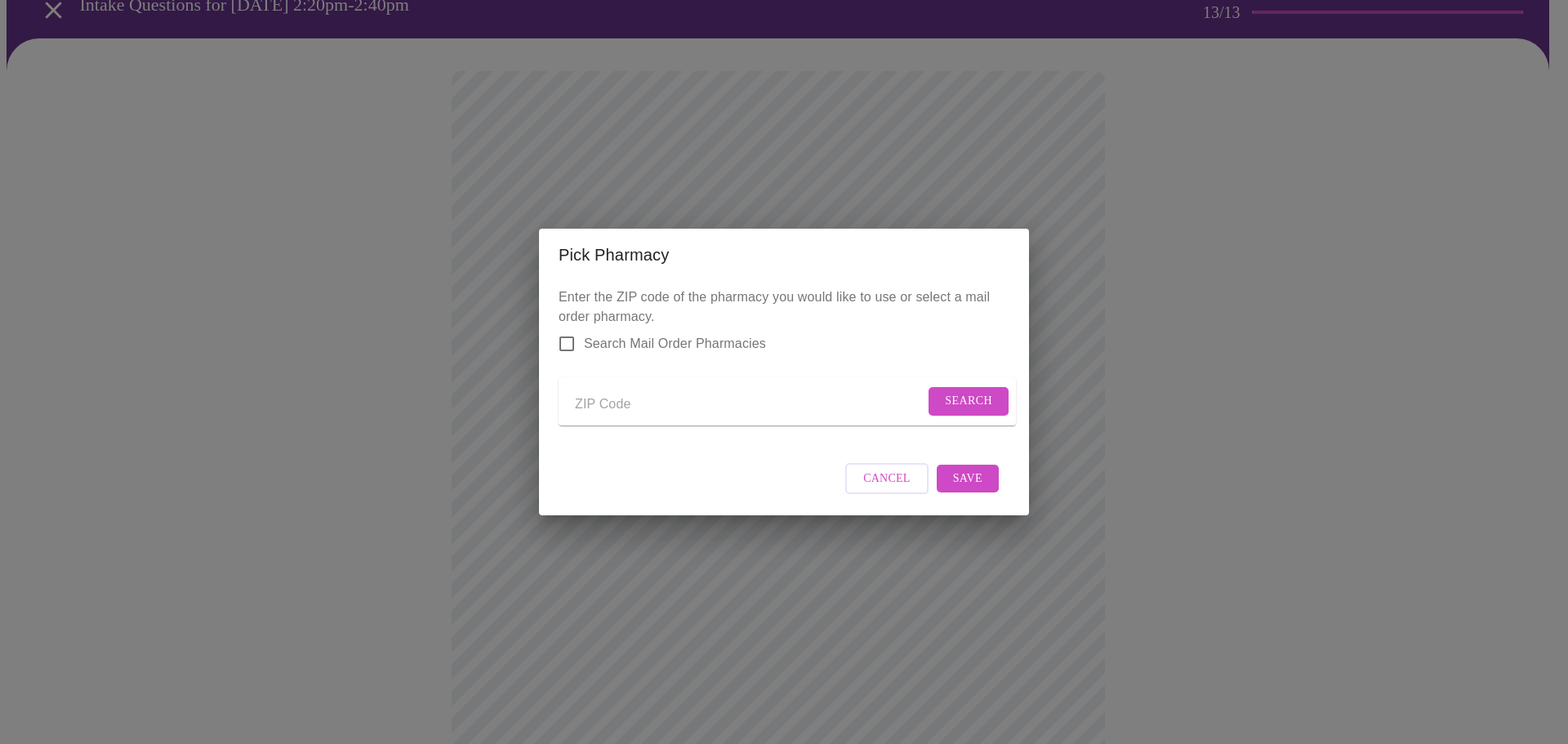
click at [594, 391] on input "Send a message to your care team" at bounding box center [750, 404] width 350 height 26
type input "41750"
click at [959, 402] on span "Search" at bounding box center [968, 401] width 48 height 20
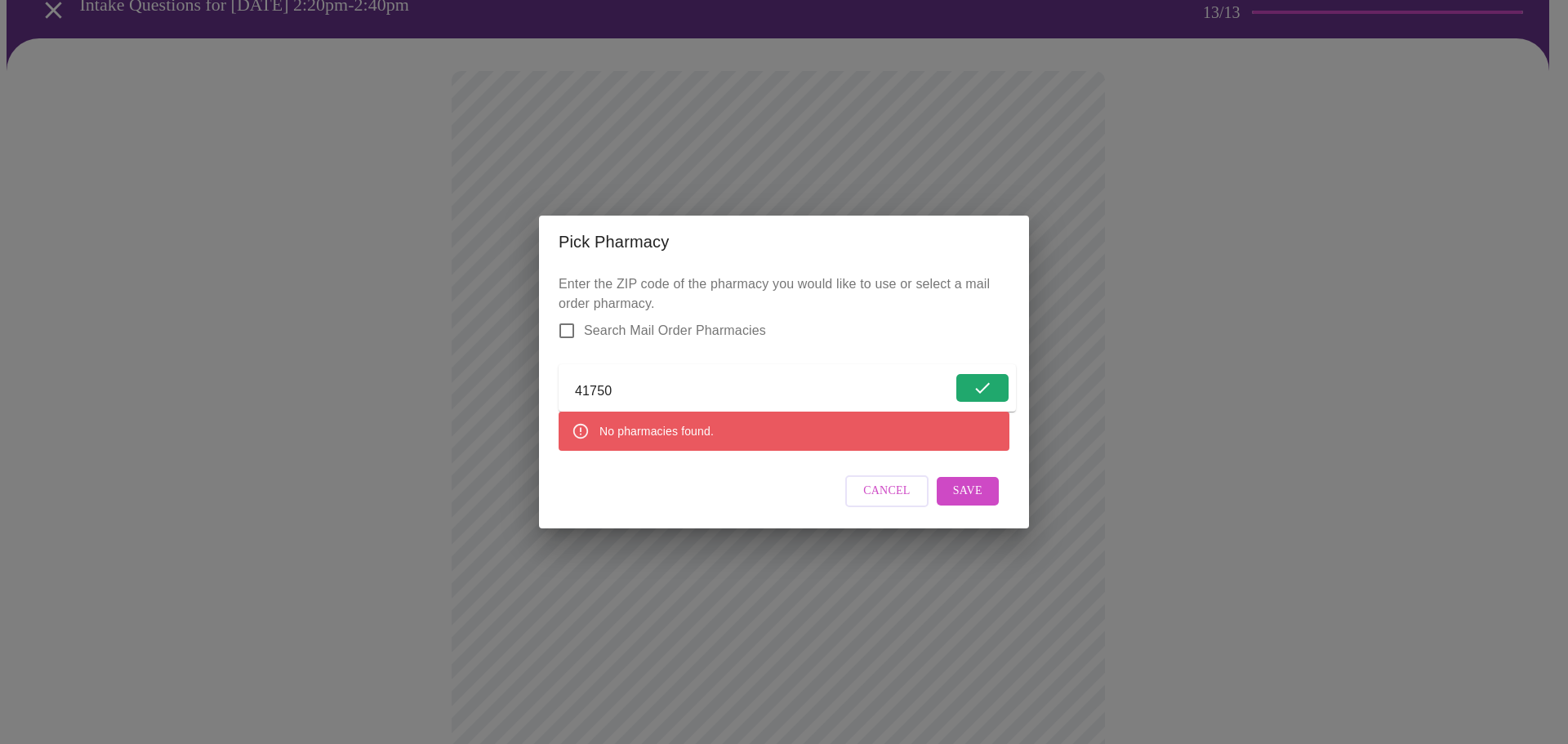
click at [960, 499] on span "Save" at bounding box center [968, 491] width 29 height 20
click at [953, 385] on span "Search" at bounding box center [968, 388] width 48 height 20
click at [564, 317] on input "Search Mail Order Pharmacies" at bounding box center [566, 331] width 34 height 34
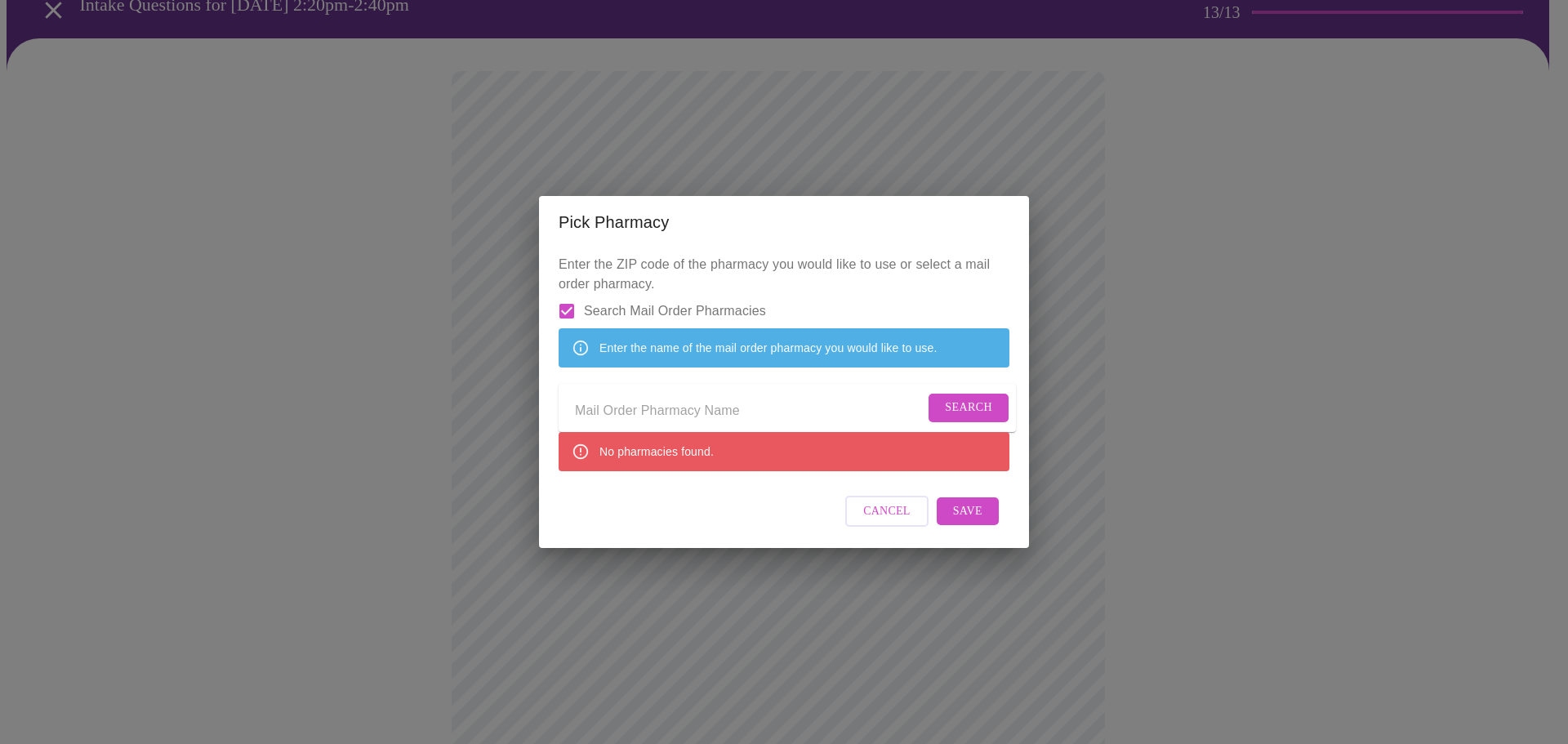
click at [562, 294] on input "Search Mail Order Pharmacies" at bounding box center [566, 310] width 34 height 34
checkbox input "false"
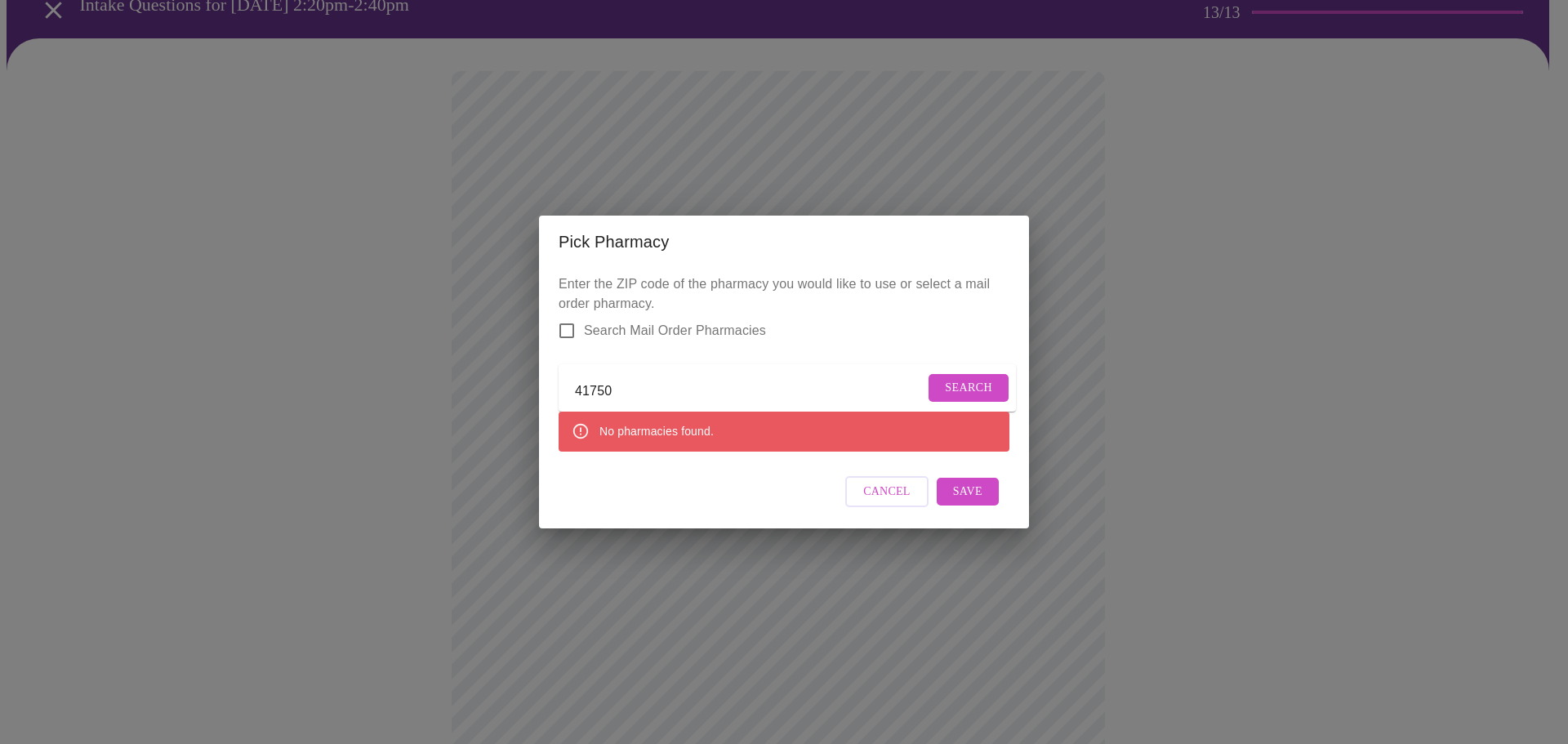
drag, startPoint x: 618, startPoint y: 376, endPoint x: 549, endPoint y: 376, distance: 69.0
click at [549, 376] on div "Enter the ZIP code of the pharmacy you would like to use or select a mail order…" at bounding box center [784, 399] width 490 height 261
type input "CVS"
click at [968, 384] on span "Search" at bounding box center [968, 388] width 48 height 20
drag, startPoint x: 611, startPoint y: 383, endPoint x: 544, endPoint y: 382, distance: 67.0
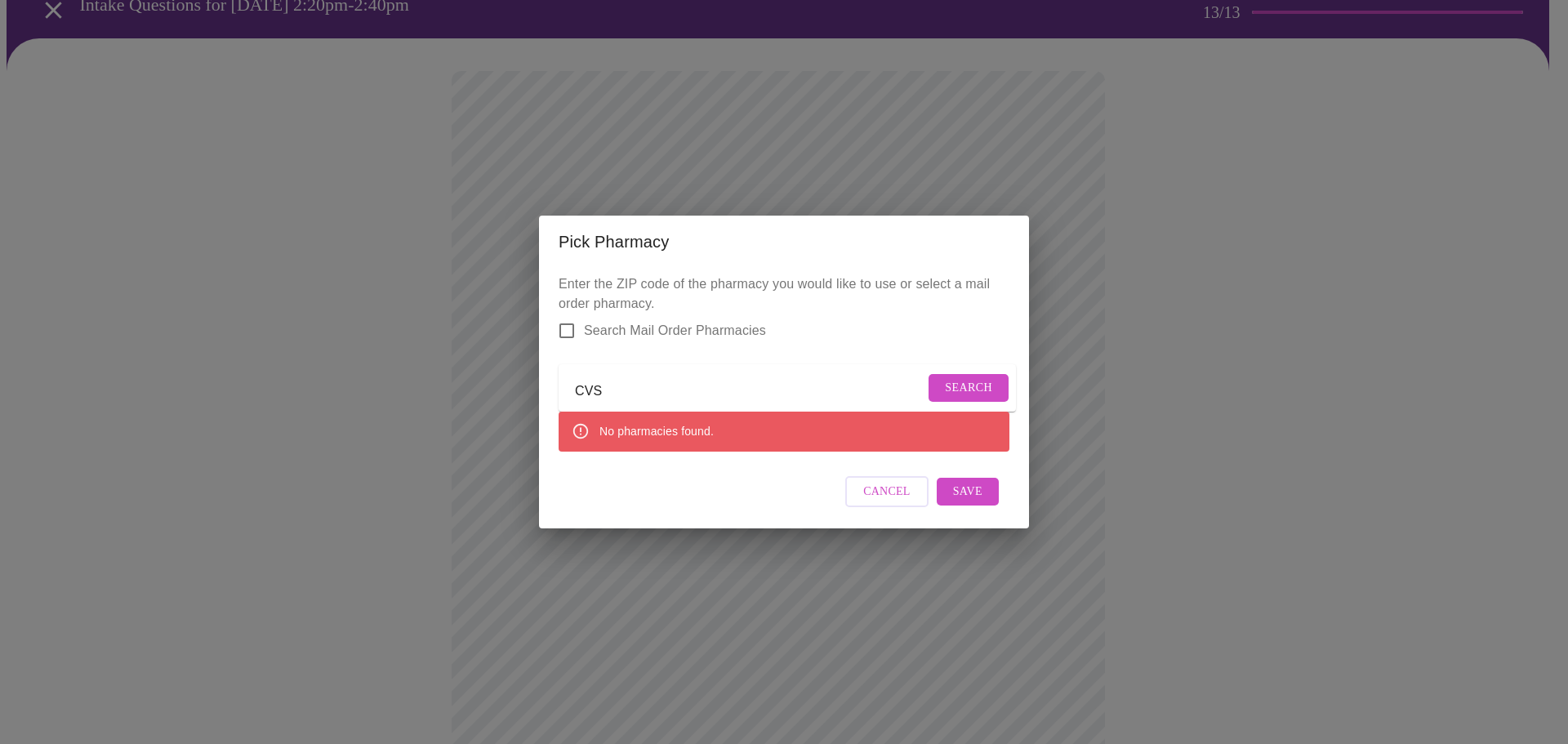
click at [544, 382] on div "Enter the ZIP code of the pharmacy you would like to use or select a mail order…" at bounding box center [784, 399] width 490 height 261
click at [567, 320] on input "Search Mail Order Pharmacies" at bounding box center [566, 331] width 34 height 34
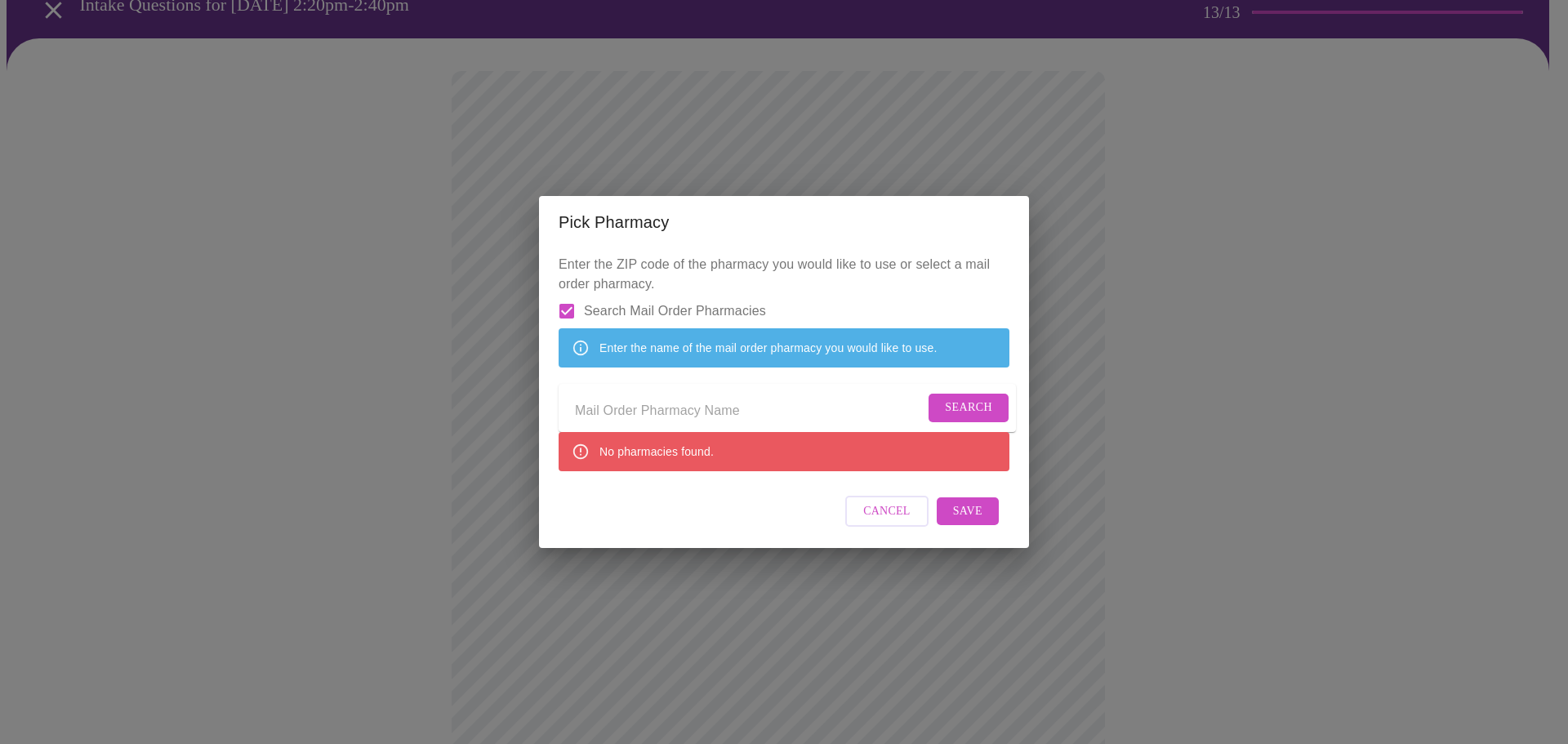
click at [559, 294] on input "Search Mail Order Pharmacies" at bounding box center [566, 310] width 34 height 34
checkbox input "false"
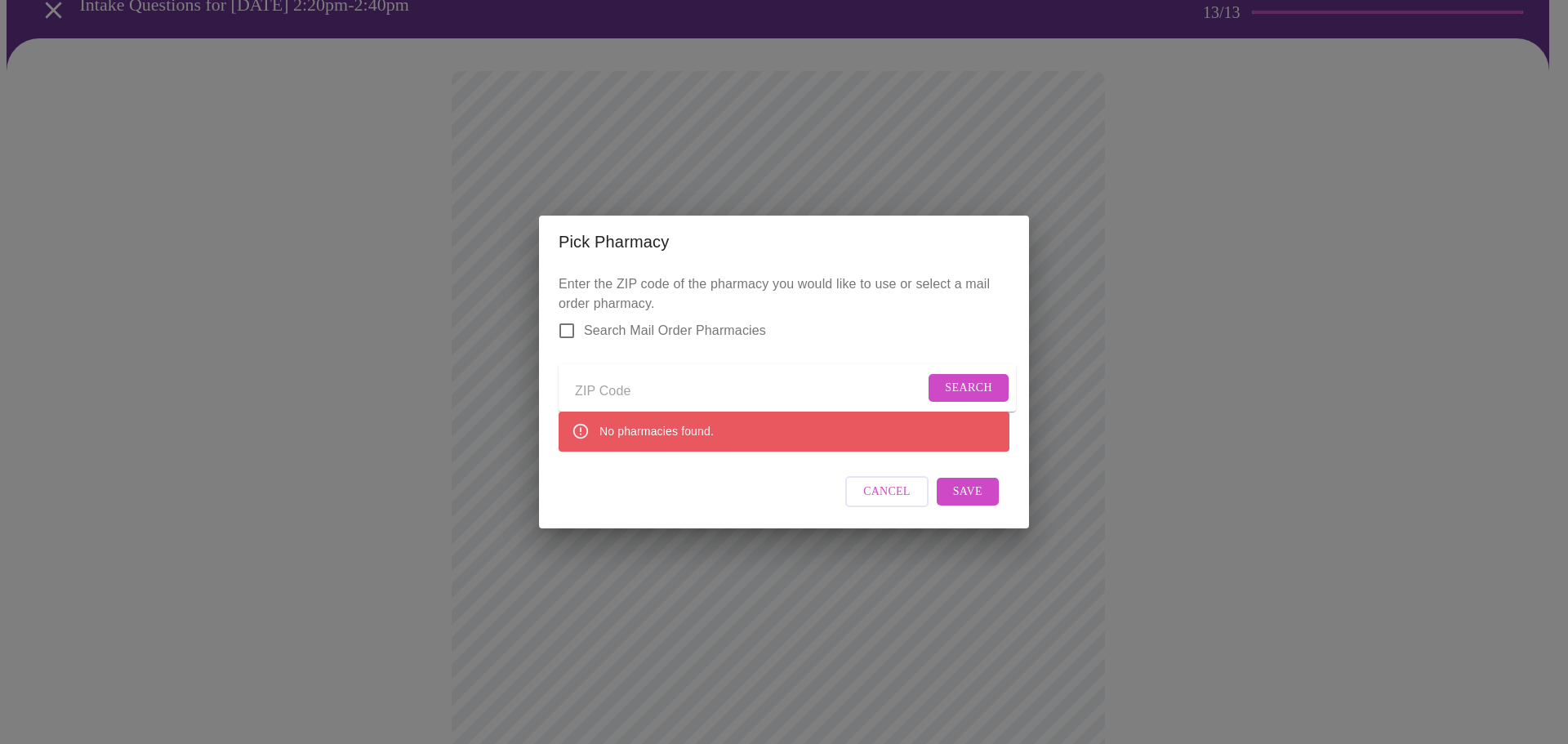
click at [882, 501] on span "Cancel" at bounding box center [887, 492] width 48 height 20
click at [598, 396] on input "Send a message to your care team" at bounding box center [750, 391] width 350 height 26
type input "47150"
click at [960, 378] on span "Search" at bounding box center [968, 388] width 48 height 20
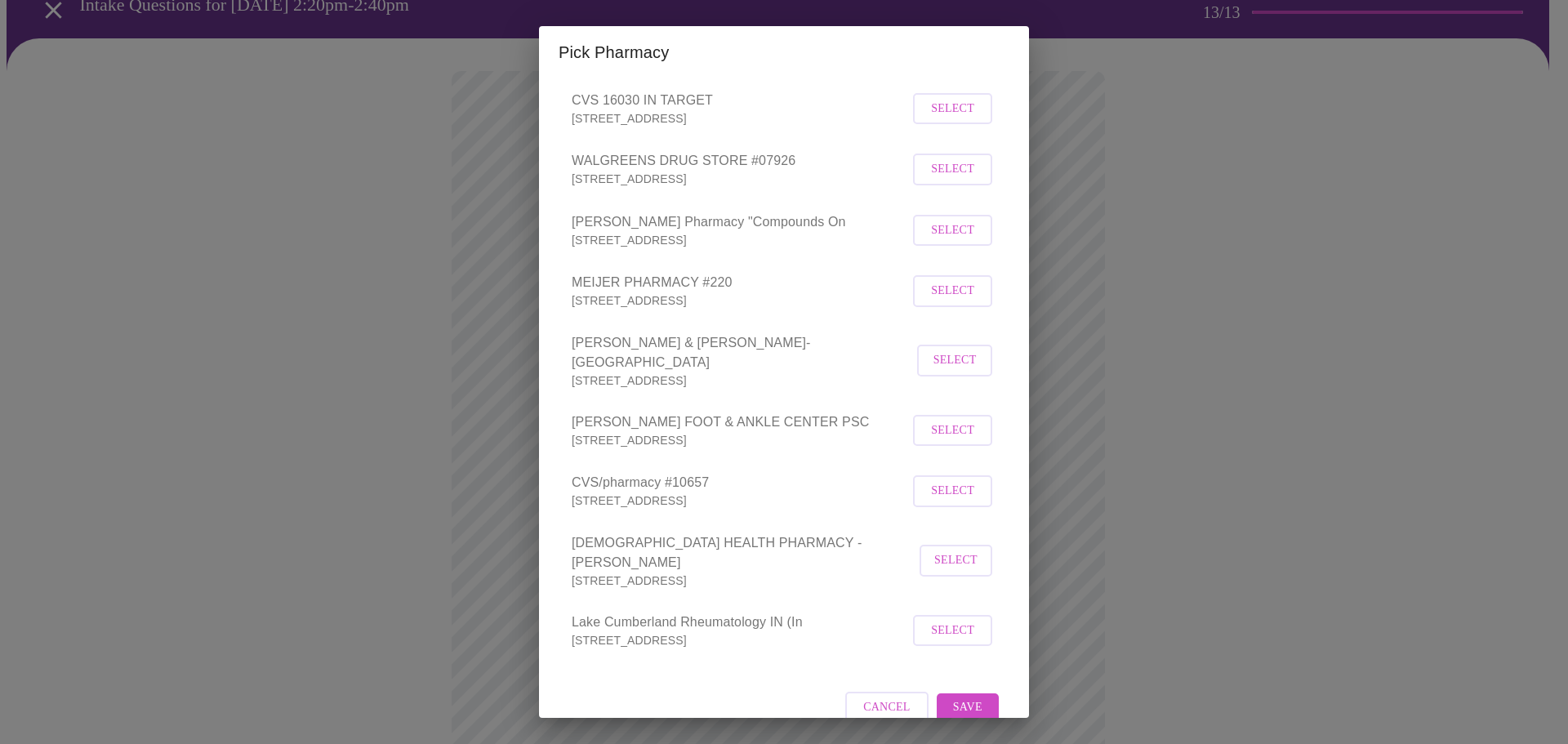
scroll to position [531, 0]
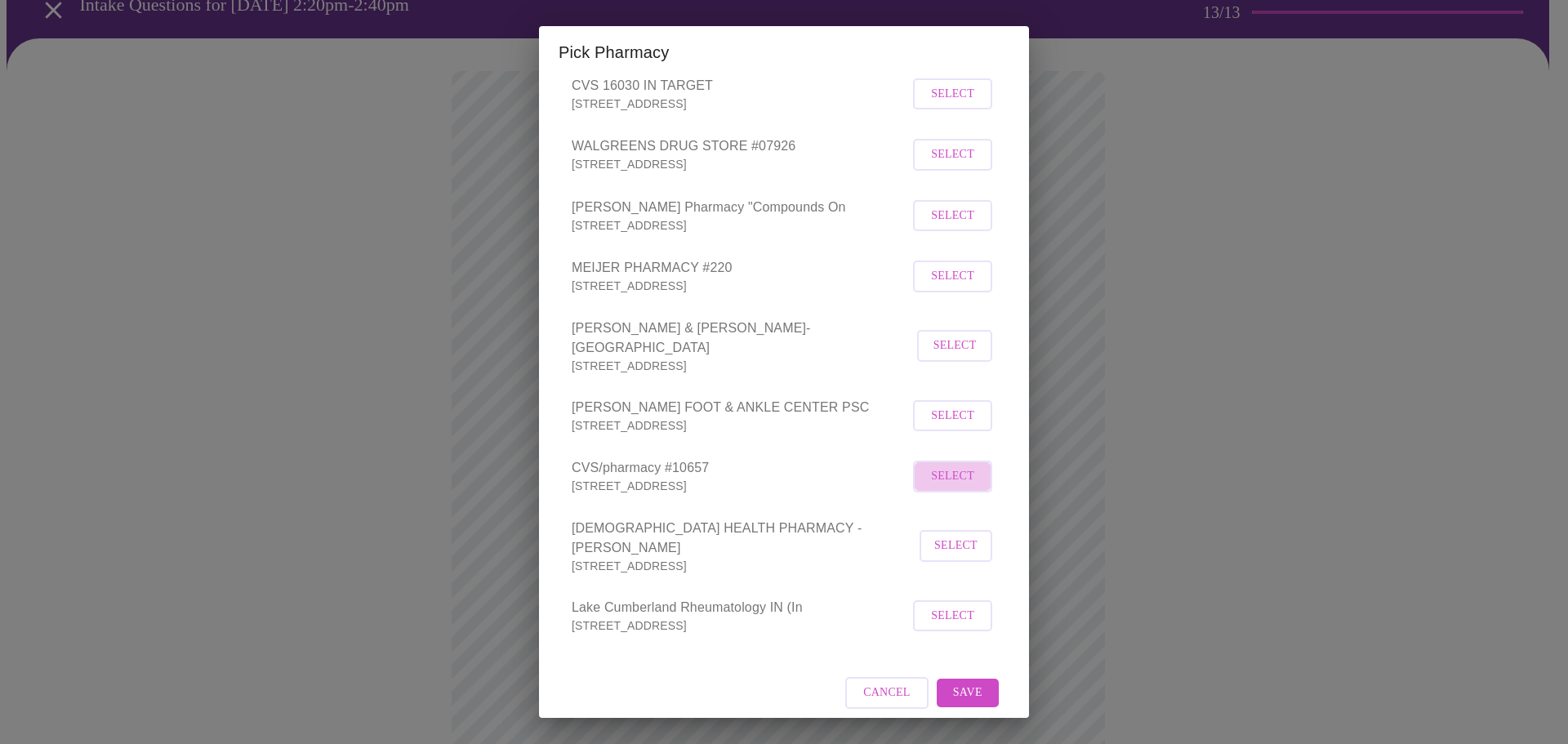
click at [931, 482] on span "Select" at bounding box center [953, 477] width 44 height 20
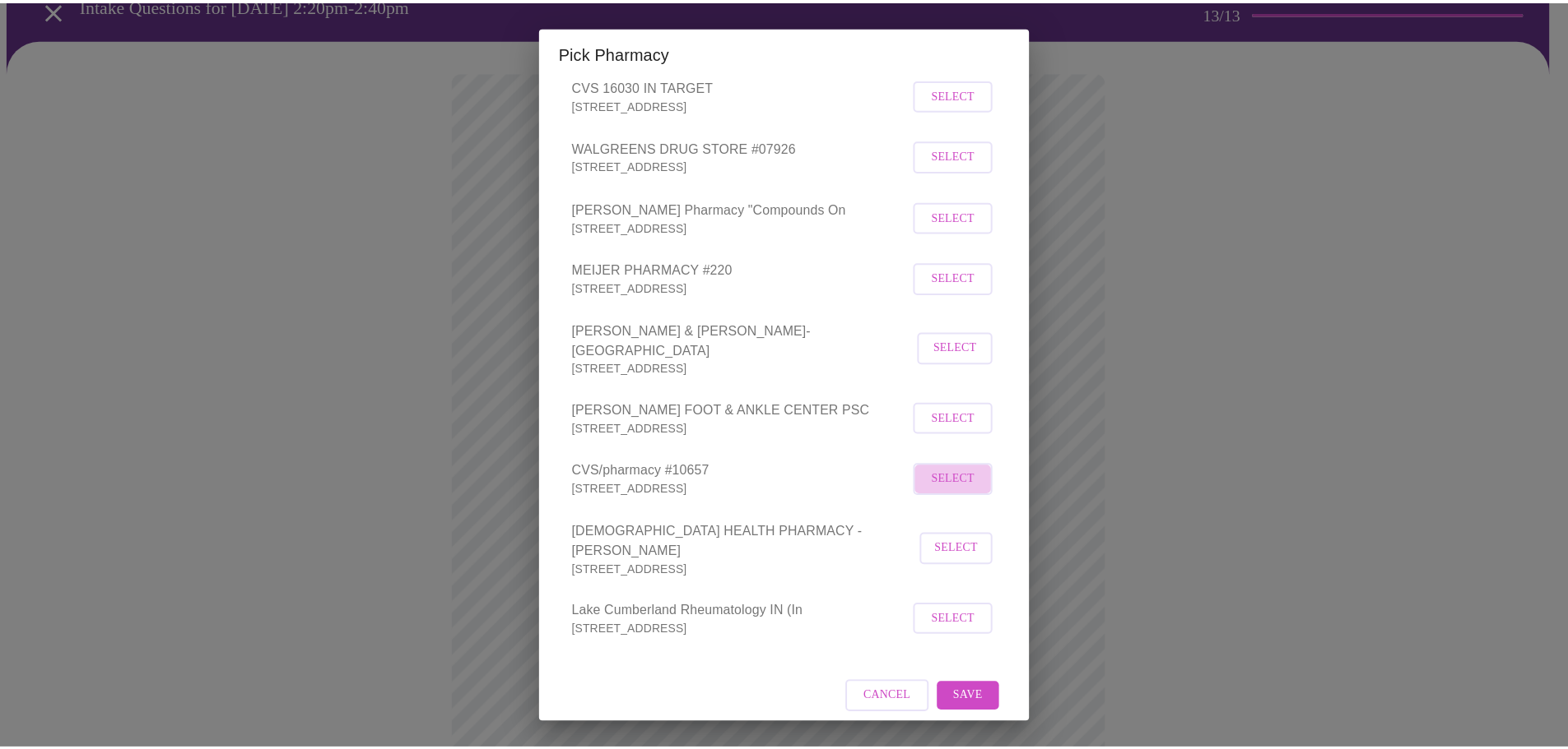
scroll to position [533, 0]
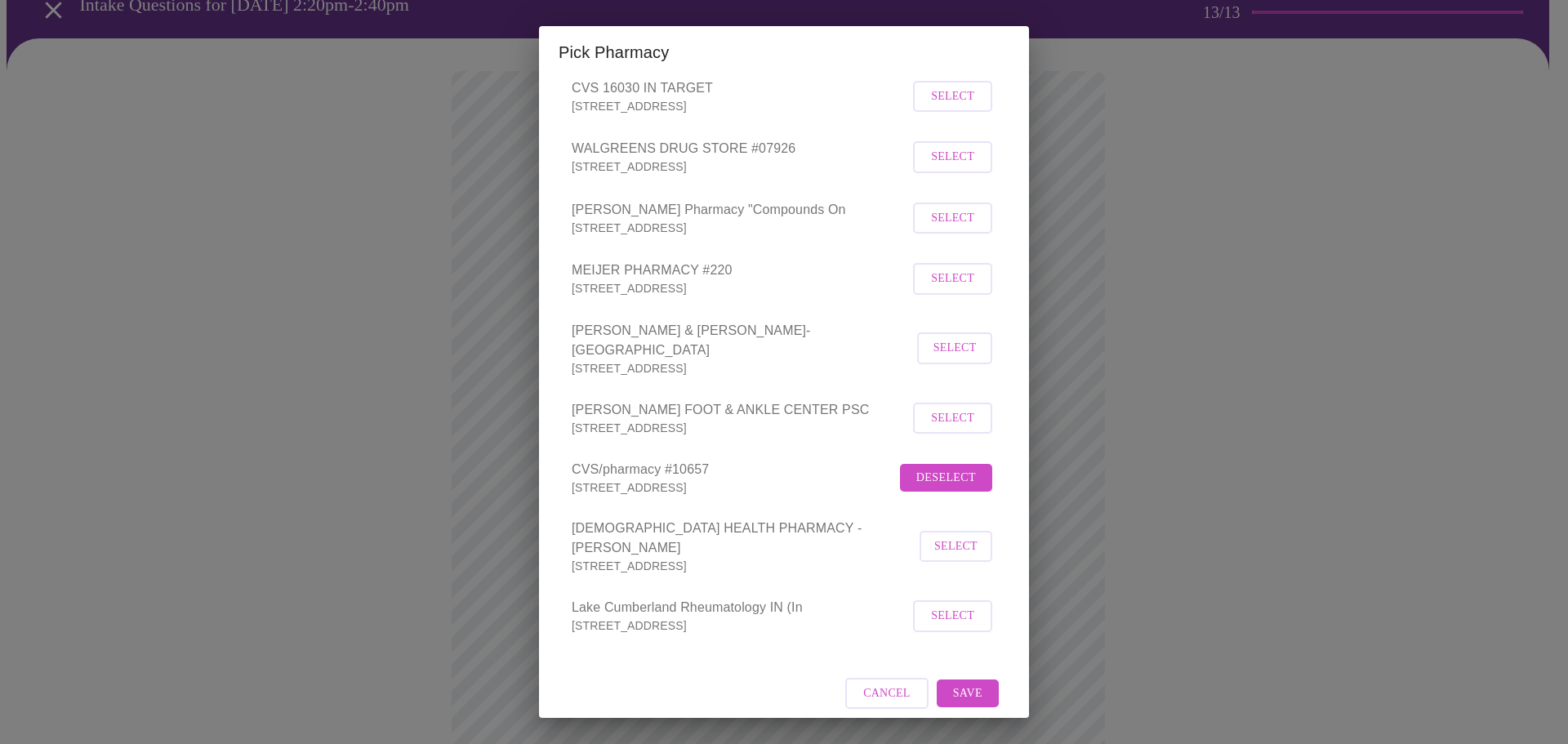
click at [963, 684] on span "Save" at bounding box center [968, 693] width 29 height 20
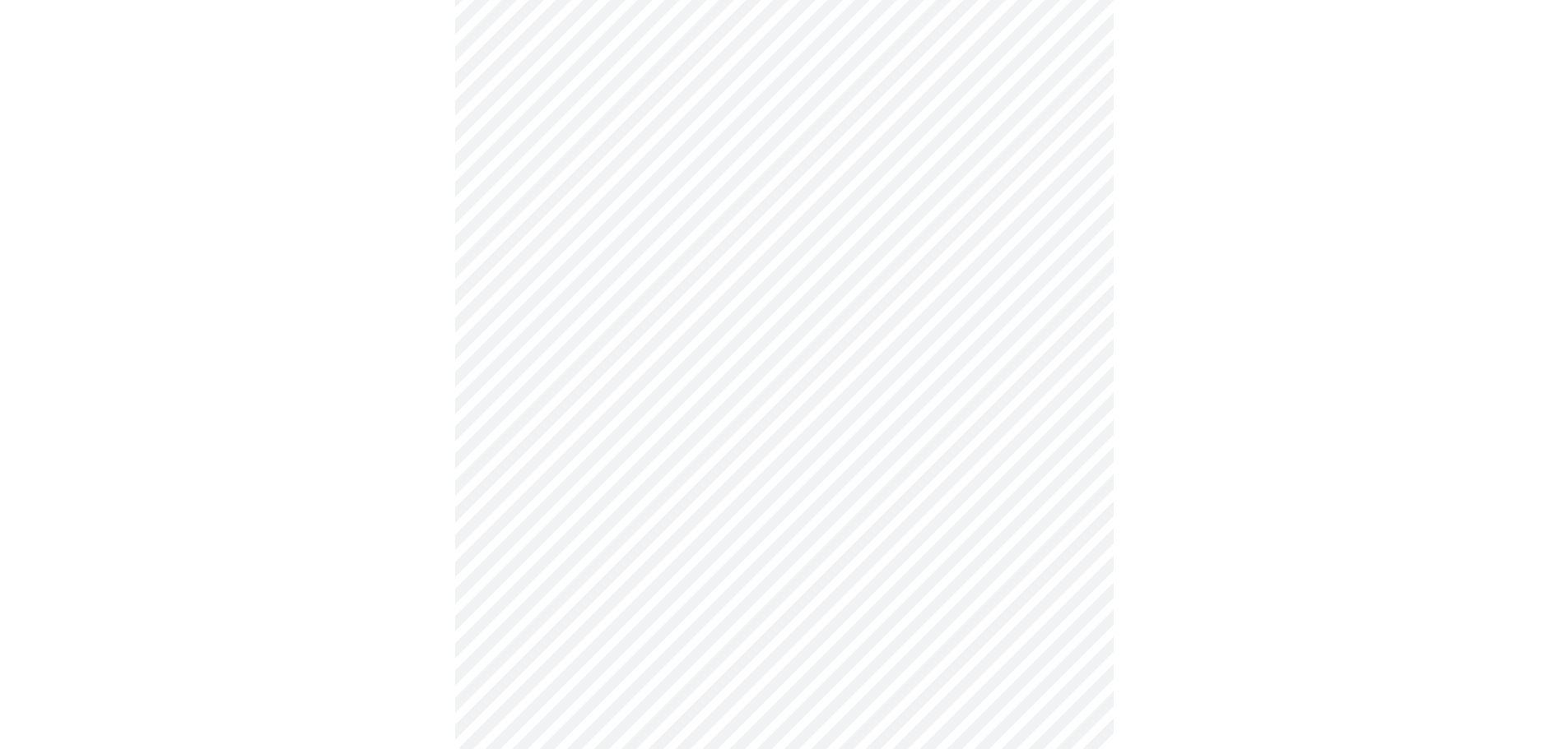
scroll to position [488, 0]
